Goal: Task Accomplishment & Management: Use online tool/utility

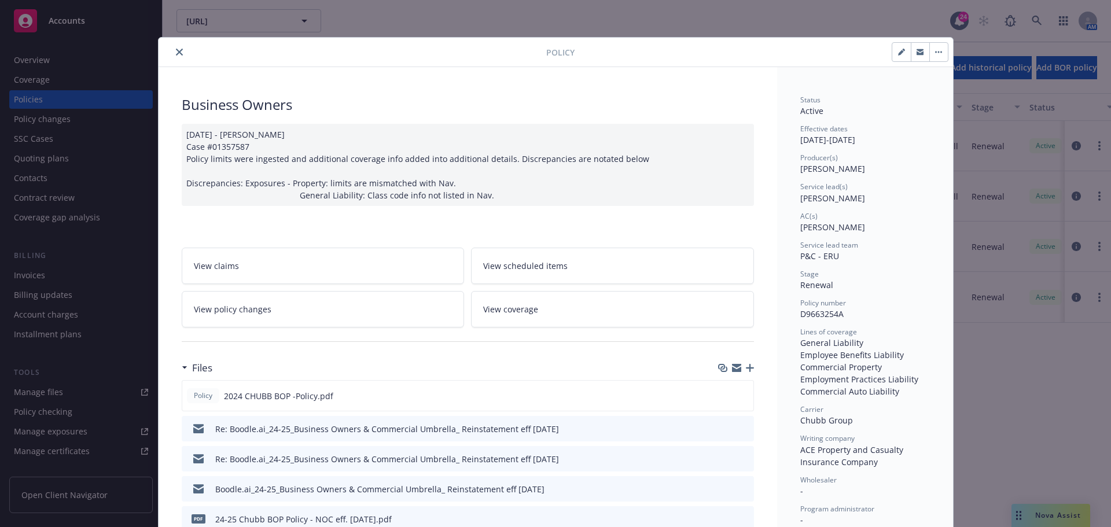
click at [178, 47] on button "close" at bounding box center [179, 52] width 14 height 14
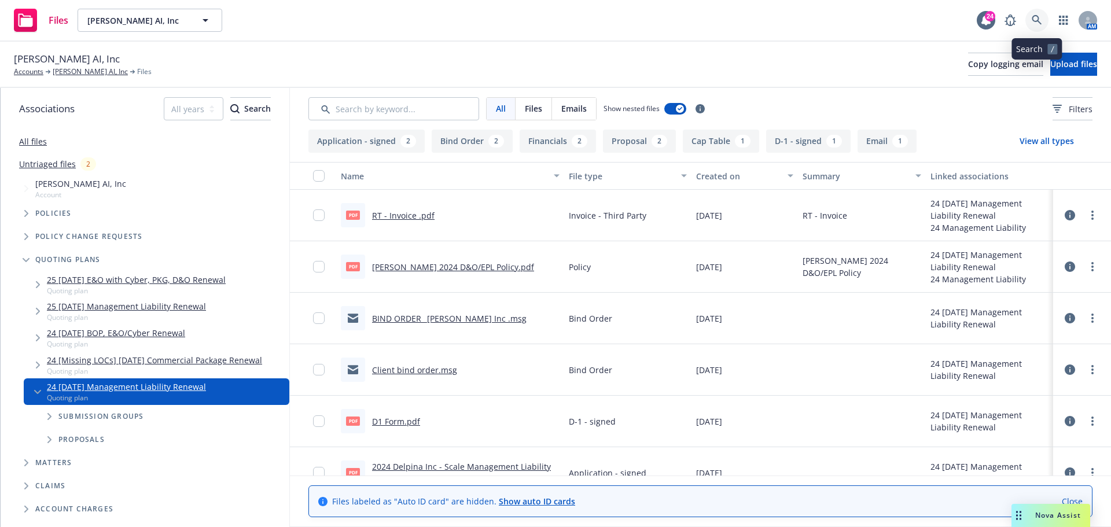
click at [1039, 17] on icon at bounding box center [1036, 20] width 10 height 10
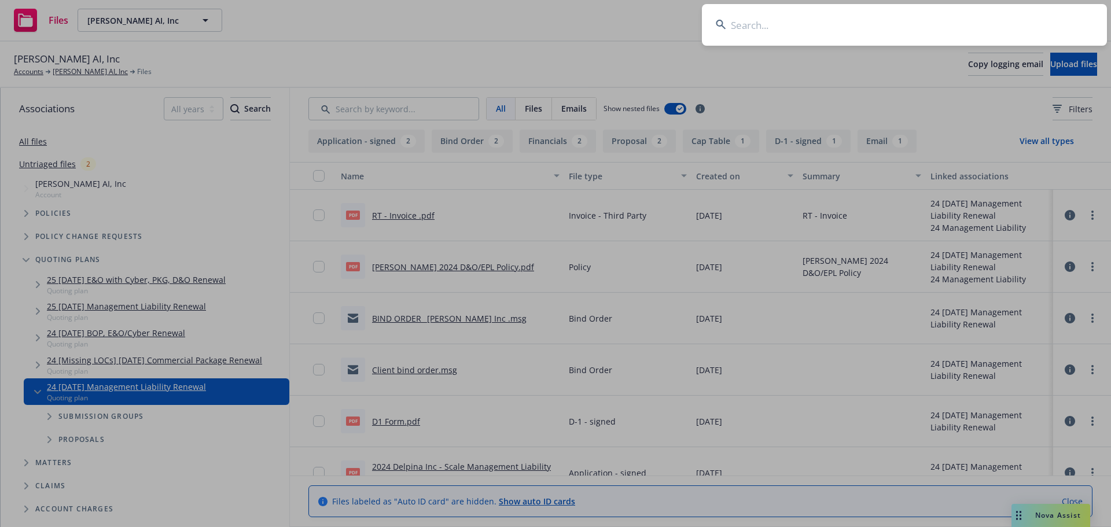
click at [764, 19] on input at bounding box center [904, 25] width 405 height 42
type input "copia"
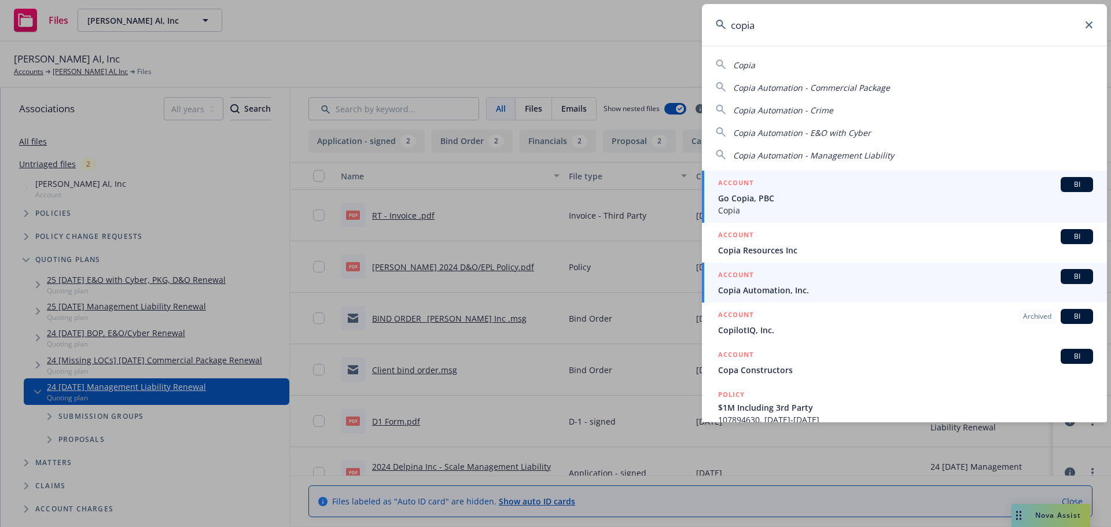
click at [776, 293] on span "Copia Automation, Inc." at bounding box center [905, 290] width 375 height 12
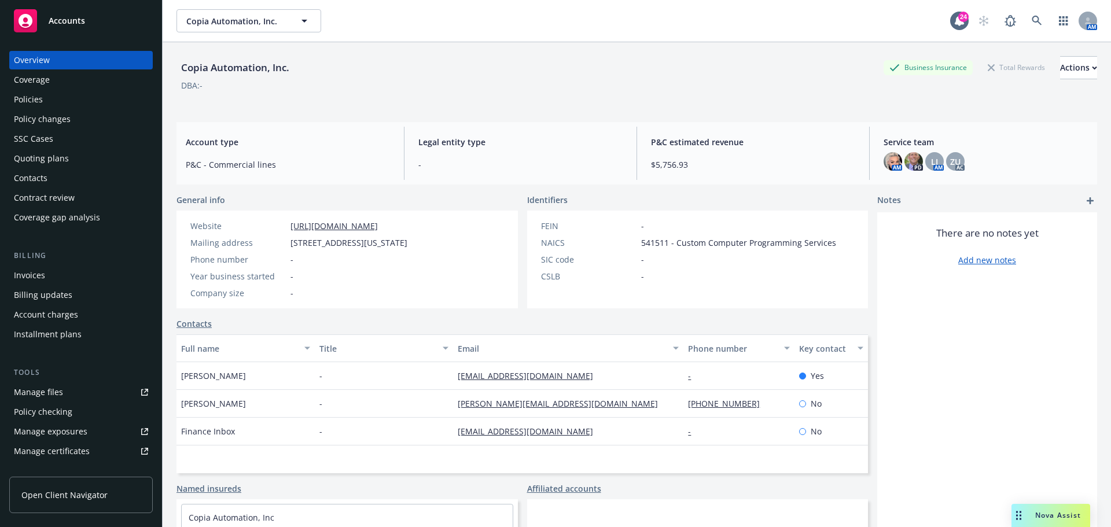
click at [75, 99] on div "Policies" at bounding box center [81, 99] width 134 height 19
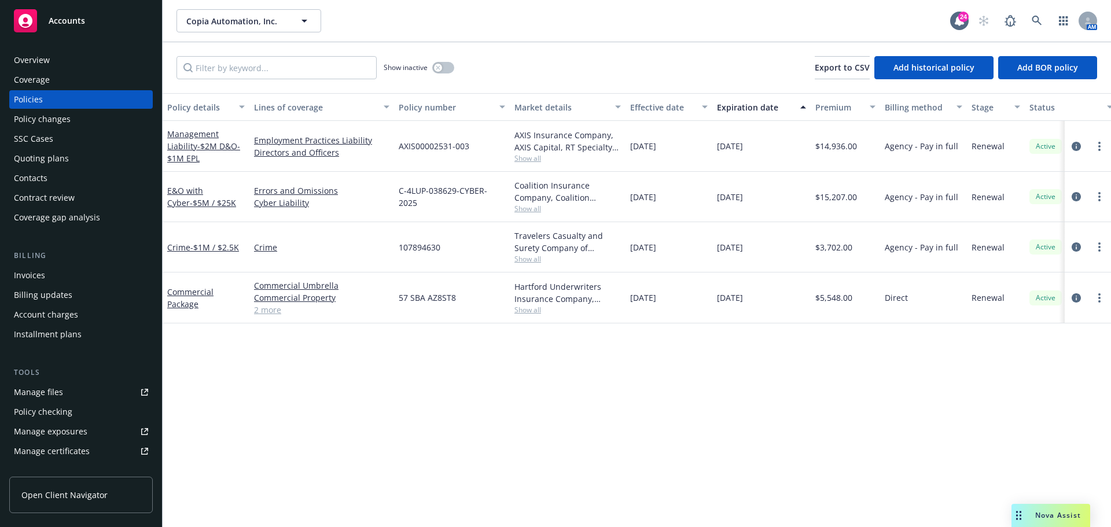
click at [36, 279] on div "Invoices" at bounding box center [29, 275] width 31 height 19
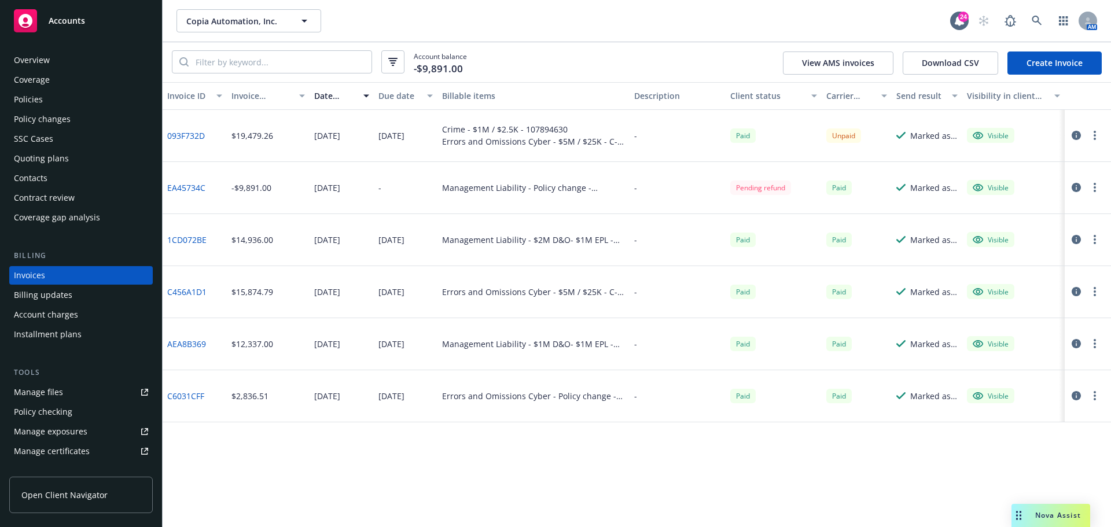
click at [196, 135] on link "093F732D" at bounding box center [186, 136] width 38 height 12
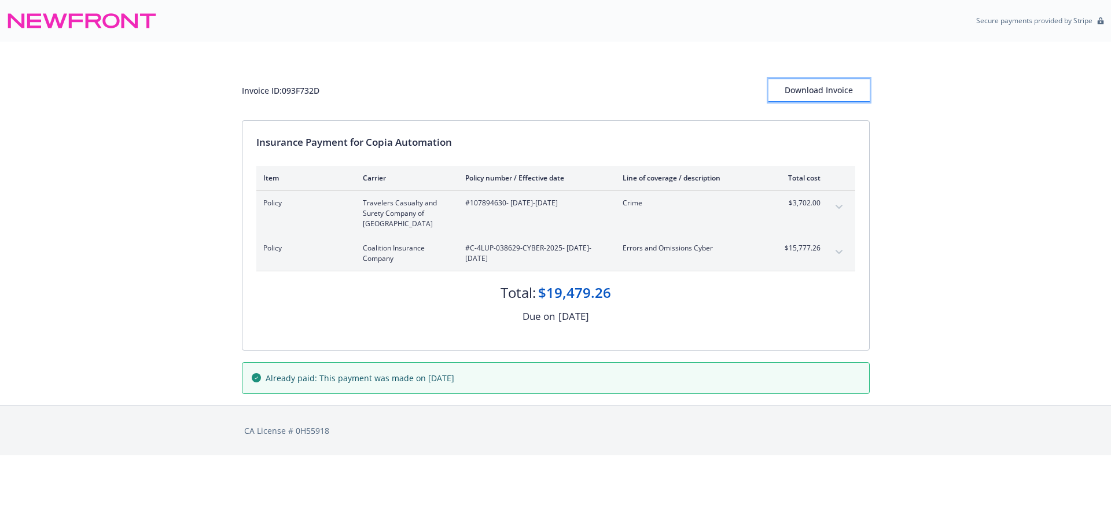
click at [824, 98] on div "Download Invoice" at bounding box center [818, 90] width 101 height 22
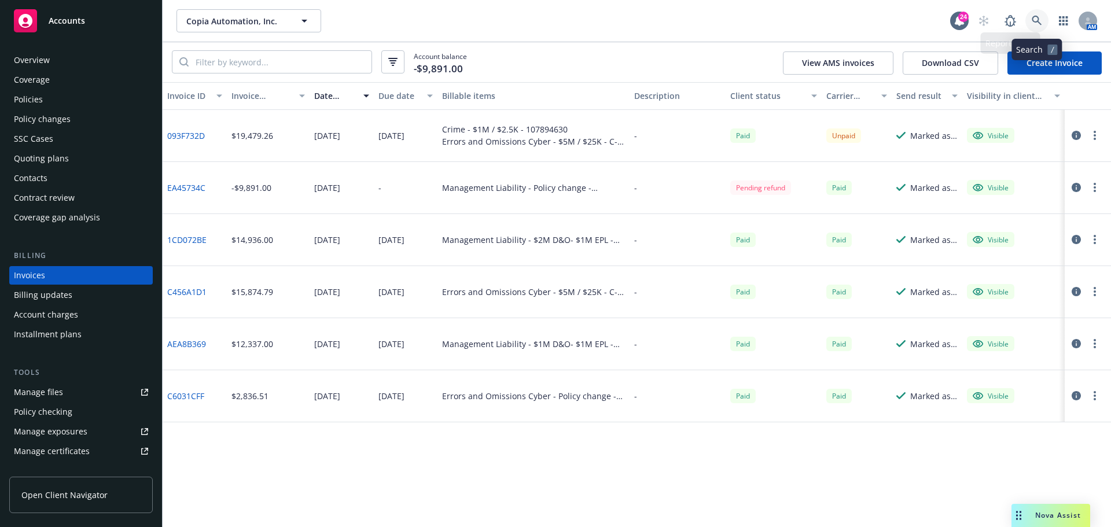
click at [1031, 19] on icon at bounding box center [1036, 21] width 10 height 10
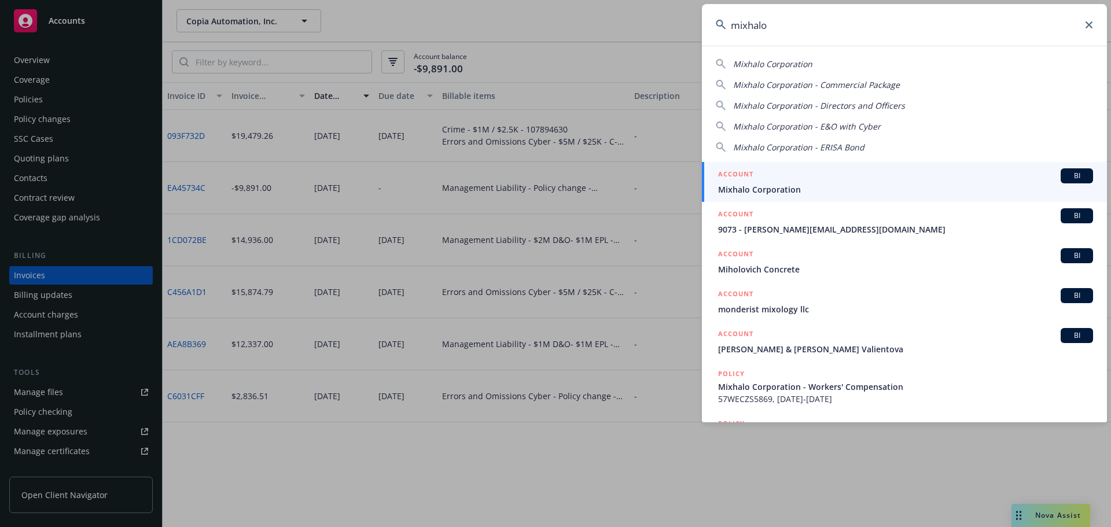
type input "mixhalo"
click at [744, 187] on span "Mixhalo Corporation" at bounding box center [905, 189] width 375 height 12
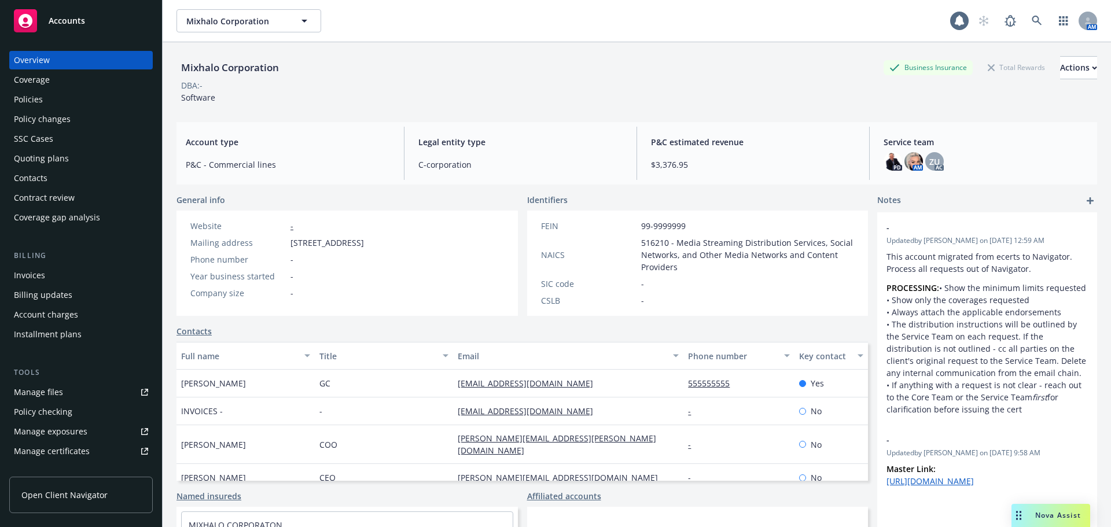
click div "Policies"
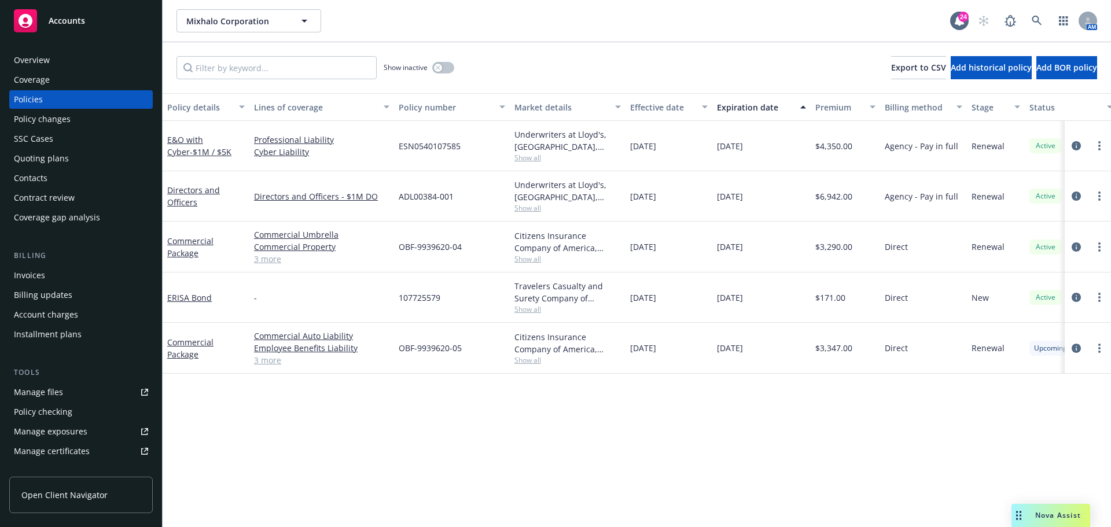
click div "Quoting plans"
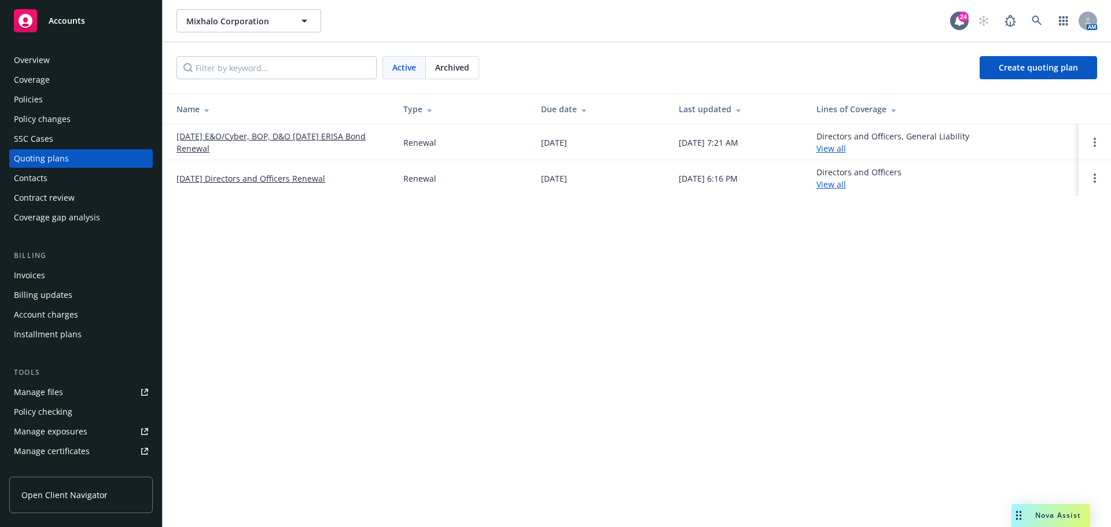
click span "Archived"
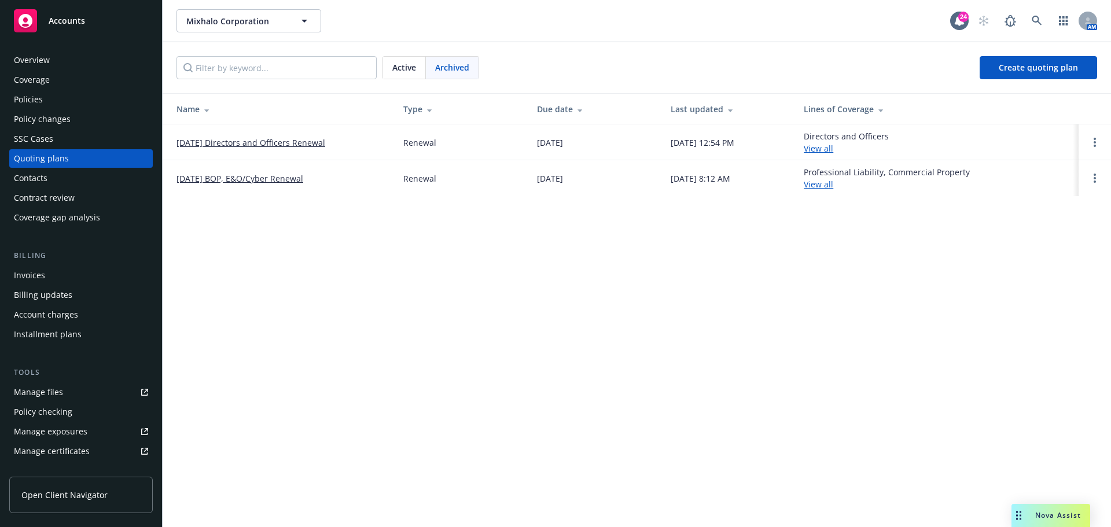
click link "10/14/24 Directors and Officers Renewal"
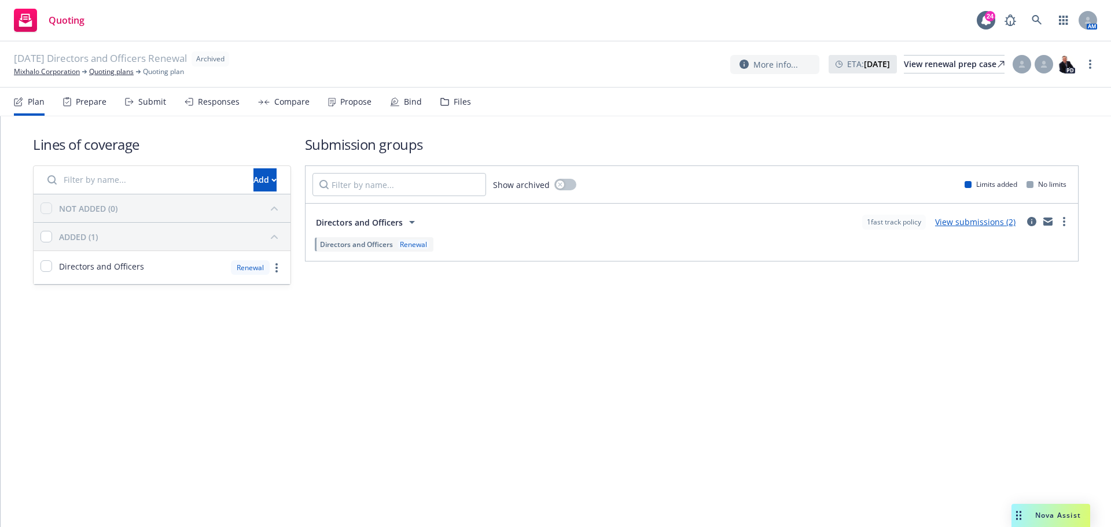
click at [454, 102] on div "Files" at bounding box center [462, 101] width 17 height 9
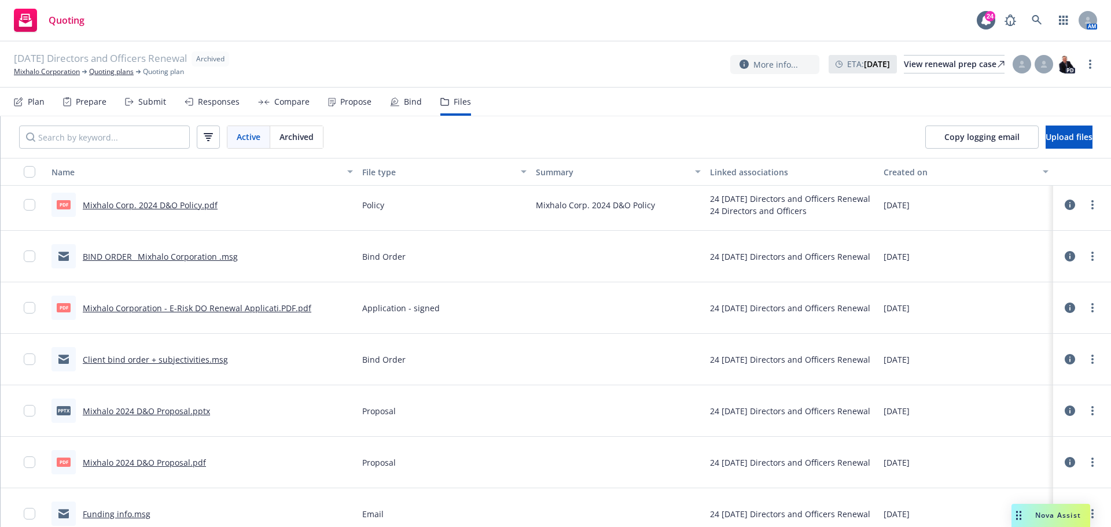
scroll to position [174, 0]
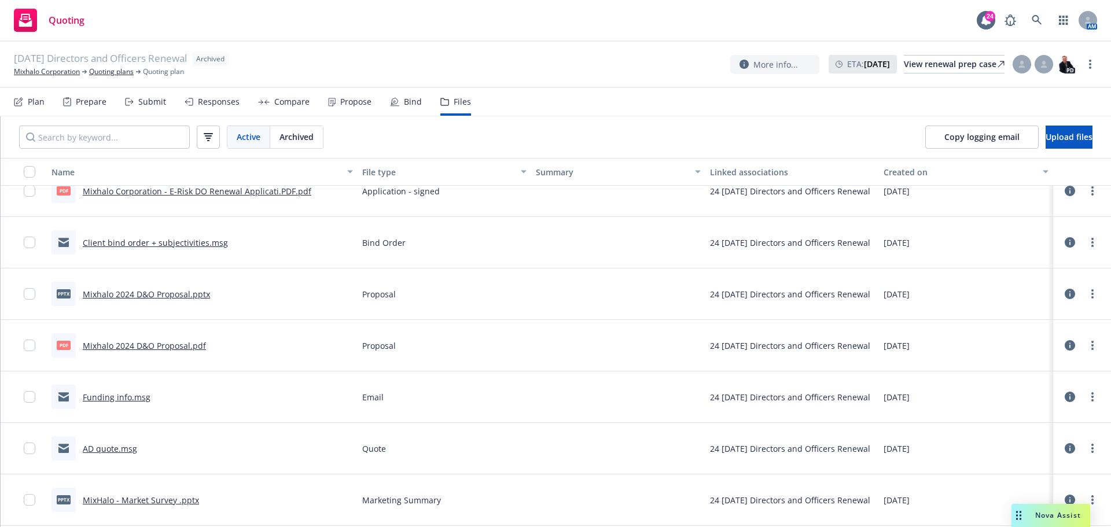
click at [128, 292] on link "Mixhalo 2024 D&O Proposal.pptx" at bounding box center [146, 294] width 127 height 11
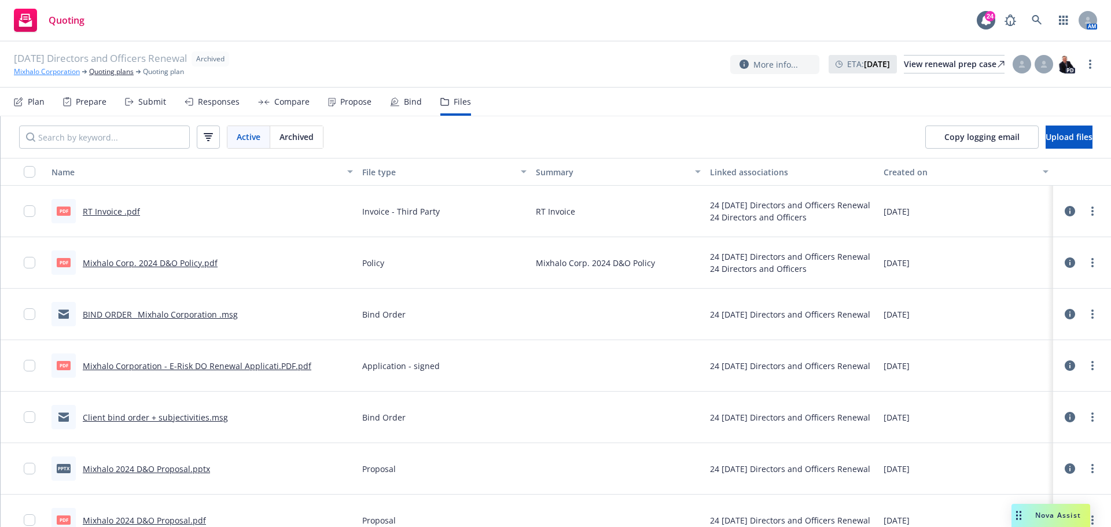
click at [68, 71] on link "Mixhalo Corporation" at bounding box center [47, 72] width 66 height 10
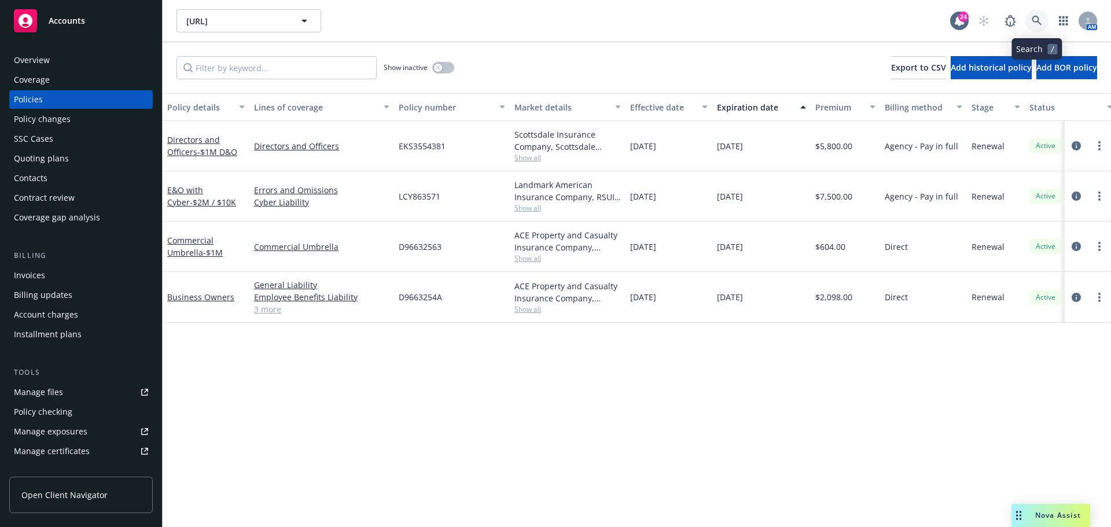
click at [1035, 16] on icon at bounding box center [1036, 21] width 10 height 10
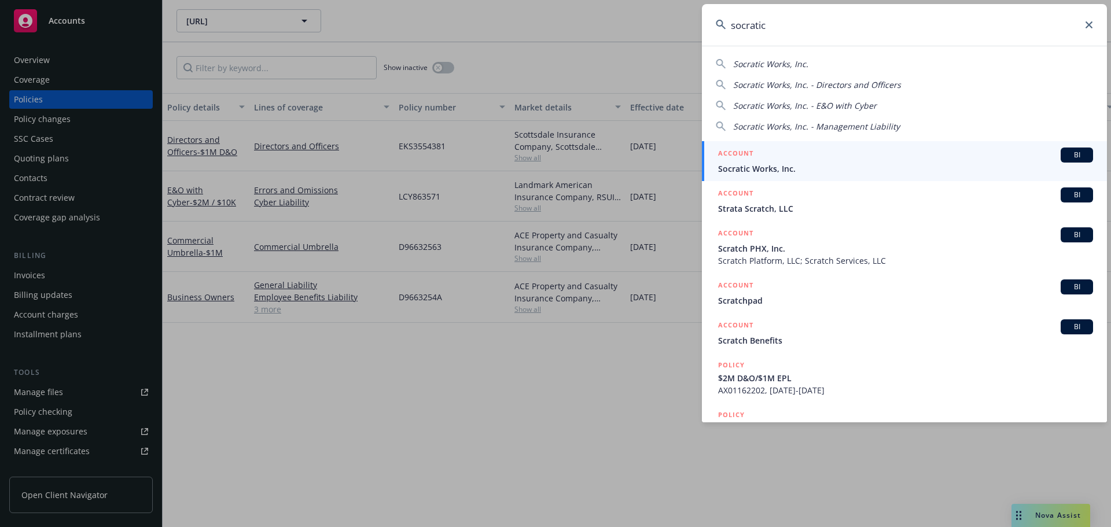
type input "socratic"
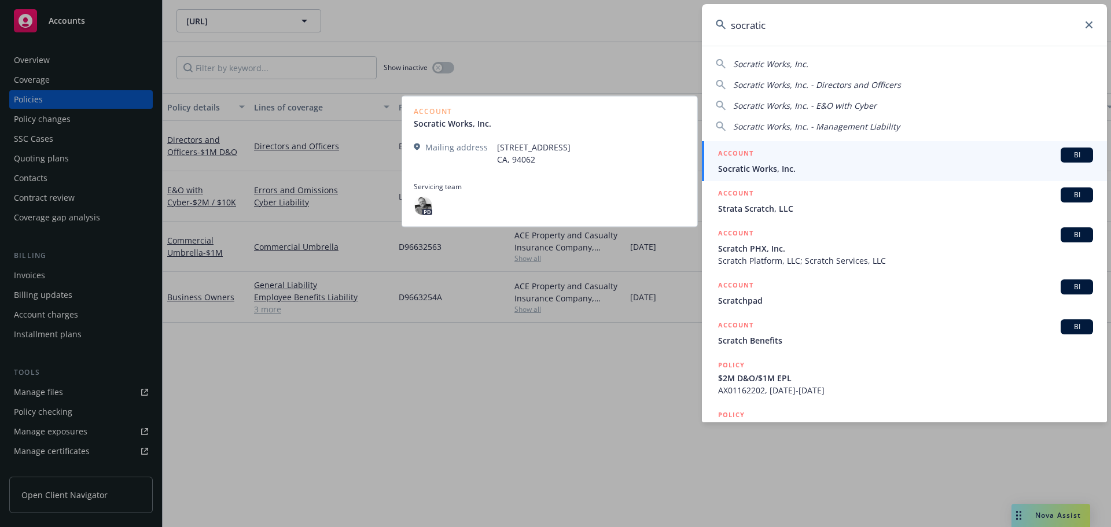
click at [742, 159] on h5 "ACCOUNT" at bounding box center [735, 155] width 35 height 14
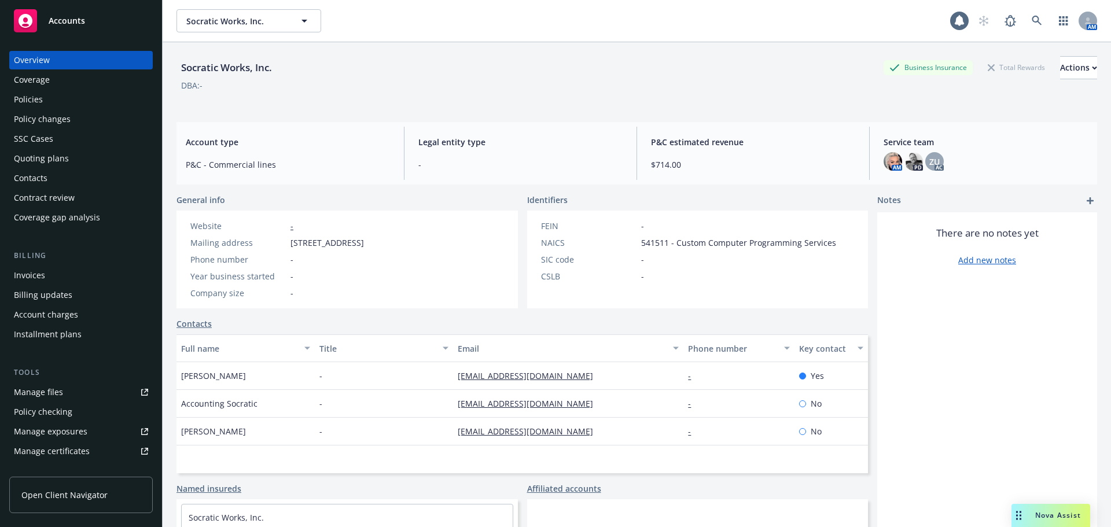
click at [79, 150] on div "Quoting plans" at bounding box center [81, 158] width 134 height 19
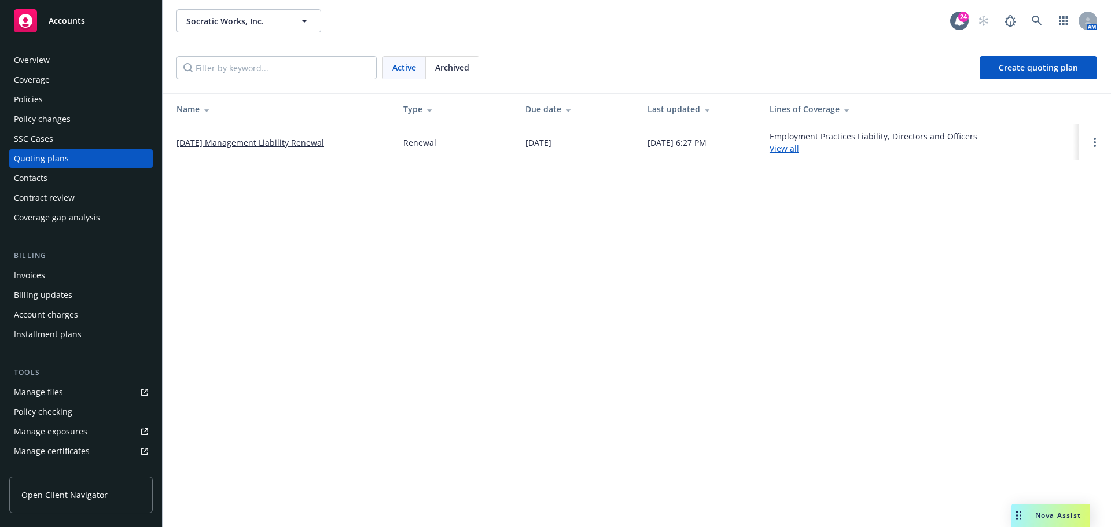
click at [259, 141] on link "10/01/25 Management Liability Renewal" at bounding box center [250, 143] width 148 height 12
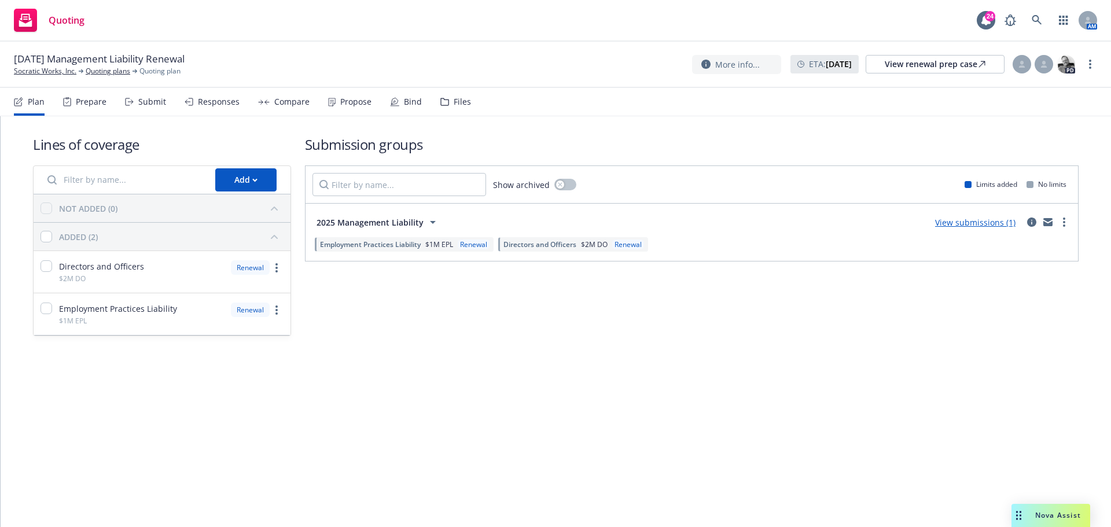
click at [214, 98] on div "Responses" at bounding box center [219, 101] width 42 height 9
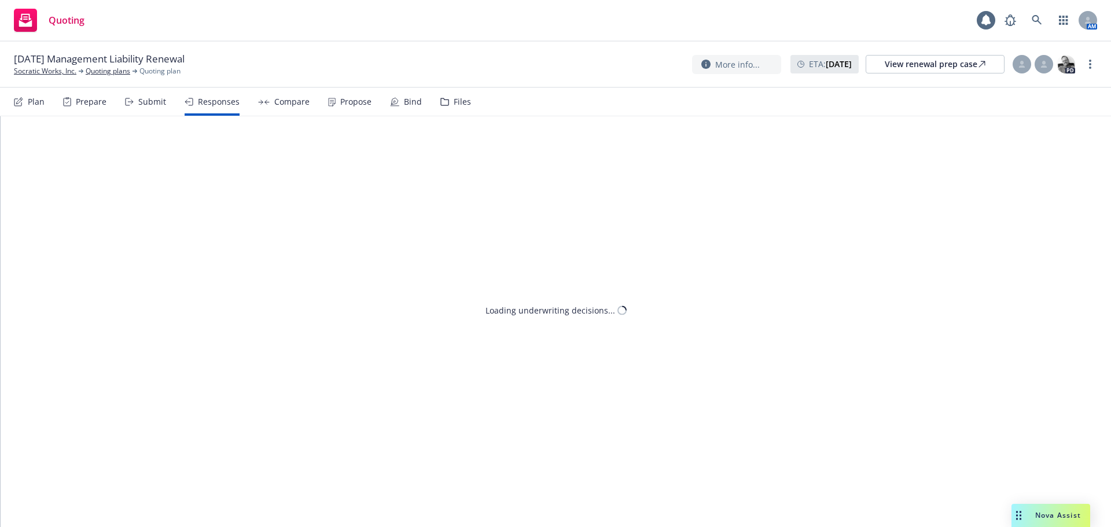
click at [157, 104] on div "Submit" at bounding box center [152, 101] width 28 height 9
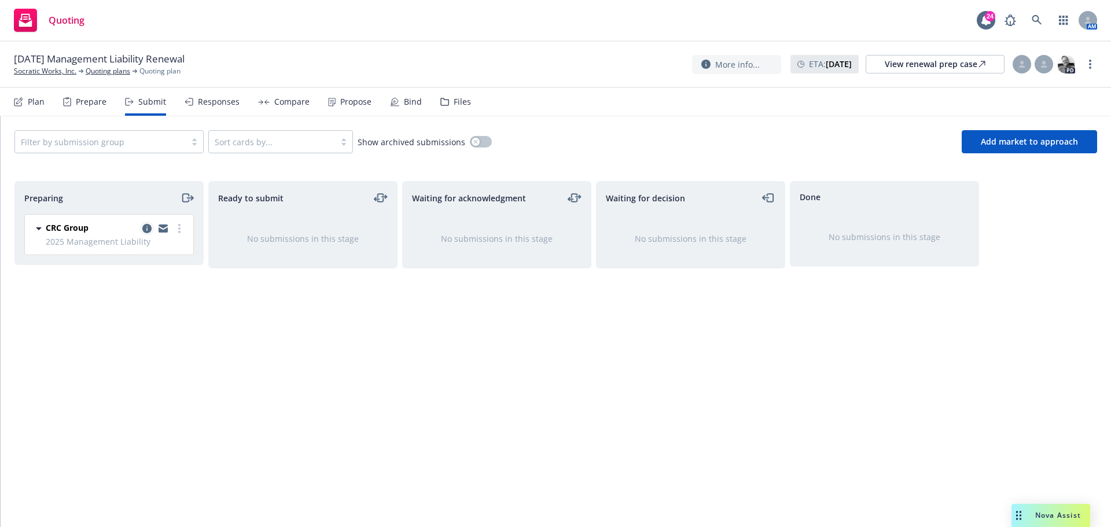
click at [150, 230] on icon "copy logging email" at bounding box center [146, 228] width 9 height 9
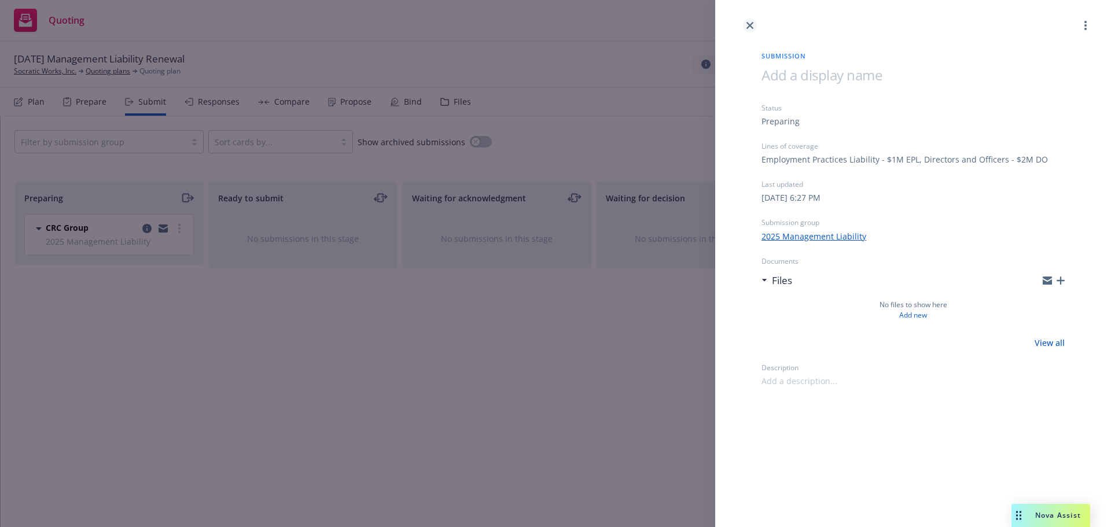
click at [751, 28] on icon "close" at bounding box center [749, 25] width 7 height 7
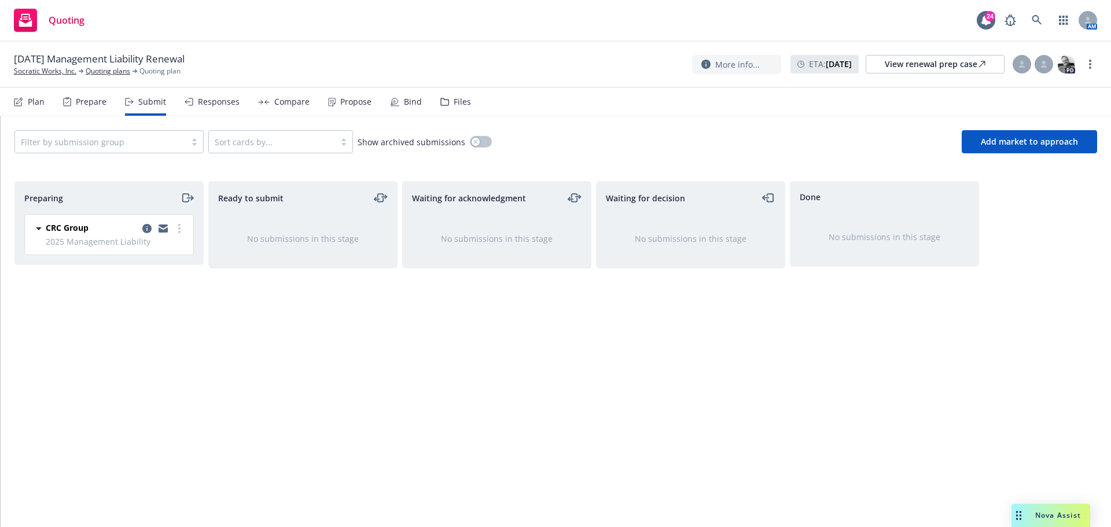
click at [190, 200] on icon "moveRight" at bounding box center [186, 198] width 13 height 14
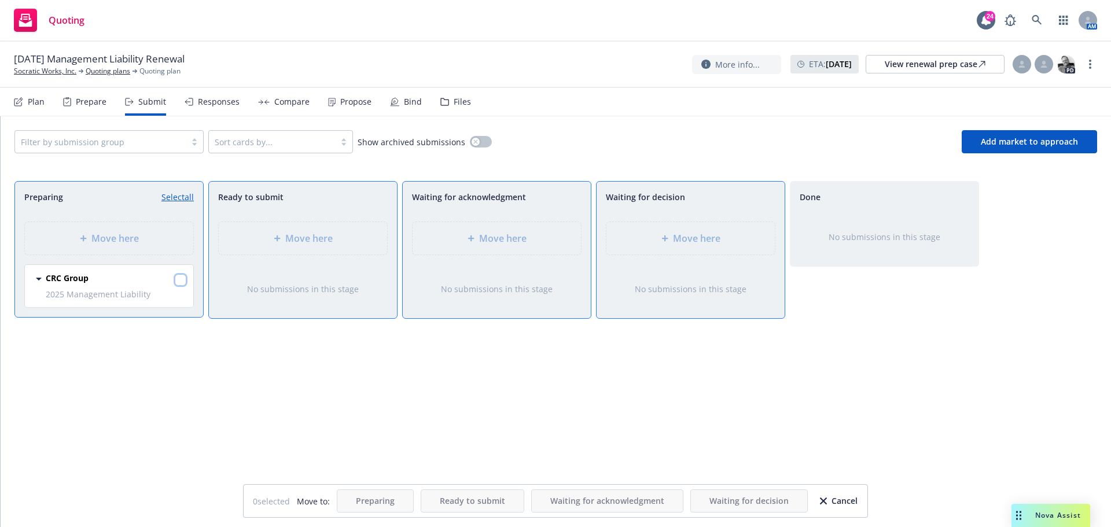
click at [180, 279] on input "checkbox" at bounding box center [181, 280] width 12 height 12
checkbox input "true"
click at [712, 241] on span "Move here" at bounding box center [696, 238] width 47 height 14
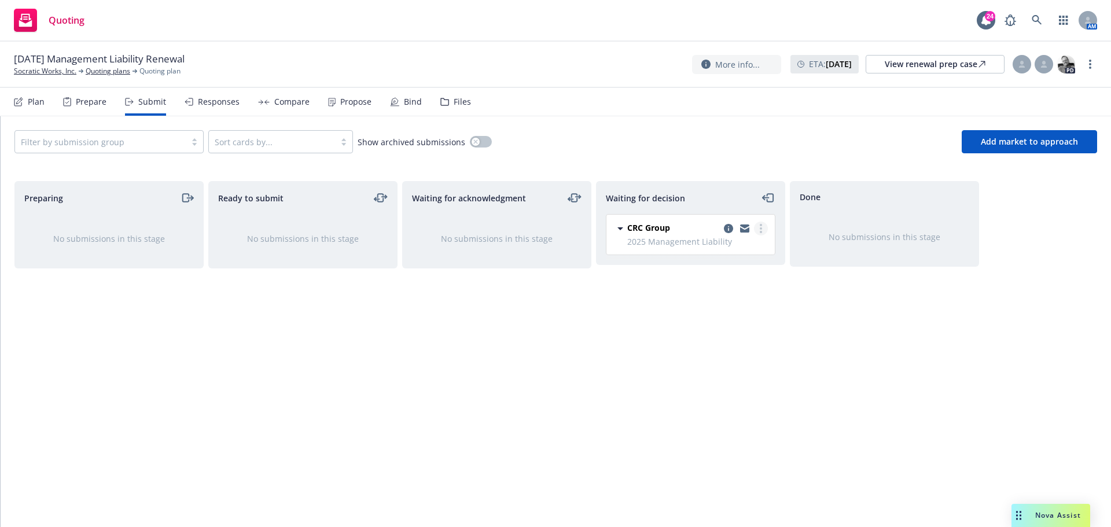
click at [761, 226] on circle "more" at bounding box center [761, 225] width 2 height 2
click at [731, 250] on span "Move back one step" at bounding box center [703, 251] width 105 height 11
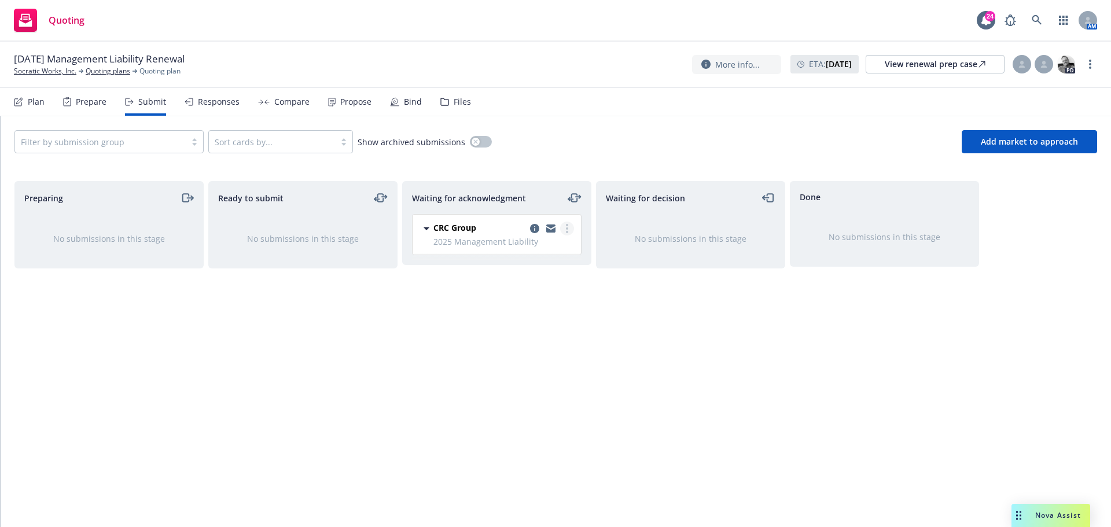
click at [572, 229] on link "more" at bounding box center [567, 229] width 14 height 14
click at [537, 274] on span "Move back one step" at bounding box center [510, 275] width 105 height 11
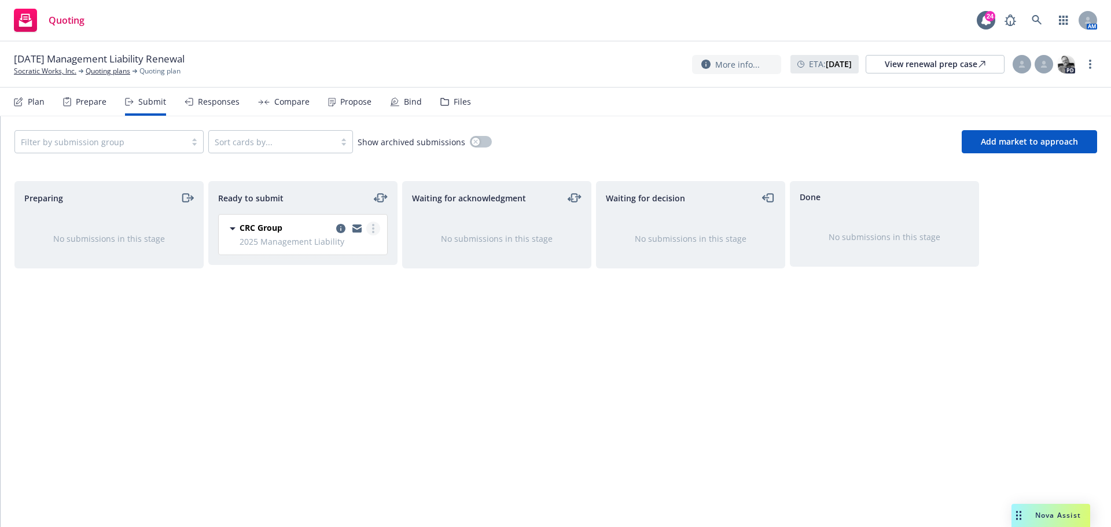
click at [377, 231] on link "more" at bounding box center [373, 229] width 14 height 14
click at [332, 299] on span "Move back one step" at bounding box center [316, 298] width 105 height 11
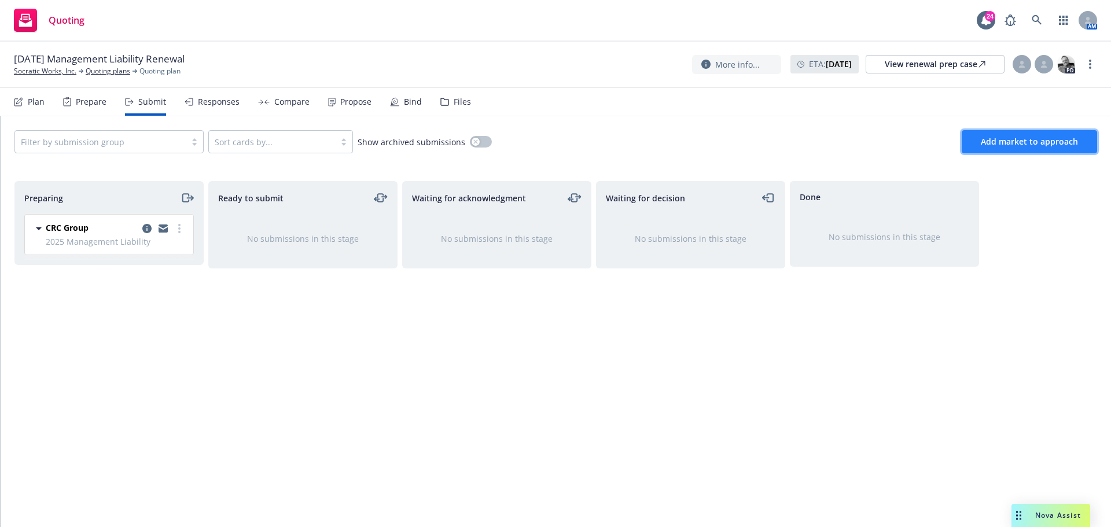
click at [1057, 132] on button "Add market to approach" at bounding box center [1028, 141] width 135 height 23
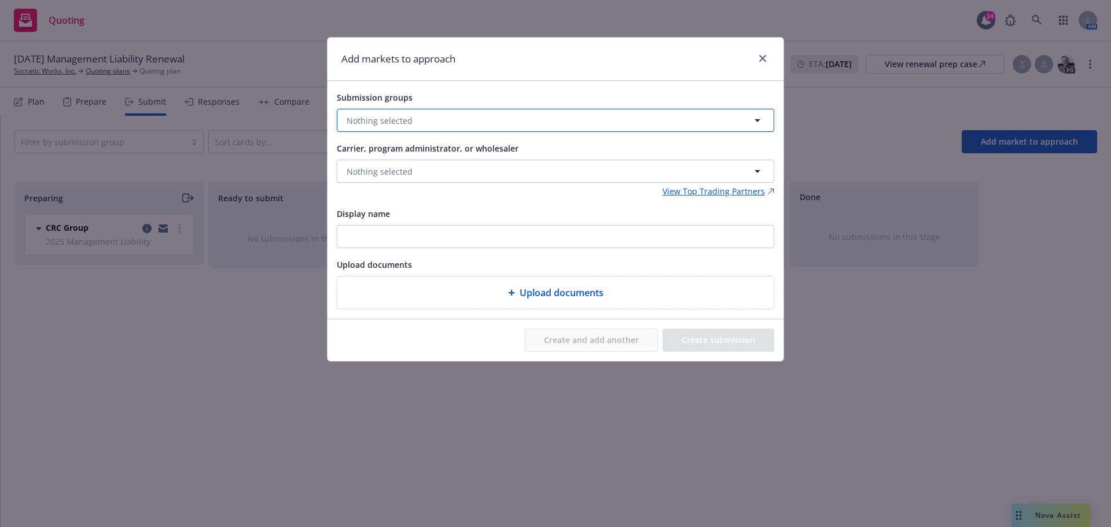
click at [592, 122] on button "Nothing selected" at bounding box center [555, 120] width 437 height 23
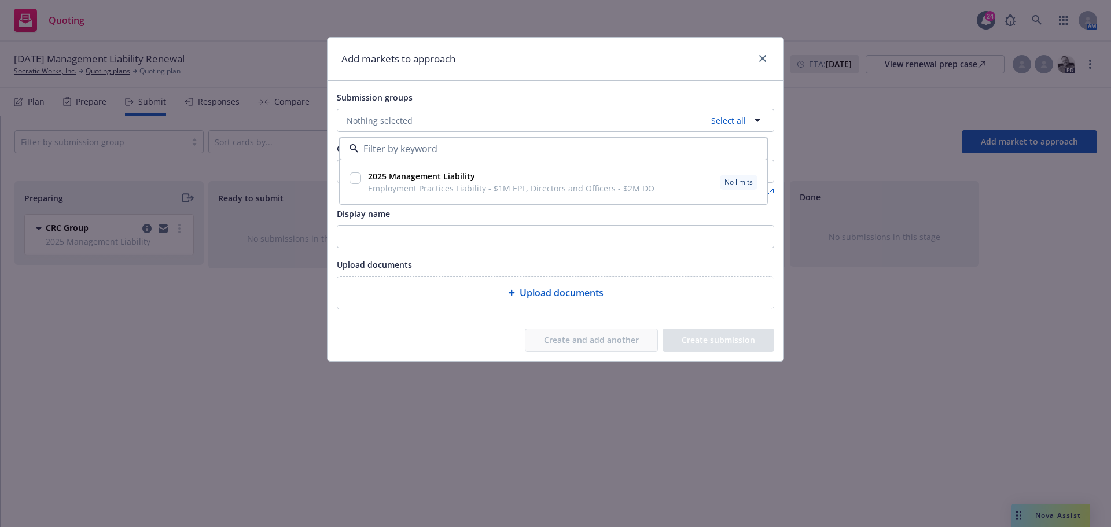
click at [358, 177] on input "checkbox" at bounding box center [355, 178] width 12 height 12
checkbox input "true"
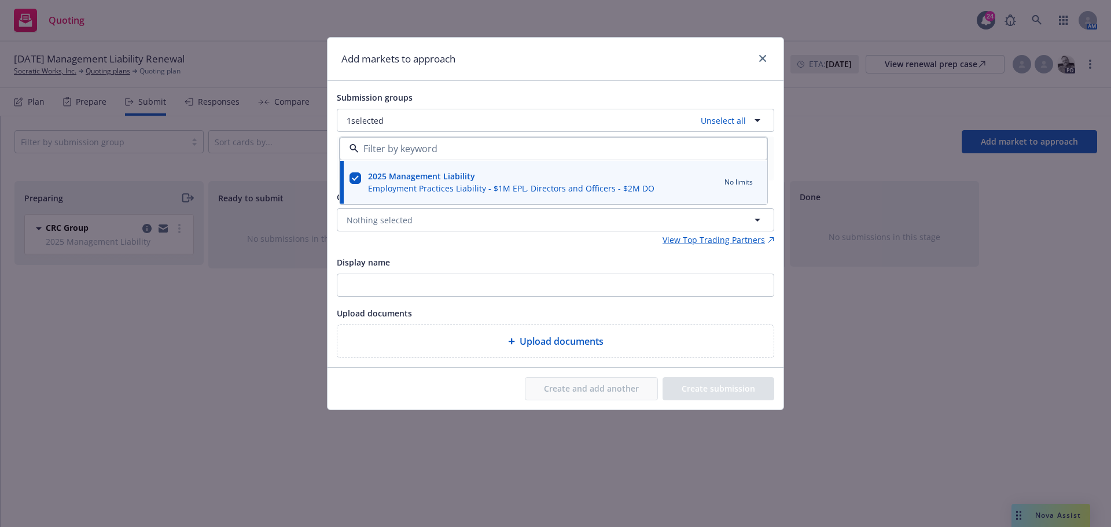
click at [449, 84] on div "Submission groups 1 selected Unselect all 2025 Management Liability Employment …" at bounding box center [555, 224] width 456 height 286
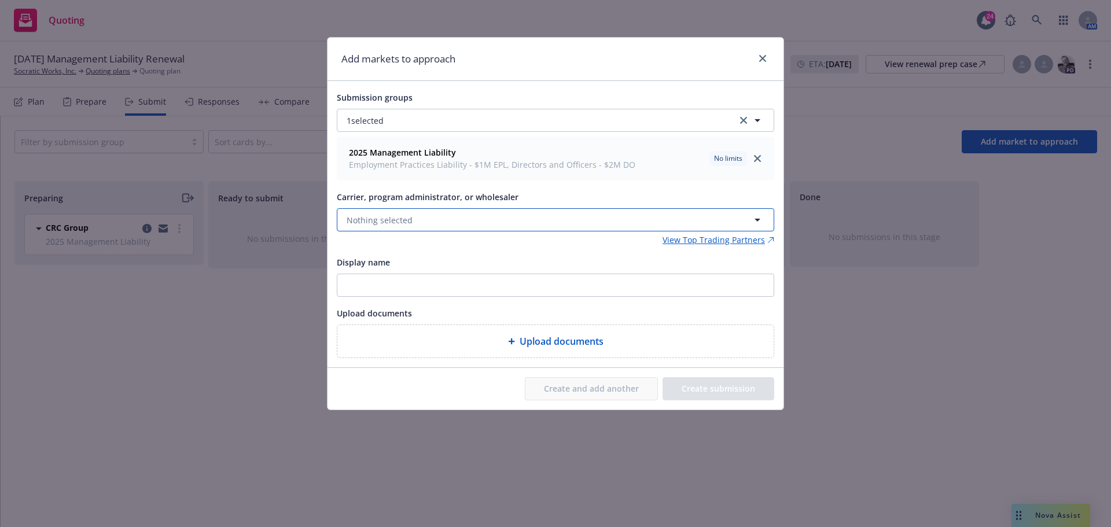
click at [474, 215] on button "Nothing selected" at bounding box center [555, 219] width 437 height 23
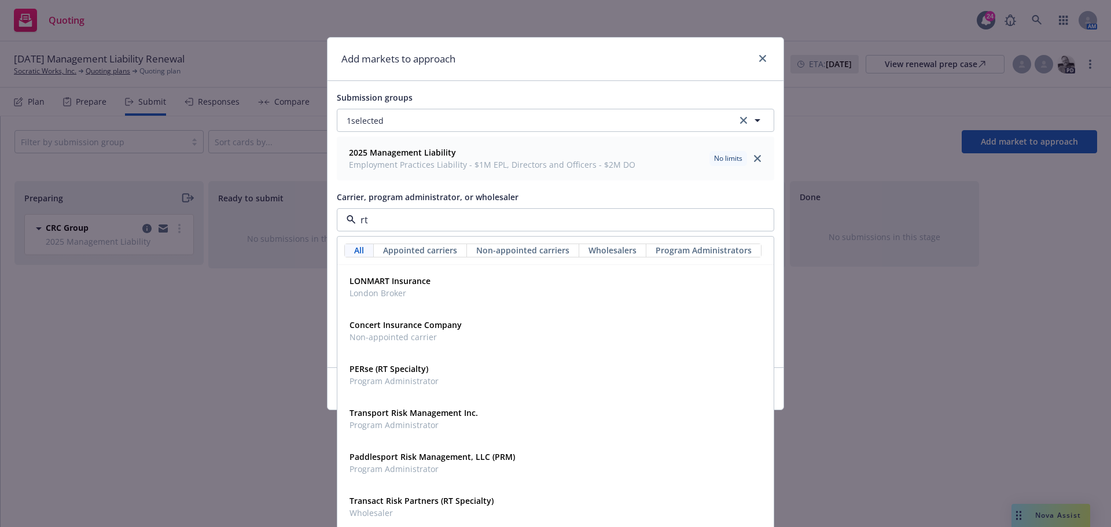
type input "rt s"
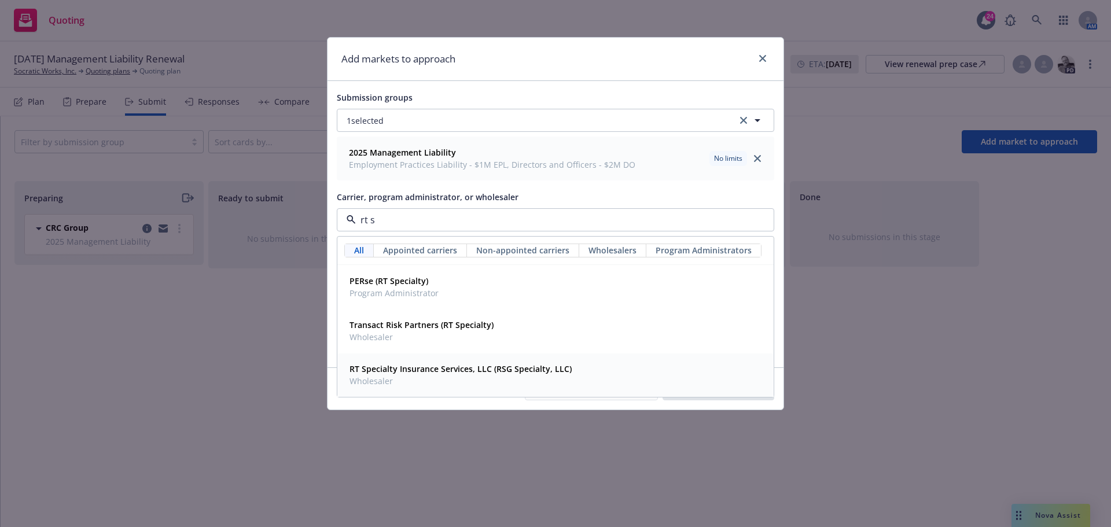
click at [425, 367] on strong "RT Specialty Insurance Services, LLC (RSG Specialty, LLC)" at bounding box center [460, 368] width 222 height 11
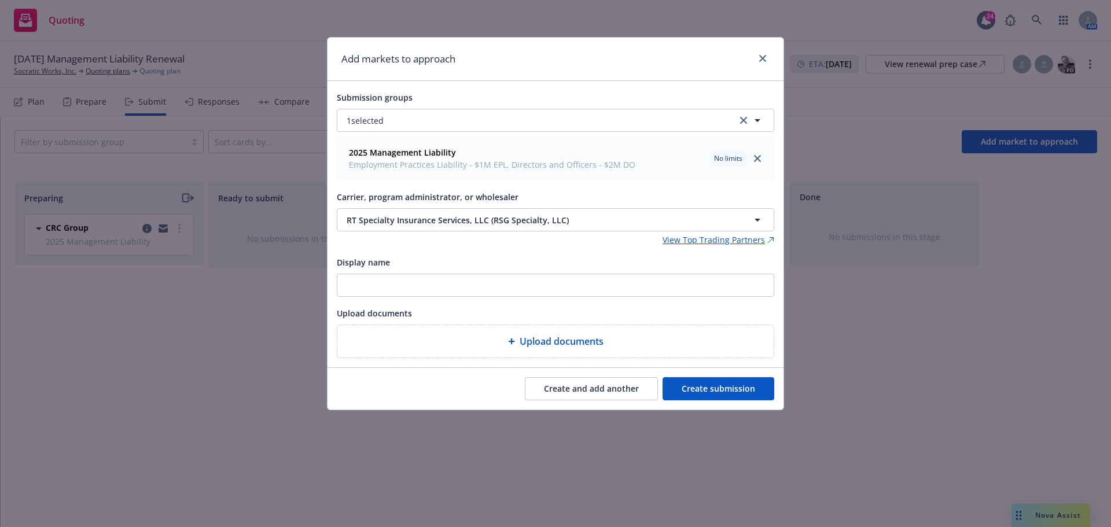
click at [710, 378] on button "Create submission" at bounding box center [718, 388] width 112 height 23
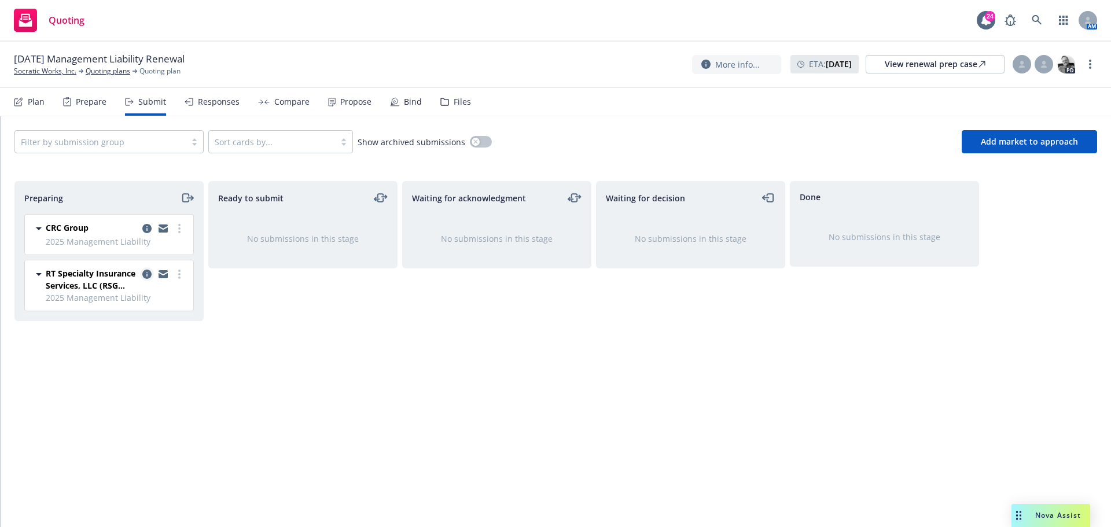
click at [148, 278] on icon "copy logging email" at bounding box center [146, 274] width 9 height 9
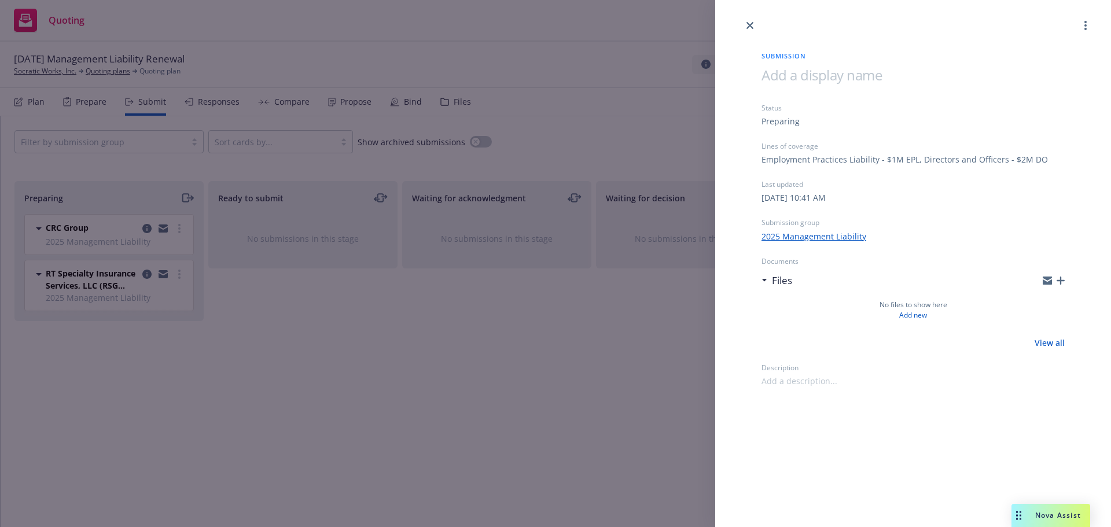
click at [1060, 277] on icon "button" at bounding box center [1060, 281] width 8 height 8
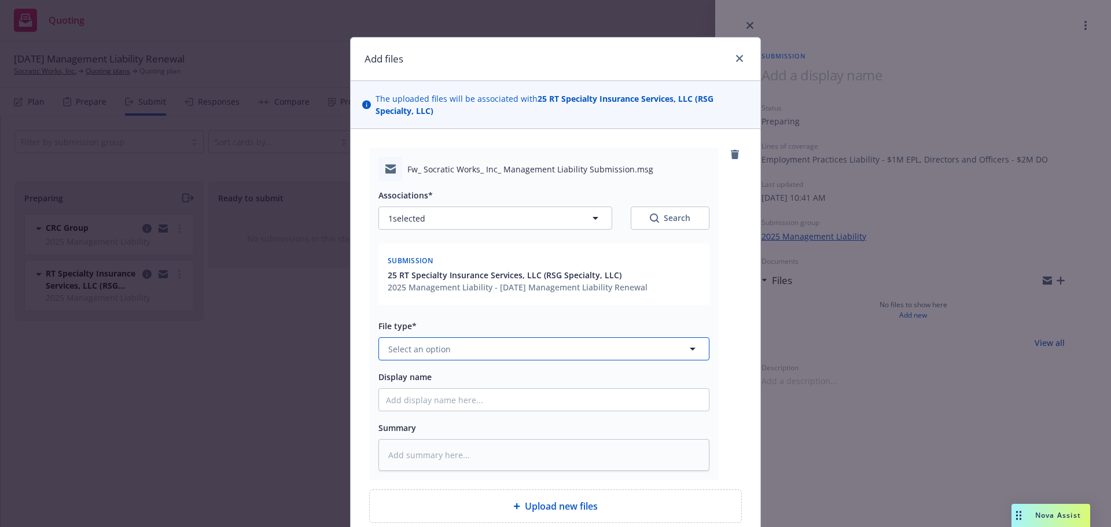
click at [558, 345] on button "Select an option" at bounding box center [543, 348] width 331 height 23
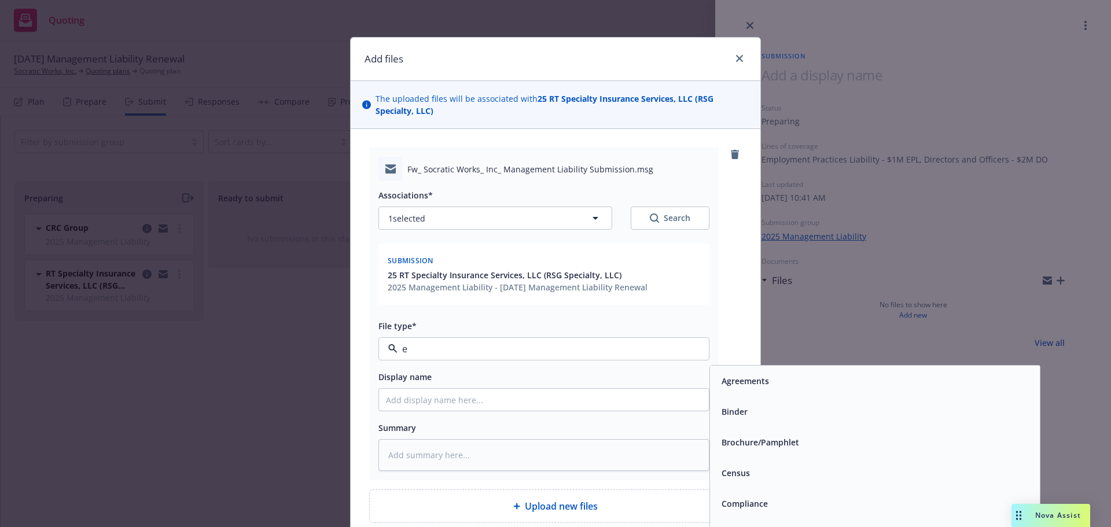
type input "em"
click at [787, 419] on div "Email" at bounding box center [875, 411] width 316 height 17
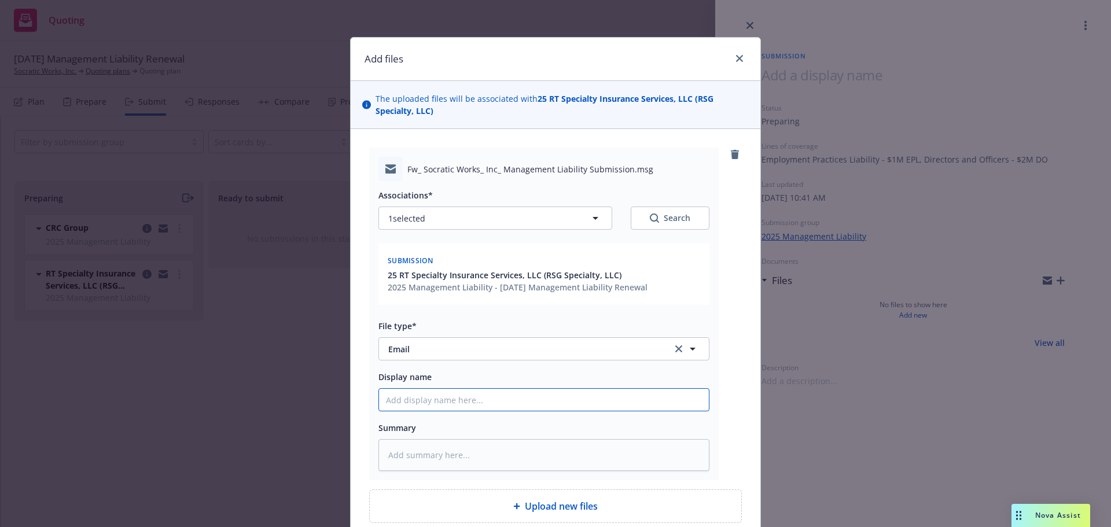
click at [606, 399] on input "Display name" at bounding box center [544, 400] width 330 height 22
type textarea "x"
type input "1"
type textarea "x"
type input "10"
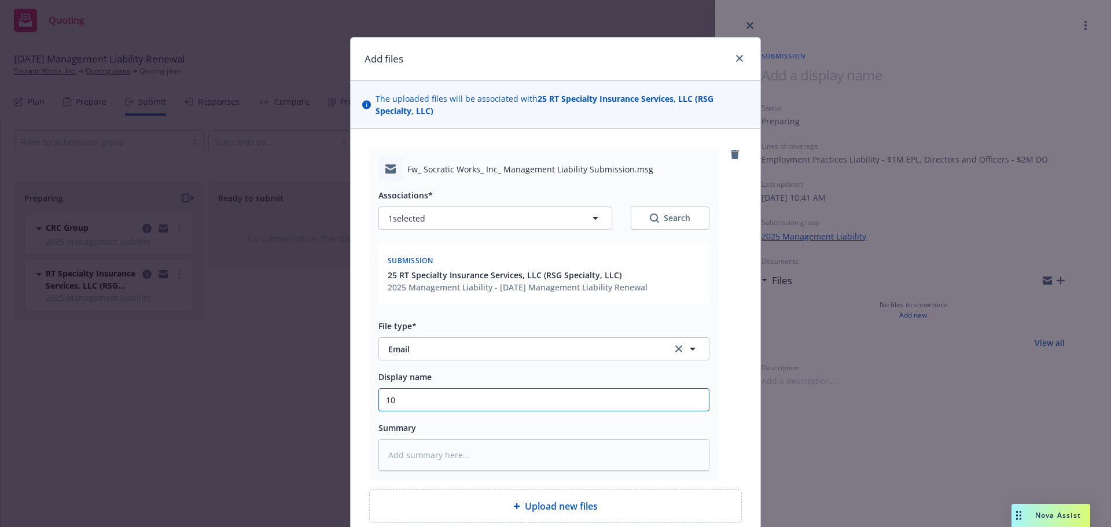
type textarea "x"
type input "10/"
type textarea "x"
type input "10/1"
type textarea "x"
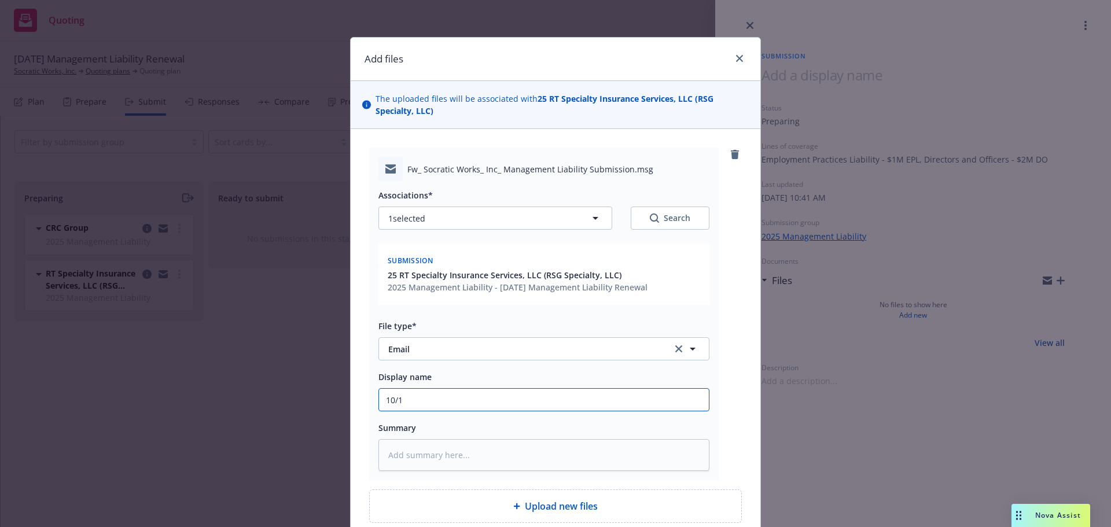
type input "10/1/"
type textarea "x"
type input "10/1/2"
type textarea "x"
type input "[DATE]"
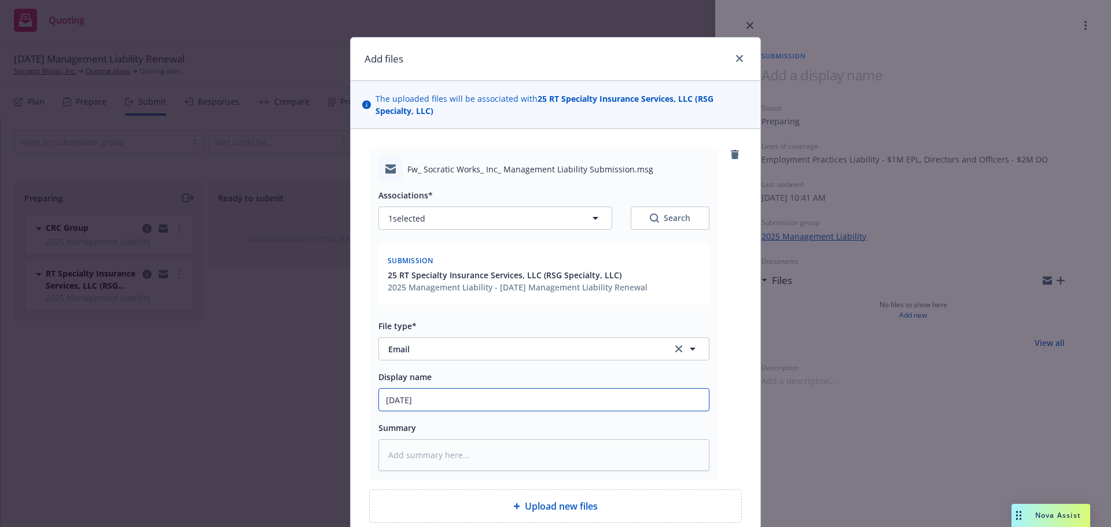
type textarea "x"
type input "10/1/2"
type textarea "x"
type input "10/1/"
type textarea "x"
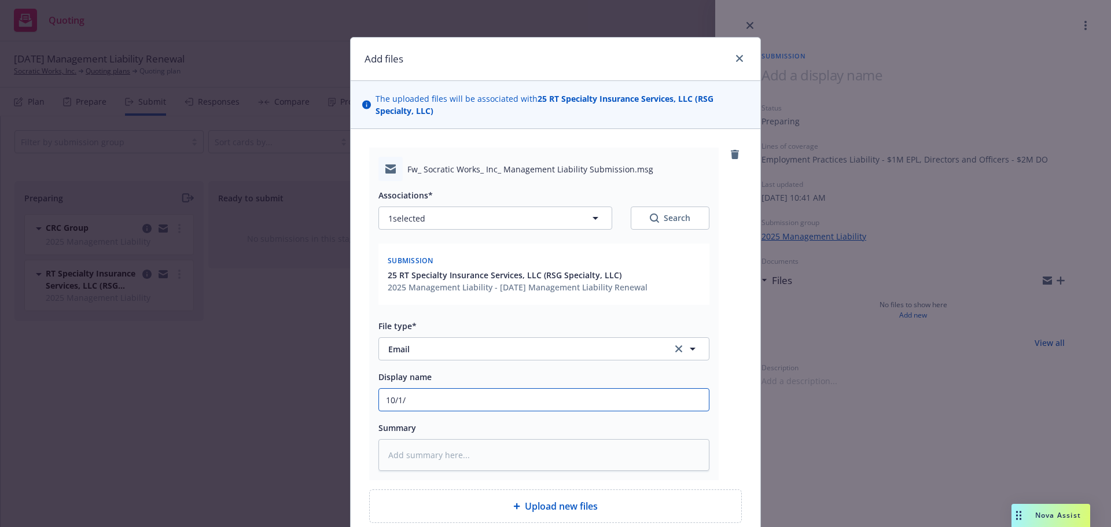
type input "10/1/1"
type textarea "x"
type input "10/1/"
type textarea "x"
type input "10/1/"
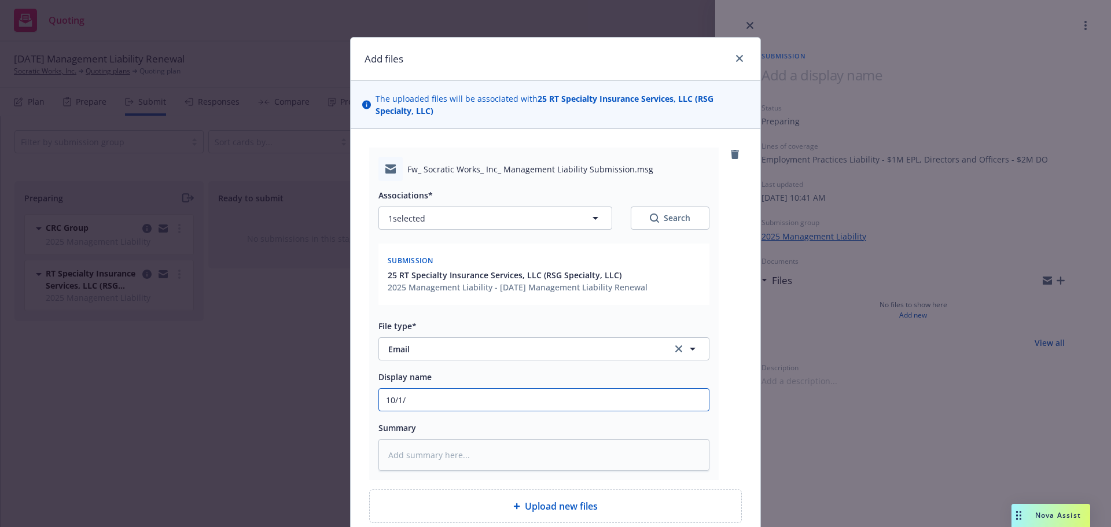
type textarea "x"
type input "10/1/ D"
type textarea "x"
type input "10/1/ D&"
type textarea "x"
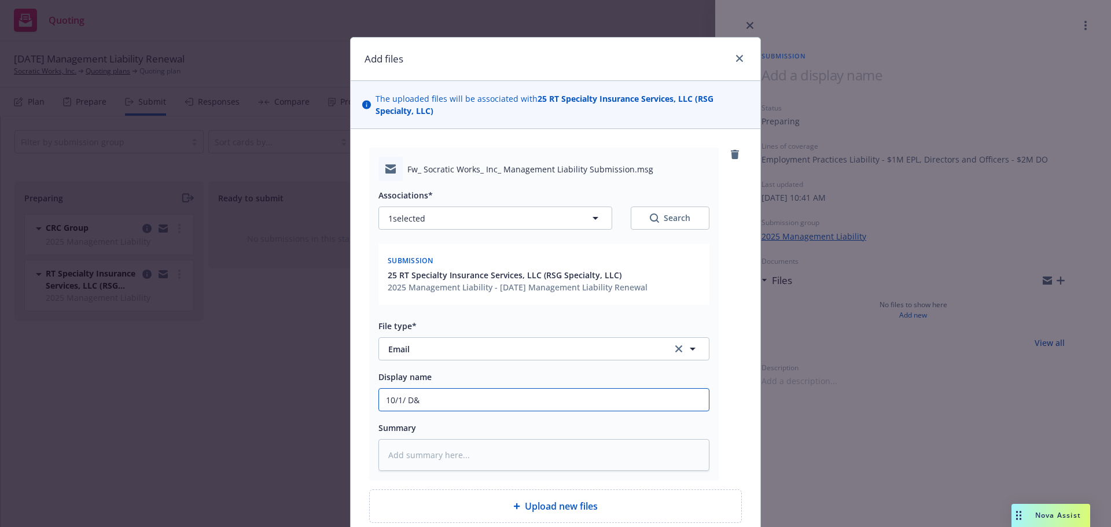
type input "10/1/ D&O"
type textarea "x"
type input "10/1/ D&"
type textarea "x"
type input "10/1/ D"
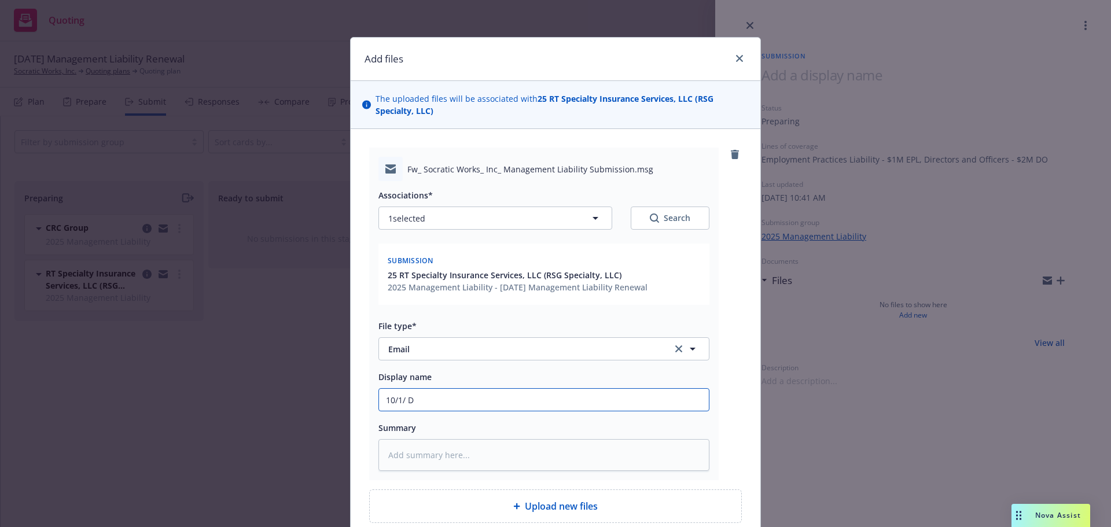
type textarea "x"
type input "10/1/"
type textarea "x"
type input "10/1/ M"
type textarea "x"
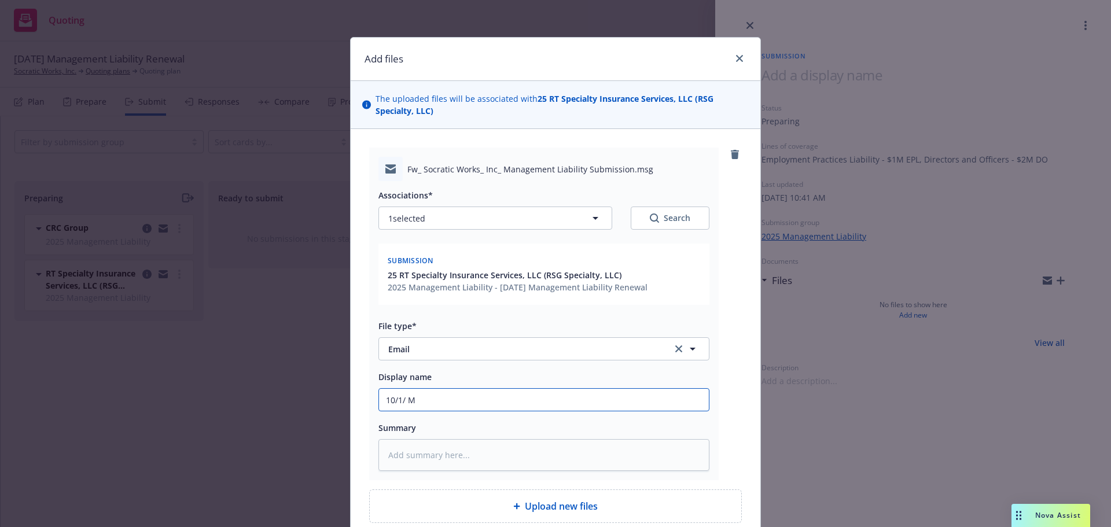
type input "10/1/ ML"
type textarea "x"
type input "10/1/ ML"
type textarea "x"
type input "10/1/ ML R"
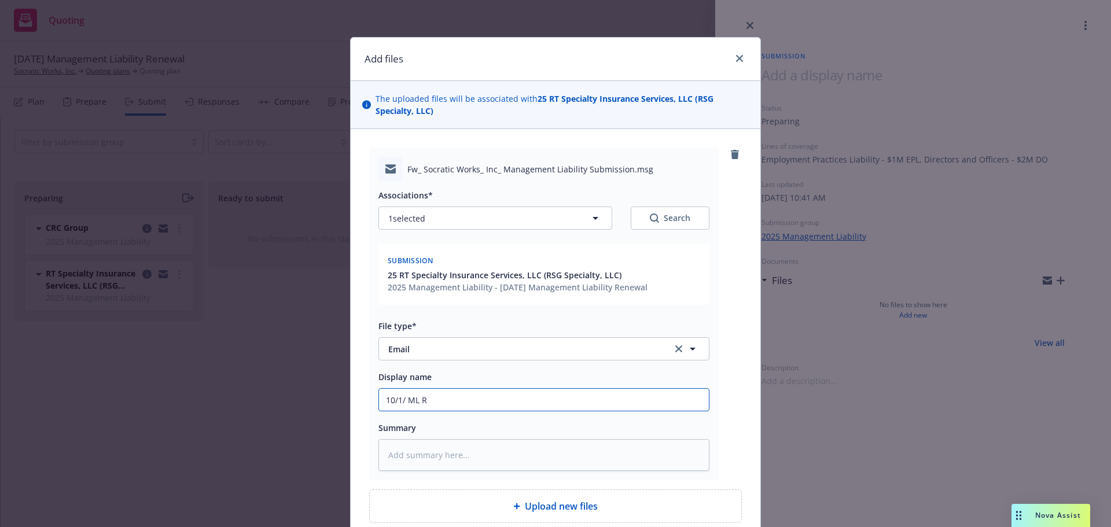
type textarea "x"
type input "10/1/ ML Re"
type textarea "x"
type input "10/1/ [PERSON_NAME]"
type textarea "x"
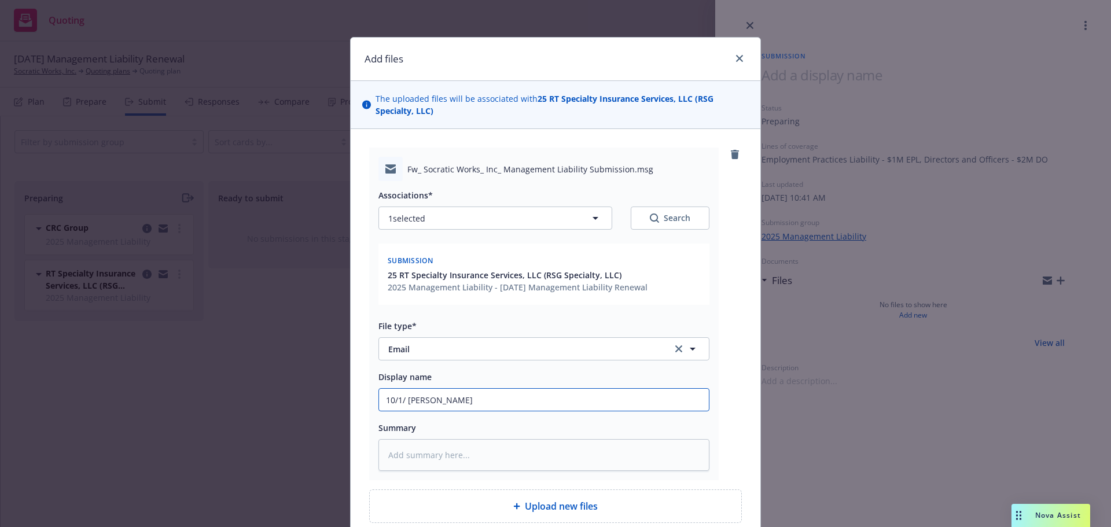
type input "10/1/ [PERSON_NAME]"
type textarea "x"
type input "10/1/ ML Renwa"
type textarea "x"
type input "10/1/ ML Renwal"
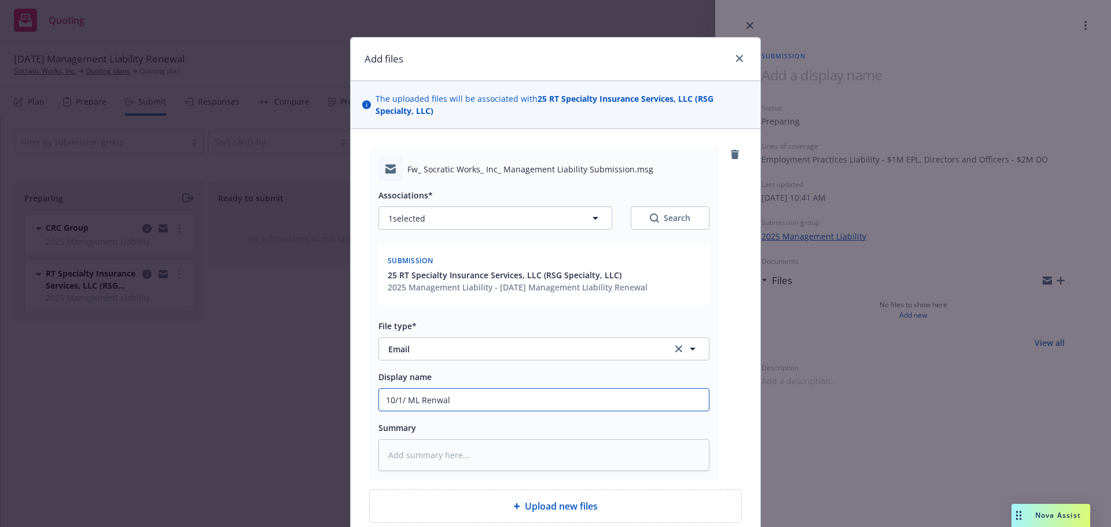
type textarea "x"
type input "10/1/ ML Renwal"
type textarea "x"
type input "10/1/ ML Renwal"
type textarea "x"
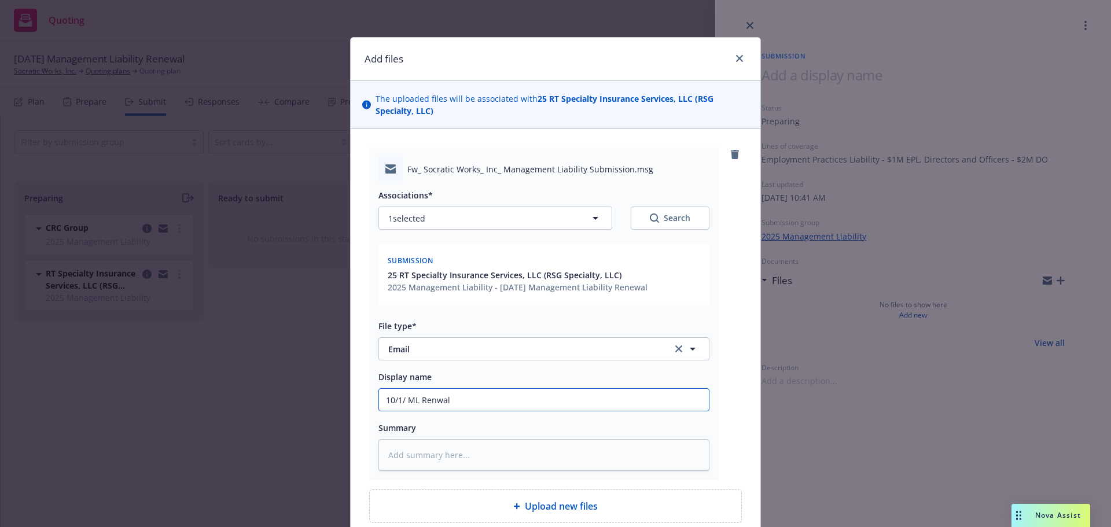
type input "10/1/ ML Renwa"
type textarea "x"
type input "10/1/ [PERSON_NAME]"
click at [606, 399] on input "10/1/ [PERSON_NAME]" at bounding box center [544, 400] width 330 height 22
click at [449, 397] on input "10/1/ [PERSON_NAME]" at bounding box center [544, 400] width 330 height 22
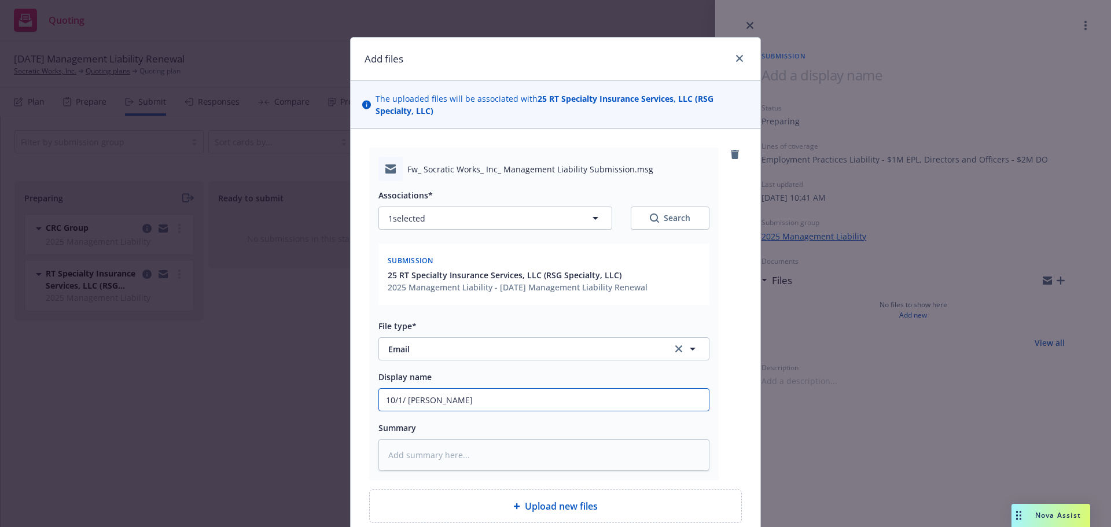
type textarea "x"
type input "10/1/ [PERSON_NAME]"
type textarea "x"
type input "10/1/ [PERSON_NAME]"
type textarea "x"
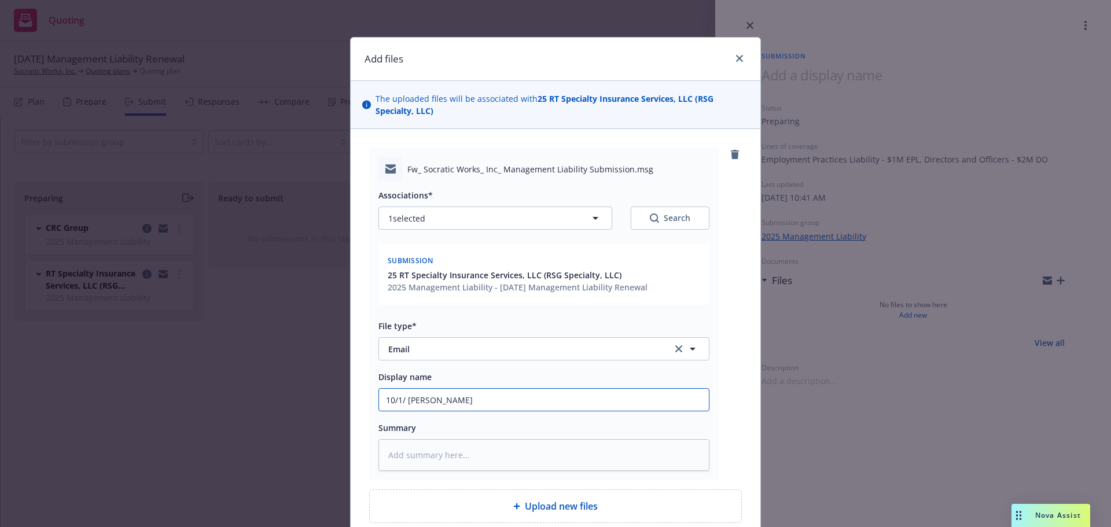
type input "10/1/ ML Renwa"
type textarea "x"
type input "10/1/ ML Renwal"
type textarea "x"
type input "10/1/ ML Renwa"
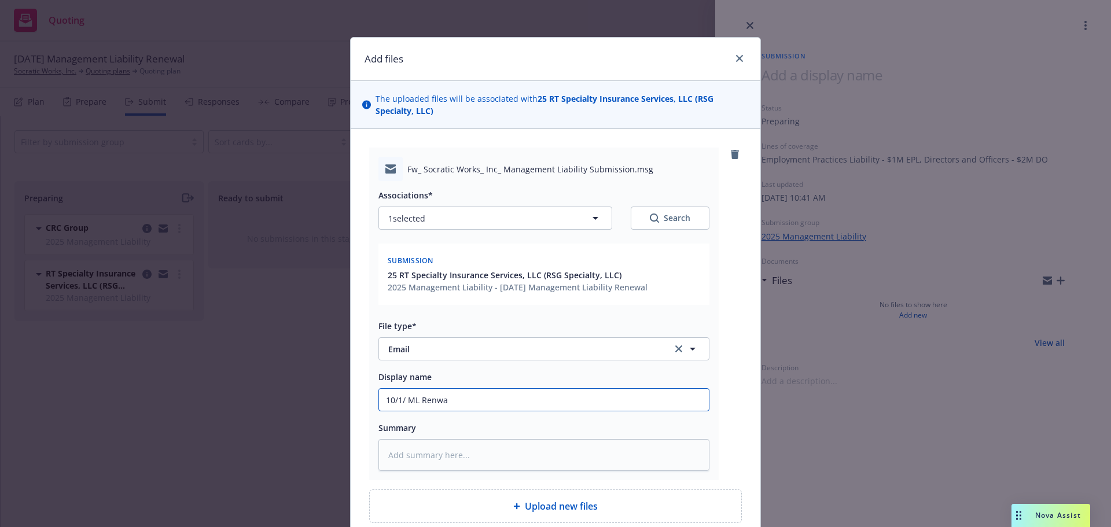
type textarea "x"
type input "10/1/ [PERSON_NAME]"
type textarea "x"
type input "10/1/ [PERSON_NAME]"
type textarea "x"
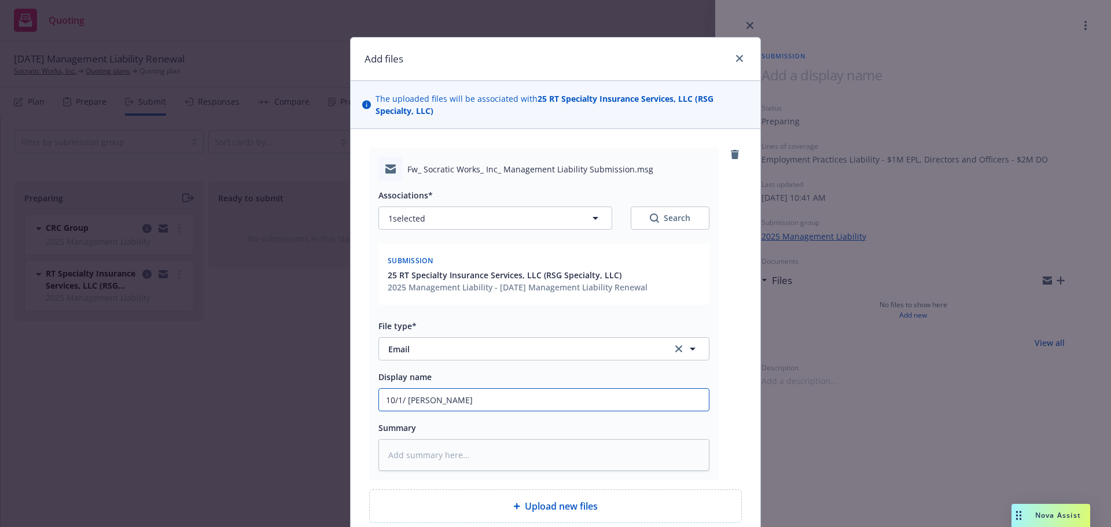
type input "10/1/ [PERSON_NAME]"
type textarea "x"
type input "10/1/ ML Renew"
type textarea "x"
type input "10/1/ ML Renewa"
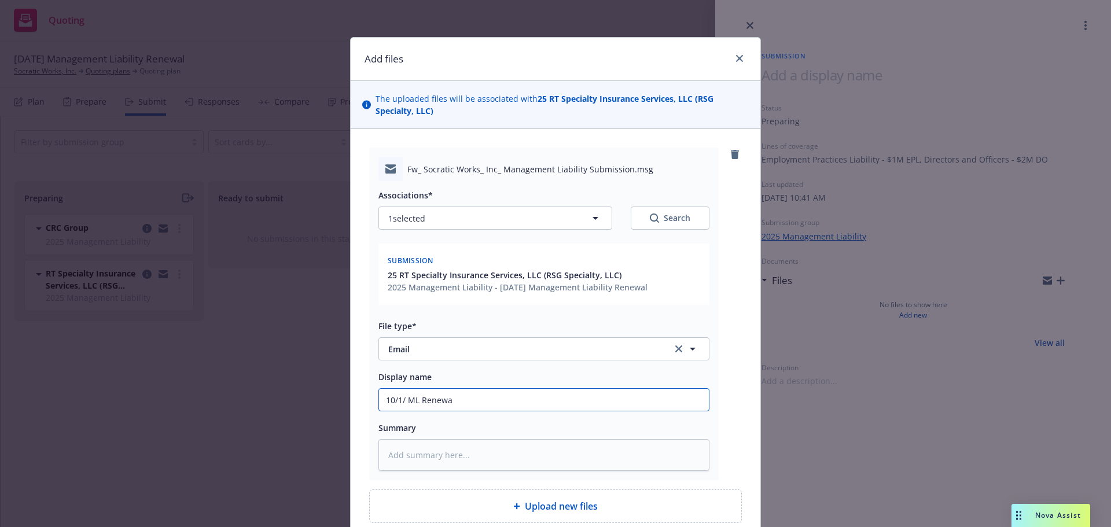
type textarea "x"
type input "10/1/ ML Renewal"
type textarea "x"
type input "10/1/ ML Renewal"
type textarea "x"
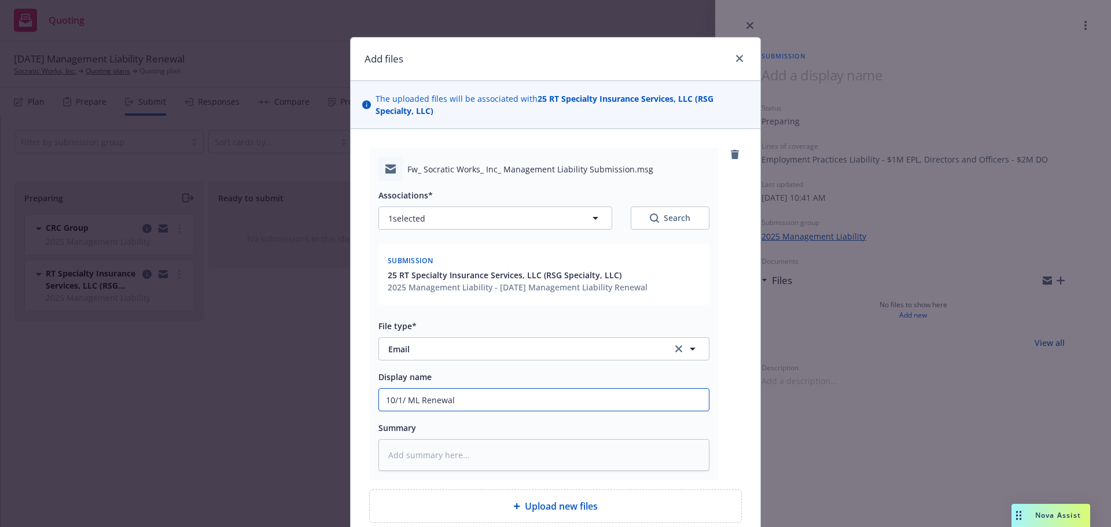
type input "10/1/ ML Renewal S"
type textarea "x"
type input "10/1/ ML Renewal Su"
type textarea "x"
type input "10/1/ ML Renewal Sub"
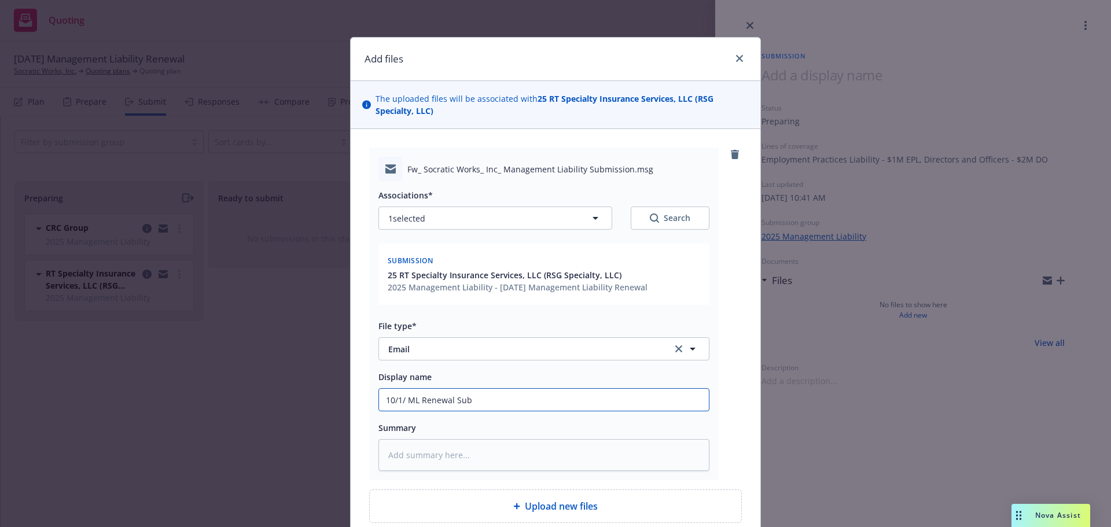
type textarea "x"
type input "10/1/ ML Renewal Subm"
type textarea "x"
type input "10/1/ ML Renewal Sub"
type textarea "x"
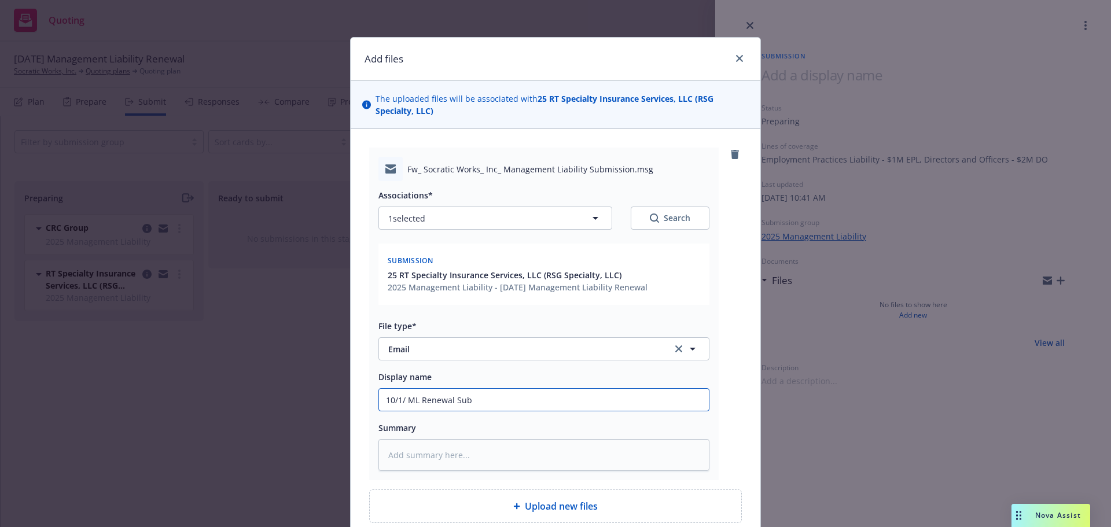
type input "10/1/ ML Renewal Subm"
type textarea "x"
type input "10/1/ ML Renewal Submi"
type textarea "x"
type input "10/1/ ML Renewal Submis"
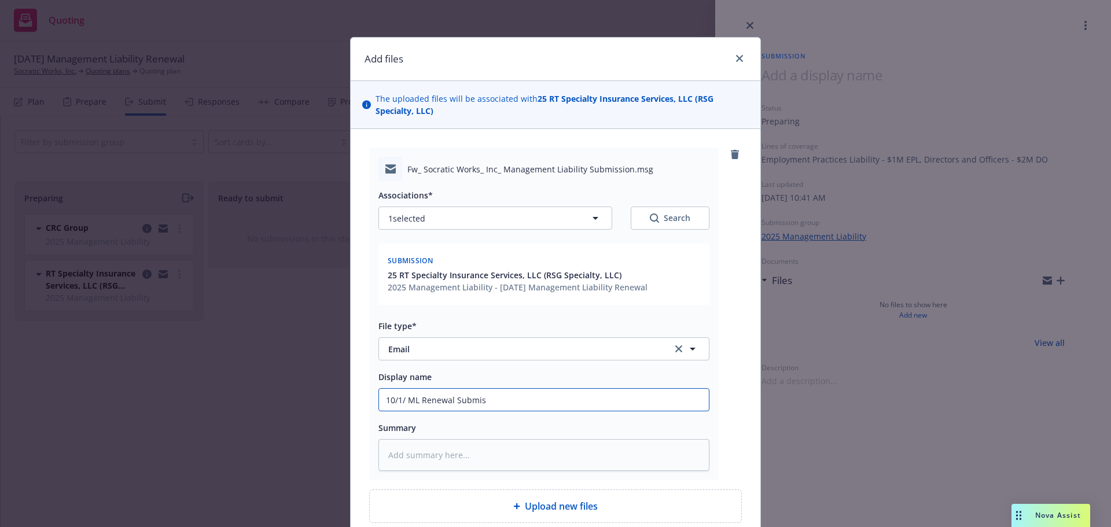
type textarea "x"
type input "10/1/ ML Renewal Submiss"
type textarea "x"
type input "10/1/ ML Renewal Submissi"
type textarea "x"
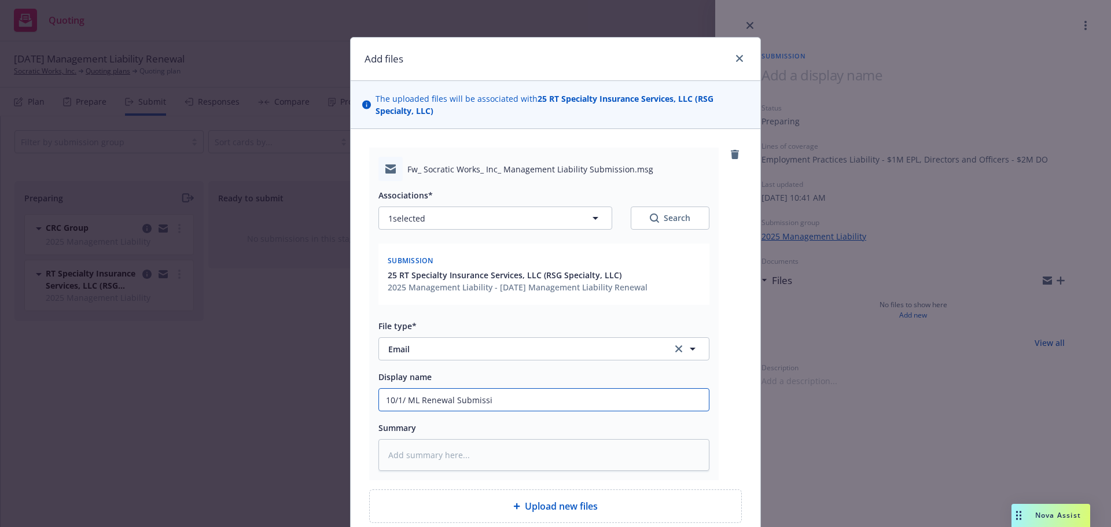
type input "10/1/ ML Renewal Submissio"
type textarea "x"
type input "10/1/ ML Renewal Submission"
type textarea "x"
type input "10/1/ ML Renewal Submission"
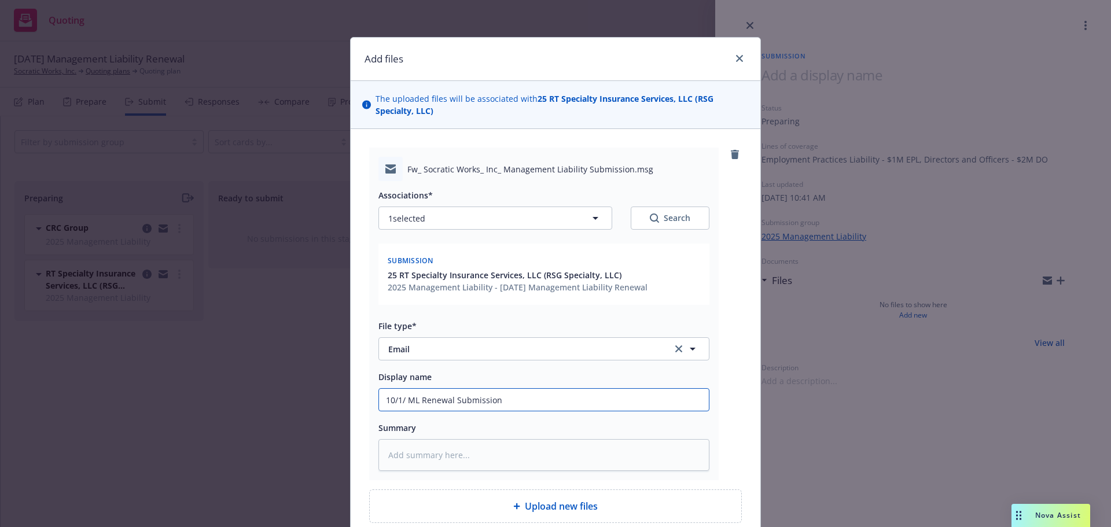
type textarea "x"
type input "10/1/ ML Renewal Submission t"
type textarea "x"
type input "10/1/ ML Renewal Submission to"
type textarea "x"
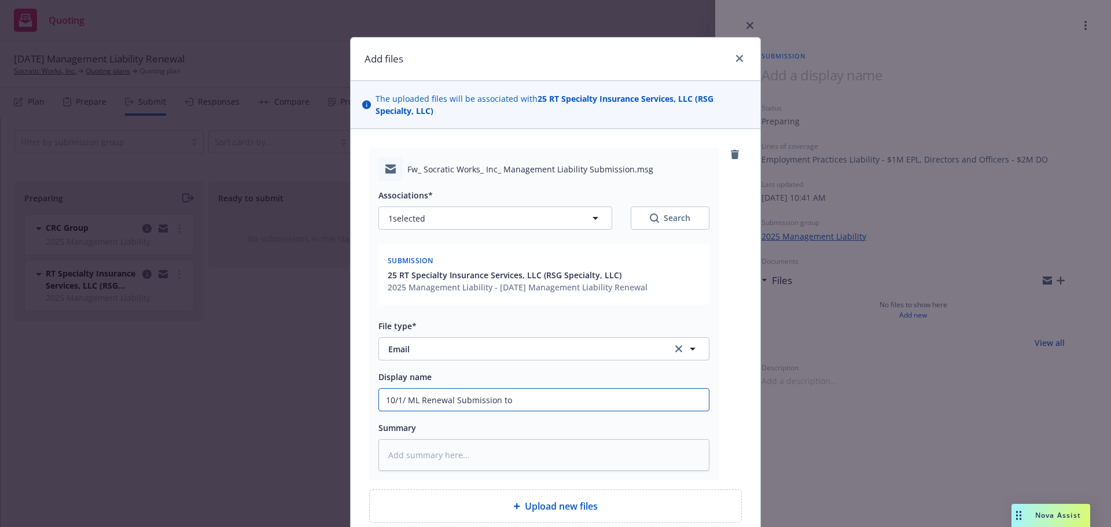
type input "10/1/ ML Renewal Submission to"
type textarea "x"
type input "10/1/ ML Renewal Submission to RT"
type textarea "x"
type input "10/1/ ML Renewal Submission to RT"
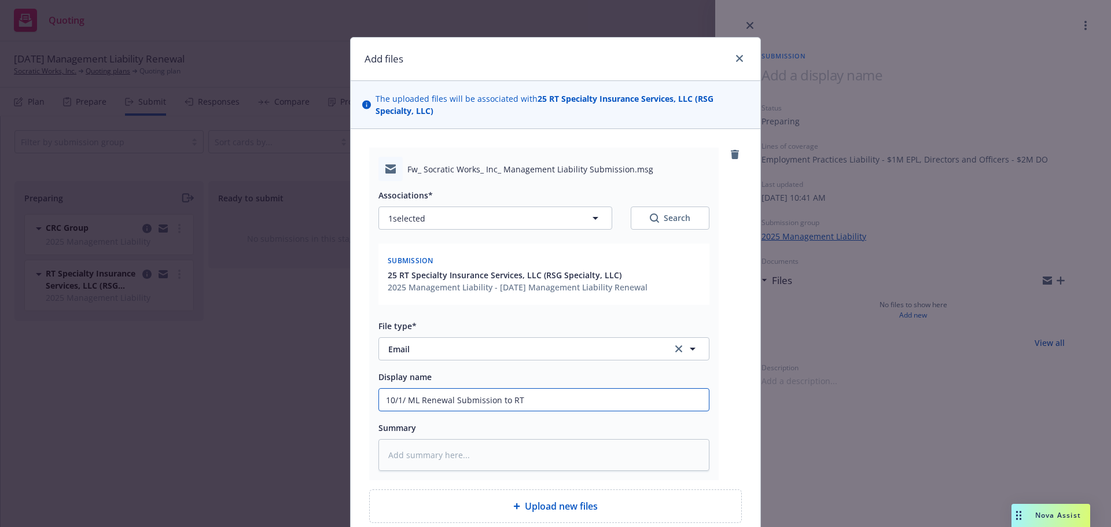
type textarea "x"
type input "10/1/ ML Renewal Submission to RT"
type textarea "x"
type input "10/1/ ML Renewal Submission to R"
type textarea "x"
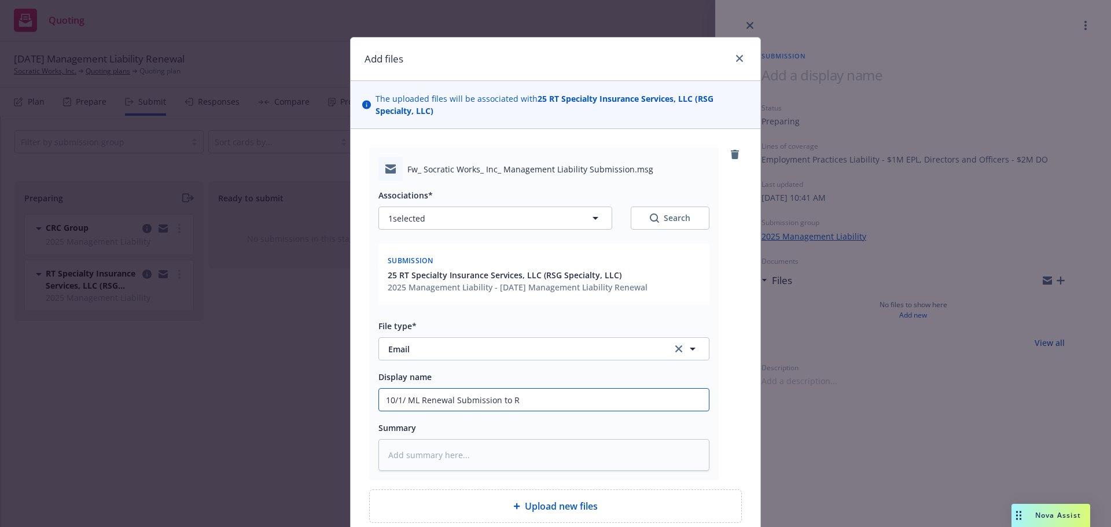
type input "10/1/ ML Renewal Submission to"
type textarea "x"
type input "10/1/ ML Renewal Submission to"
type textarea "x"
type input "10/1/ ML Renewal Submission t"
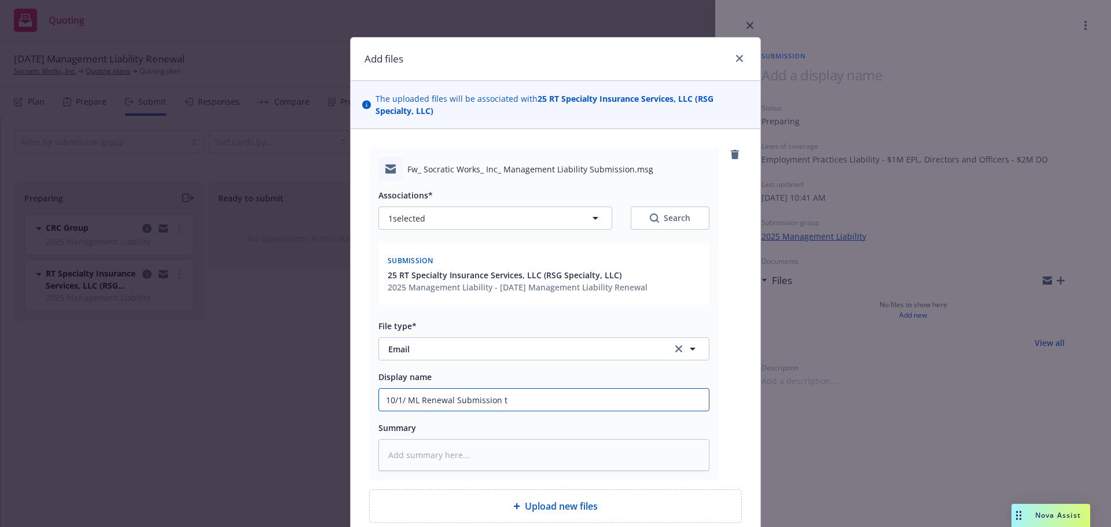
type textarea "x"
type input "10/1/ ML Renewal Submission"
type textarea "x"
type input "10/1/ ML Renewal Submission"
type textarea "x"
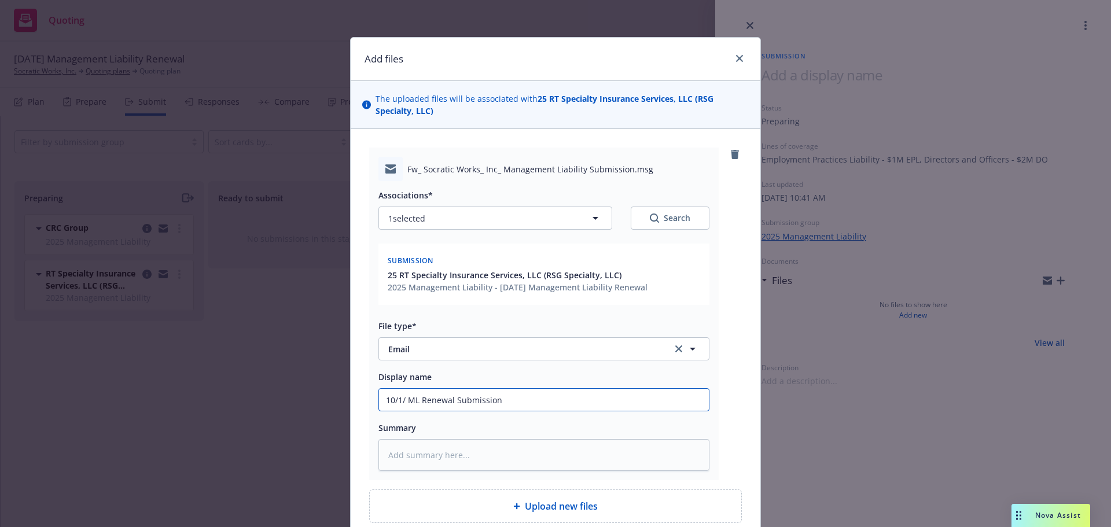
type input "10/1/ ML Renewal Submission O"
type textarea "x"
type input "10/1/ ML Renewal Submission"
type textarea "x"
type input "10/1/ ML Renewal Submission"
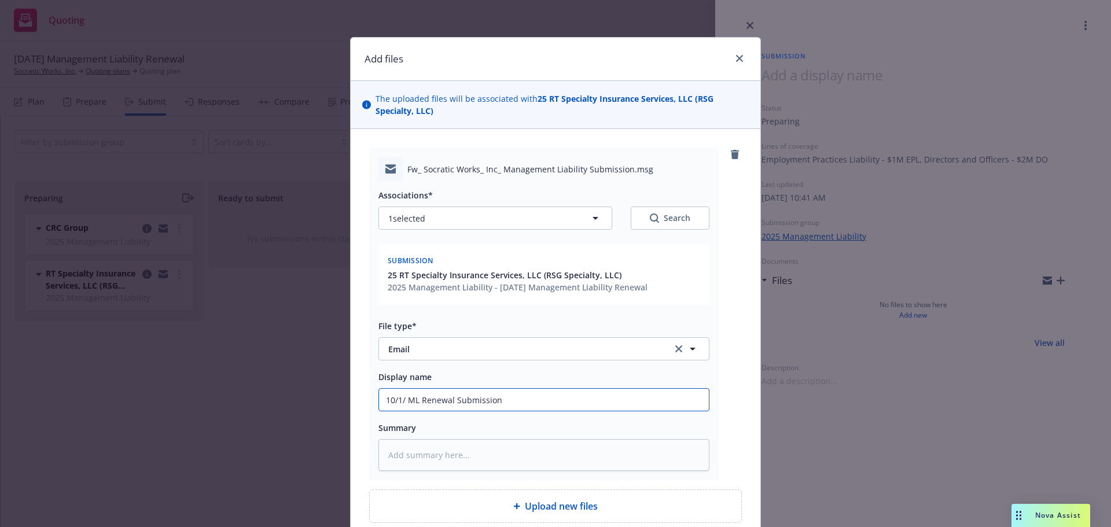
type textarea "x"
type input "10/1/ ML Renewal Submission C"
type textarea "x"
type input "10/1/ ML Renewal Submission CO"
type textarea "x"
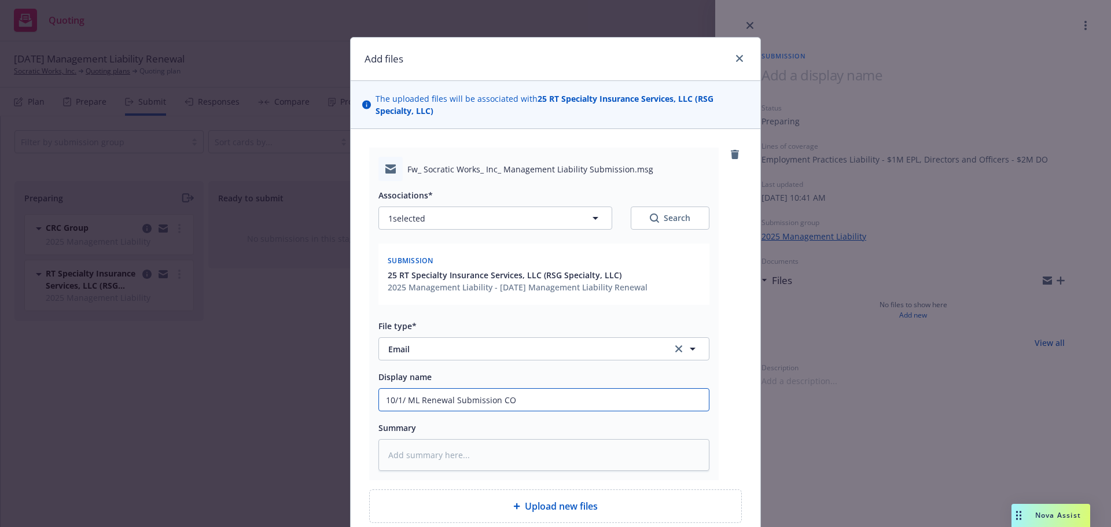
type input "10/1/ ML Renewal Submission COR"
type textarea "x"
type input "10/1/ ML Renewal Submission CORR"
type textarea "x"
type input "10/1/ ML Renewal Submission CORR:"
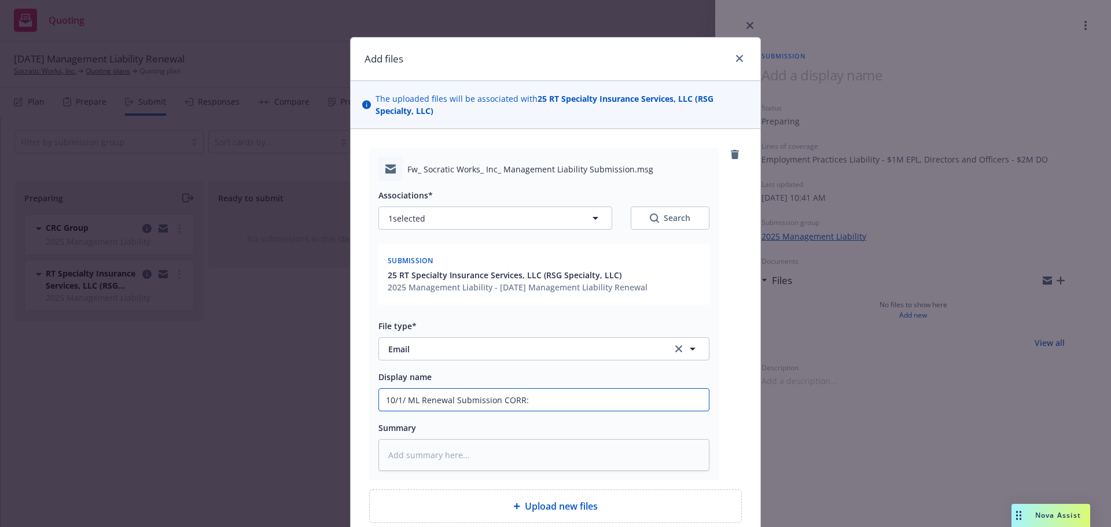
type textarea "x"
type input "10/1/ ML Renewal Submission CORR:"
type textarea "x"
type input "10/1/ ML Renewal Submission CORR: 2"
type textarea "x"
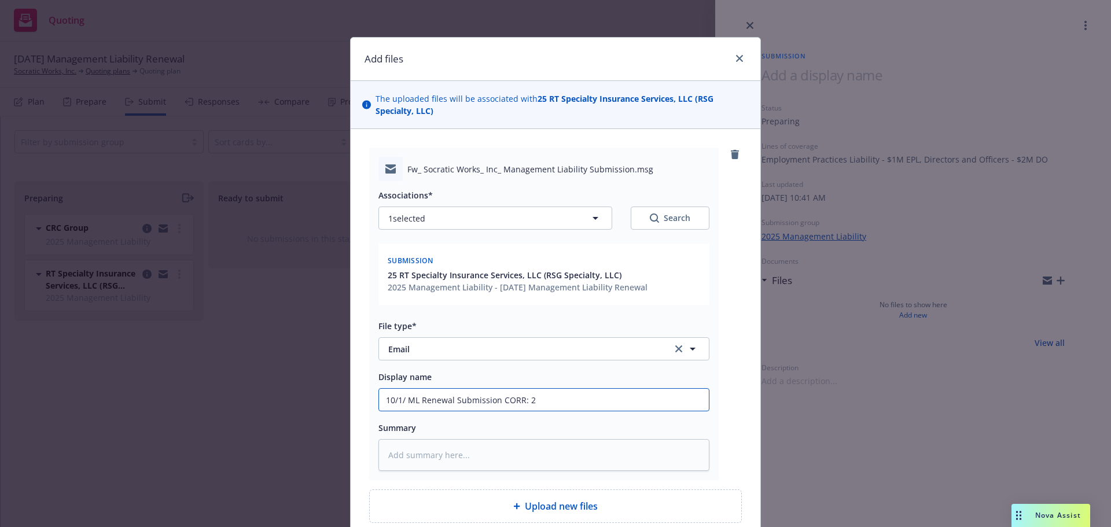
type input "10/1/ ML Renewal Submission CORR: 2"
type textarea "x"
type input "10/1/ ML Renewal Submission CORR: 2 W"
type textarea "x"
type input "10/1/ ML Renewal Submission CORR: 2 We"
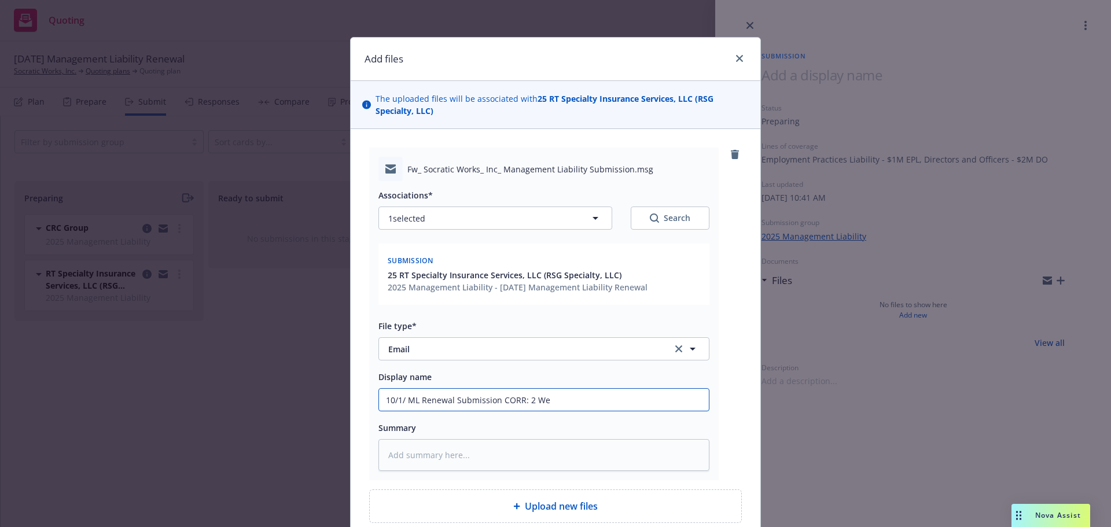
type textarea "x"
type input "10/1/ ML Renewal Submission CORR: 2 Wek"
type textarea "x"
type input "10/1/ ML Renewal Submission CORR: 2 We"
type textarea "x"
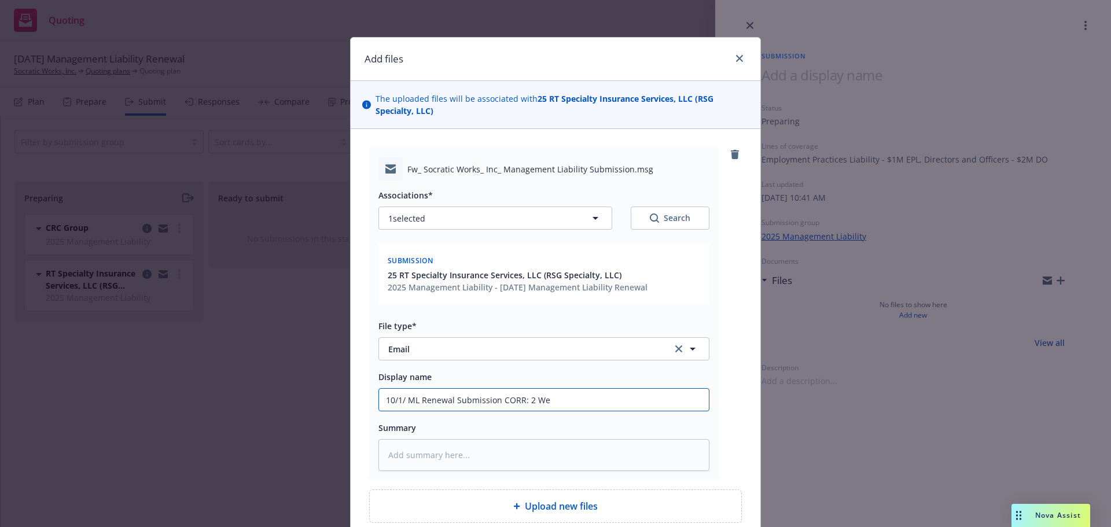
type input "10/1/ ML Renewal Submission CORR: 2 Wee"
type textarea "x"
type input "10/1/ ML Renewal Submission CORR: 2 Week"
type textarea "x"
type input "10/1/ ML Renewal Submission CORR: 2 Weeke"
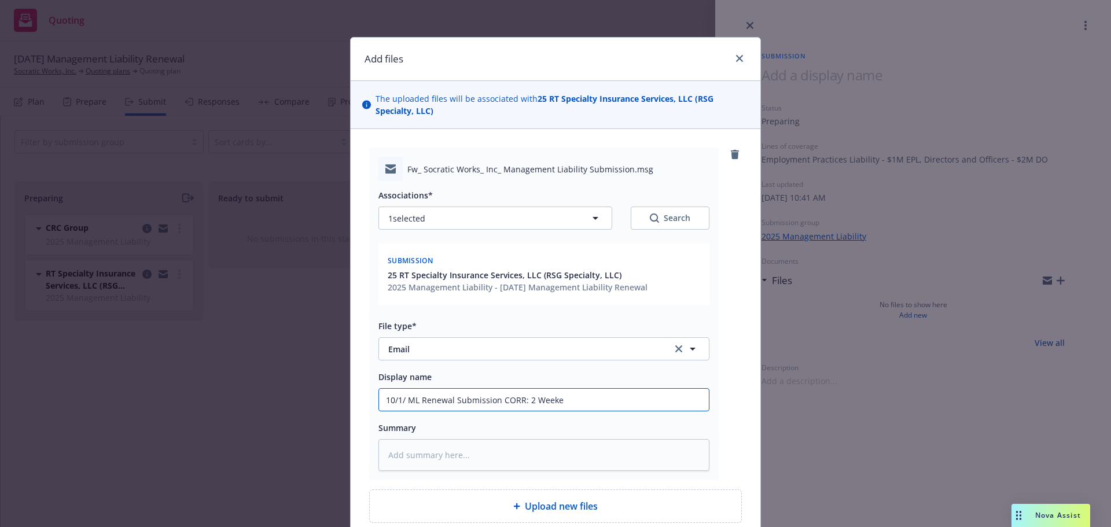
type textarea "x"
type input "10/1/ ML Renewal Submission CORR: 2 Weeke"
type textarea "x"
type input "10/1/ ML Renewal Submission CORR: 2 Weeke"
type textarea "x"
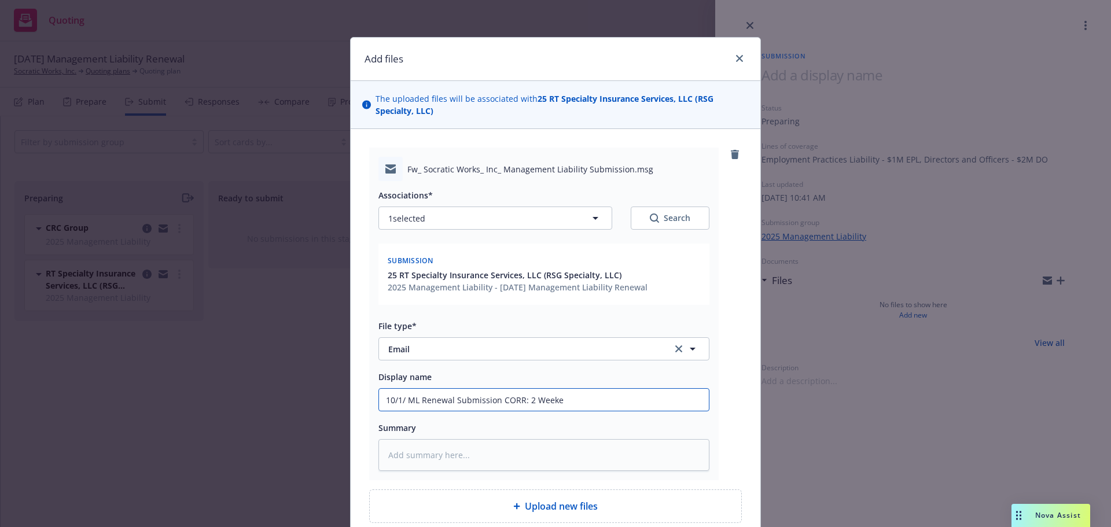
type input "10/1/ ML Renewal Submission CORR: 2 Week"
type textarea "x"
type input "10/1/ ML Renewal Submission CORR: 2 Week"
type textarea "x"
type input "10/1/ ML Renewal Submission CORR: 2 Week E"
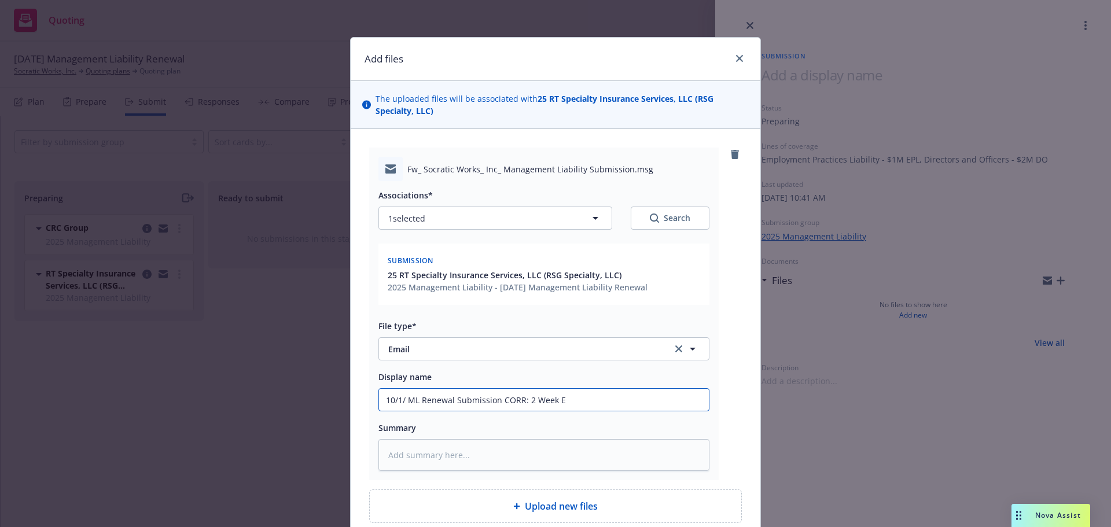
type textarea "x"
type input "10/1/ ML Renewal Submission CORR: 2 Week Ex"
type textarea "x"
type input "10/1/ ML Renewal Submission CORR: 2 Week Ext"
type textarea "x"
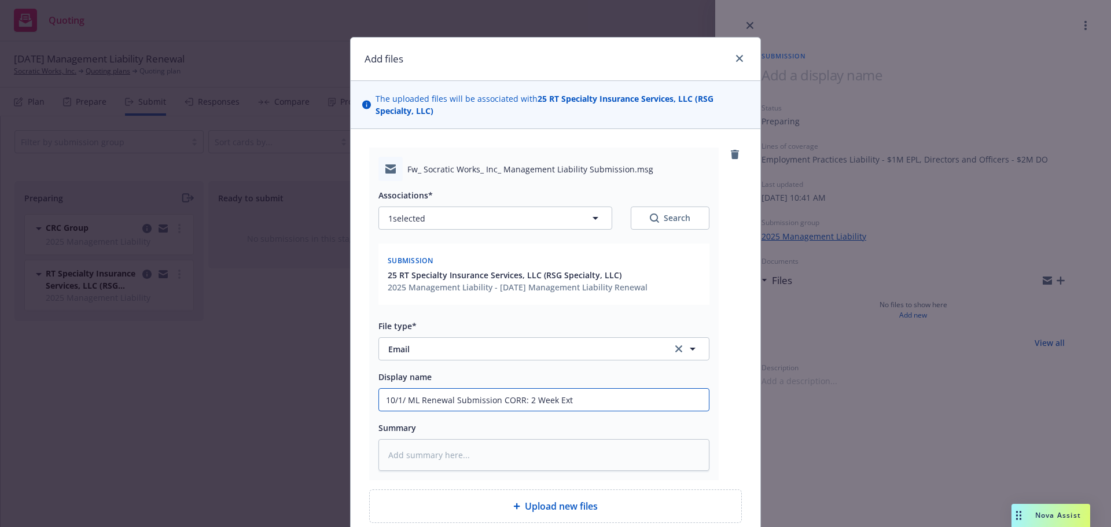
type input "10/1/ ML Renewal Submission CORR: 2 Week Exte"
type textarea "x"
type input "10/1/ ML Renewal Submission CORR: 2 Week Extes"
type textarea "x"
type input "10/1/ ML Renewal Submission CORR: 2 Week Exte"
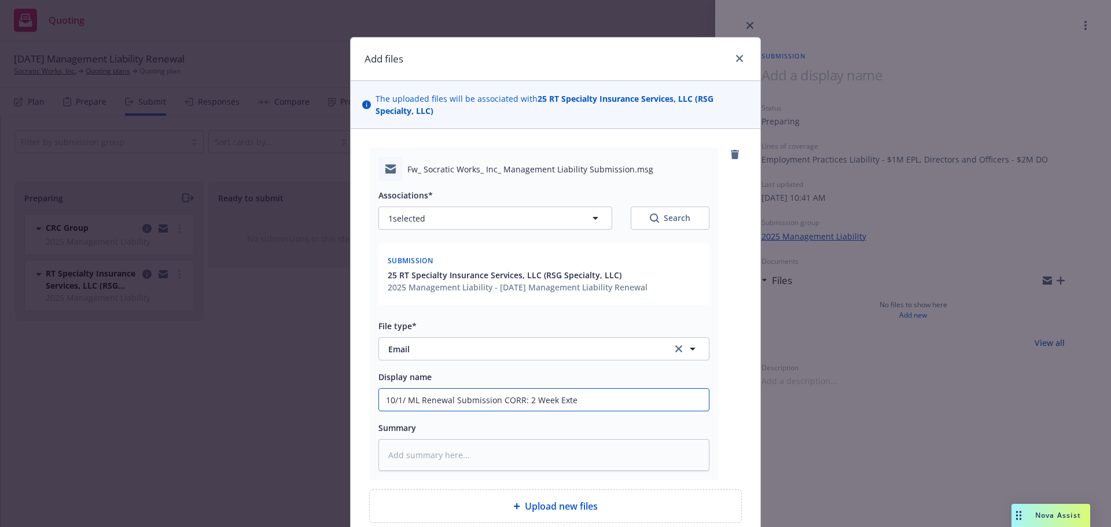
type textarea "x"
type input "10/1/ ML Renewal Submission CORR: 2 Week Exten"
type textarea "x"
type input "10/1/ ML Renewal Submission CORR: 2 Week Extens"
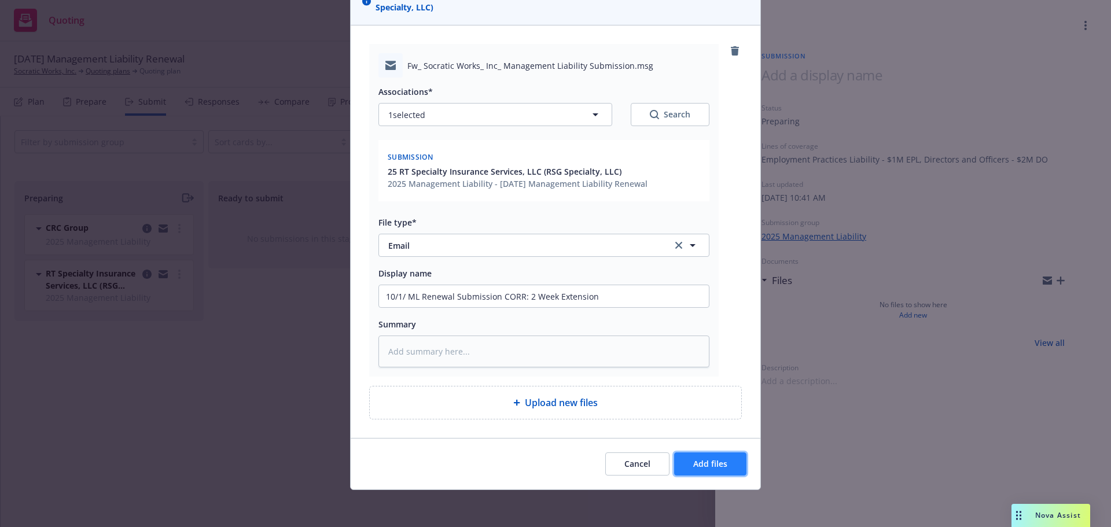
click at [675, 461] on button "Add files" at bounding box center [710, 463] width 72 height 23
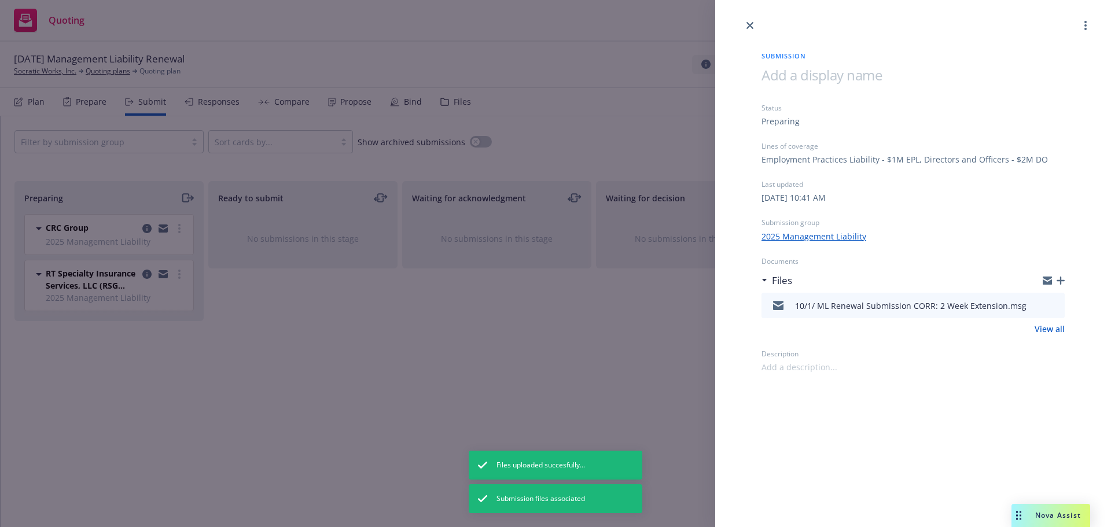
click at [1062, 282] on icon "button" at bounding box center [1060, 281] width 8 height 8
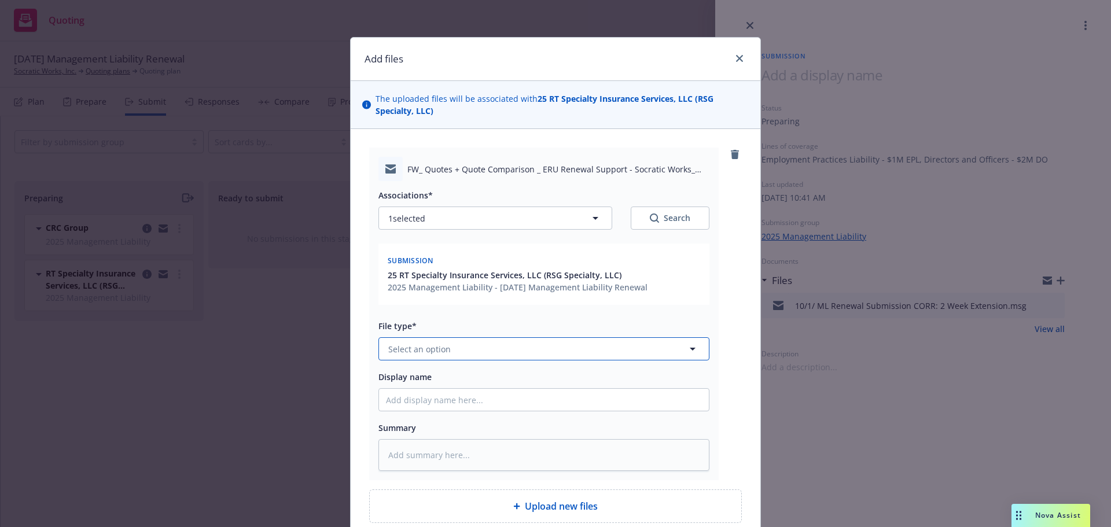
click at [519, 347] on button "Select an option" at bounding box center [543, 348] width 331 height 23
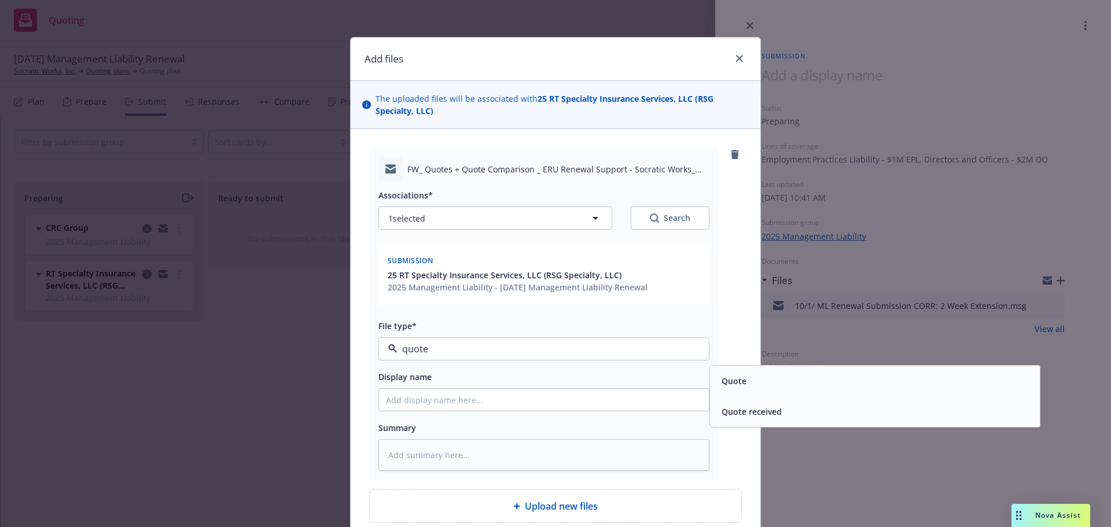
click at [794, 400] on div "Quote received" at bounding box center [875, 411] width 330 height 31
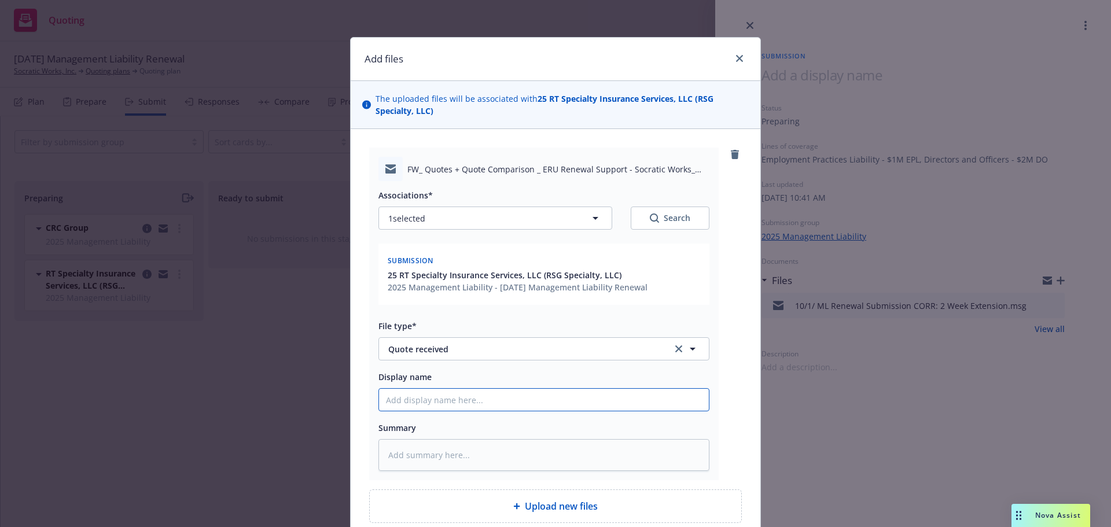
click at [673, 400] on input "Display name" at bounding box center [544, 400] width 330 height 22
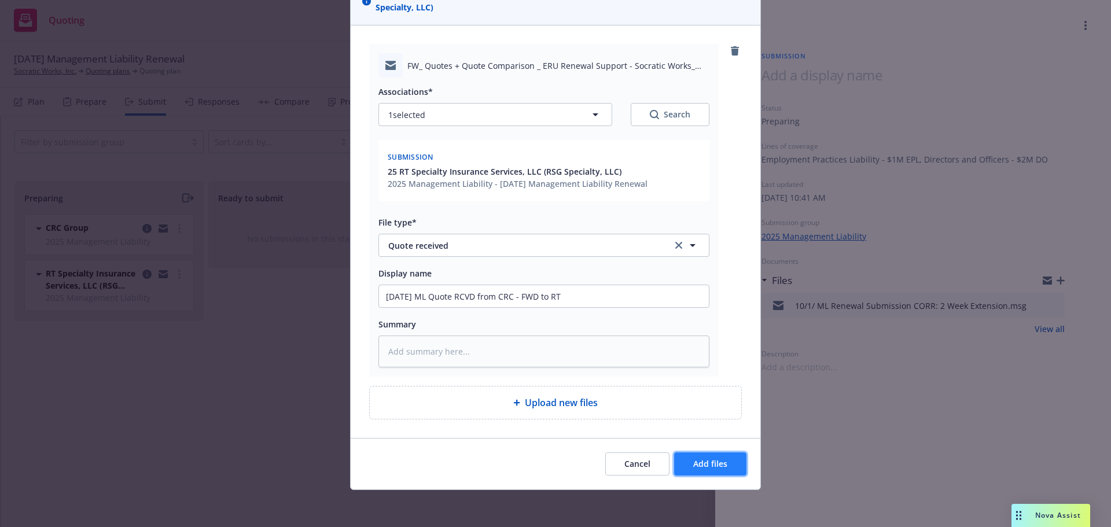
click at [715, 472] on button "Add files" at bounding box center [710, 463] width 72 height 23
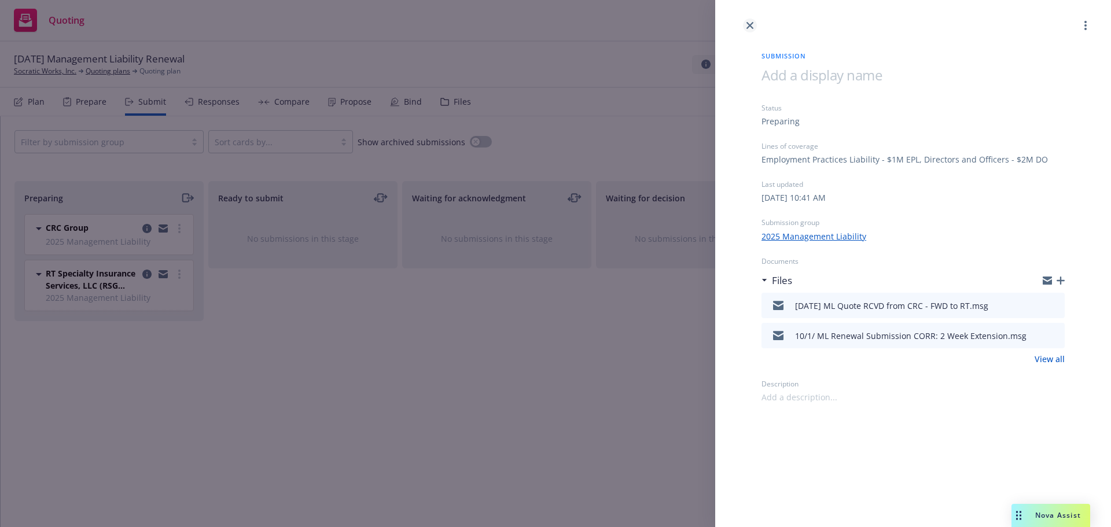
drag, startPoint x: 750, startPoint y: 24, endPoint x: 747, endPoint y: 39, distance: 15.2
click at [750, 24] on icon "close" at bounding box center [749, 25] width 7 height 7
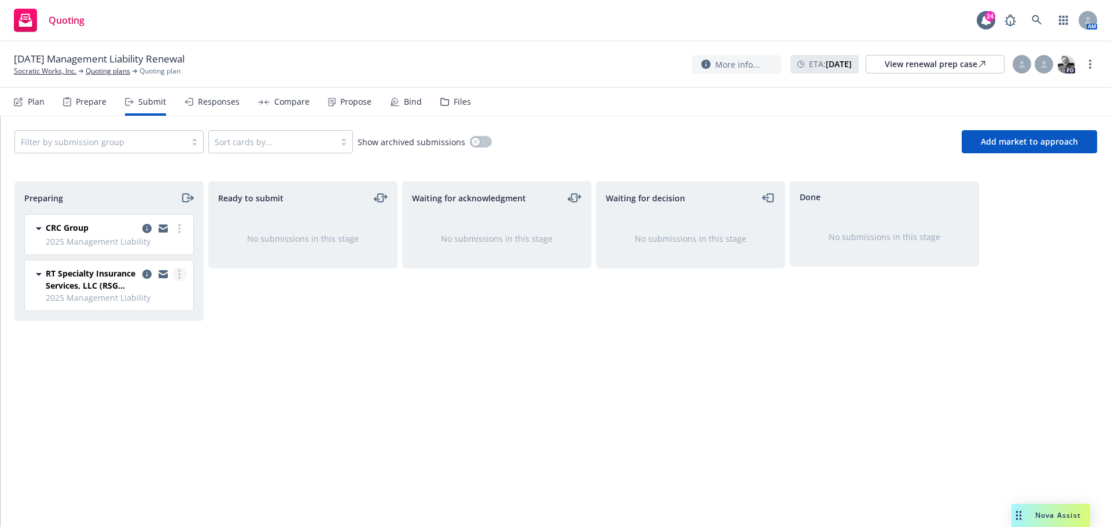
click at [178, 276] on icon "more" at bounding box center [179, 274] width 2 height 9
click at [179, 198] on div "Preparing" at bounding box center [108, 198] width 169 height 14
click at [188, 197] on icon "moveRight" at bounding box center [186, 198] width 13 height 14
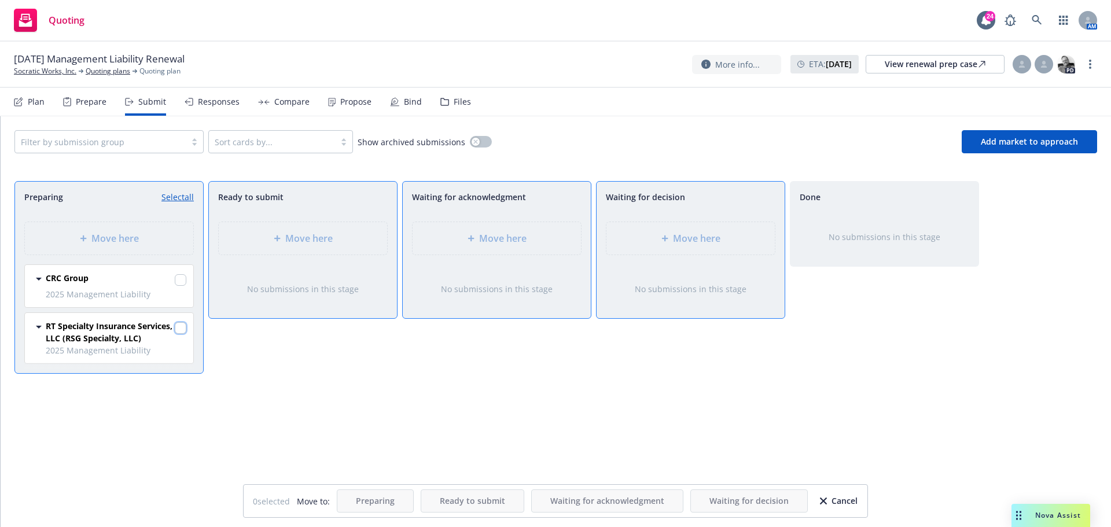
click at [183, 330] on input "checkbox" at bounding box center [181, 328] width 12 height 12
click at [732, 218] on div "Move here" at bounding box center [690, 238] width 188 height 52
click at [720, 230] on div "Move here" at bounding box center [690, 238] width 168 height 32
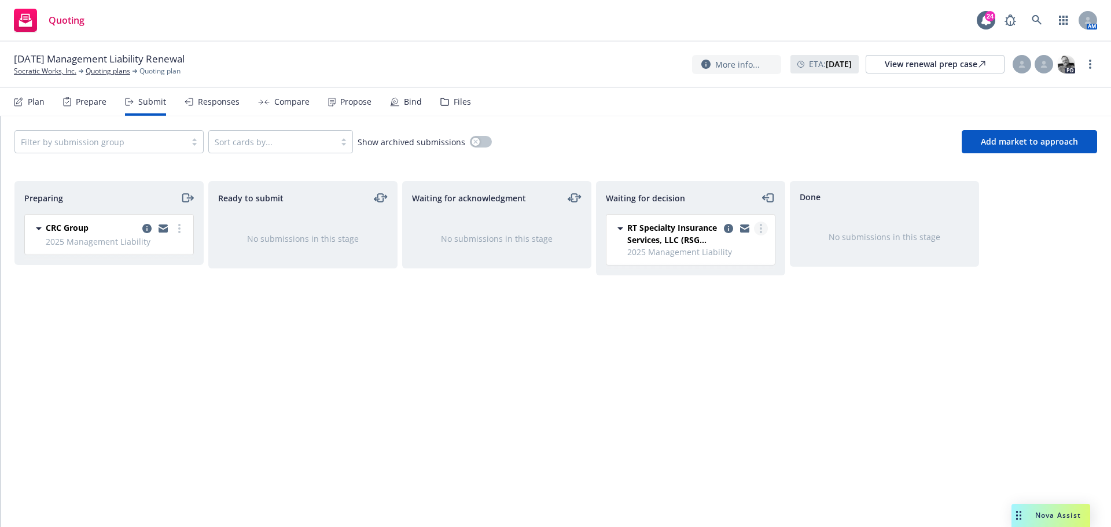
click at [763, 225] on link "more" at bounding box center [761, 229] width 14 height 14
click at [725, 297] on span "Add accepted decision" at bounding box center [709, 298] width 116 height 11
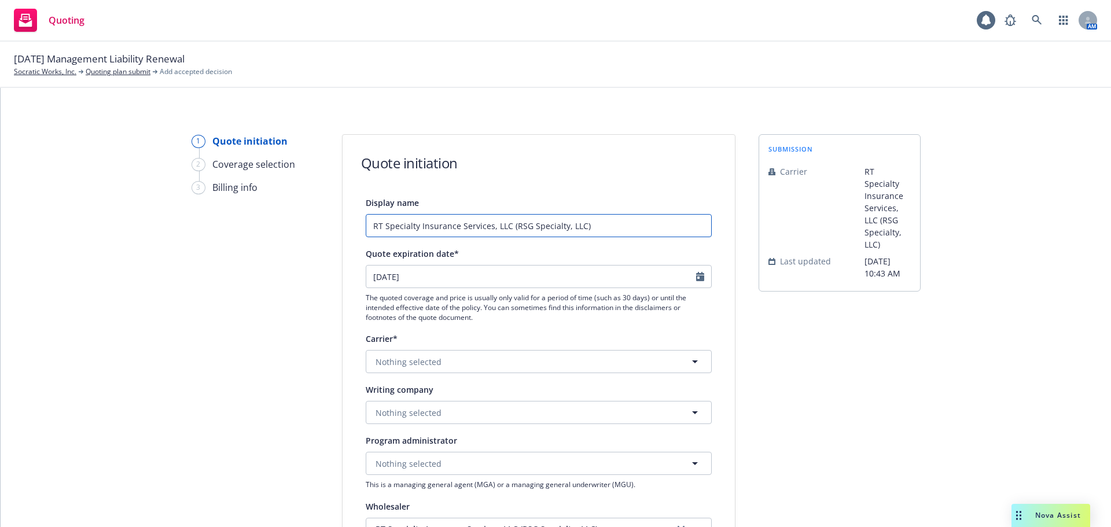
drag, startPoint x: 590, startPoint y: 222, endPoint x: 381, endPoint y: 222, distance: 209.4
click at [381, 222] on input "RT Specialty Insurance Services, LLC (RSG Specialty, LLC)" at bounding box center [539, 225] width 346 height 23
click at [493, 224] on input "RT Specialty Insurance Services, LLC (RSG Specialty, LLC)" at bounding box center [539, 225] width 346 height 23
drag, startPoint x: 547, startPoint y: 224, endPoint x: 281, endPoint y: 213, distance: 266.3
click at [282, 213] on div "1 Quote initiation 2 Coverage selection 3 Billing info Quote initiation Display…" at bounding box center [555, 522] width 1082 height 776
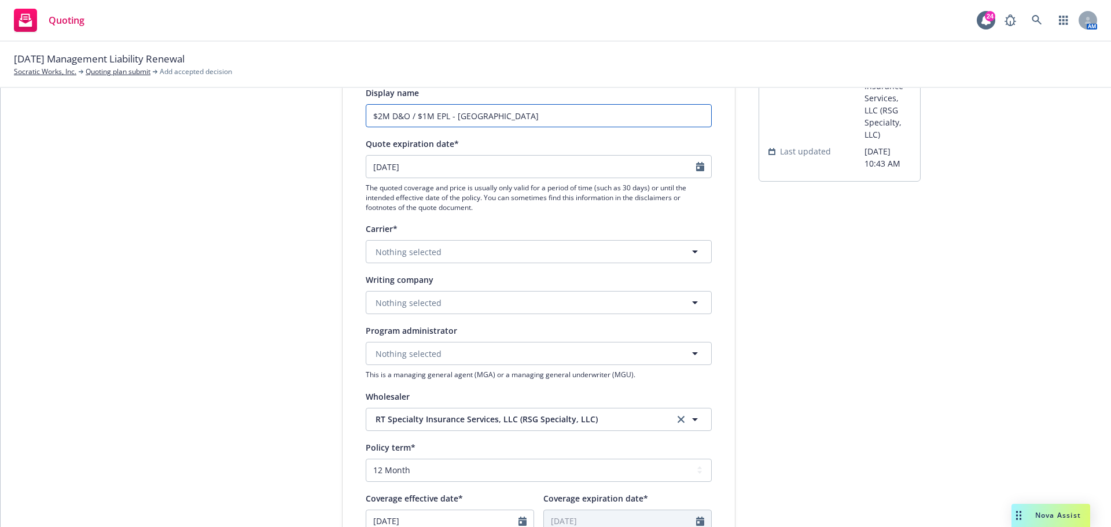
scroll to position [174, 0]
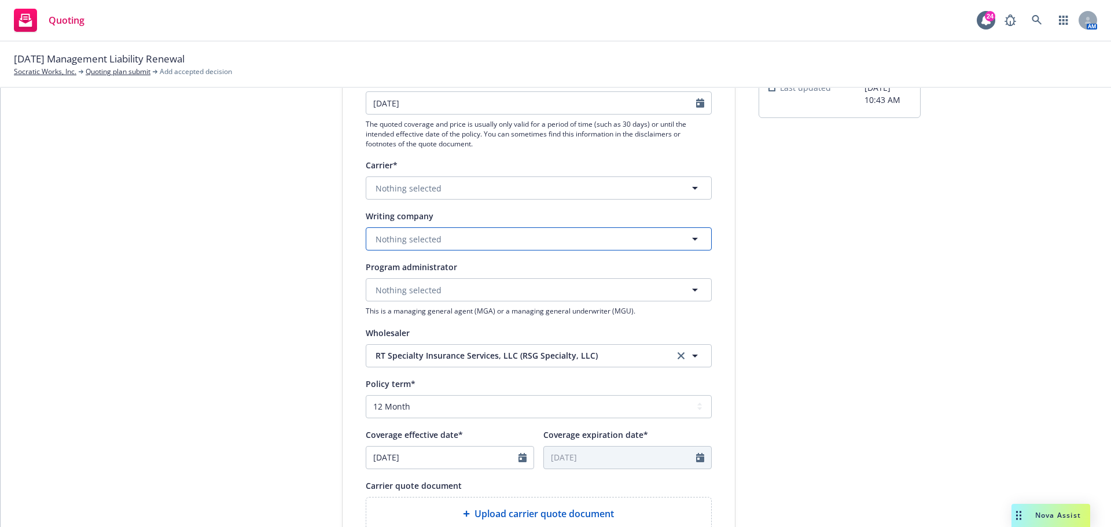
click at [436, 240] on button "Nothing selected" at bounding box center [539, 238] width 346 height 23
click at [506, 286] on div "Steadfast Insurance Company Domestic - 26387" at bounding box center [539, 277] width 330 height 29
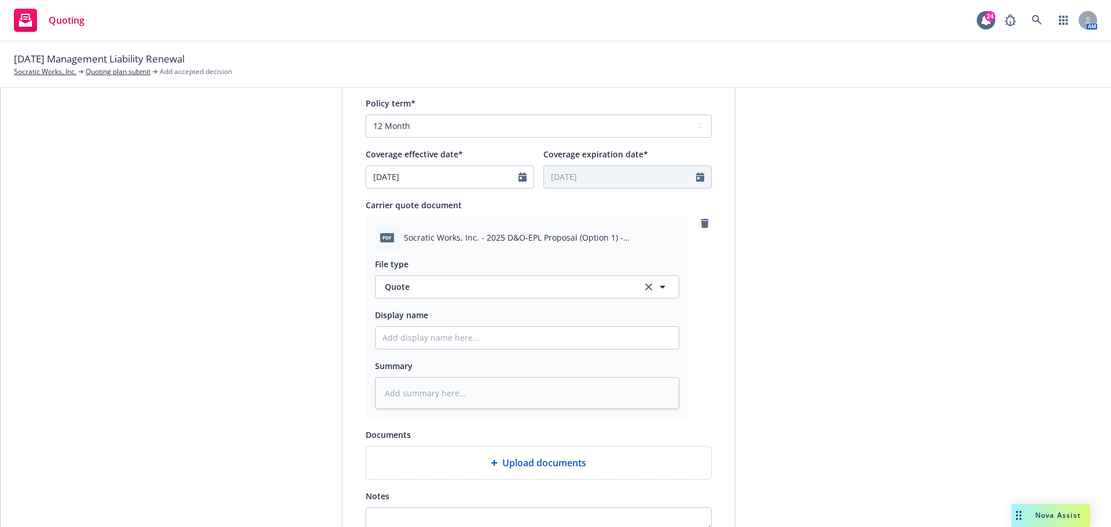
scroll to position [521, 0]
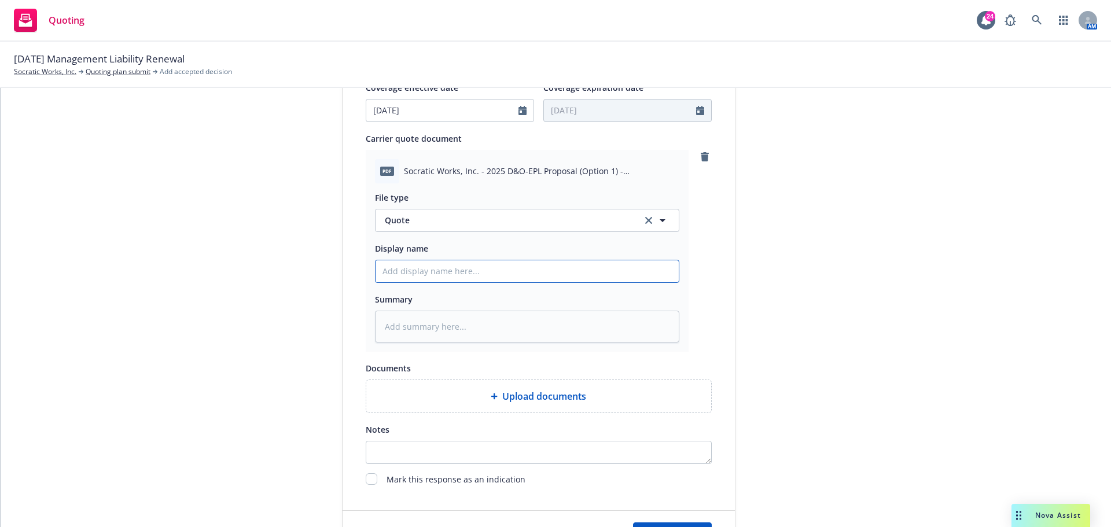
click at [559, 267] on input "Display name" at bounding box center [526, 271] width 303 height 22
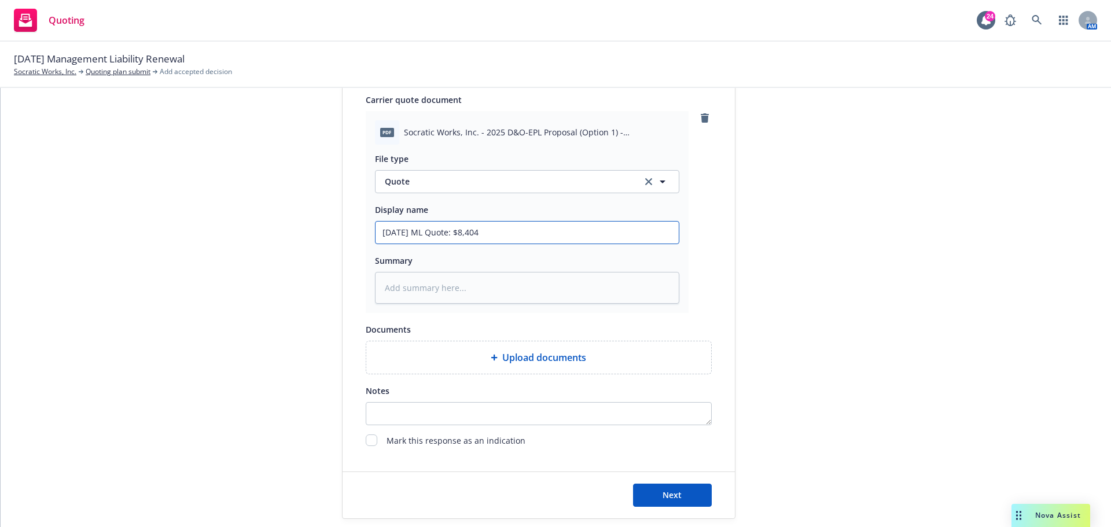
scroll to position [578, 0]
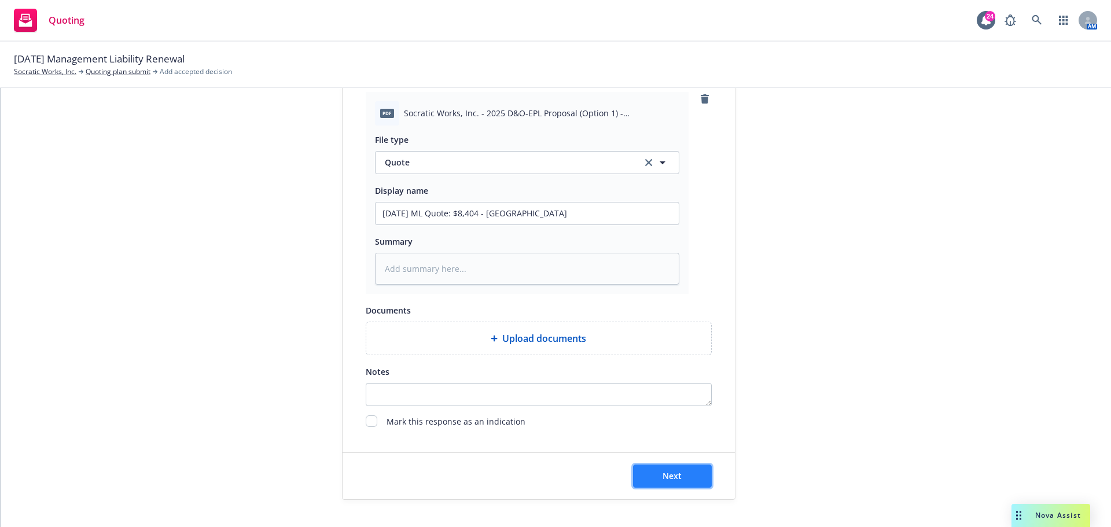
click at [688, 482] on button "Next" at bounding box center [672, 476] width 79 height 23
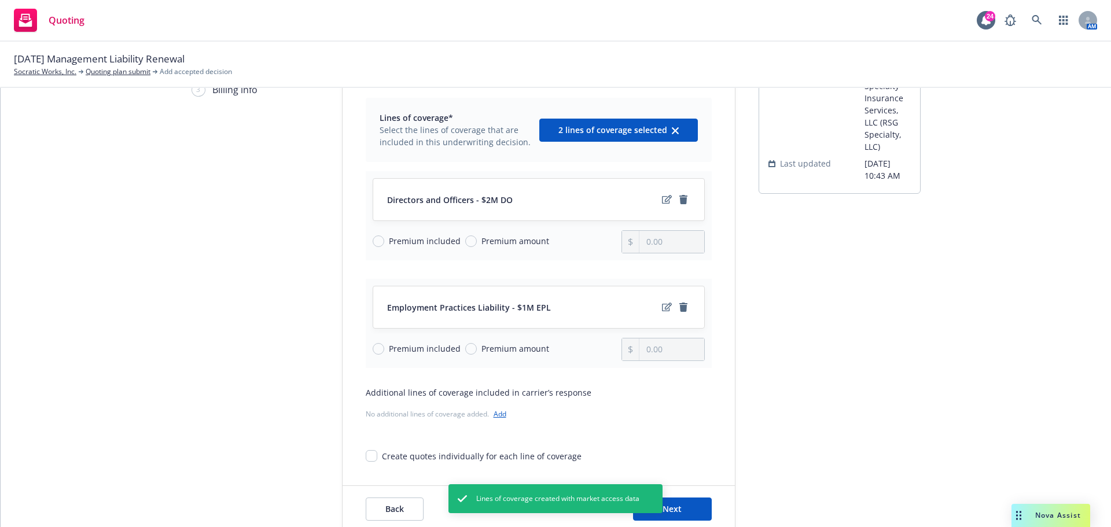
scroll to position [150, 0]
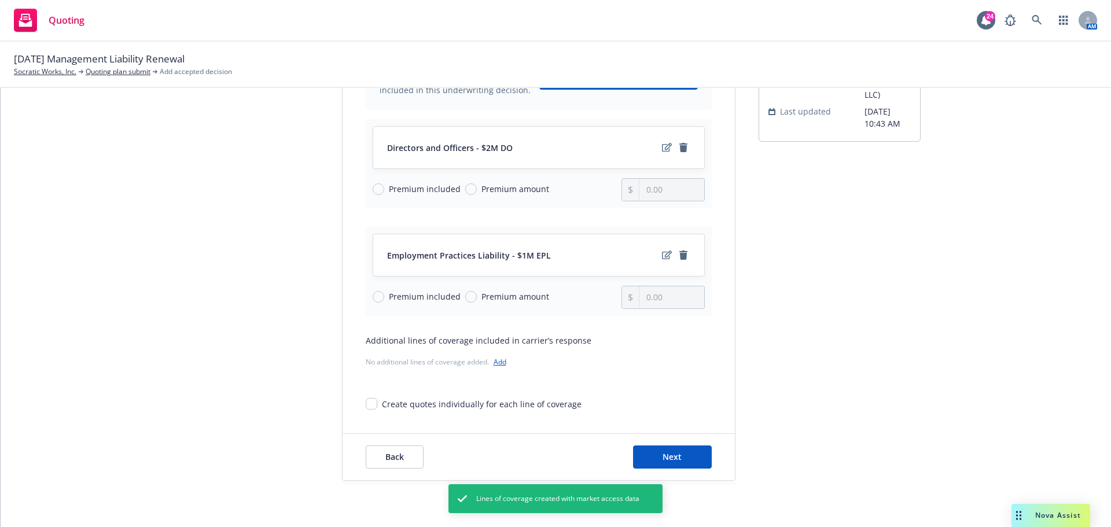
click at [675, 441] on div "Back Next" at bounding box center [538, 457] width 392 height 46
click at [672, 447] on button "Next" at bounding box center [672, 456] width 79 height 23
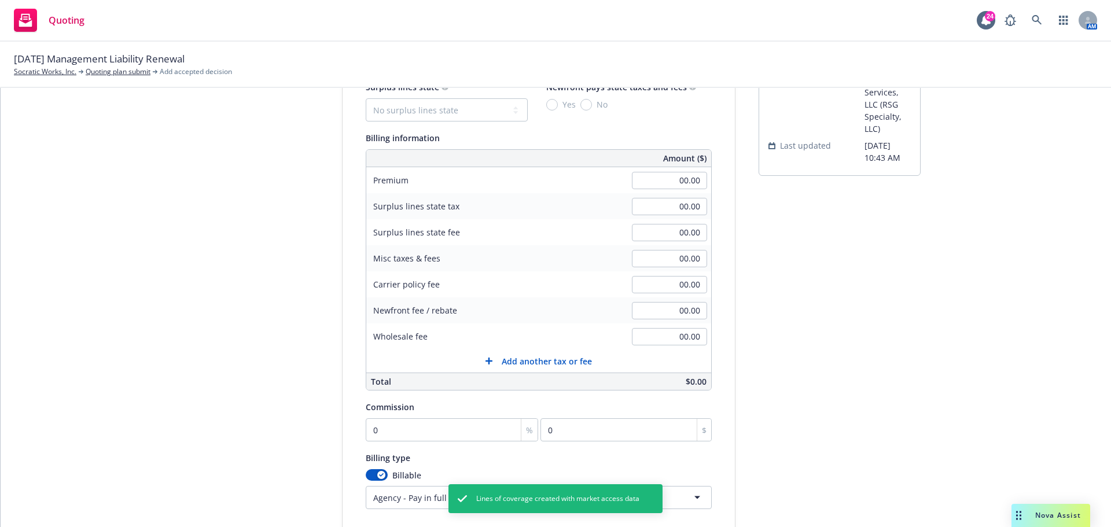
scroll to position [34, 0]
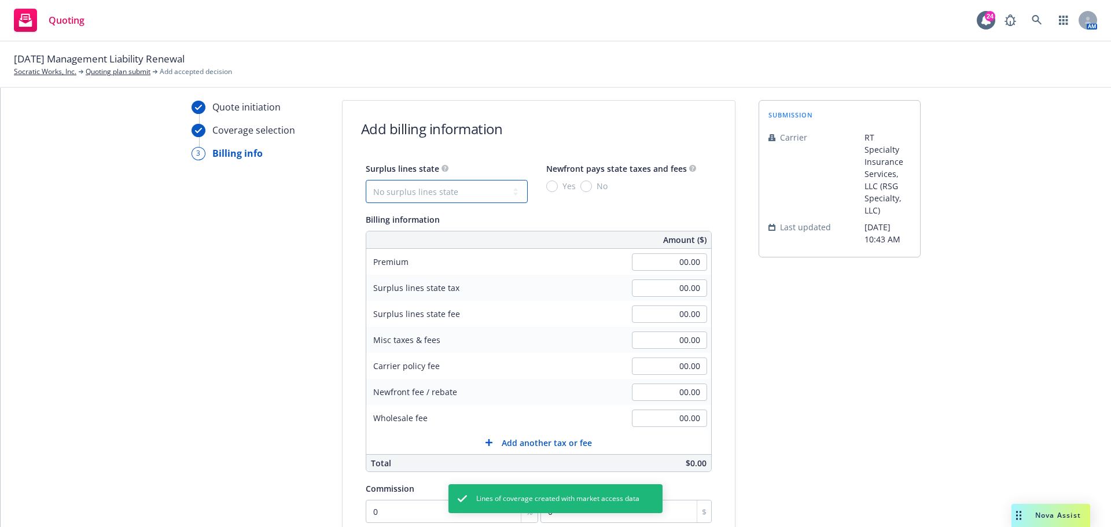
drag, startPoint x: 437, startPoint y: 196, endPoint x: 437, endPoint y: 202, distance: 6.4
click at [437, 196] on select "No surplus lines state [US_STATE] [US_STATE] [US_STATE] [US_STATE] [US_STATE] […" at bounding box center [447, 191] width 162 height 23
click at [366, 180] on select "No surplus lines state [US_STATE] [US_STATE] [US_STATE] [US_STATE] [US_STATE] […" at bounding box center [447, 191] width 162 height 23
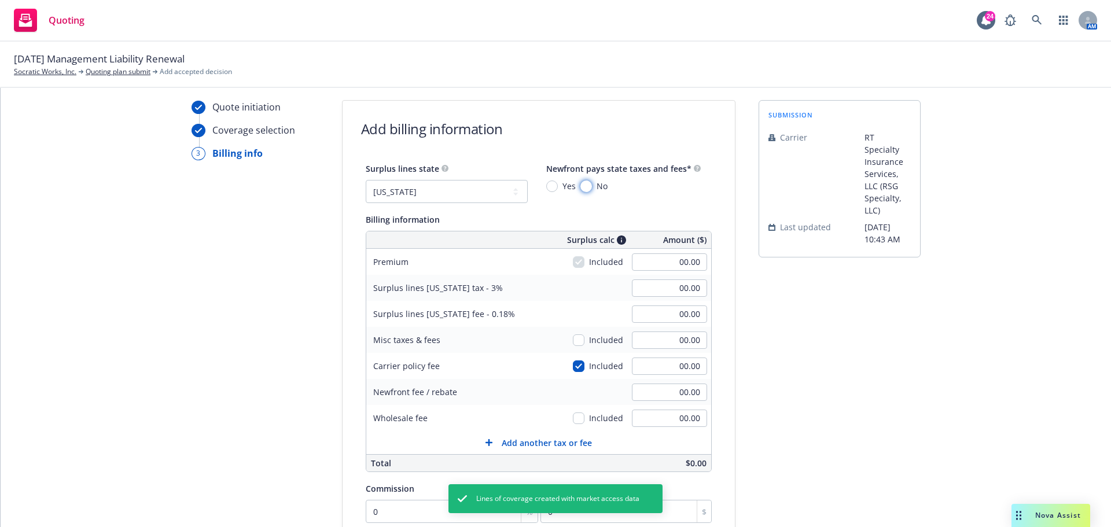
click at [580, 188] on input "No" at bounding box center [586, 186] width 12 height 12
drag, startPoint x: 644, startPoint y: 238, endPoint x: 651, endPoint y: 258, distance: 20.9
click at [646, 242] on div "Surplus calc Amount ($)" at bounding box center [636, 240] width 139 height 12
click at [651, 258] on input "00.00" at bounding box center [669, 261] width 75 height 17
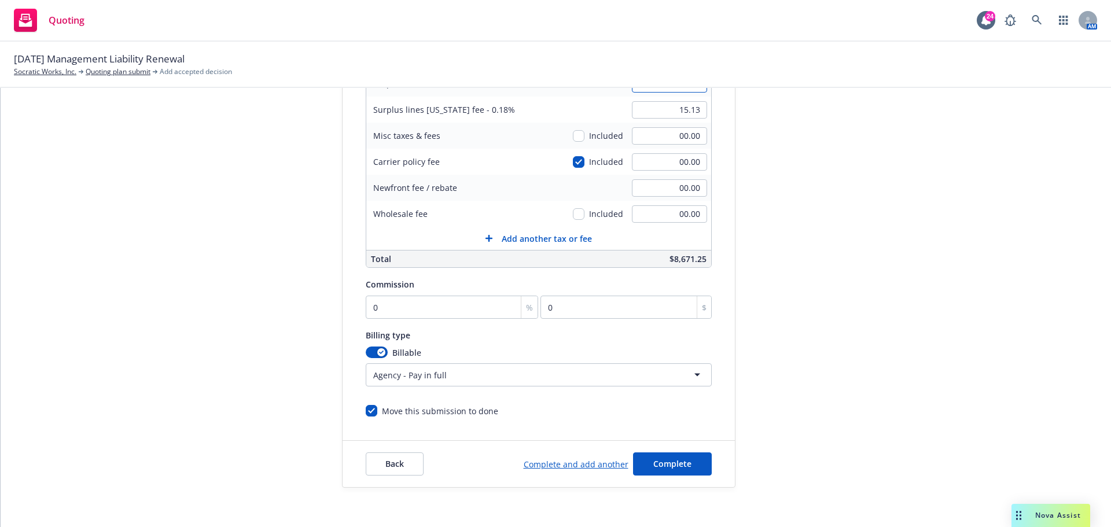
scroll to position [245, 0]
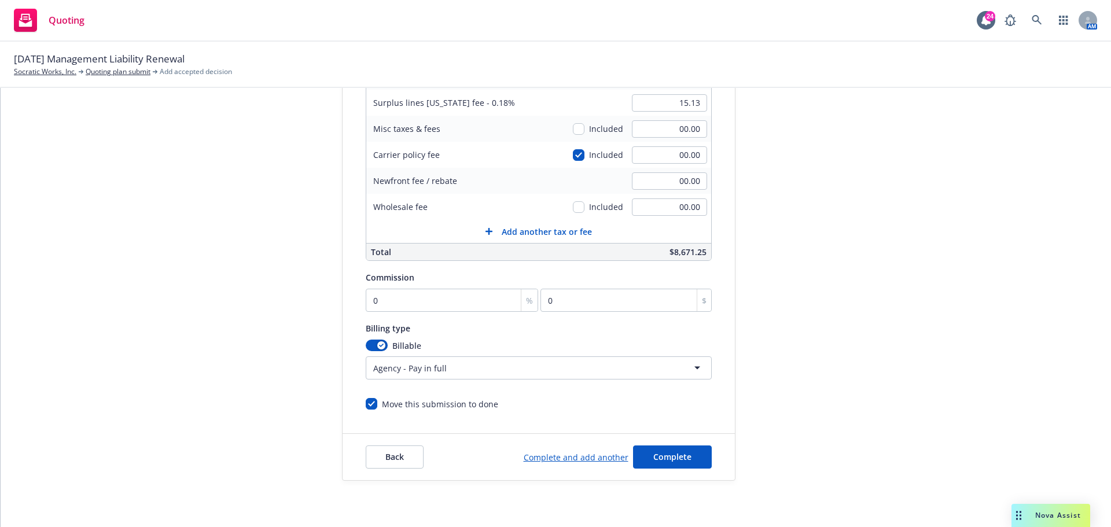
click at [368, 410] on form "Add billing information Surplus lines state No surplus lines state [US_STATE] […" at bounding box center [538, 185] width 392 height 591
click at [366, 407] on input "Move this submission to done" at bounding box center [372, 404] width 12 height 12
click at [675, 460] on span "Complete" at bounding box center [672, 456] width 38 height 11
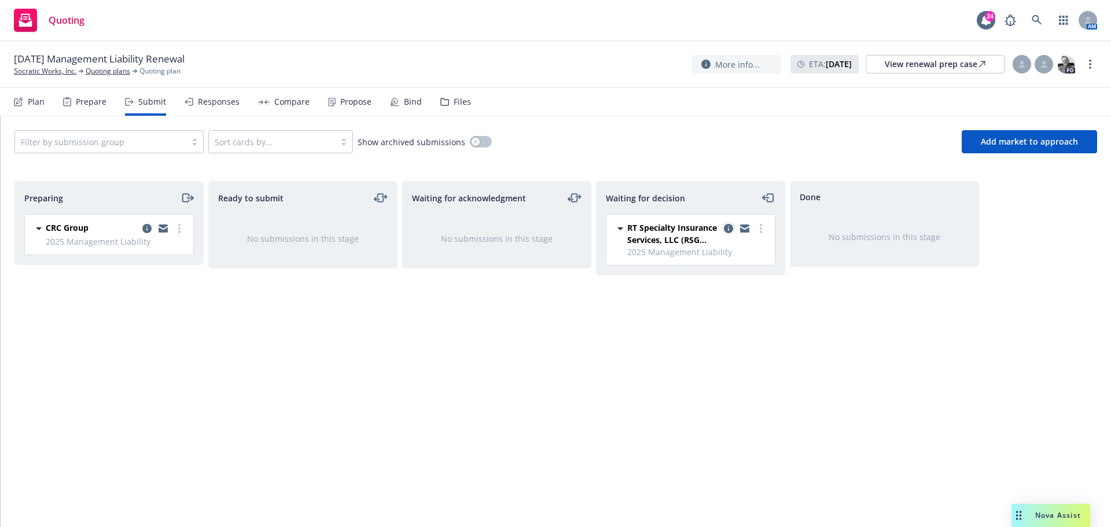
click at [726, 229] on icon "copy logging email" at bounding box center [728, 228] width 9 height 9
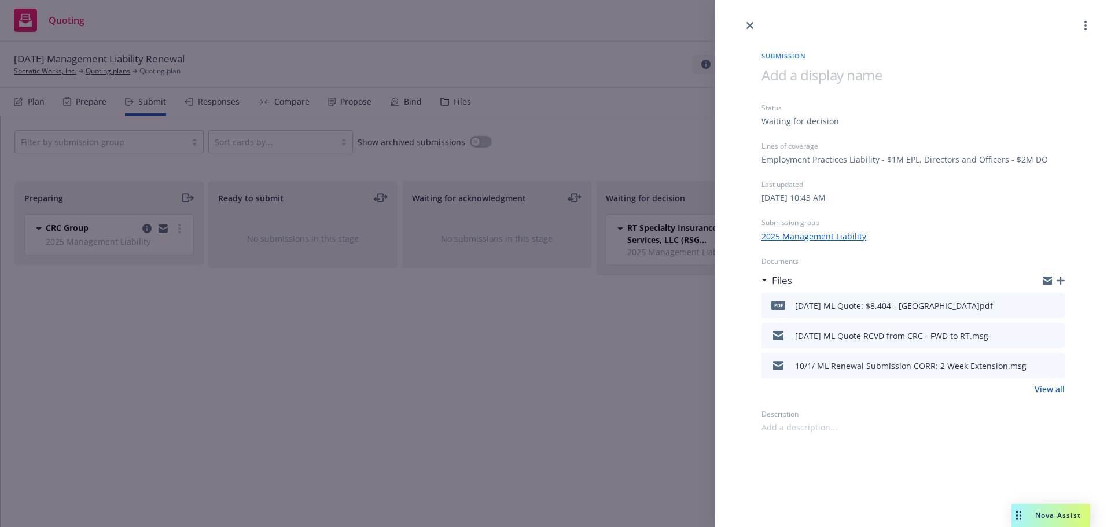
click at [1060, 277] on icon "button" at bounding box center [1060, 281] width 8 height 8
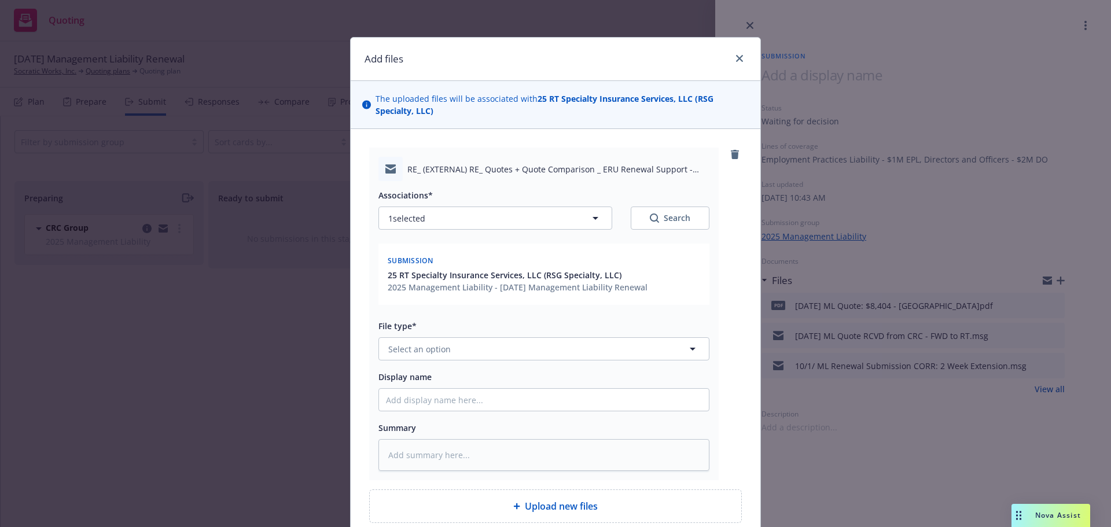
scroll to position [104, 0]
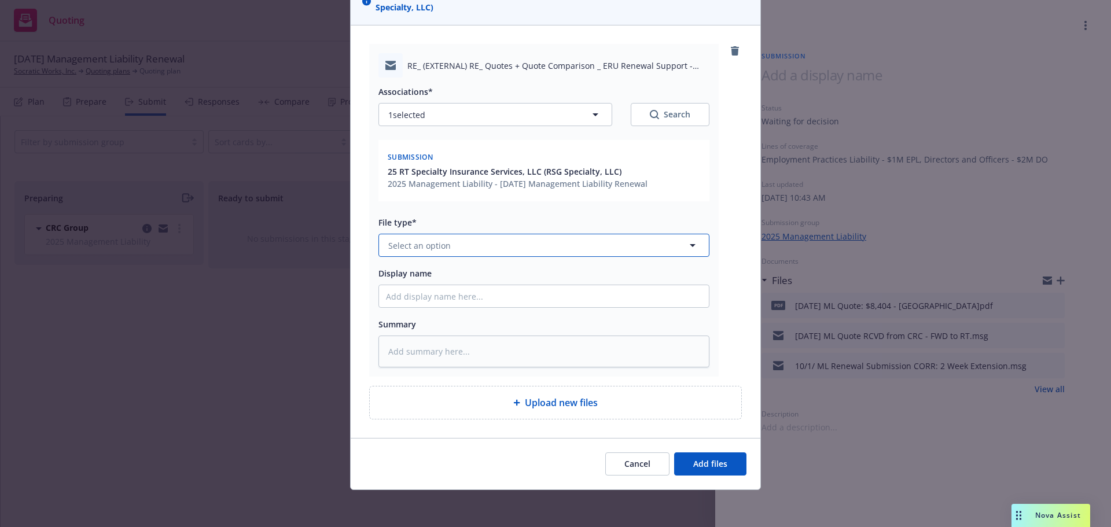
click at [609, 255] on button "Select an option" at bounding box center [543, 245] width 331 height 23
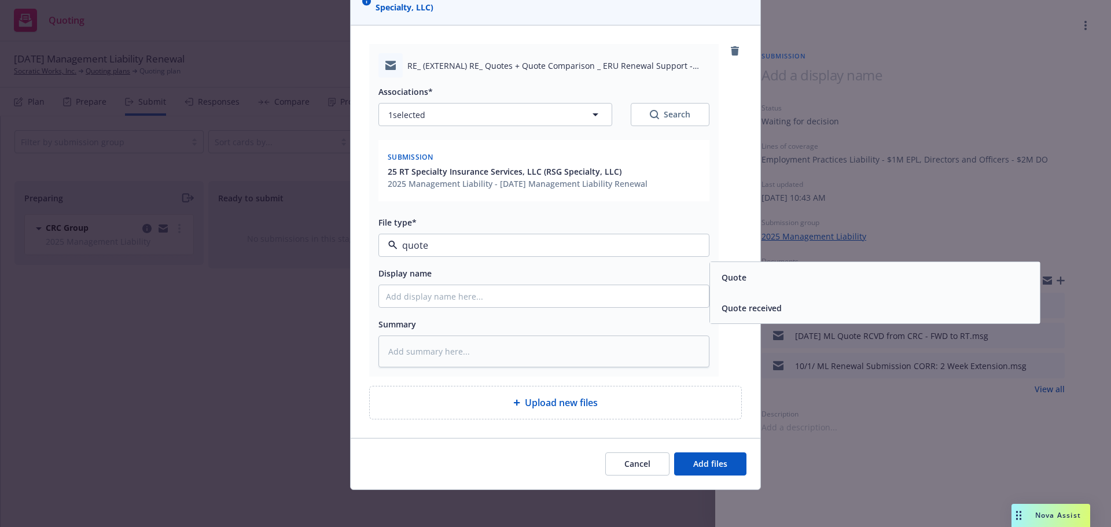
click at [748, 320] on div "Quote received" at bounding box center [875, 308] width 330 height 31
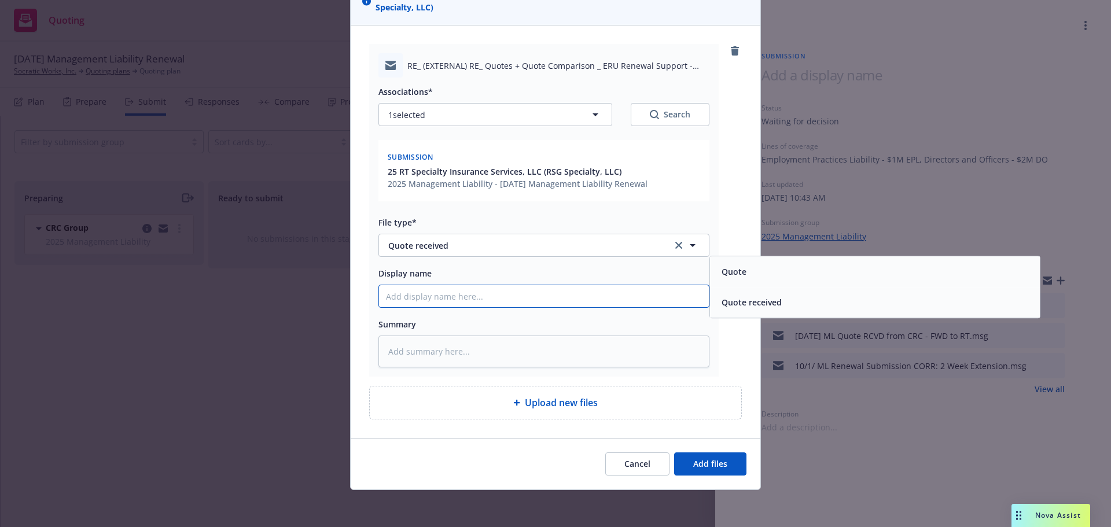
click at [676, 297] on input "Display name" at bounding box center [544, 296] width 330 height 22
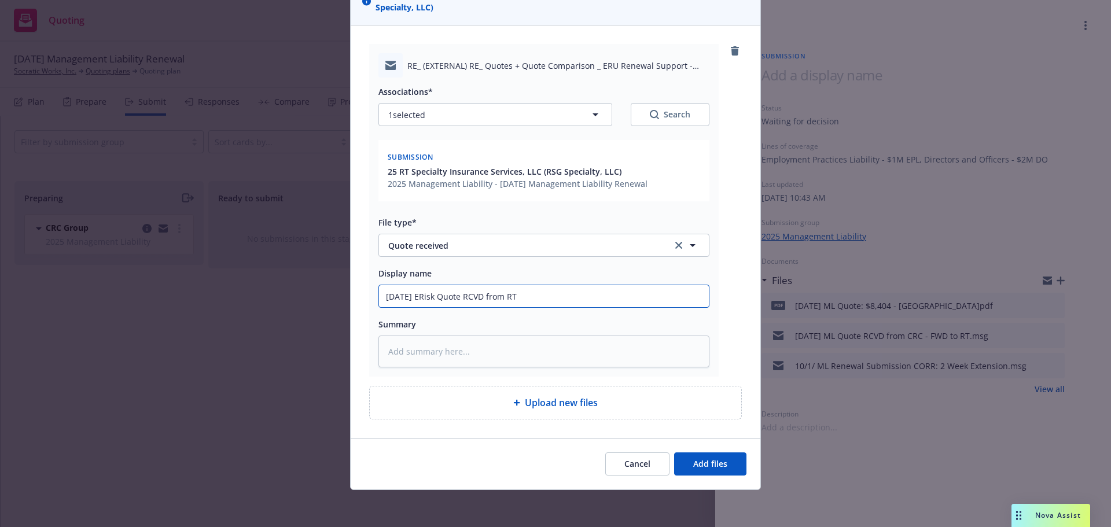
click at [411, 296] on input "[DATE] ERisk Quote RCVD from RT" at bounding box center [544, 296] width 330 height 22
click at [721, 464] on span "Add files" at bounding box center [710, 463] width 34 height 11
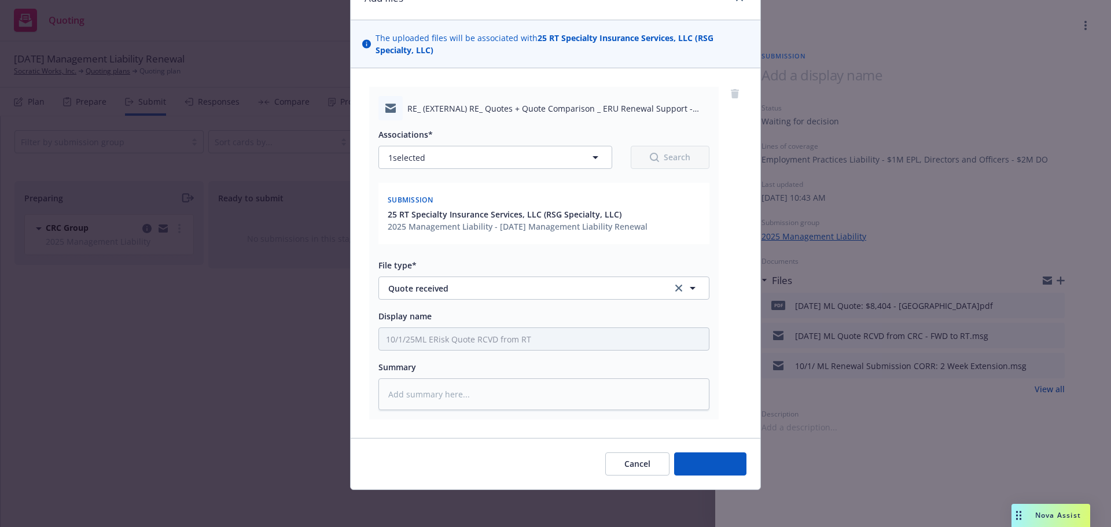
scroll to position [61, 0]
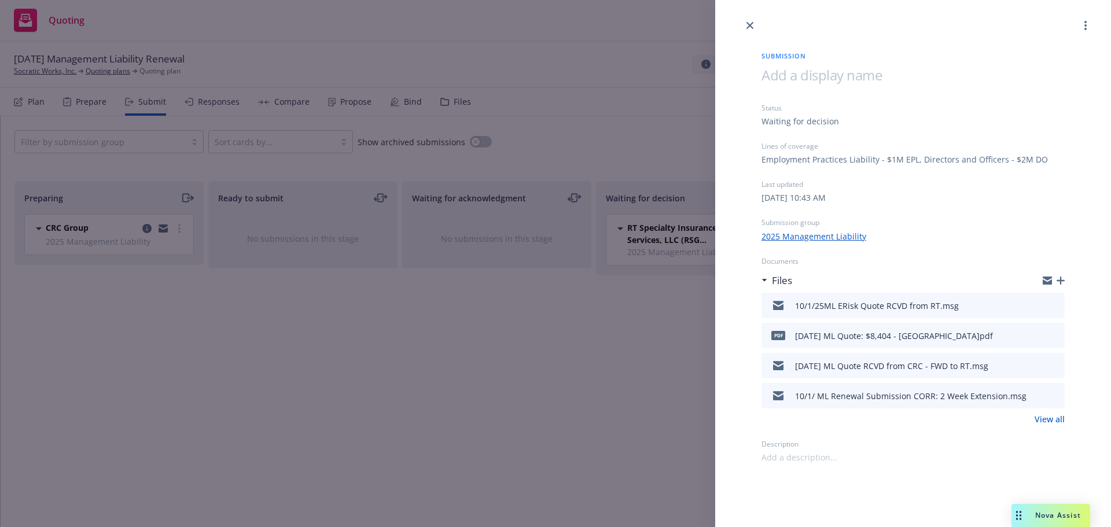
click at [1061, 277] on icon "button" at bounding box center [1060, 281] width 8 height 8
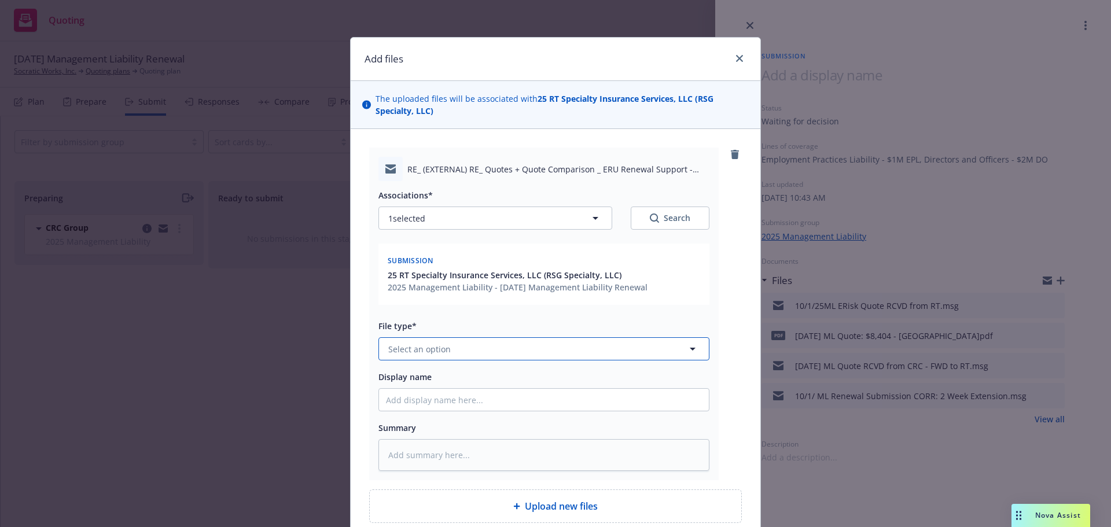
click at [561, 350] on button "Select an option" at bounding box center [543, 348] width 331 height 23
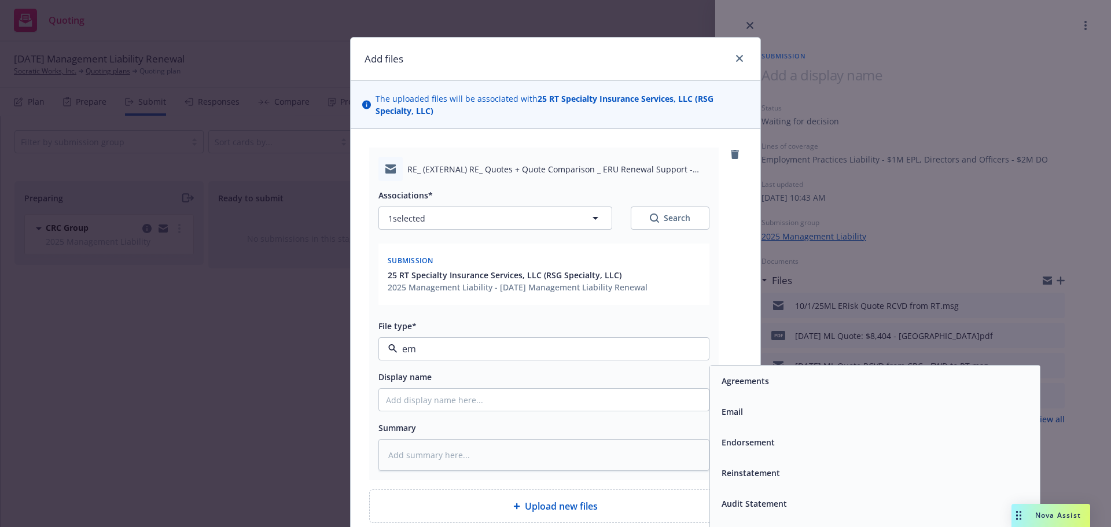
click at [741, 406] on div "Email" at bounding box center [875, 411] width 316 height 17
click at [663, 392] on input "Display name" at bounding box center [544, 400] width 330 height 22
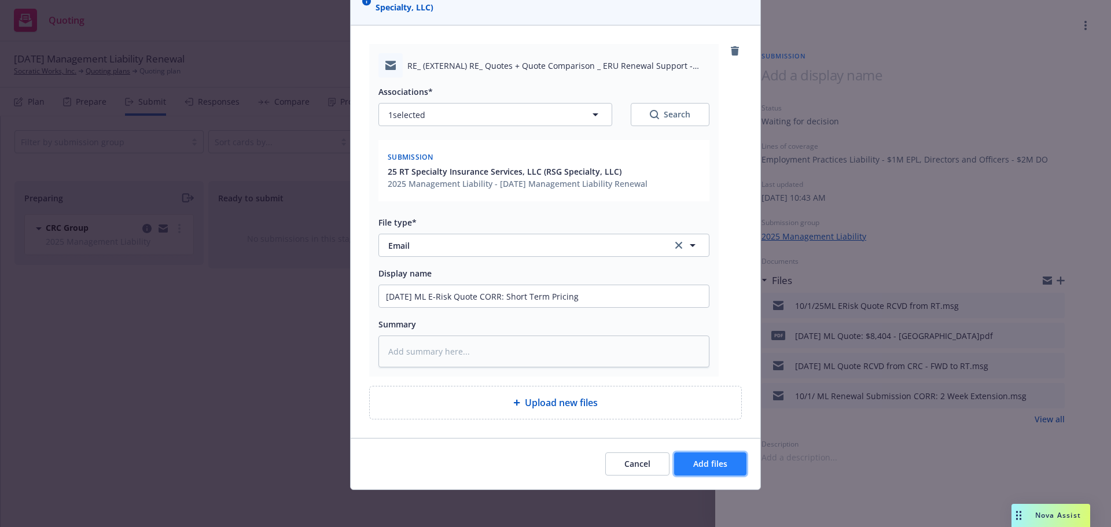
click at [721, 470] on button "Add files" at bounding box center [710, 463] width 72 height 23
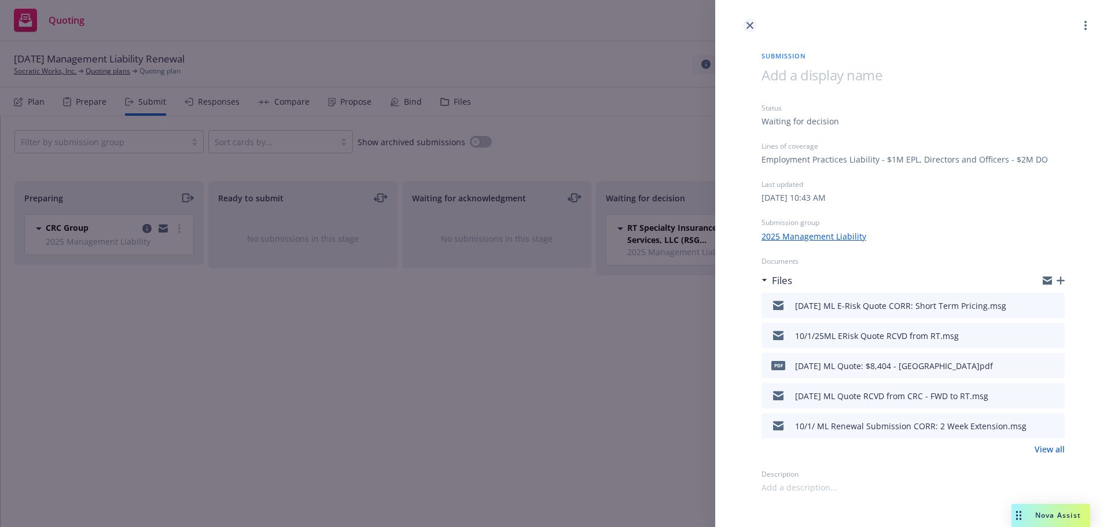
click at [753, 29] on link "close" at bounding box center [750, 26] width 14 height 14
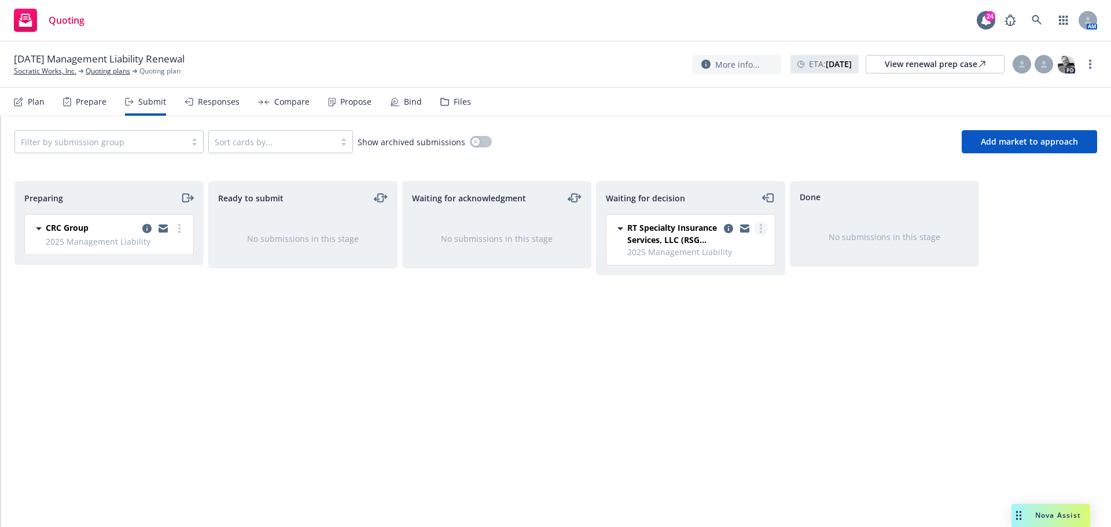
click at [758, 225] on link "more" at bounding box center [761, 229] width 14 height 14
click at [718, 275] on span "Move to done" at bounding box center [691, 275] width 80 height 11
click at [362, 105] on div "Propose" at bounding box center [355, 101] width 31 height 9
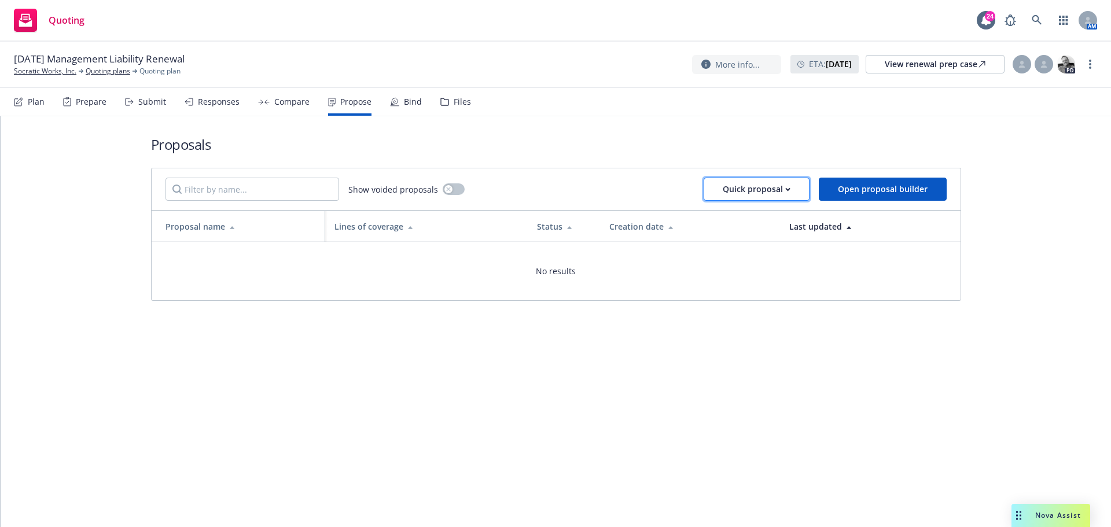
click at [781, 191] on div "Quick proposal" at bounding box center [757, 189] width 68 height 22
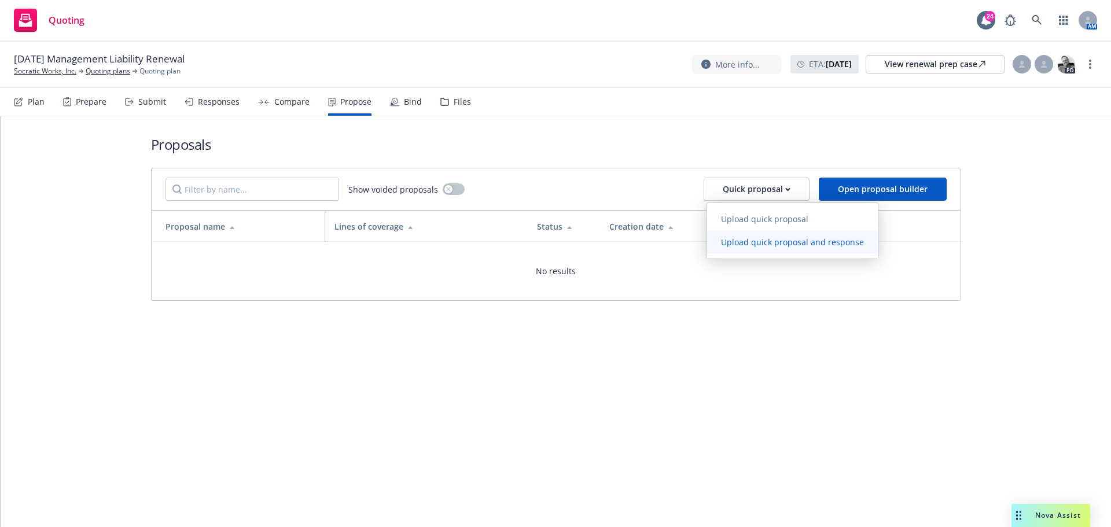
click at [740, 237] on span "Upload quick proposal and response" at bounding box center [792, 242] width 171 height 11
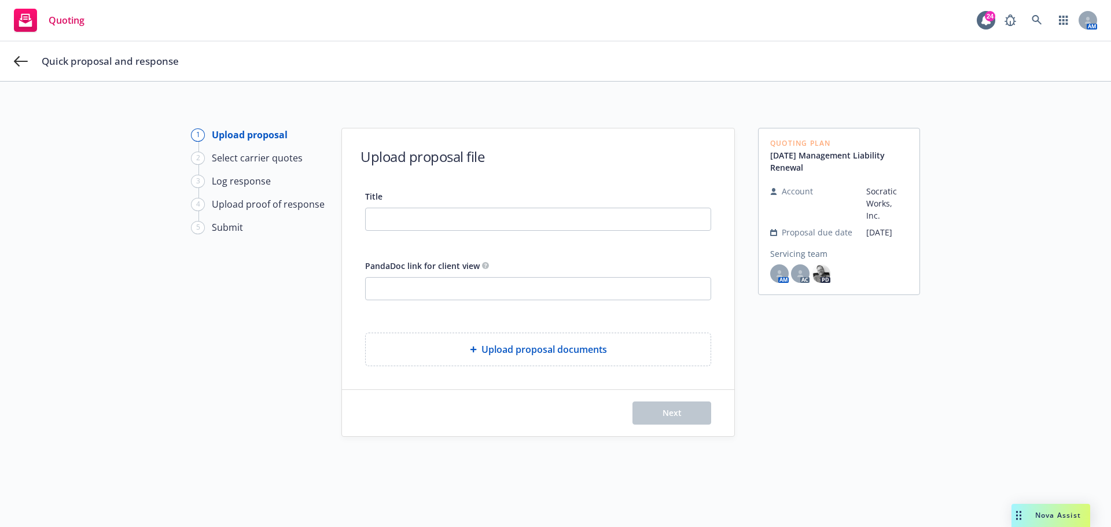
click at [615, 232] on div "Title PandaDoc link for client view Upload proposal documents" at bounding box center [538, 277] width 346 height 177
click at [621, 227] on input "Title" at bounding box center [538, 219] width 345 height 22
drag, startPoint x: 457, startPoint y: 220, endPoint x: 274, endPoint y: 220, distance: 182.8
click at [279, 219] on div "1 Upload proposal 2 Select carrier quotes 3 Log response 4 Upload proof of resp…" at bounding box center [555, 325] width 1083 height 395
click at [624, 406] on div "Next" at bounding box center [538, 412] width 346 height 23
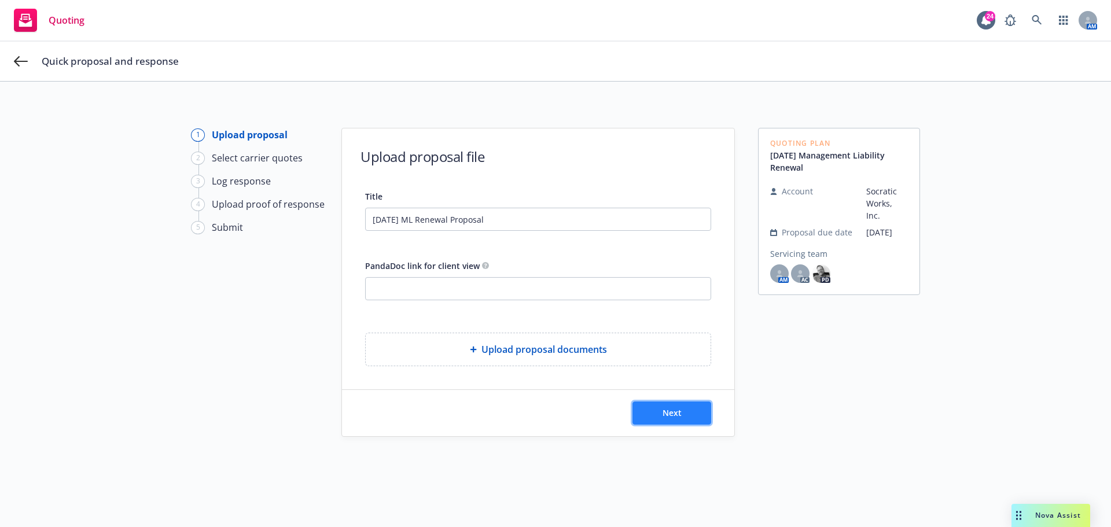
click at [662, 411] on span "Next" at bounding box center [671, 412] width 19 height 11
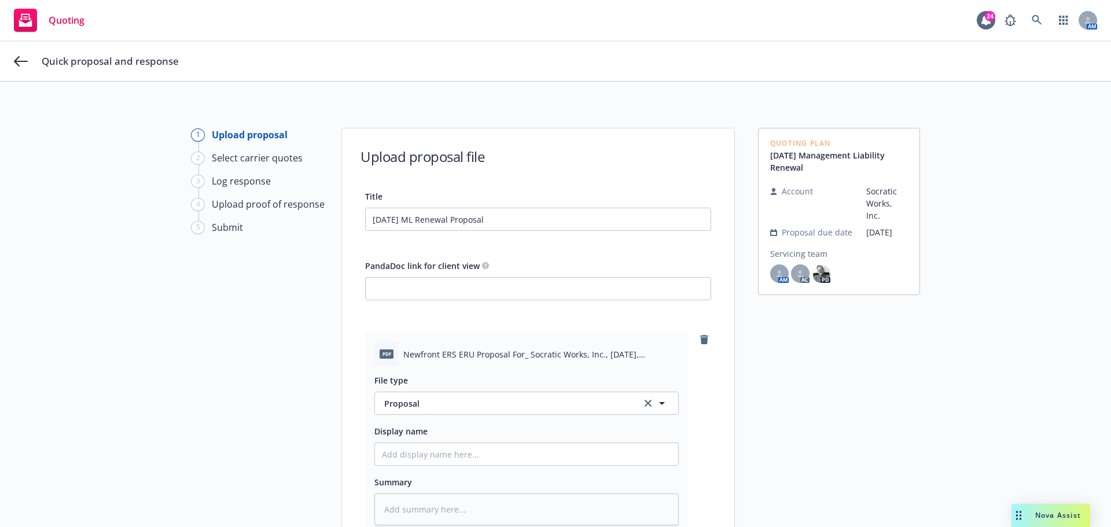
scroll to position [116, 0]
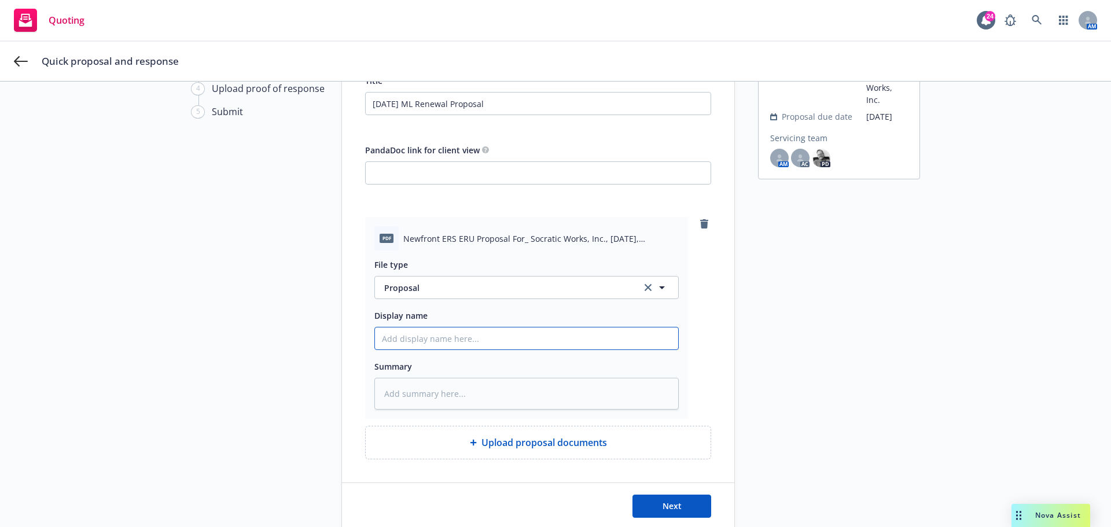
click at [587, 342] on input "Display name" at bounding box center [526, 338] width 303 height 22
paste input "[DATE] ML Renewal Proposal"
click at [673, 506] on span "Next" at bounding box center [671, 505] width 19 height 11
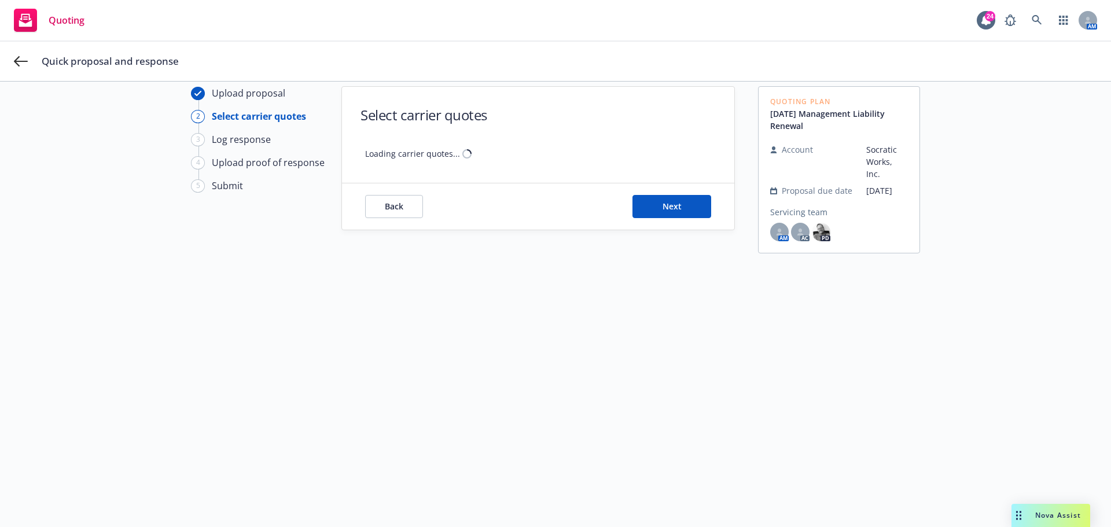
scroll to position [42, 0]
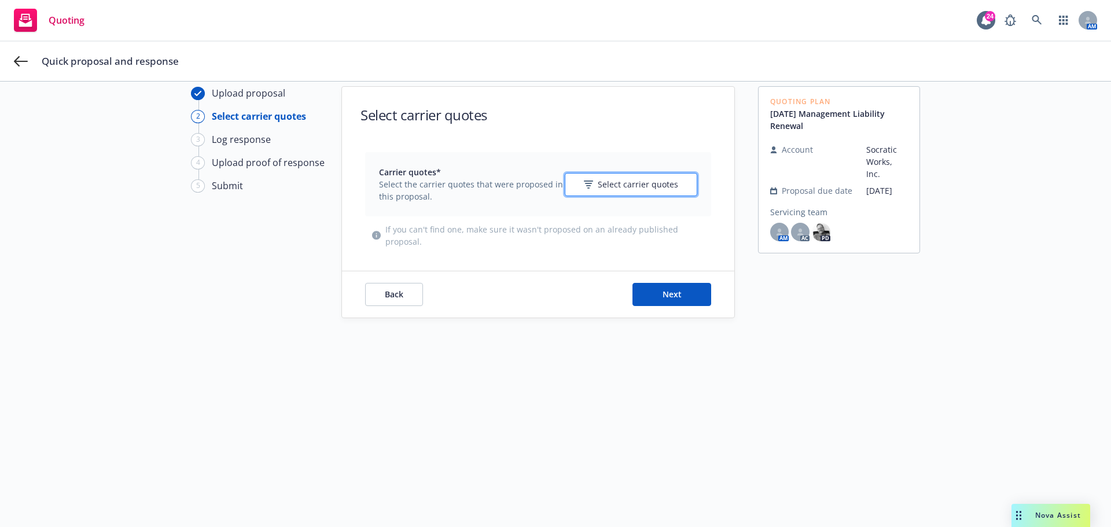
click at [677, 174] on button "Select carrier quotes" at bounding box center [631, 184] width 132 height 23
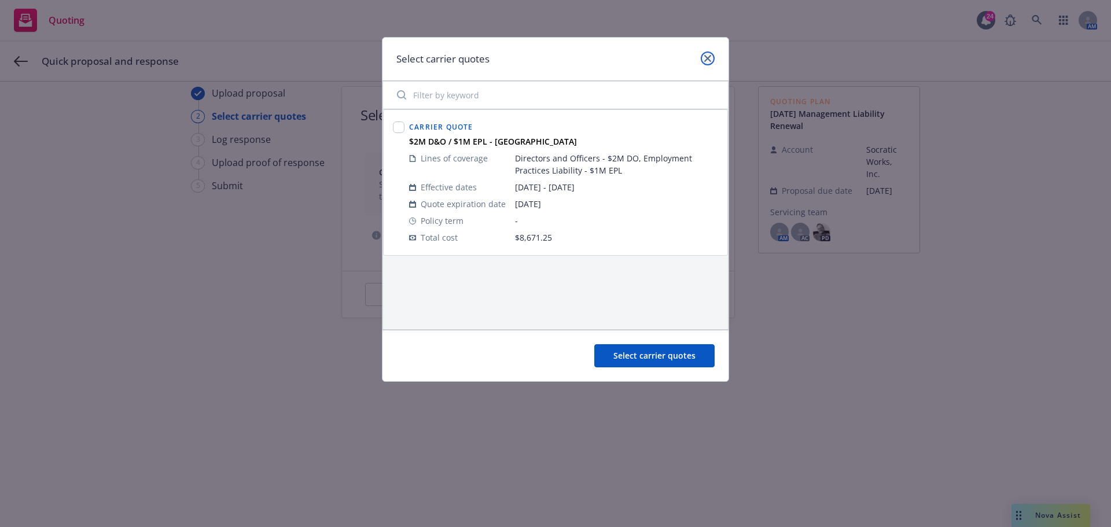
click at [712, 57] on link "close" at bounding box center [708, 58] width 14 height 14
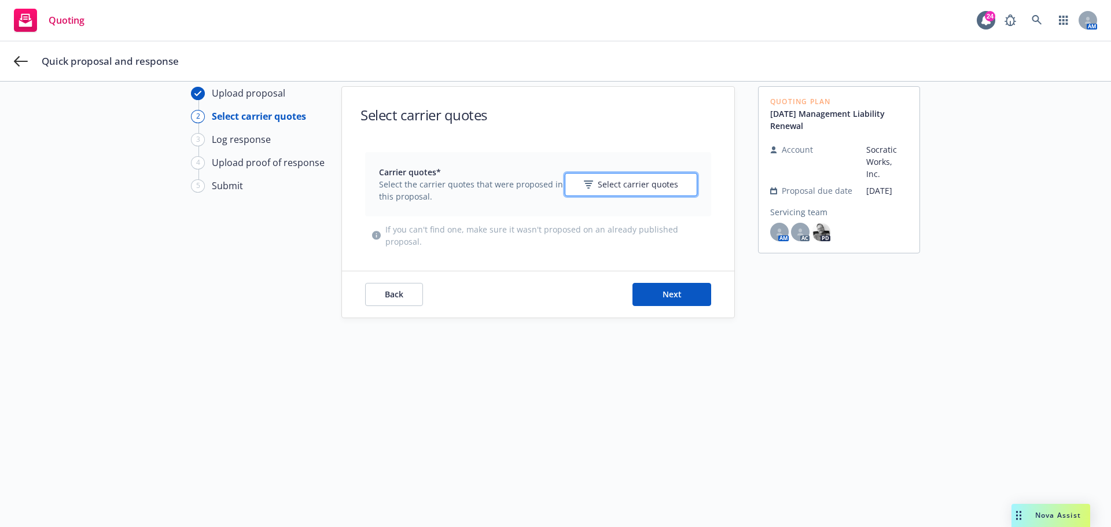
click at [613, 193] on button "Select carrier quotes" at bounding box center [631, 184] width 132 height 23
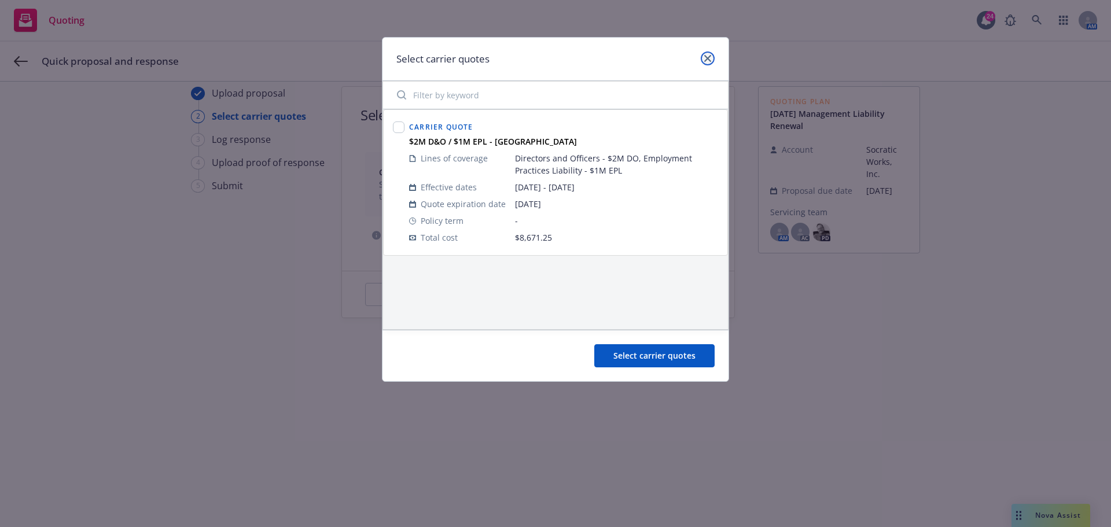
click at [714, 56] on link "close" at bounding box center [708, 58] width 14 height 14
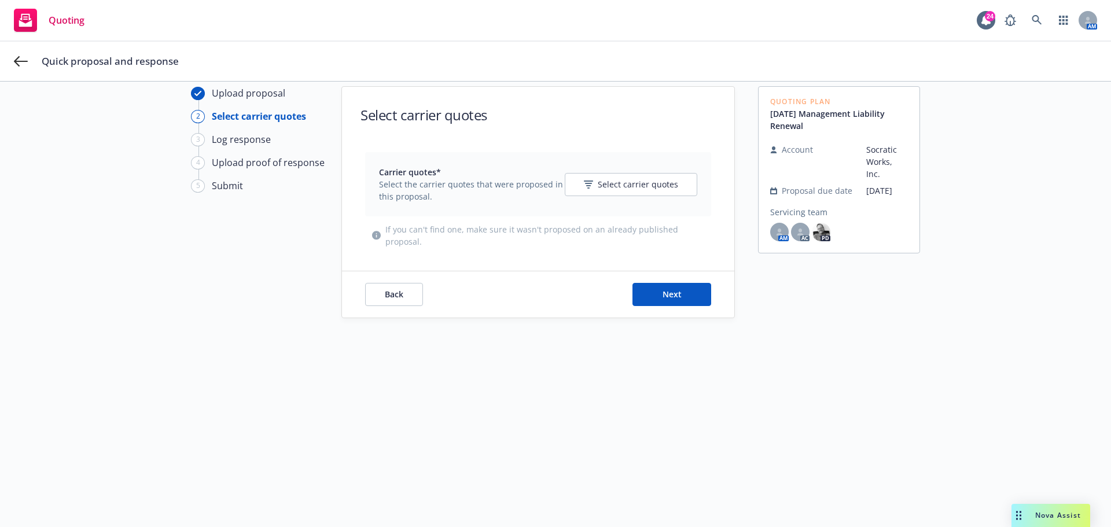
click at [8, 64] on div "Quick proposal and response" at bounding box center [555, 61] width 1111 height 39
click at [15, 60] on icon at bounding box center [21, 61] width 14 height 10
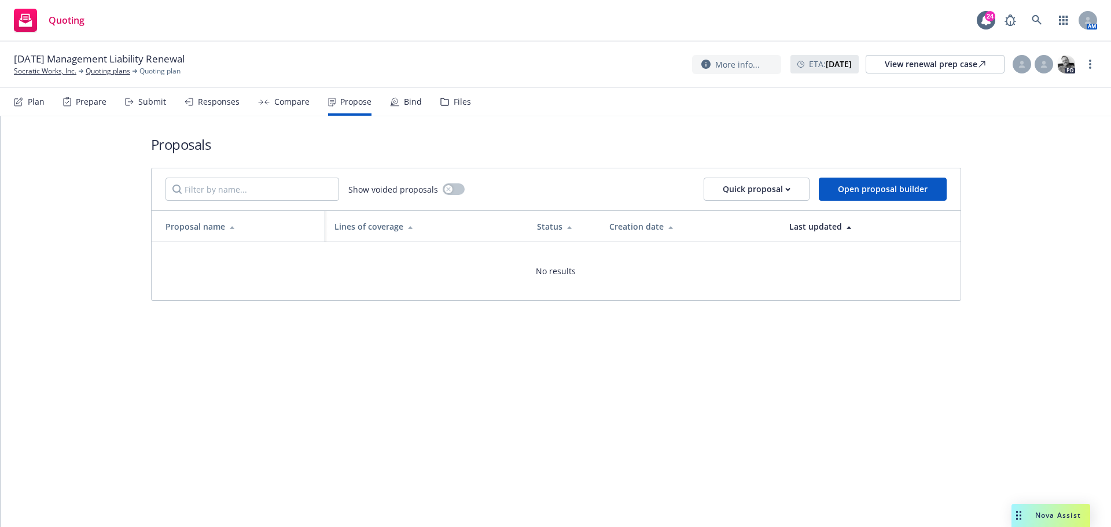
click at [227, 102] on div "Responses" at bounding box center [219, 101] width 42 height 9
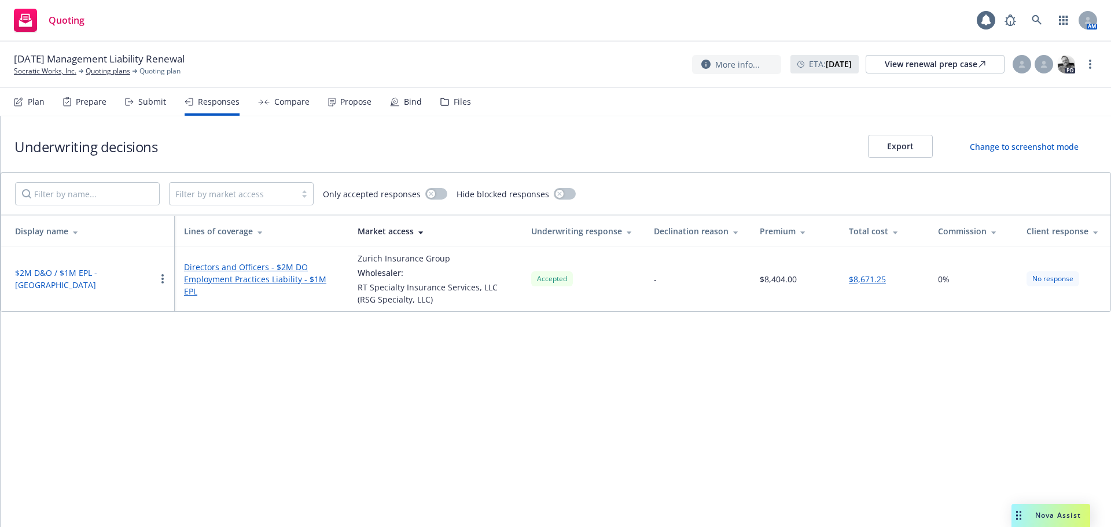
click at [136, 106] on div "Submit" at bounding box center [145, 102] width 41 height 28
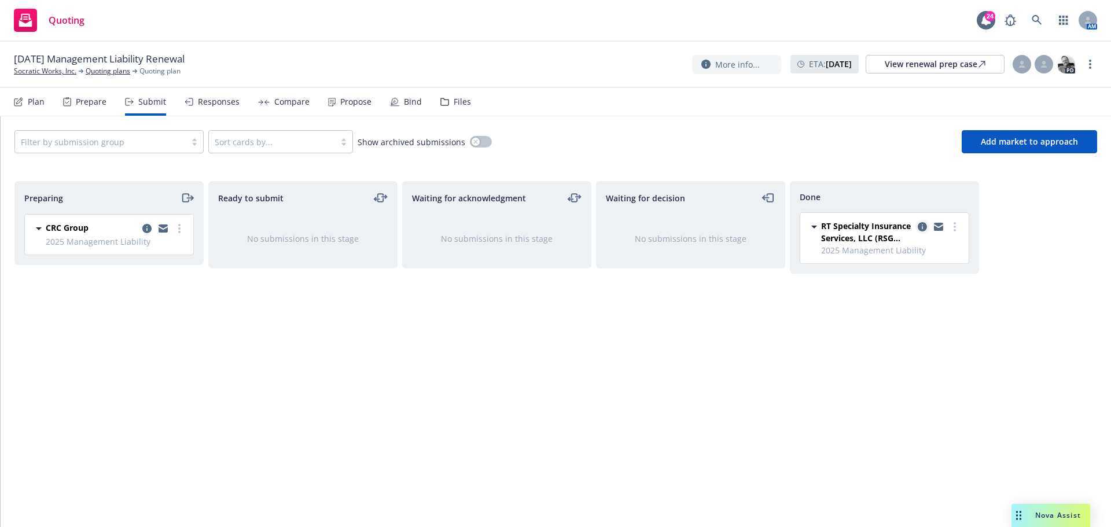
click at [922, 229] on icon "copy logging email" at bounding box center [921, 226] width 9 height 9
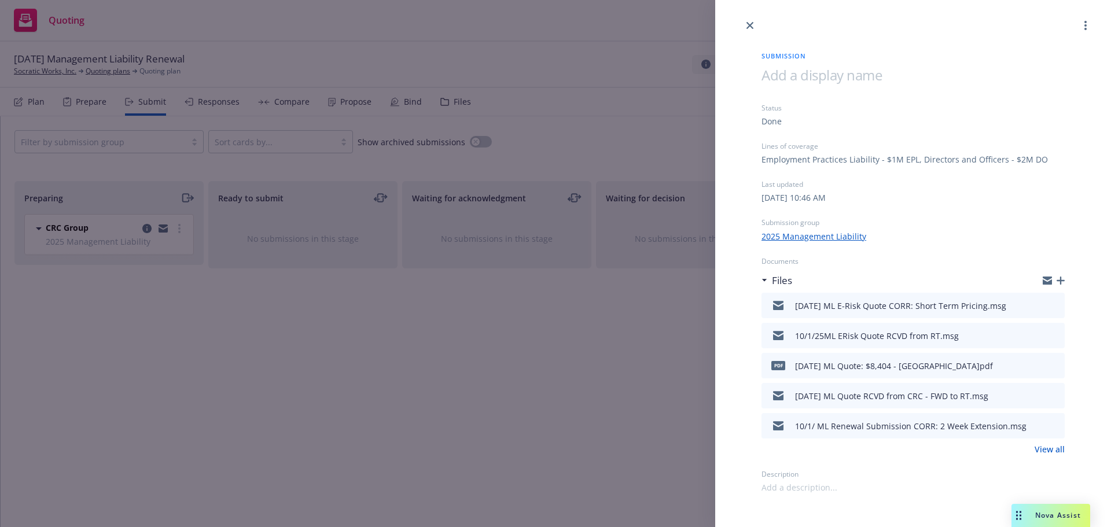
click at [755, 35] on div "Submission Status Done Lines of coverage Employment Practices Liability - $1M E…" at bounding box center [913, 262] width 340 height 461
click at [753, 24] on link "close" at bounding box center [750, 26] width 14 height 14
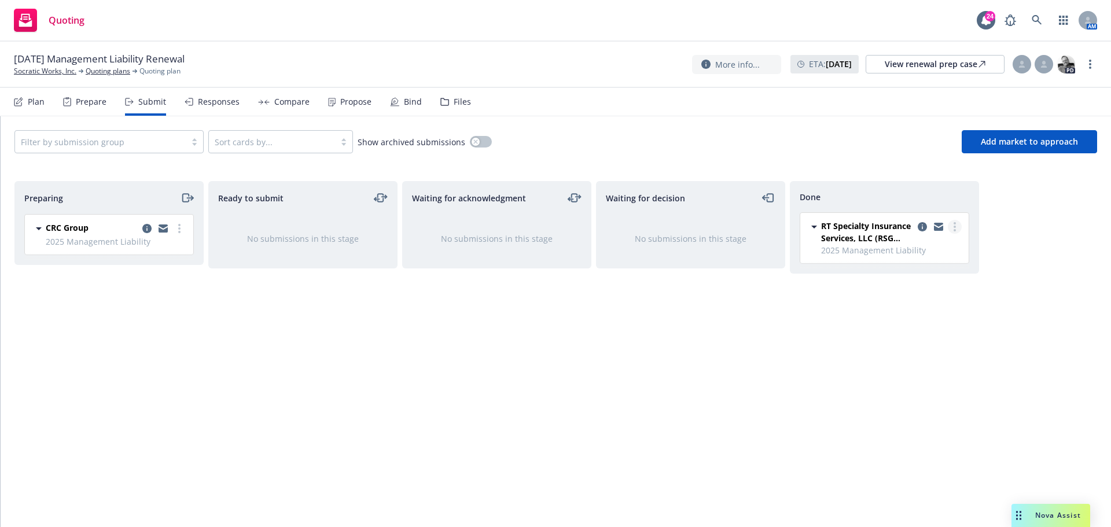
click at [957, 226] on link "more" at bounding box center [955, 227] width 14 height 14
click at [901, 277] on span "Add accepted decision" at bounding box center [903, 273] width 116 height 11
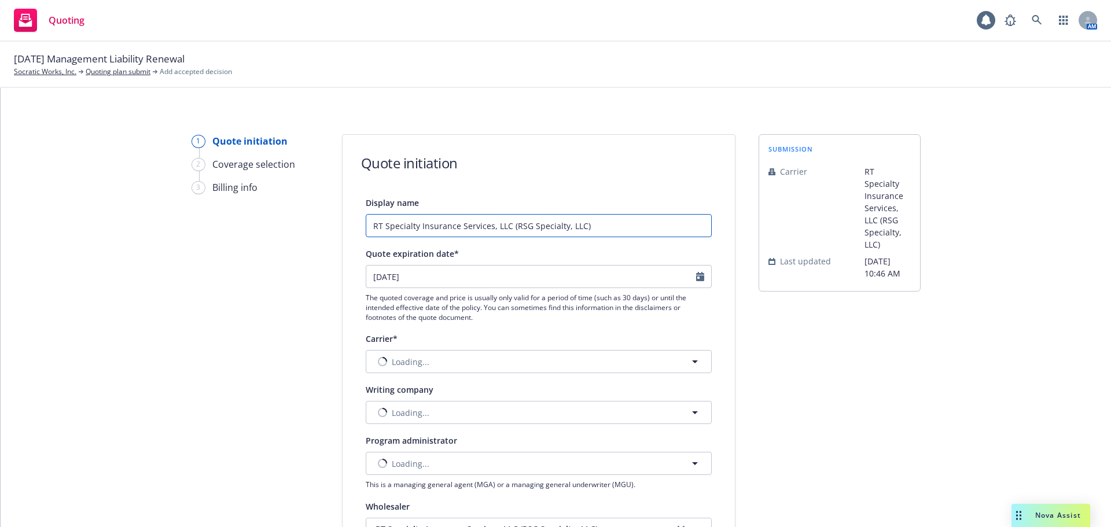
drag, startPoint x: 559, startPoint y: 226, endPoint x: 294, endPoint y: 215, distance: 265.2
click at [301, 217] on div "1 Quote initiation 2 Coverage selection 3 Billing info Quote initiation Display…" at bounding box center [555, 522] width 1082 height 776
click at [473, 230] on input "$" at bounding box center [539, 225] width 346 height 23
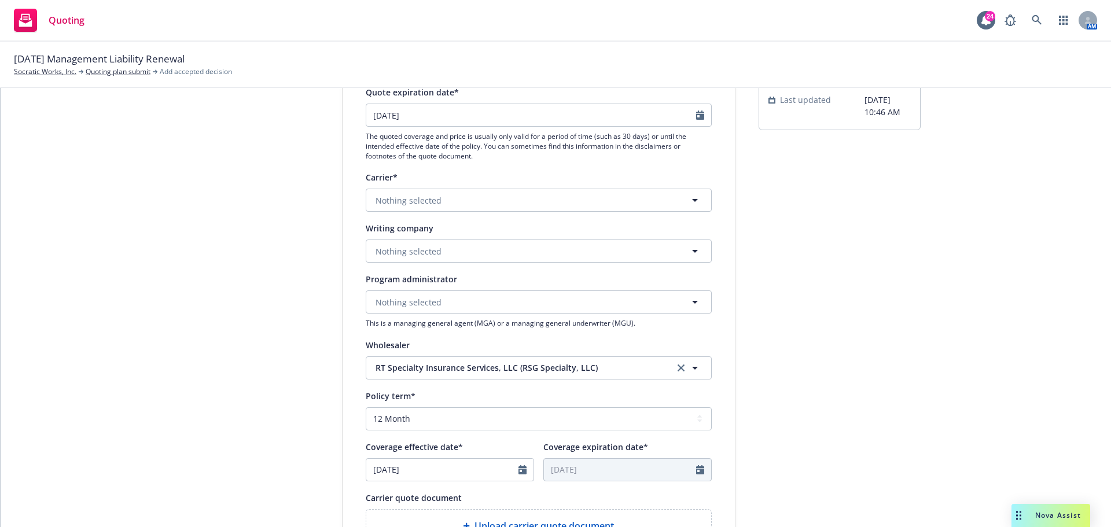
scroll to position [174, 0]
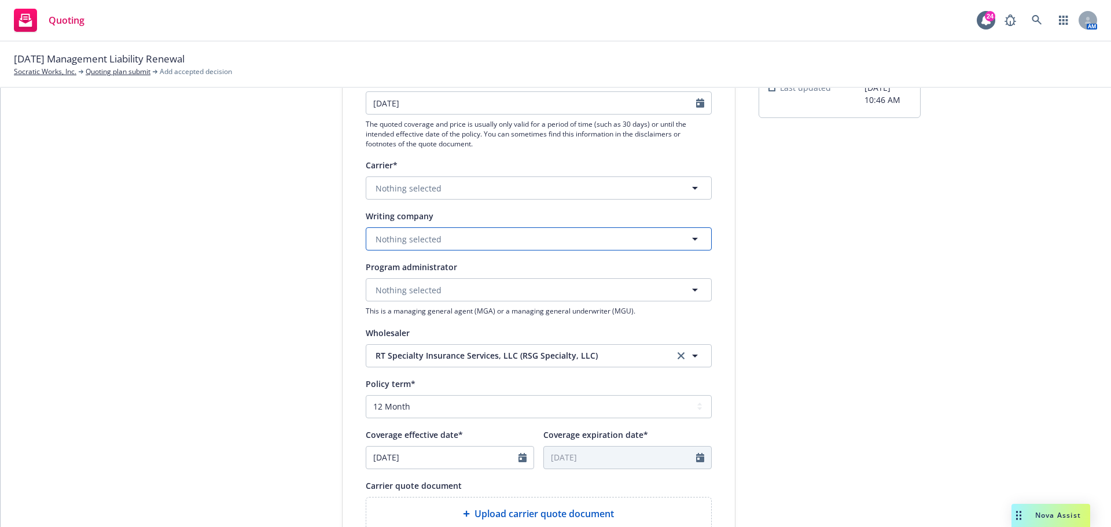
click at [489, 240] on button "Nothing selected" at bounding box center [539, 238] width 346 height 23
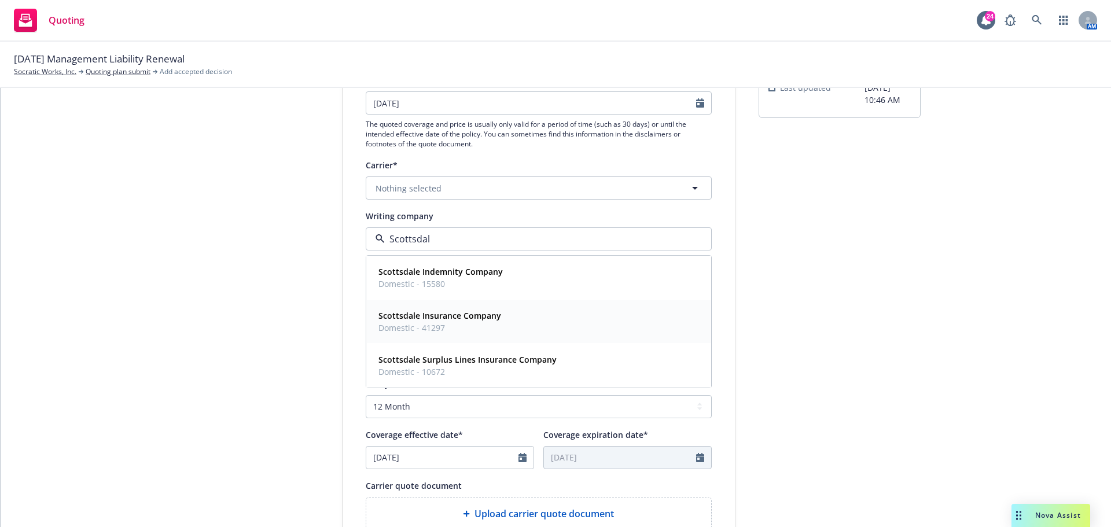
click at [461, 327] on span "Domestic - 41297" at bounding box center [439, 328] width 123 height 12
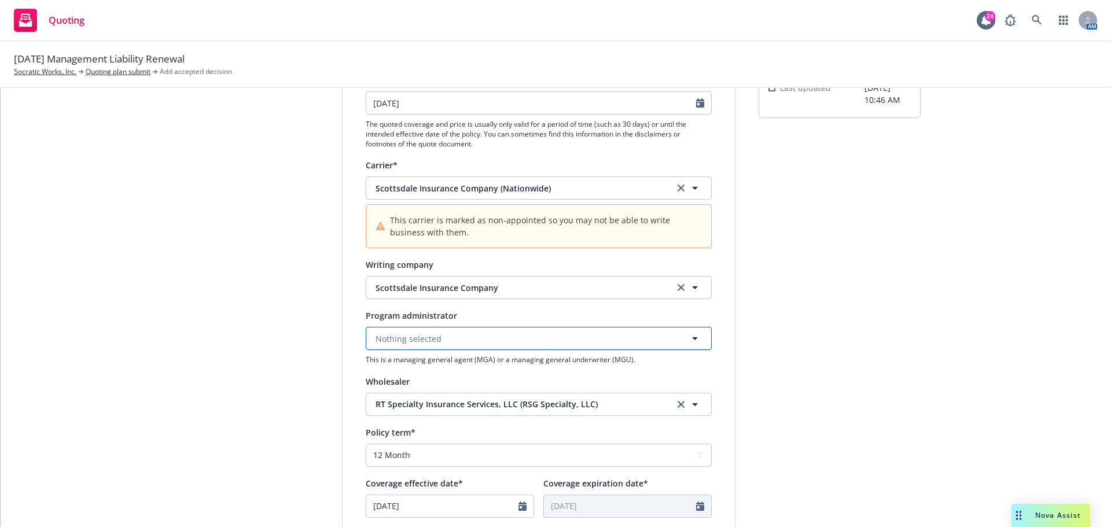
click at [454, 338] on button "Nothing selected" at bounding box center [539, 338] width 346 height 23
click at [454, 371] on span "E-Risk Services" at bounding box center [422, 371] width 89 height 12
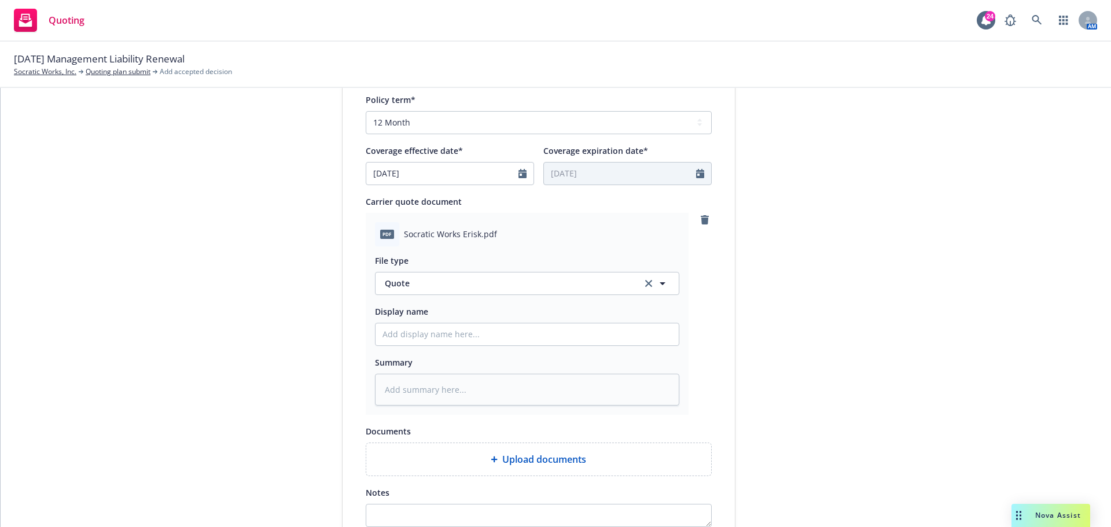
scroll to position [521, 0]
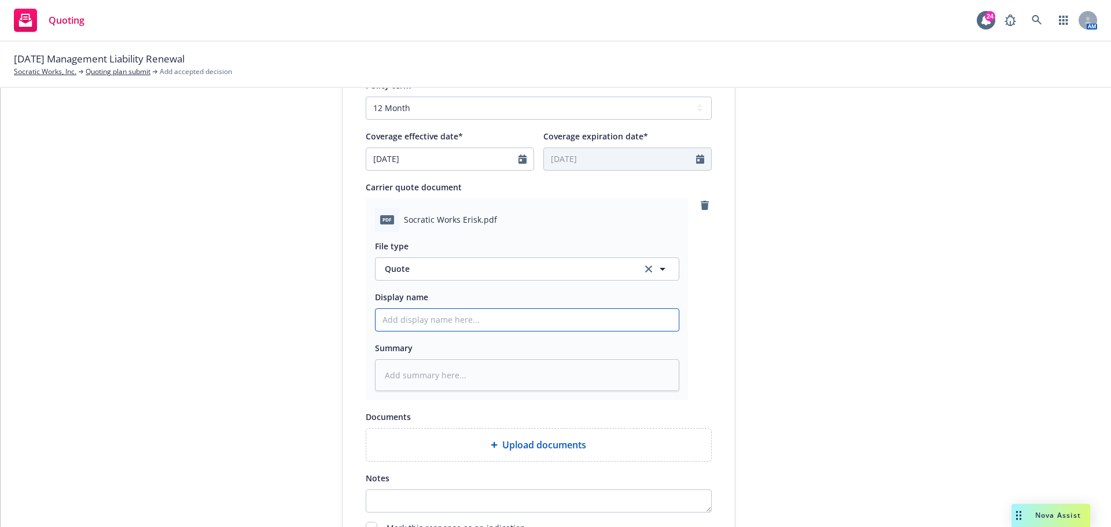
click at [496, 315] on input "Display name" at bounding box center [526, 320] width 303 height 22
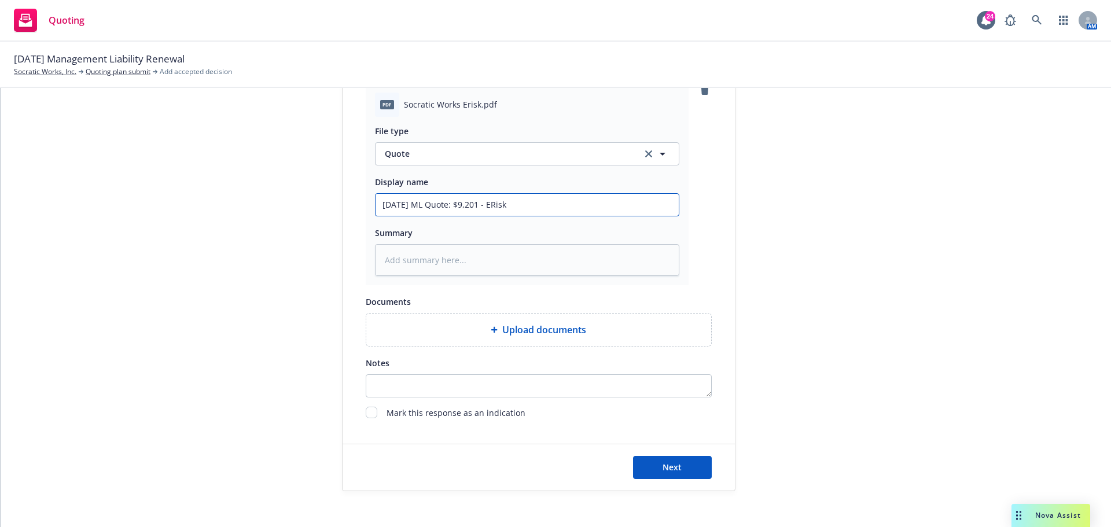
scroll to position [636, 0]
click at [652, 465] on button "Next" at bounding box center [672, 466] width 79 height 23
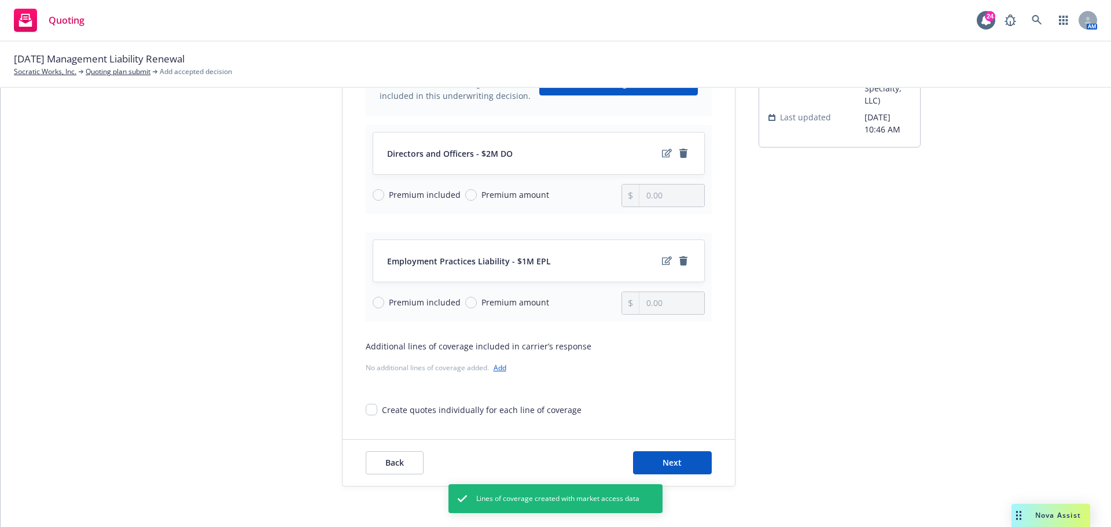
scroll to position [150, 0]
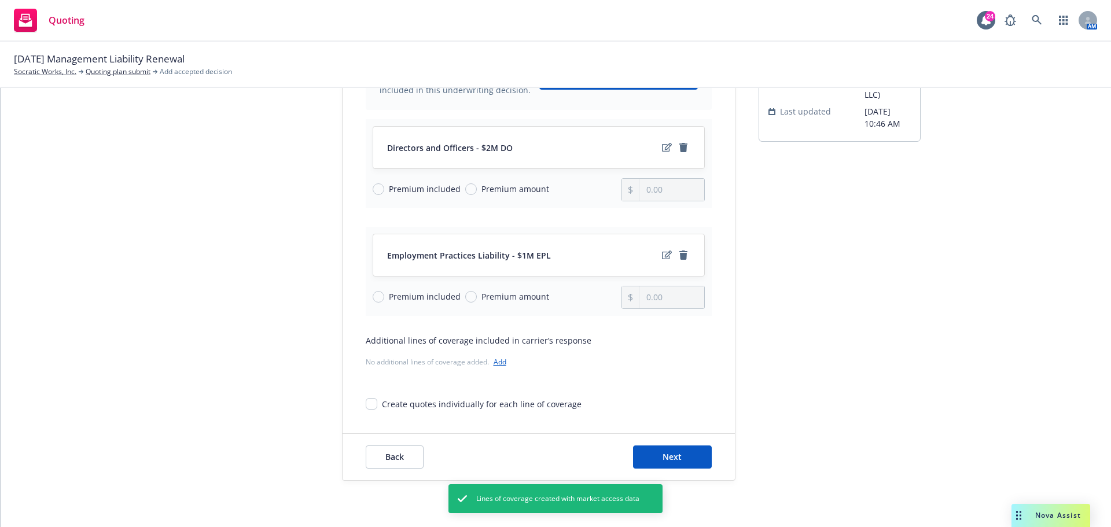
click at [642, 436] on div "Back Next" at bounding box center [538, 457] width 392 height 46
click at [642, 451] on button "Next" at bounding box center [672, 456] width 79 height 23
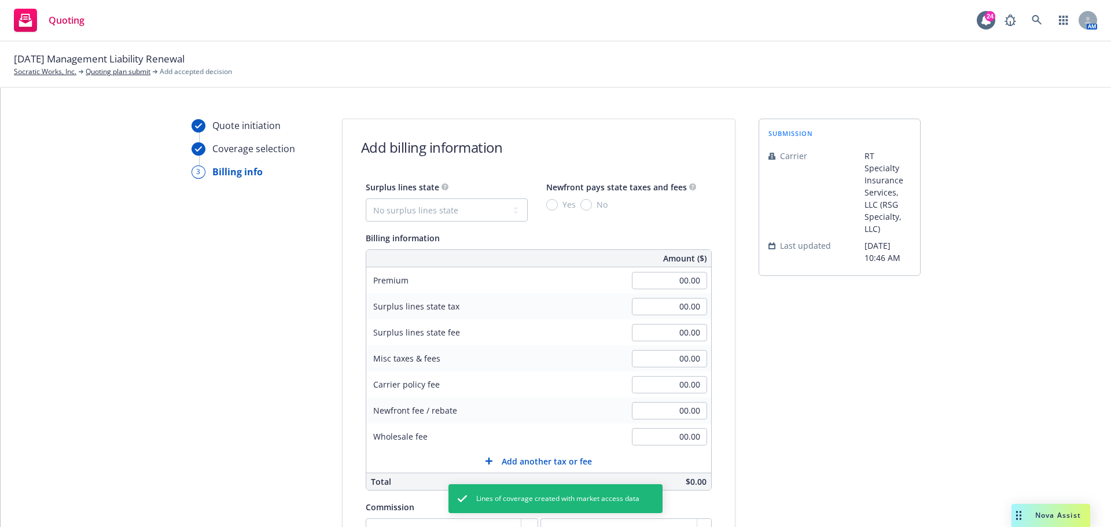
scroll to position [0, 0]
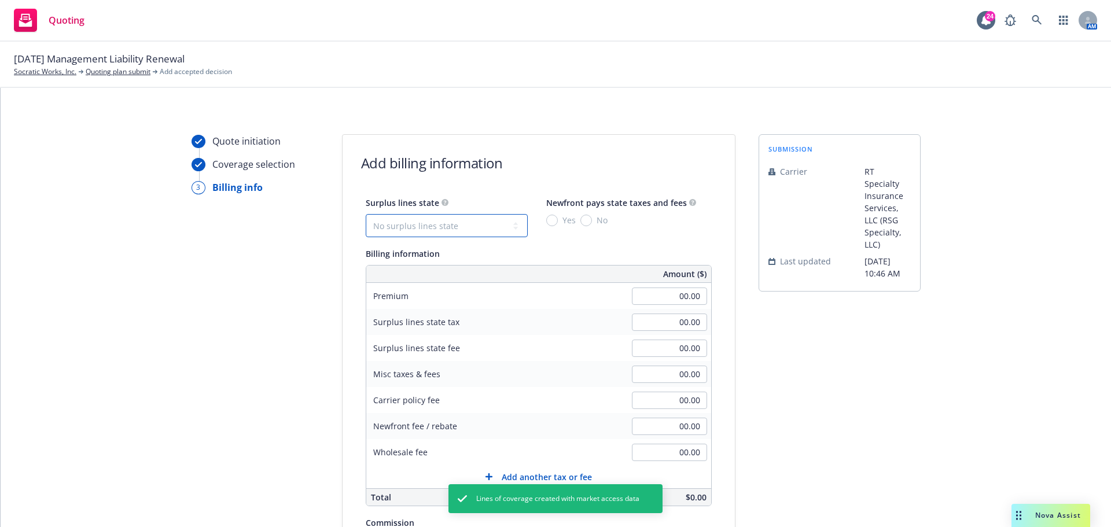
drag, startPoint x: 484, startPoint y: 227, endPoint x: 469, endPoint y: 242, distance: 20.5
click at [484, 227] on select "No surplus lines state [US_STATE] [US_STATE] [US_STATE] [US_STATE] [US_STATE] […" at bounding box center [447, 225] width 162 height 23
click at [421, 216] on select "No surplus lines state [US_STATE] [US_STATE] [US_STATE] [US_STATE] [US_STATE] […" at bounding box center [447, 225] width 162 height 23
click at [366, 214] on select "No surplus lines state [US_STATE] [US_STATE] [US_STATE] [US_STATE] [US_STATE] […" at bounding box center [447, 225] width 162 height 23
click at [434, 233] on select "No surplus lines state [US_STATE] [US_STATE] [US_STATE] [US_STATE] [US_STATE] […" at bounding box center [447, 225] width 162 height 23
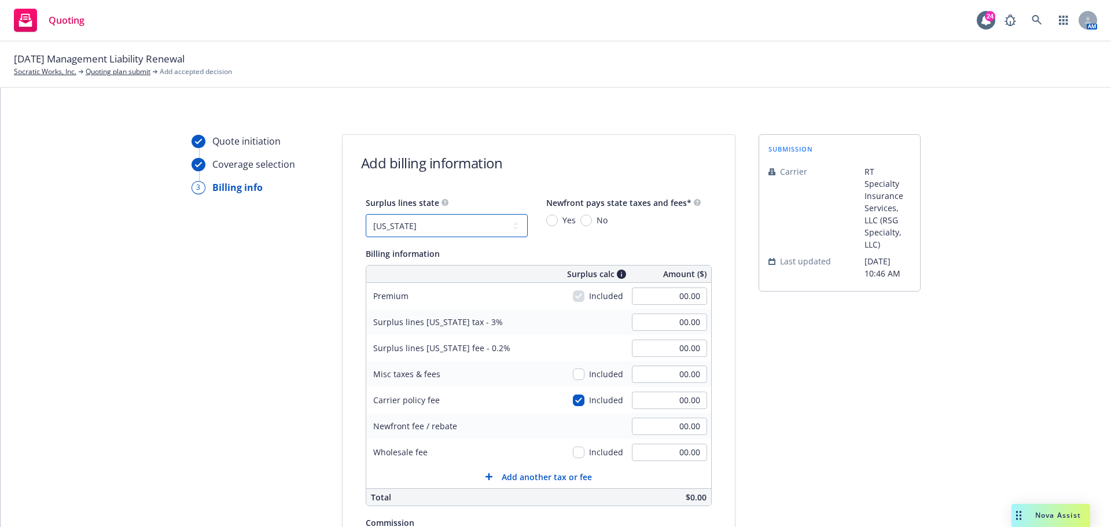
click at [366, 214] on select "No surplus lines state [US_STATE] [US_STATE] [US_STATE] [US_STATE] [US_STATE] […" at bounding box center [447, 225] width 162 height 23
click at [592, 216] on span "No" at bounding box center [600, 220] width 16 height 12
click at [583, 216] on input "No" at bounding box center [586, 221] width 12 height 12
click at [659, 297] on input "00.00" at bounding box center [669, 296] width 75 height 17
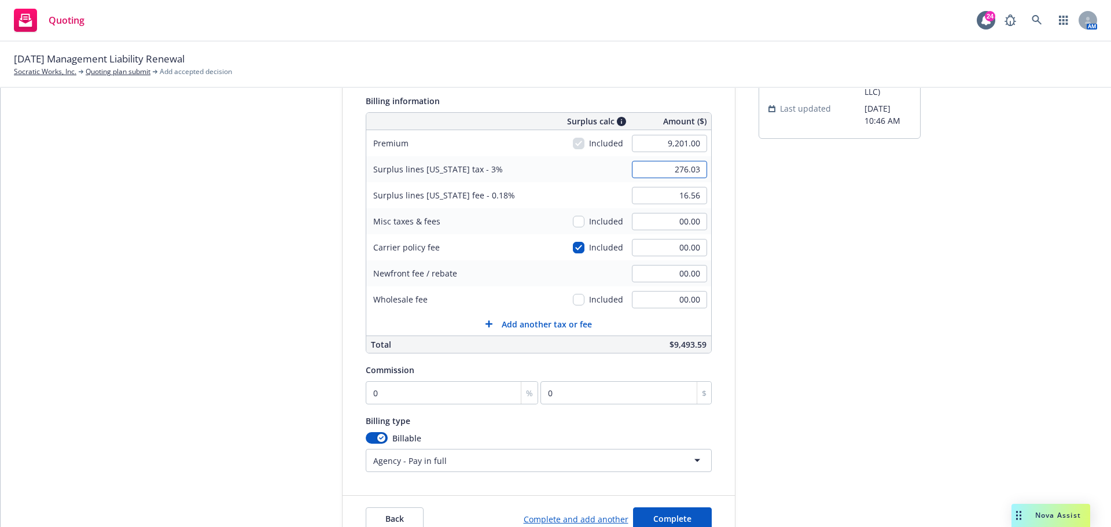
scroll to position [174, 0]
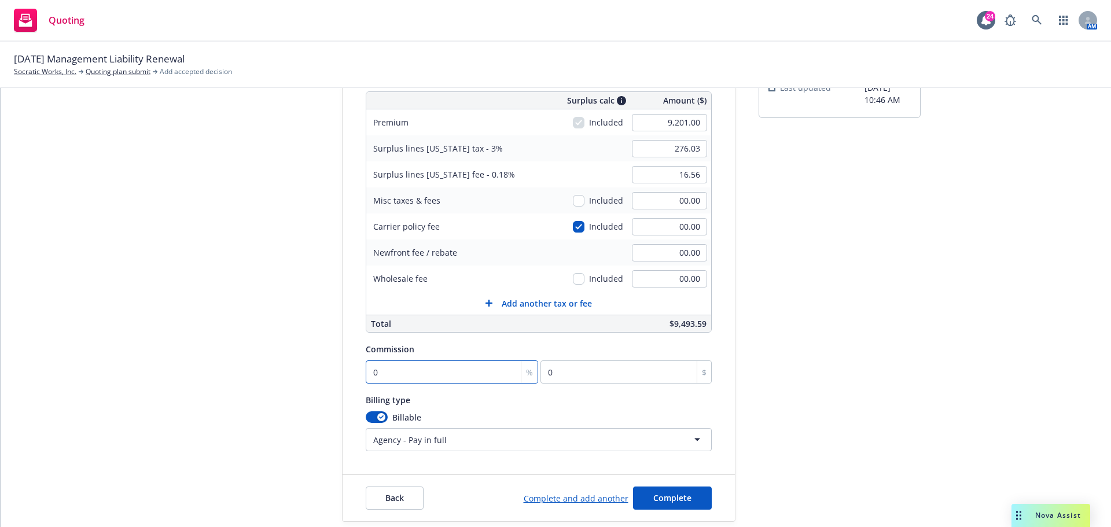
click at [455, 369] on input "0" at bounding box center [452, 371] width 173 height 23
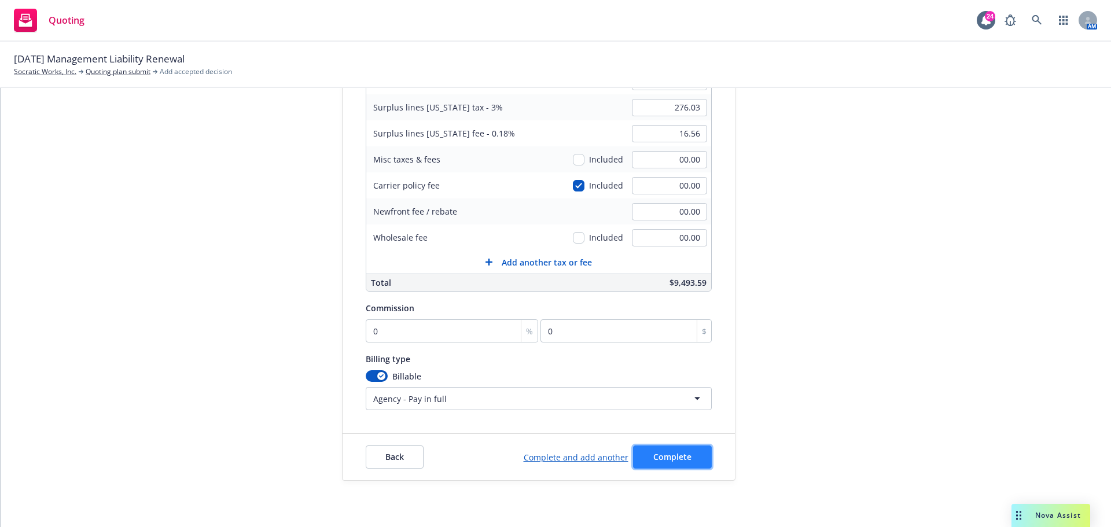
click at [668, 457] on span "Complete" at bounding box center [672, 456] width 38 height 11
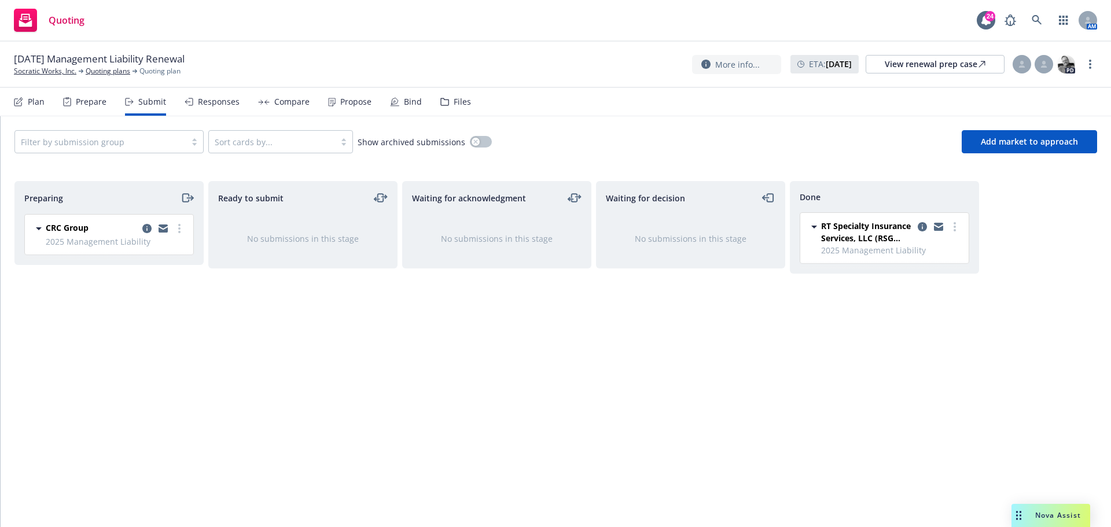
click at [335, 102] on div "Propose" at bounding box center [349, 102] width 43 height 28
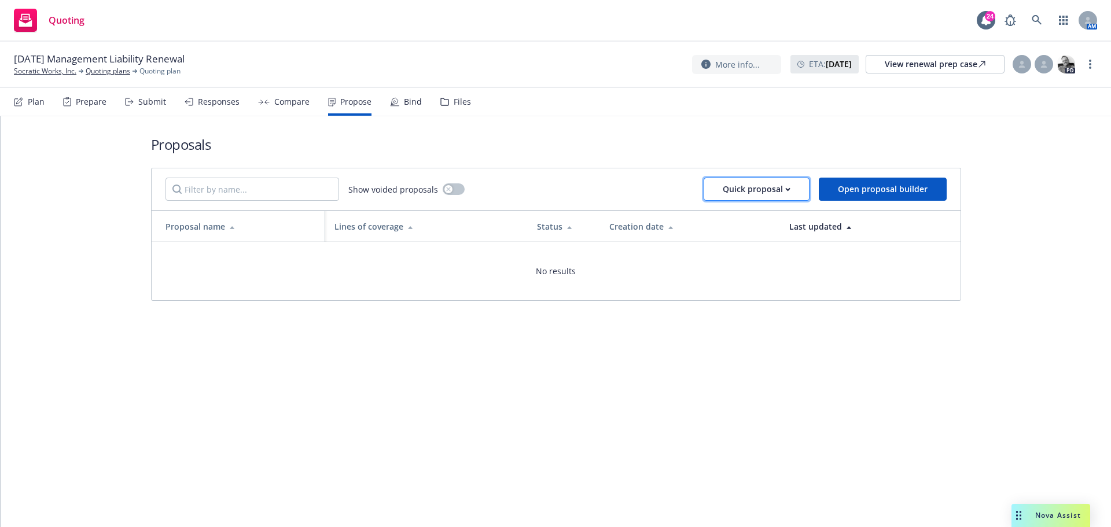
click at [750, 196] on div "Quick proposal" at bounding box center [757, 189] width 68 height 22
click at [734, 240] on span "Upload quick proposal and response" at bounding box center [792, 242] width 171 height 11
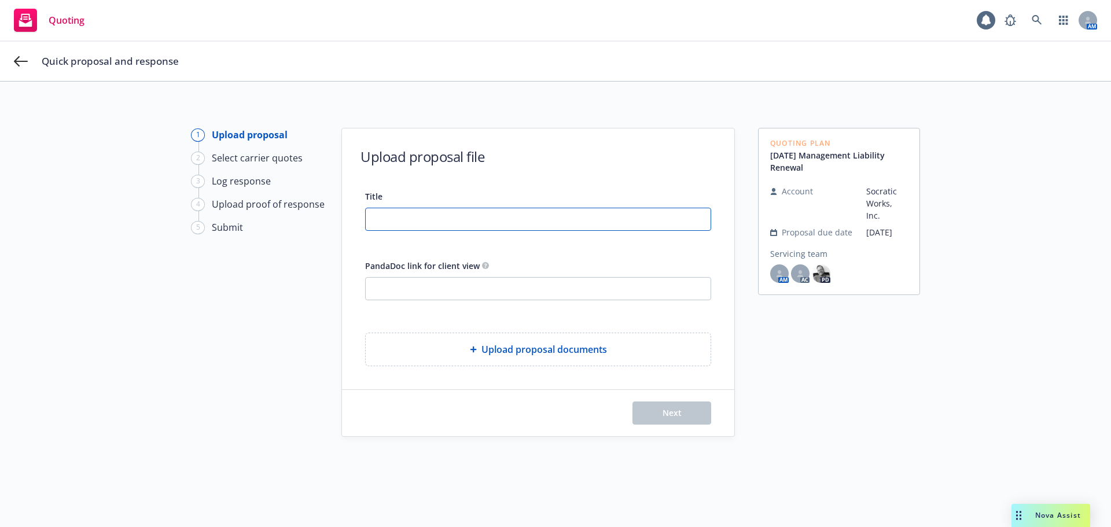
click at [629, 218] on input "Title" at bounding box center [538, 219] width 345 height 22
paste input "[DATE] ML Renewal Proposal"
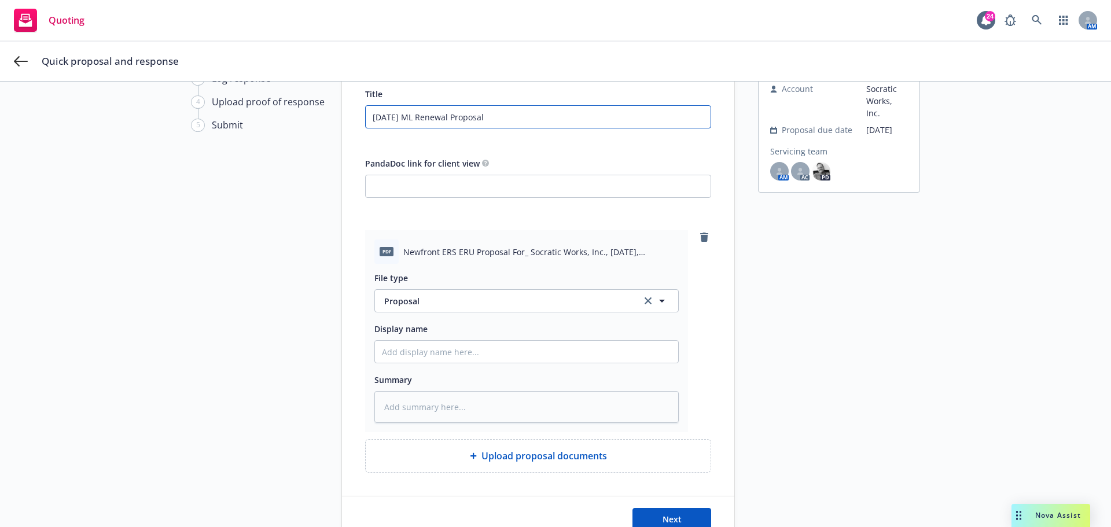
scroll to position [165, 0]
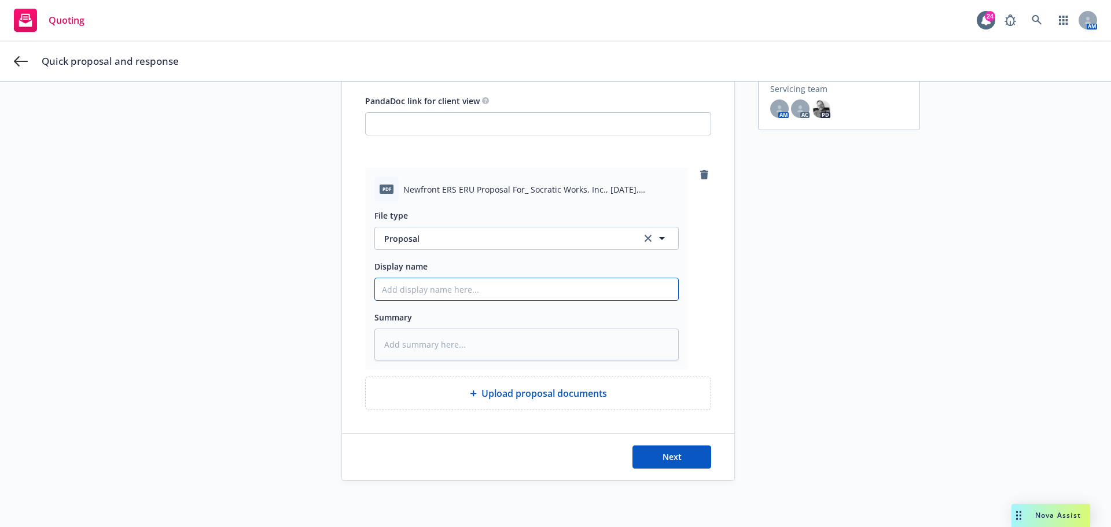
click at [500, 290] on input "Display name" at bounding box center [526, 289] width 303 height 22
paste input "[DATE] ML Renewal Proposal"
click at [662, 454] on span "Next" at bounding box center [671, 456] width 19 height 11
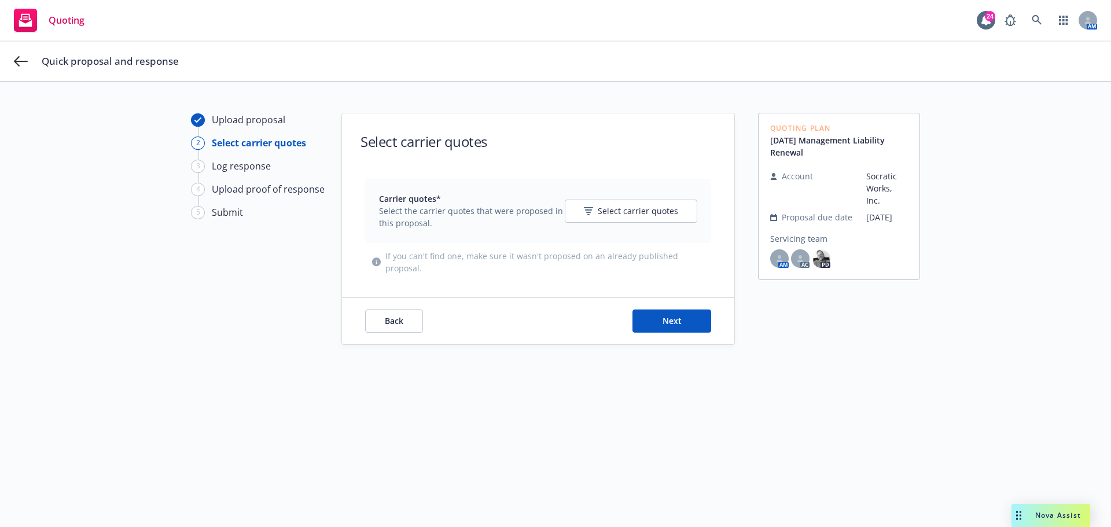
scroll to position [0, 0]
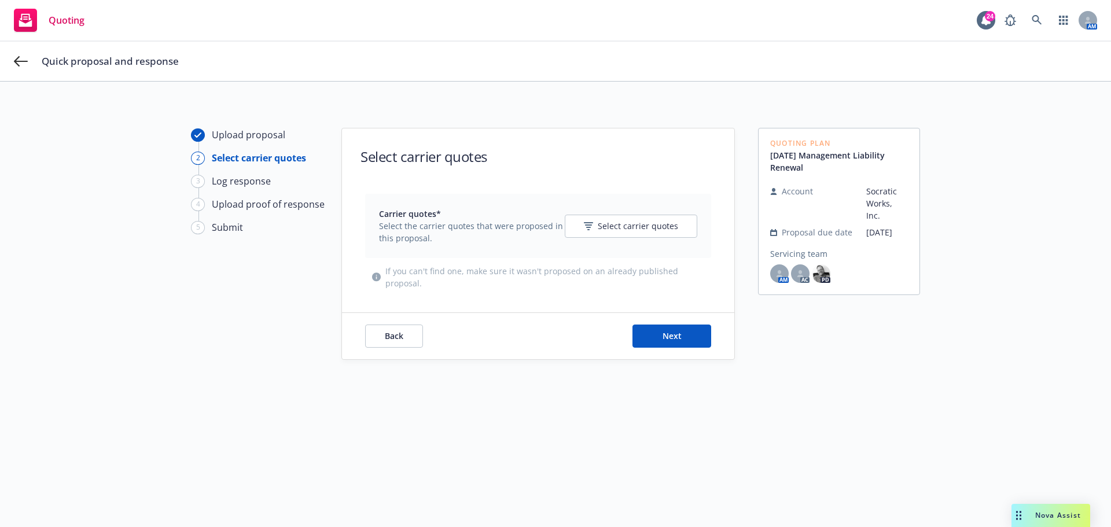
click at [597, 246] on div "Carrier quotes* Select the carrier quotes that were proposed in this proposal. …" at bounding box center [538, 226] width 346 height 64
click at [601, 240] on div "Carrier quotes* Select the carrier quotes that were proposed in this proposal. …" at bounding box center [538, 226] width 318 height 36
click at [602, 229] on span "Select carrier quotes" at bounding box center [638, 226] width 80 height 12
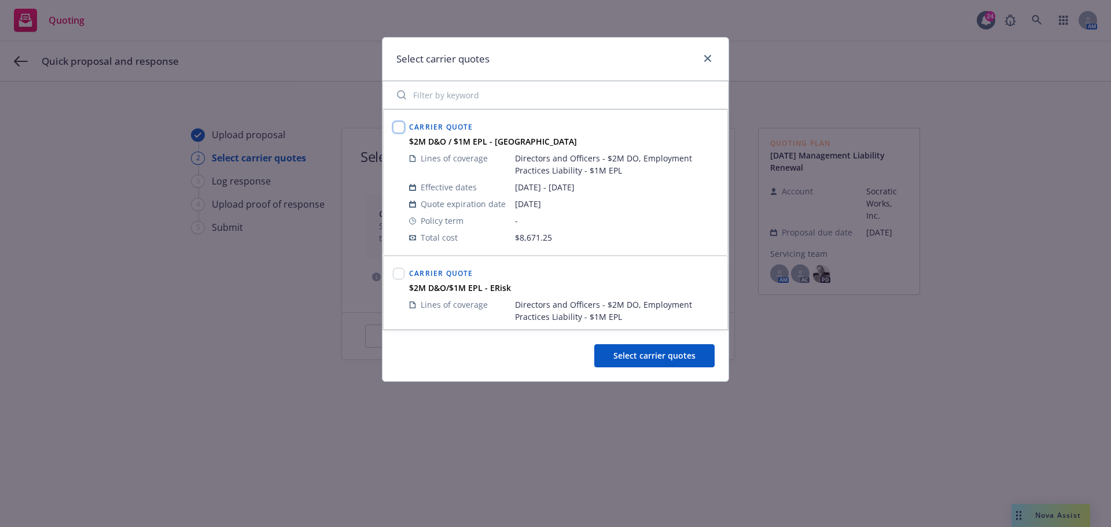
click at [403, 132] on input "checkbox" at bounding box center [399, 127] width 12 height 12
click at [398, 269] on input "checkbox" at bounding box center [399, 274] width 12 height 12
click at [653, 379] on div "Select carrier quotes" at bounding box center [555, 355] width 346 height 51
click at [658, 365] on button "Select carrier quotes" at bounding box center [654, 355] width 120 height 23
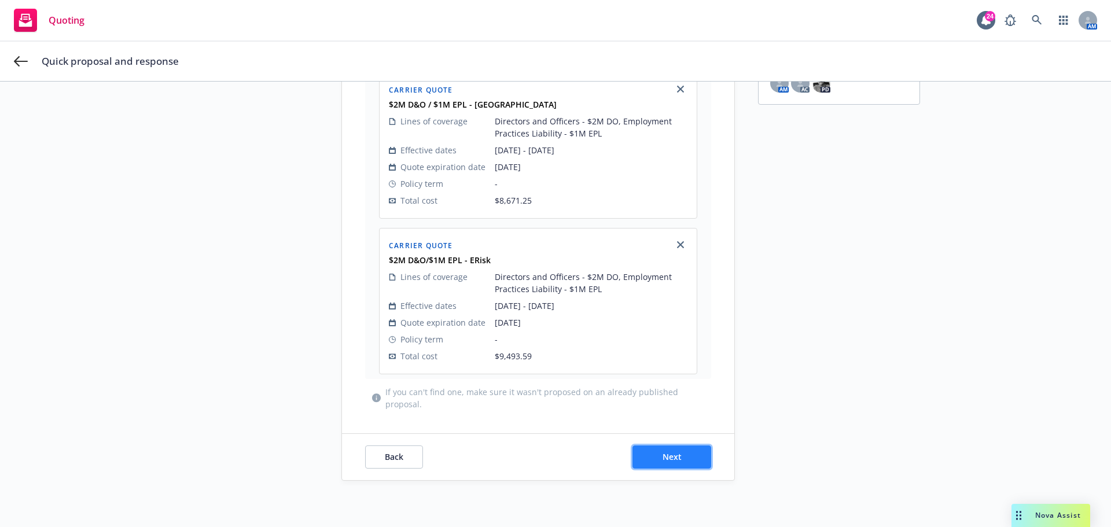
click at [661, 466] on button "Next" at bounding box center [671, 456] width 79 height 23
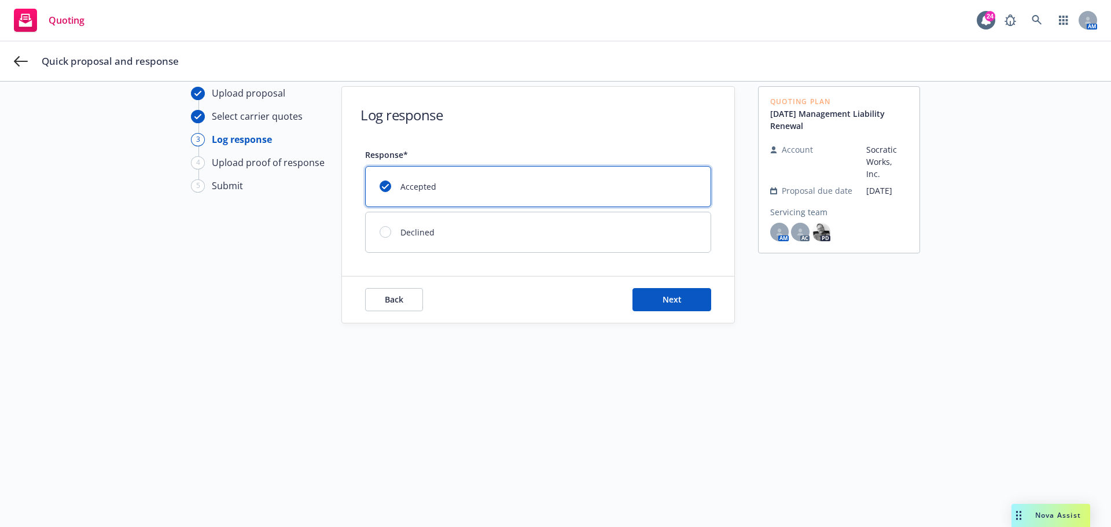
scroll to position [42, 0]
drag, startPoint x: 599, startPoint y: 267, endPoint x: 662, endPoint y: 312, distance: 77.2
click at [609, 269] on div "Log response Response* Accepted Declined Back Next" at bounding box center [538, 205] width 392 height 236
click at [666, 312] on div "Back Next" at bounding box center [538, 300] width 392 height 46
click at [670, 308] on button "Next" at bounding box center [671, 299] width 79 height 23
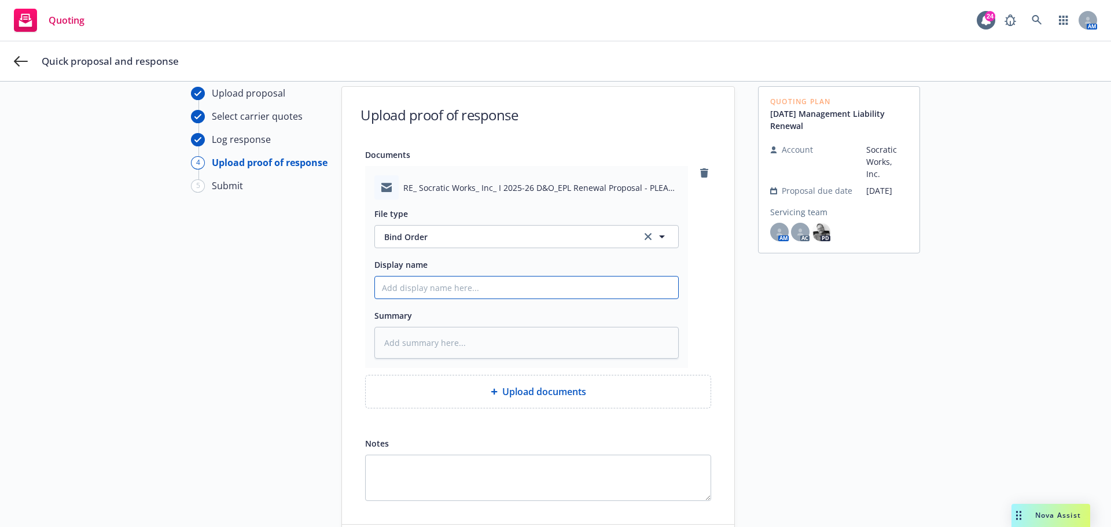
click at [485, 282] on input "Display name" at bounding box center [526, 288] width 303 height 22
paste input "[DATE] ML Renewal Proposal"
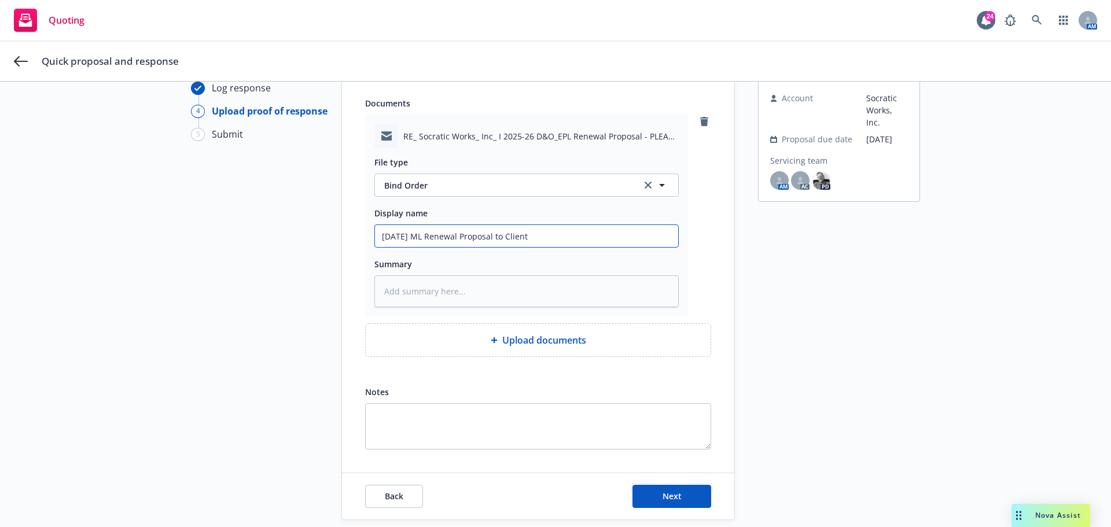
scroll to position [132, 0]
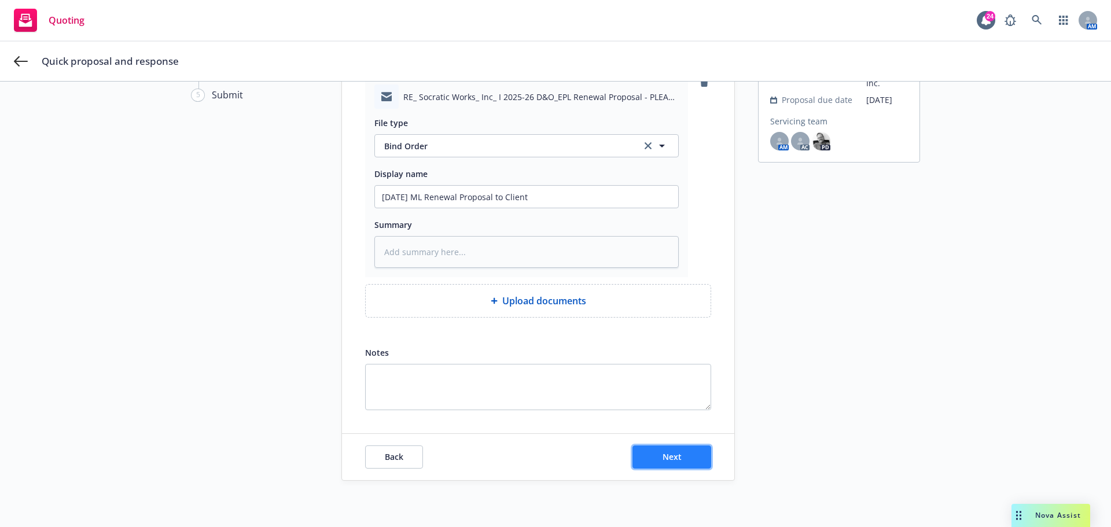
click at [670, 455] on span "Next" at bounding box center [671, 456] width 19 height 11
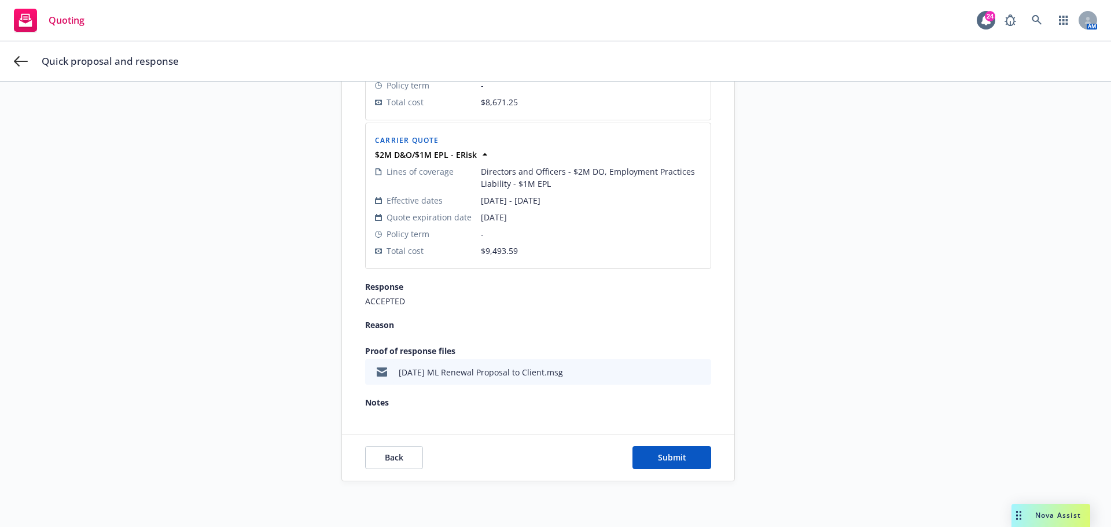
scroll to position [320, 0]
drag, startPoint x: 685, startPoint y: 456, endPoint x: 624, endPoint y: 318, distance: 151.5
click at [628, 334] on div "Review before submitting Title [DATE] ML Renewal Proposal Proposal files pdf [D…" at bounding box center [538, 145] width 392 height 672
click at [678, 462] on span "Submit" at bounding box center [672, 456] width 28 height 11
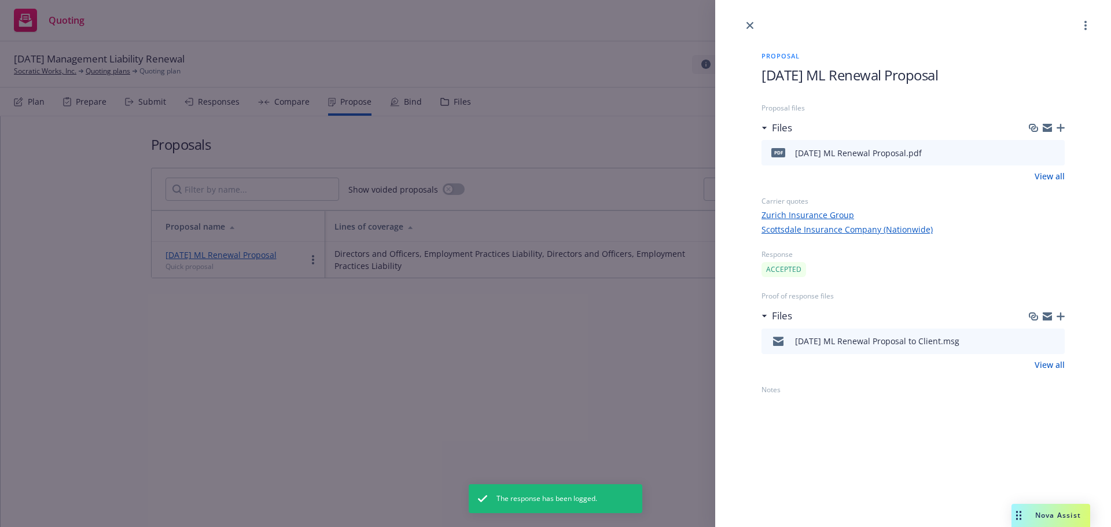
click at [1059, 126] on icon "button" at bounding box center [1060, 128] width 8 height 8
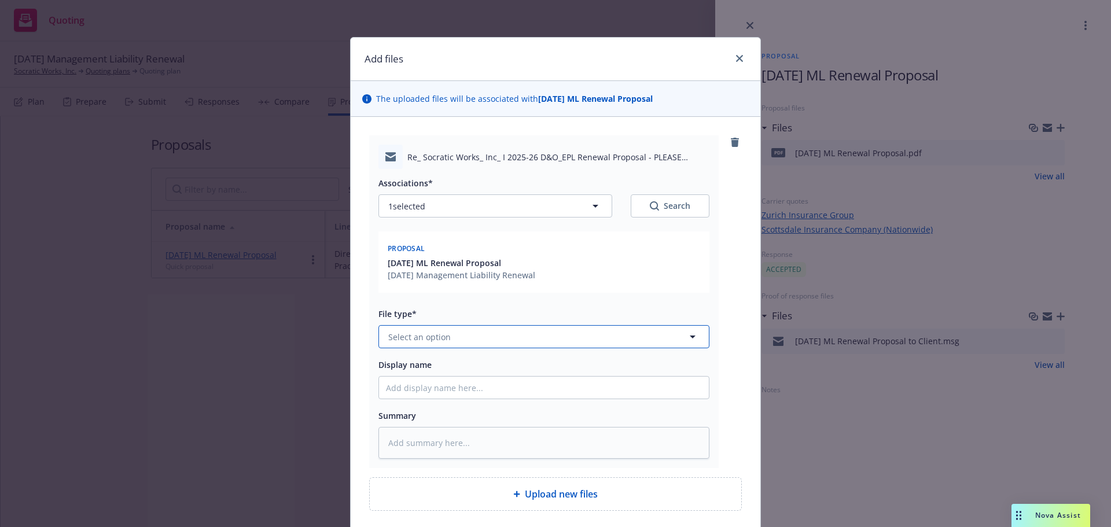
click at [529, 339] on button "Select an option" at bounding box center [543, 336] width 331 height 23
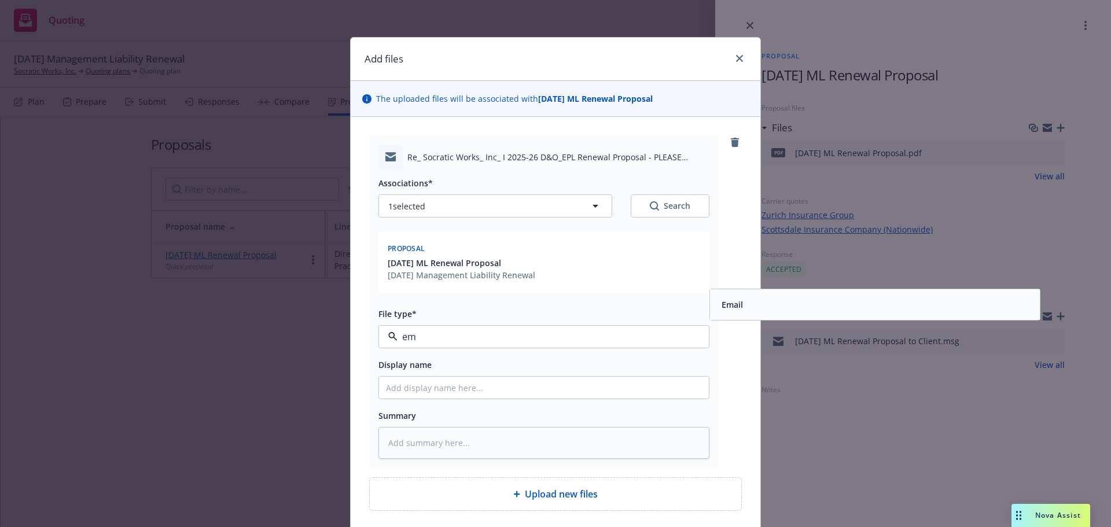
click at [738, 303] on span "Email" at bounding box center [731, 304] width 21 height 12
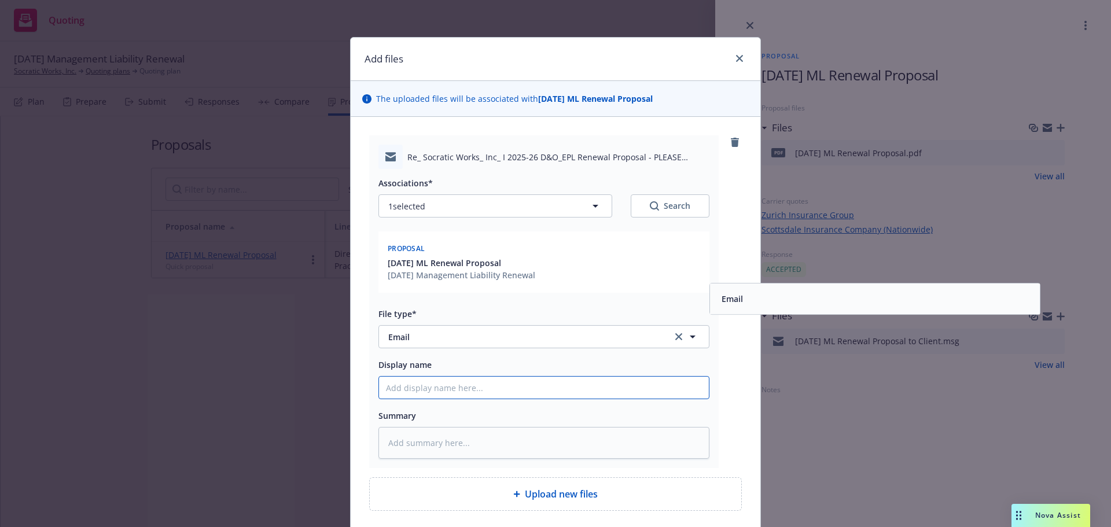
click at [629, 378] on input "Display name" at bounding box center [544, 388] width 330 height 22
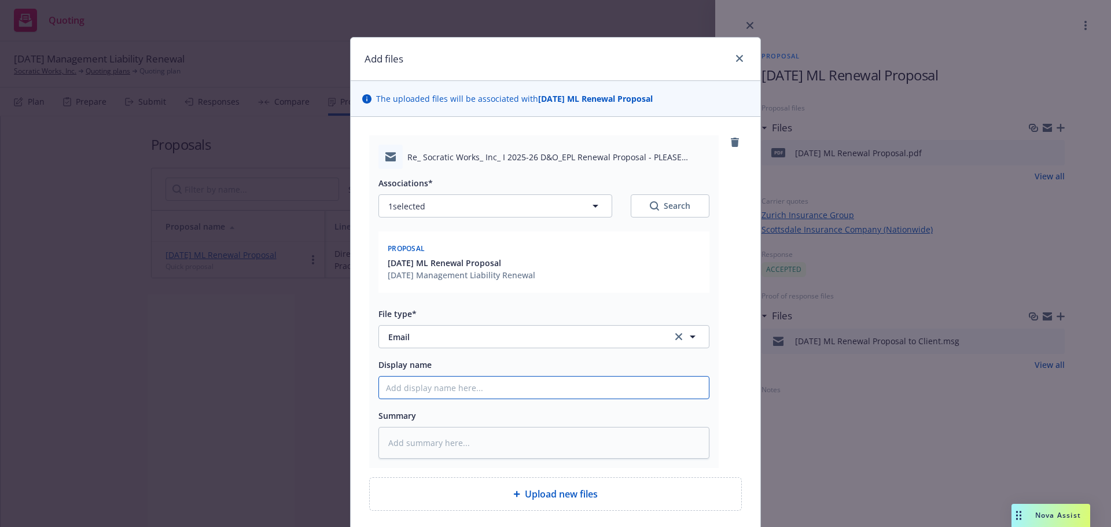
paste input "[DATE] ML Renewal Proposal"
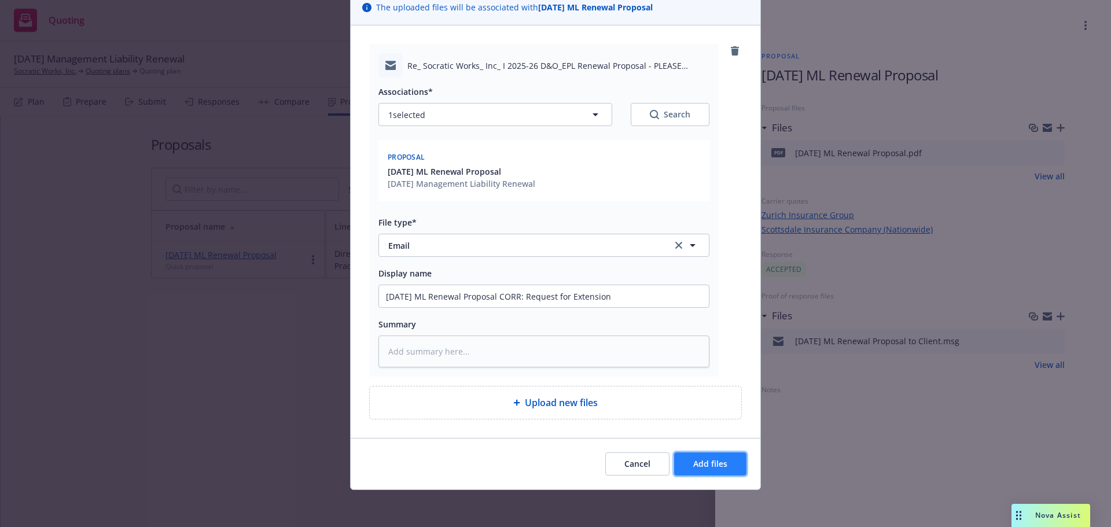
click at [686, 459] on button "Add files" at bounding box center [710, 463] width 72 height 23
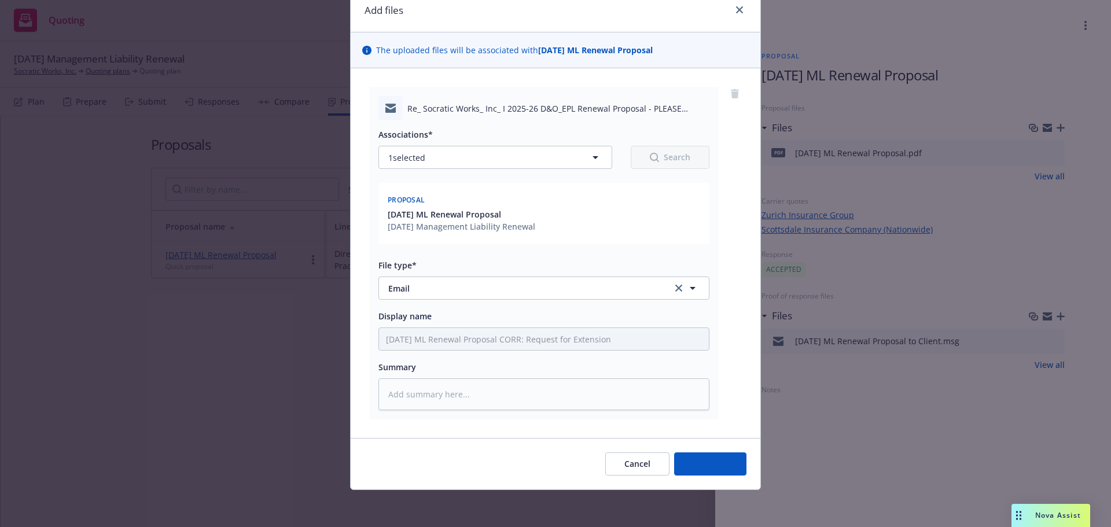
scroll to position [49, 0]
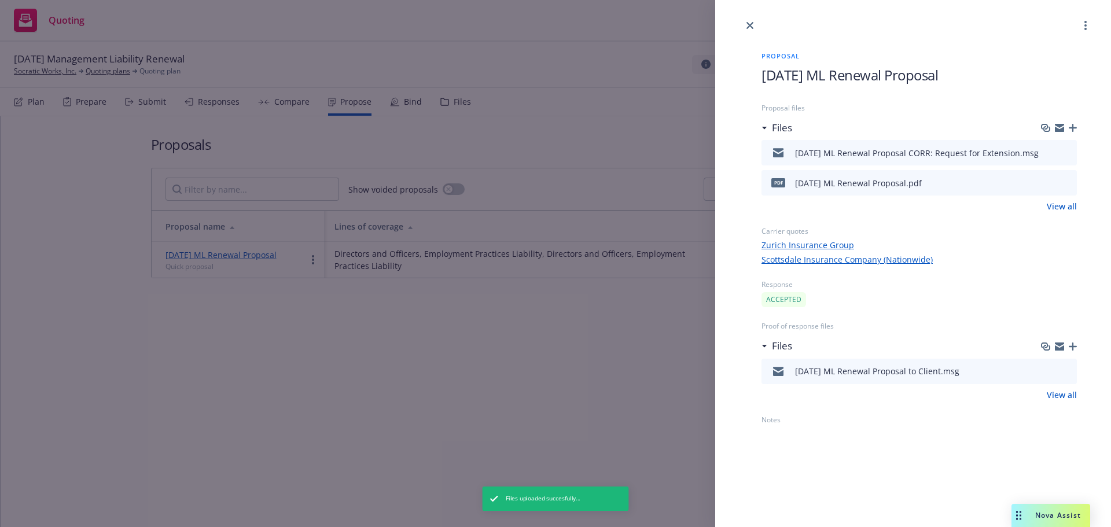
click at [1070, 124] on icon "button" at bounding box center [1072, 128] width 8 height 8
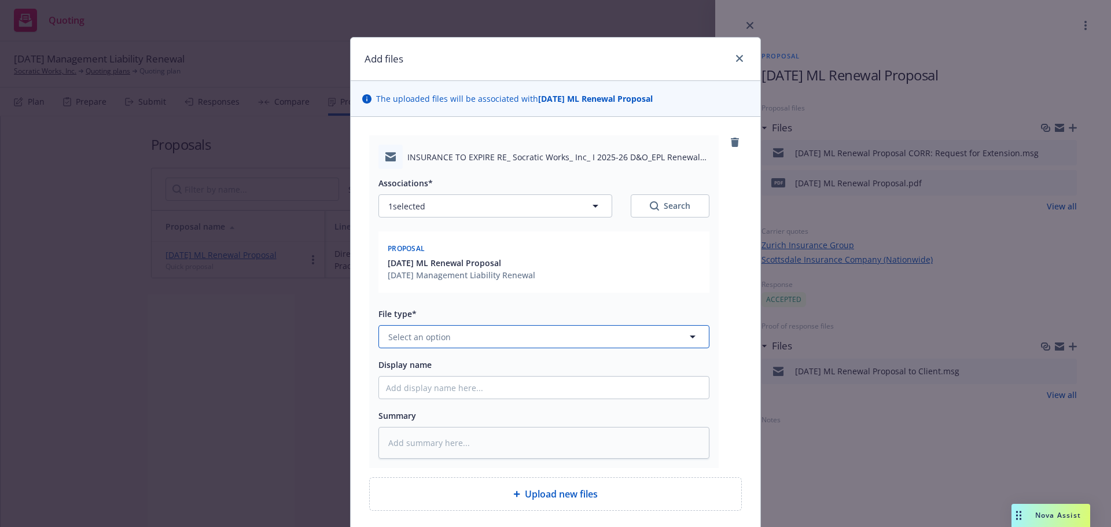
click at [517, 333] on button "Select an option" at bounding box center [543, 336] width 331 height 23
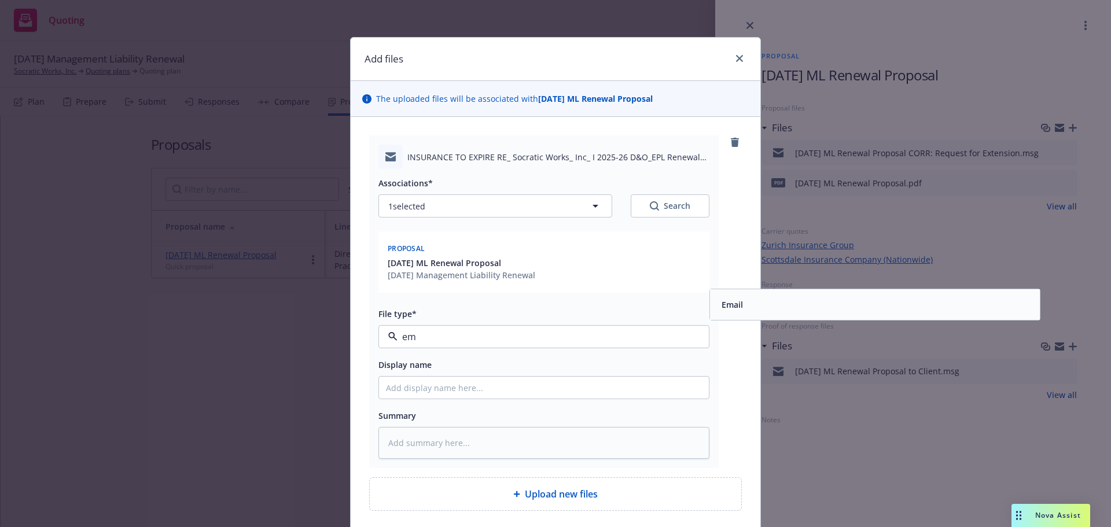
click at [721, 305] on span "Email" at bounding box center [731, 304] width 21 height 12
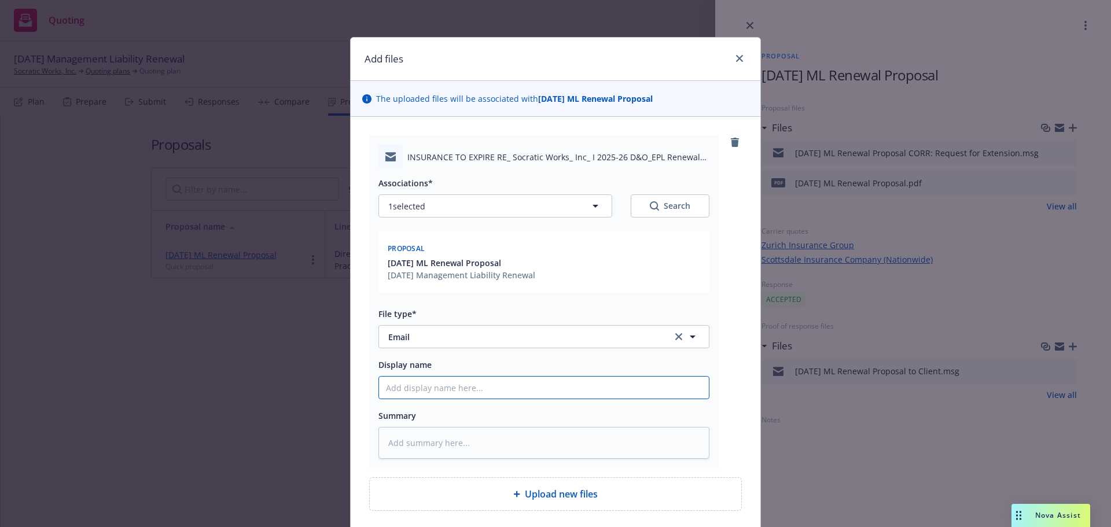
click at [600, 389] on input "Display name" at bounding box center [544, 388] width 330 height 22
paste input "[DATE] ML Renewal Proposal"
click at [550, 346] on button "Email" at bounding box center [543, 336] width 331 height 23
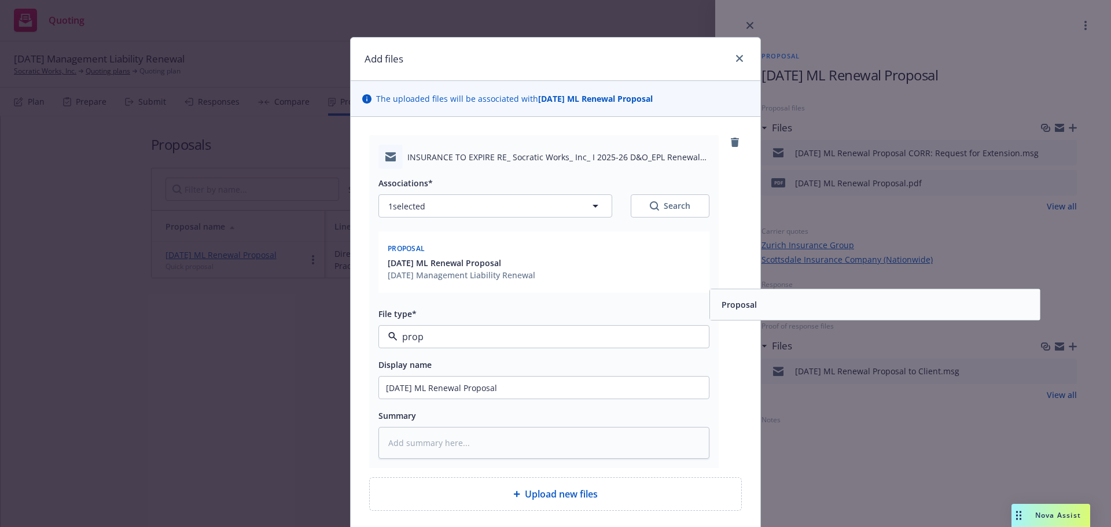
click at [795, 305] on div "Proposal" at bounding box center [875, 304] width 316 height 17
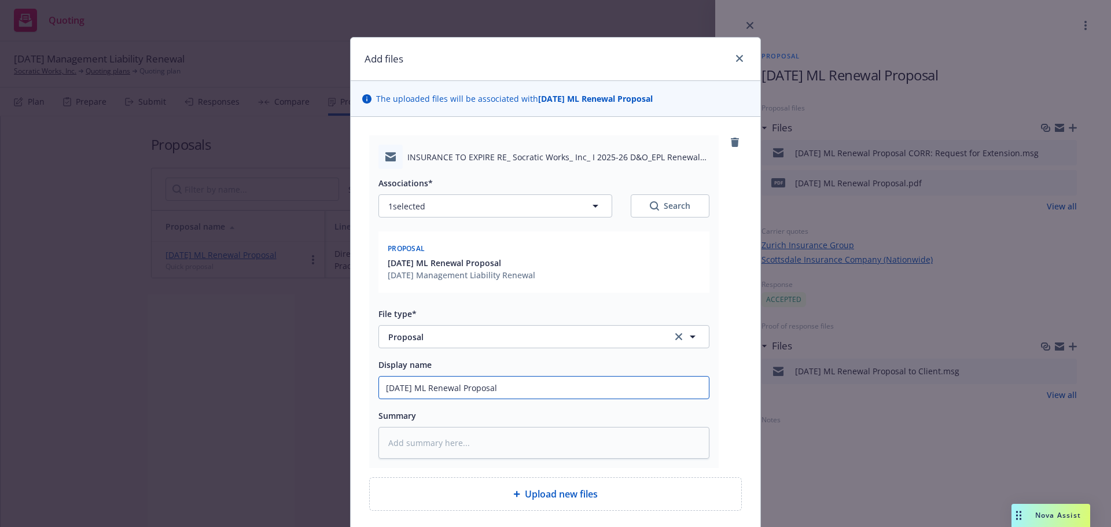
click at [577, 393] on input "[DATE] ML Renewal Proposal" at bounding box center [544, 388] width 330 height 22
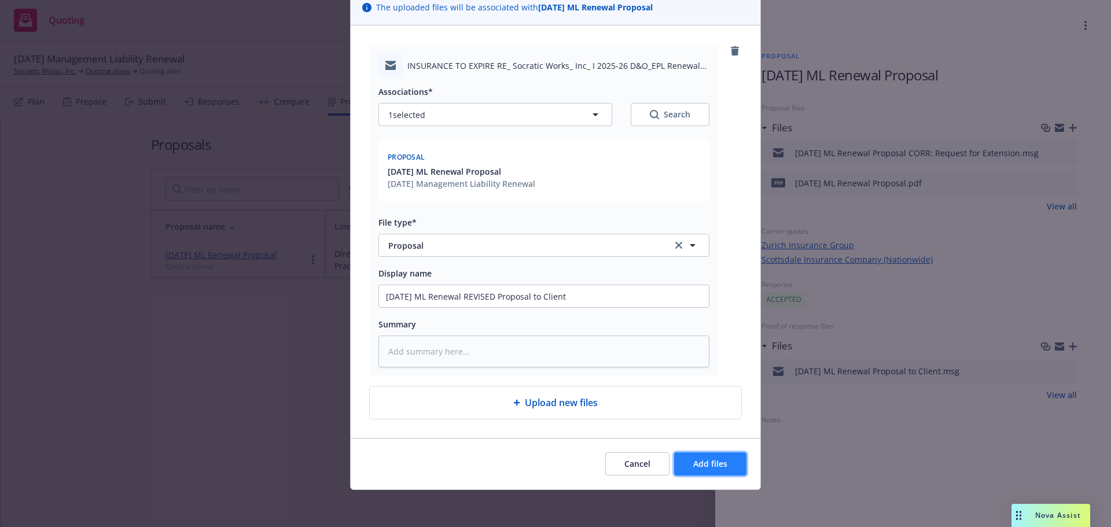
click at [702, 459] on span "Add files" at bounding box center [710, 463] width 34 height 11
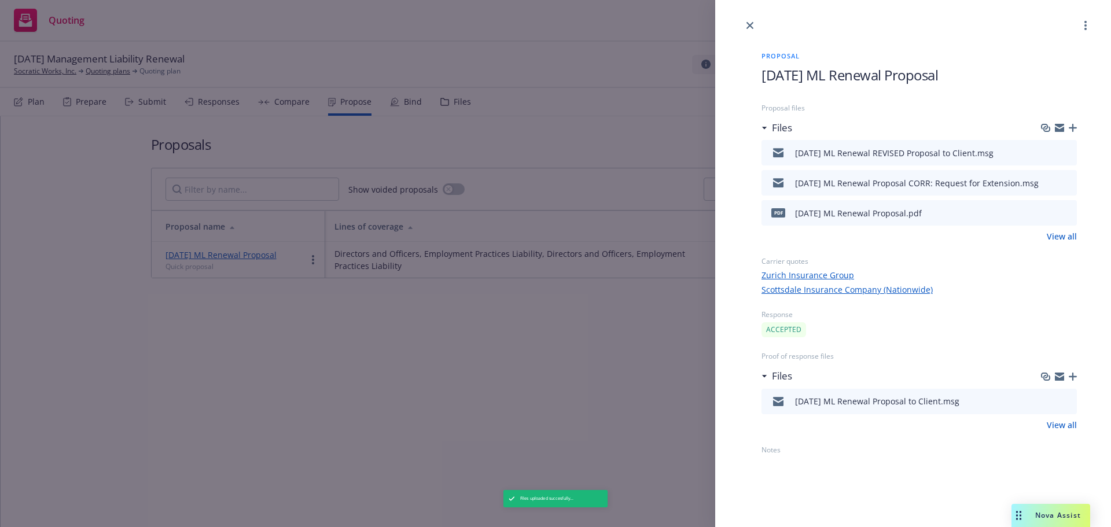
click at [757, 32] on div at bounding box center [913, 16] width 396 height 32
click at [751, 24] on icon "close" at bounding box center [749, 25] width 7 height 7
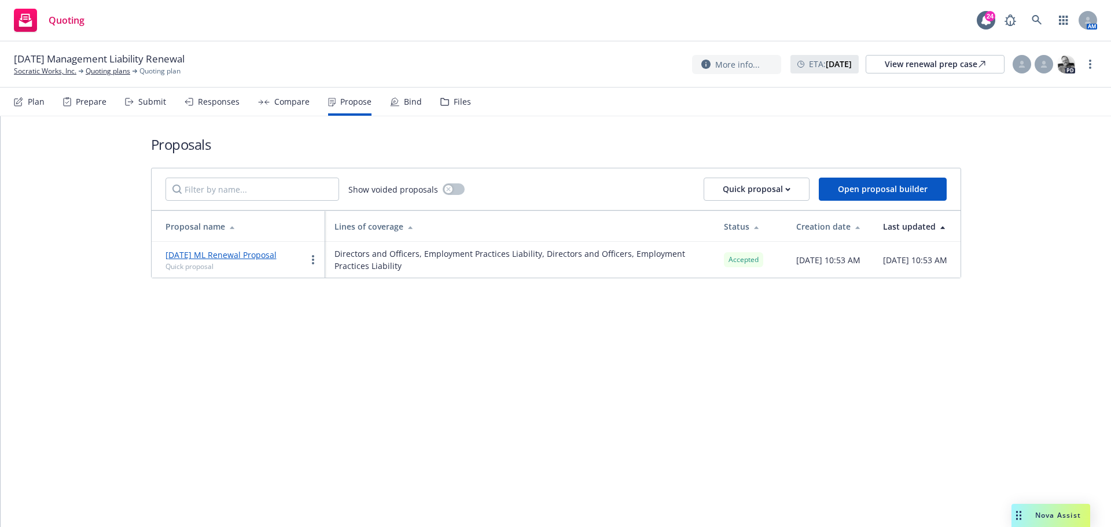
click at [320, 264] on td "[DATE] ML Renewal Proposal Quick proposal" at bounding box center [239, 260] width 174 height 36
click at [314, 264] on link "more" at bounding box center [313, 260] width 14 height 14
click at [313, 255] on icon "more" at bounding box center [313, 259] width 2 height 9
click at [252, 307] on div "Proposals Show voided proposals Quick proposal Open proposal builder Proposal n…" at bounding box center [556, 321] width 1110 height 411
click at [270, 250] on link "[DATE] ML Renewal Proposal" at bounding box center [220, 254] width 111 height 11
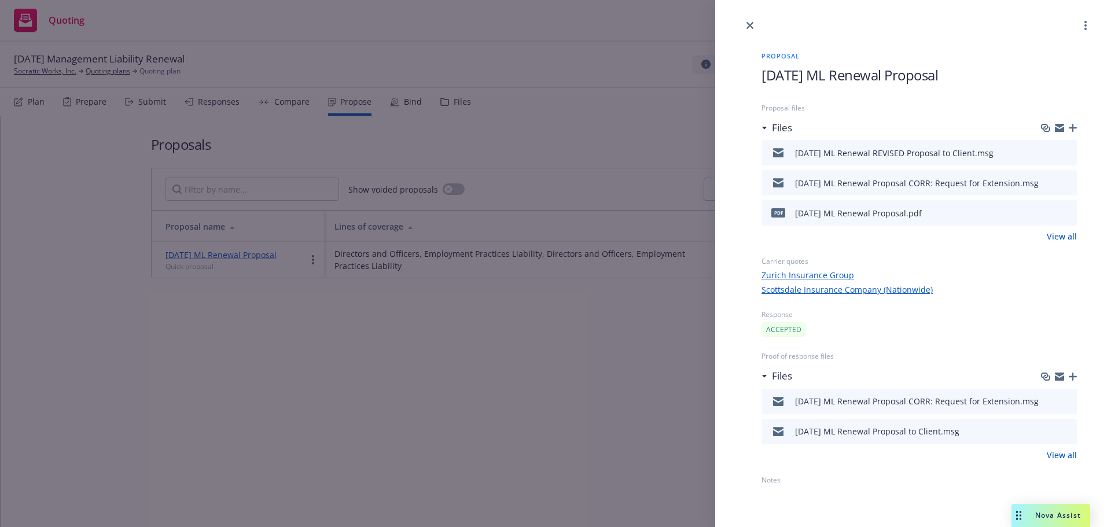
click at [1071, 379] on icon "button" at bounding box center [1072, 377] width 8 height 8
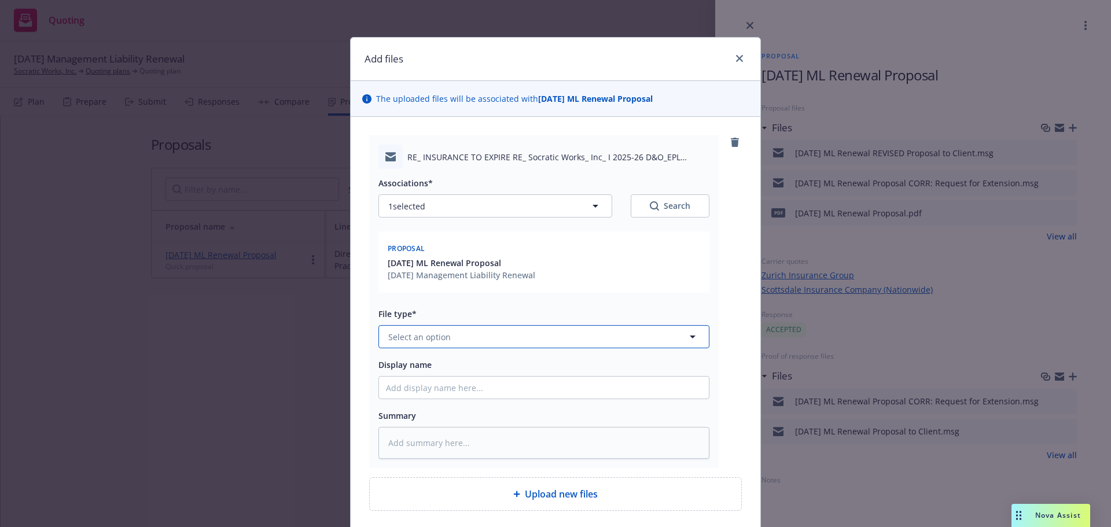
click at [553, 345] on button "Select an option" at bounding box center [543, 336] width 331 height 23
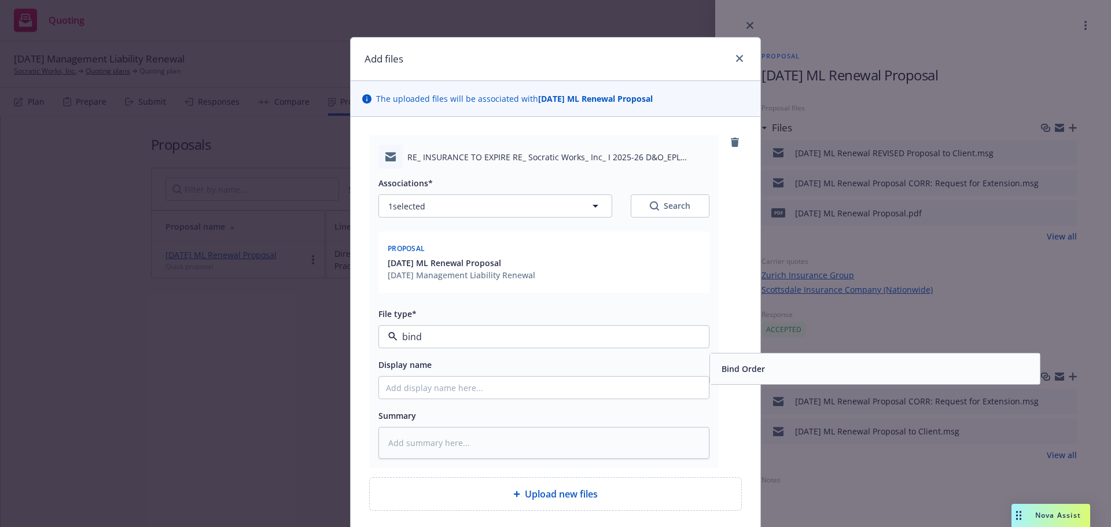
click at [732, 374] on span "Bind Order" at bounding box center [742, 369] width 43 height 12
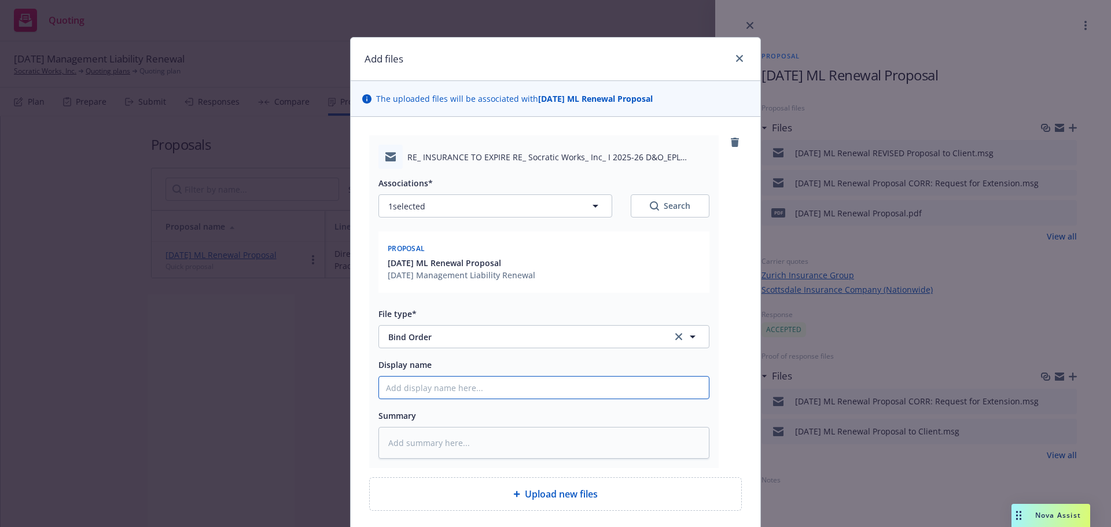
click at [657, 392] on input "Display name" at bounding box center [544, 388] width 330 height 22
paste input "[DATE] ML Renewal Proposal"
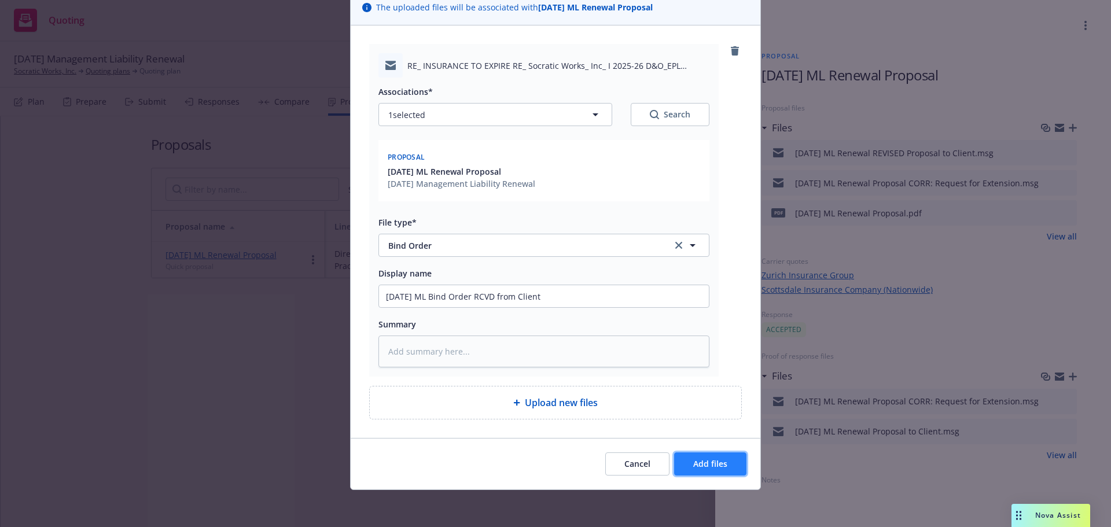
click at [699, 460] on span "Add files" at bounding box center [710, 463] width 34 height 11
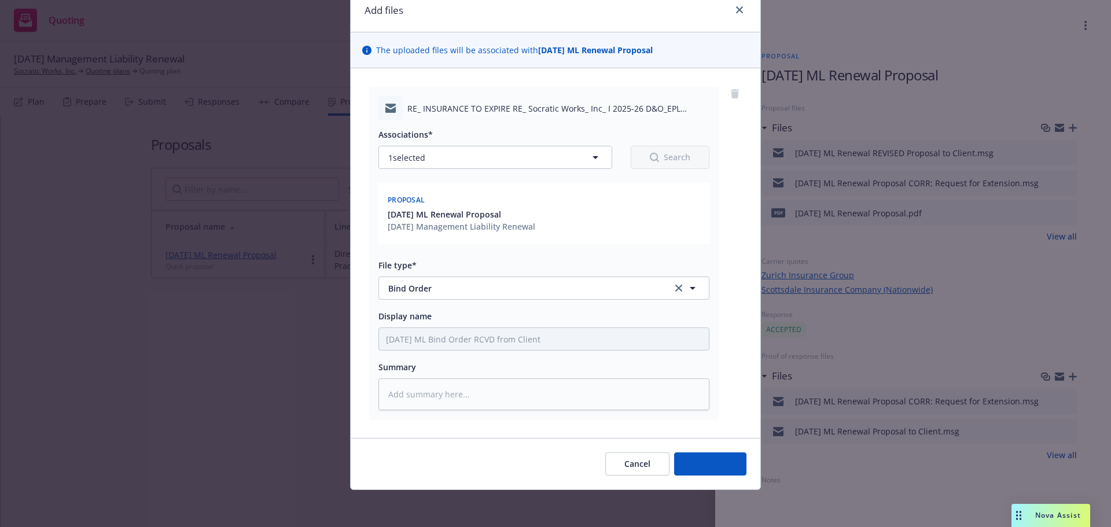
scroll to position [49, 0]
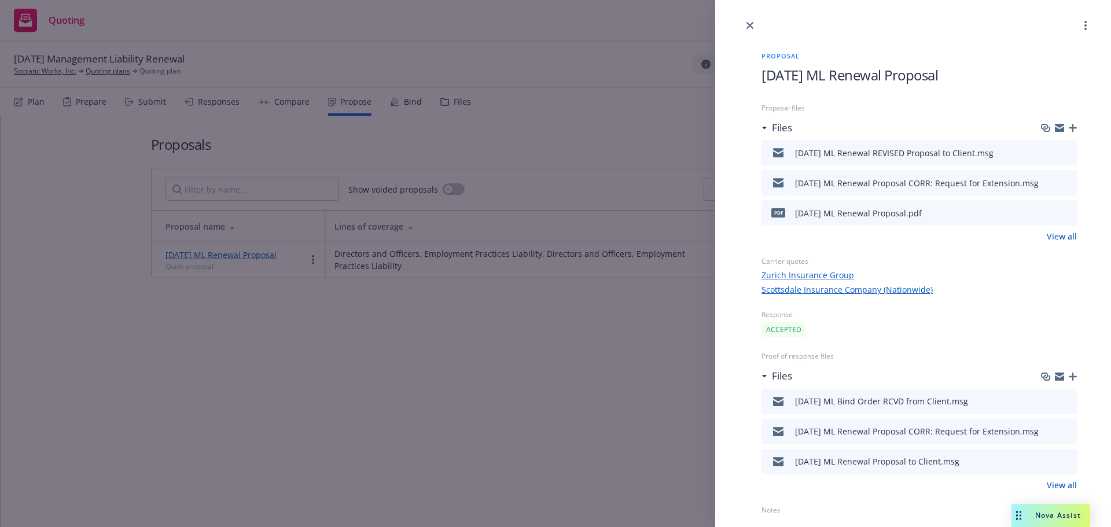
click at [1073, 130] on icon "button" at bounding box center [1072, 128] width 8 height 8
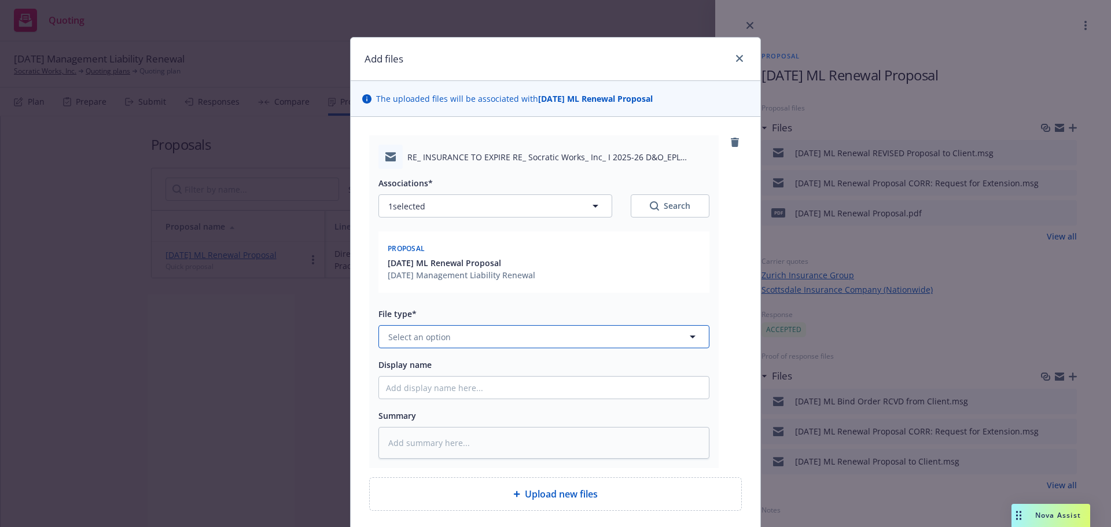
click at [499, 341] on button "Select an option" at bounding box center [543, 336] width 331 height 23
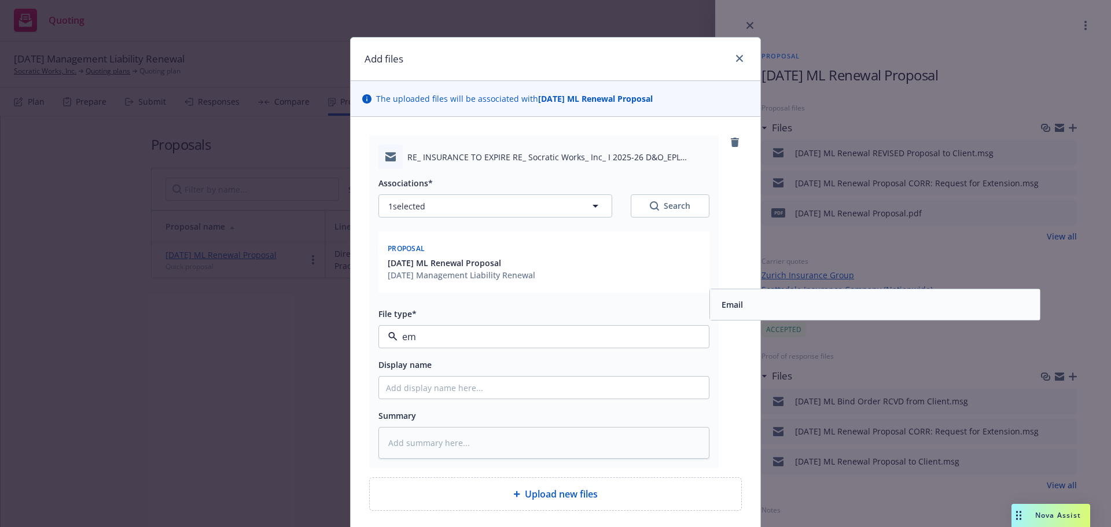
click at [724, 307] on span "Email" at bounding box center [731, 304] width 21 height 12
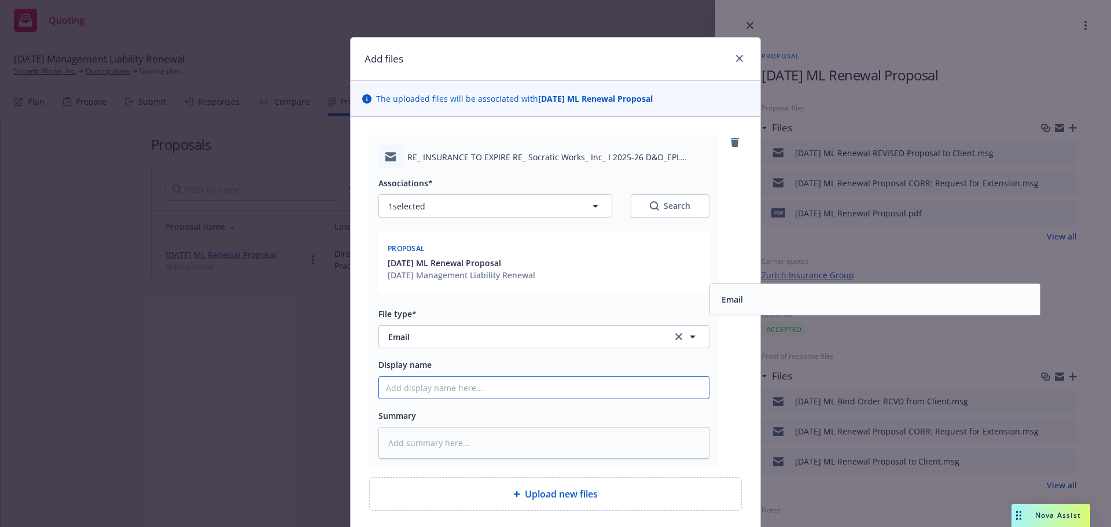
click at [641, 384] on input "Display name" at bounding box center [544, 388] width 330 height 22
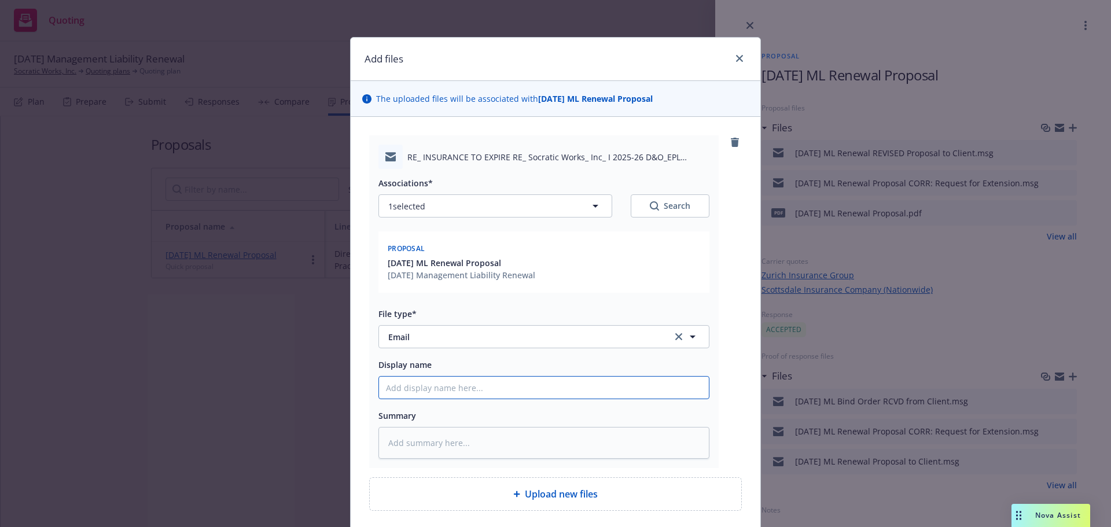
paste input "[DATE] ML Renewal Proposal"
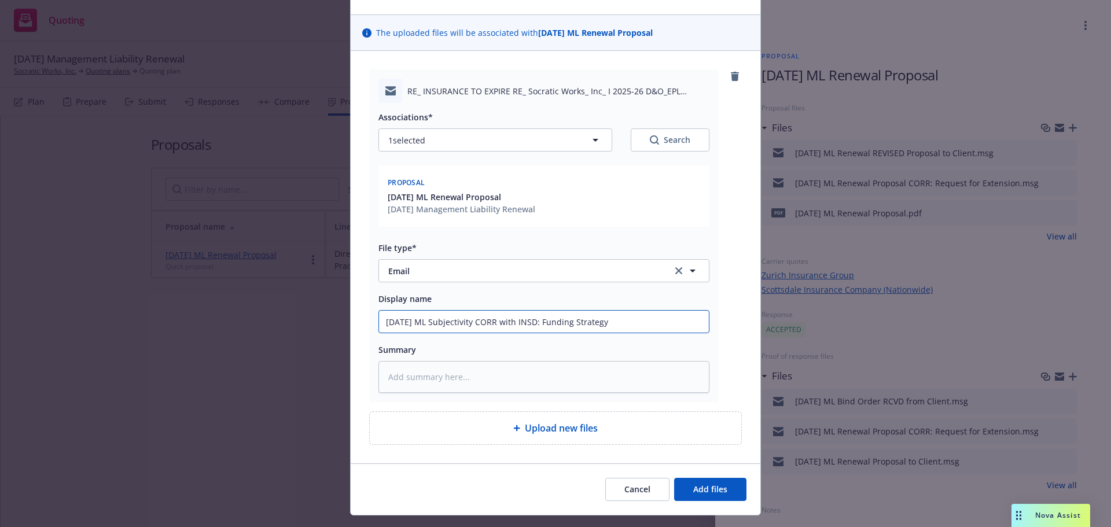
scroll to position [91, 0]
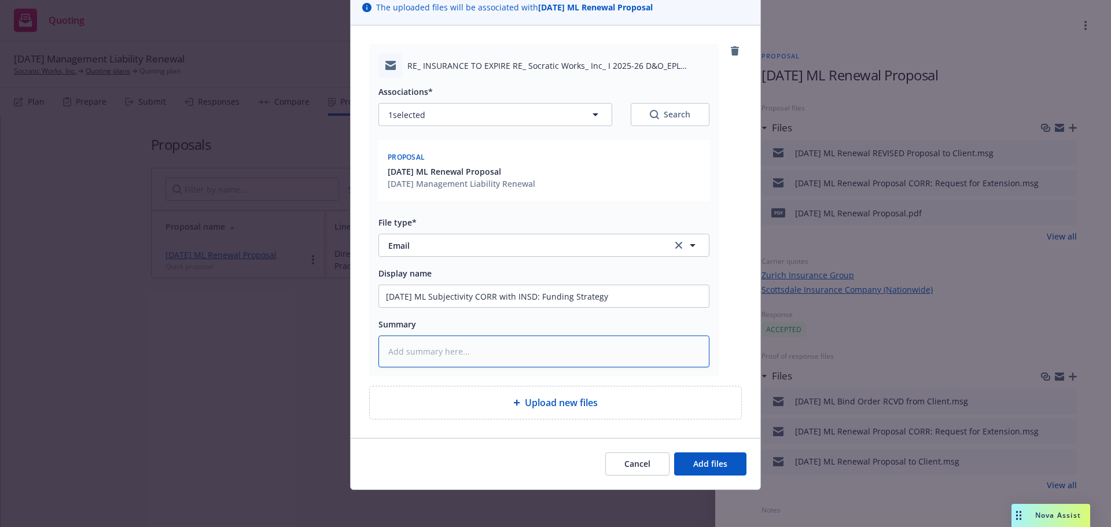
click at [566, 340] on textarea at bounding box center [543, 352] width 331 height 32
click at [742, 470] on div "Cancel Add files" at bounding box center [556, 463] width 410 height 51
click at [738, 470] on button "Add files" at bounding box center [710, 463] width 72 height 23
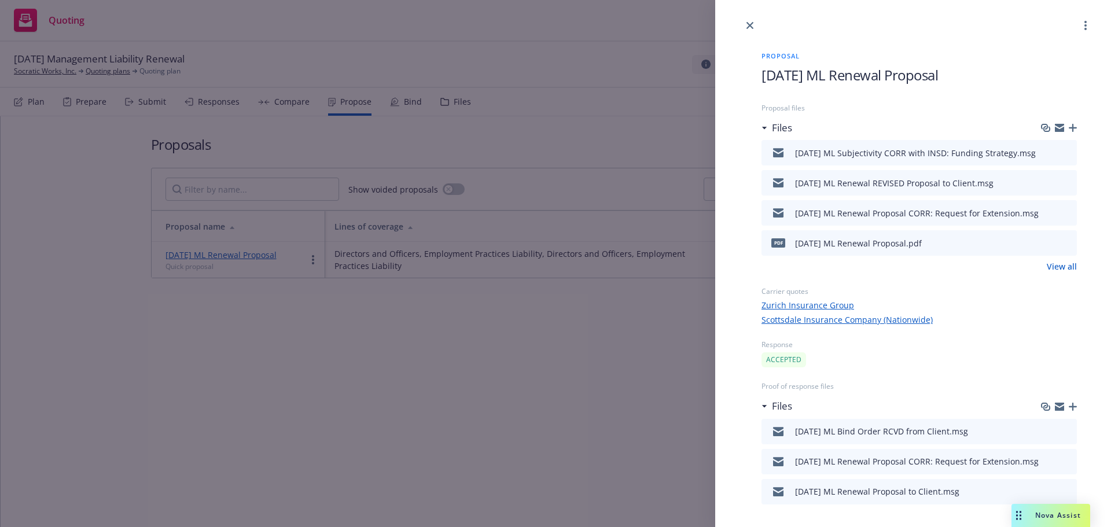
drag, startPoint x: 1071, startPoint y: 129, endPoint x: 1076, endPoint y: 234, distance: 104.8
click at [1076, 234] on div "Proposal [DATE] ML Renewal Proposal Proposal files Files [DATE] ML Subjectivity…" at bounding box center [913, 289] width 396 height 515
click at [1069, 408] on icon "button" at bounding box center [1072, 407] width 8 height 8
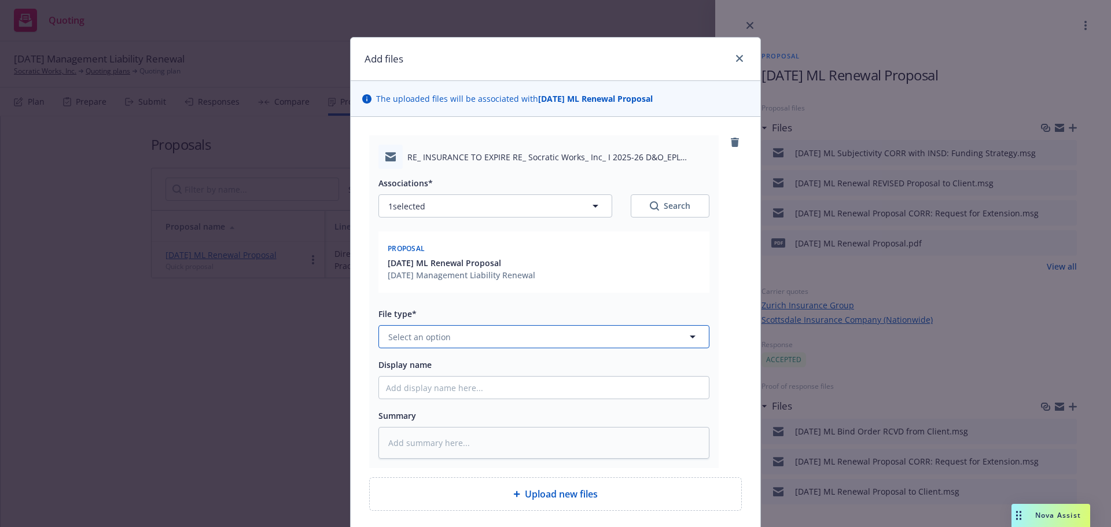
click at [623, 345] on button "Select an option" at bounding box center [543, 336] width 331 height 23
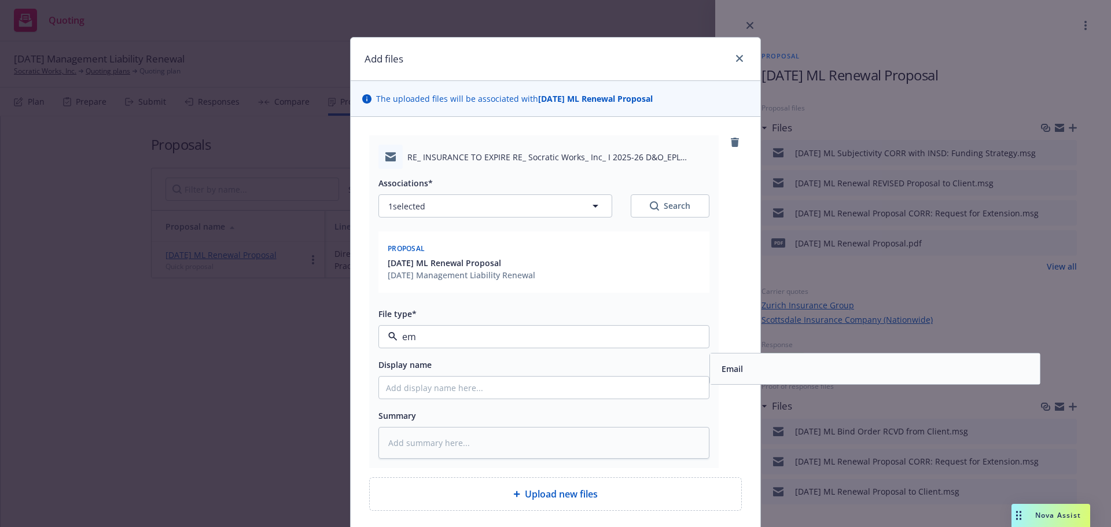
drag, startPoint x: 775, startPoint y: 373, endPoint x: 595, endPoint y: 367, distance: 180.0
click at [773, 373] on div "Email" at bounding box center [875, 368] width 316 height 17
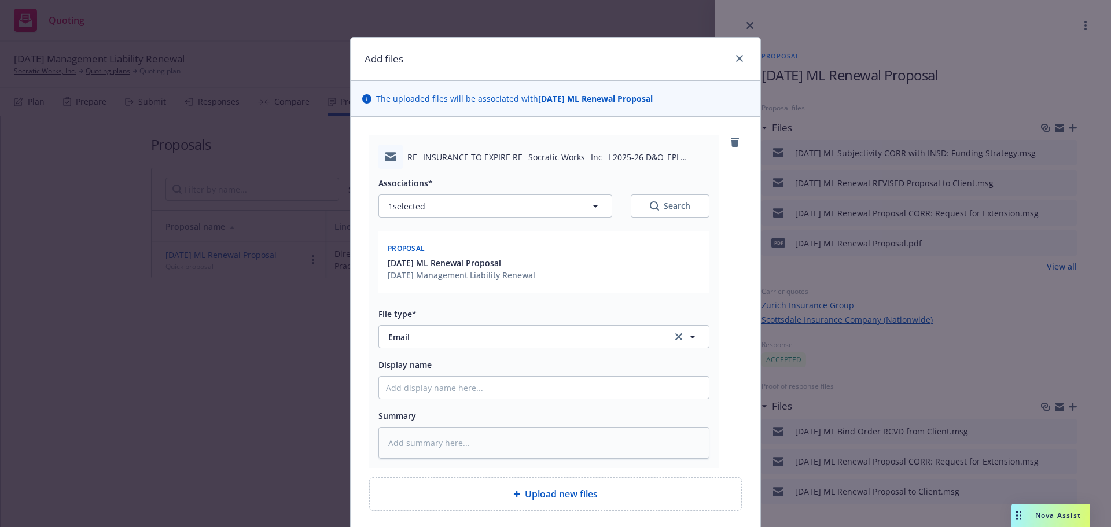
click at [583, 376] on div at bounding box center [543, 387] width 331 height 23
click at [583, 385] on input "Display name" at bounding box center [544, 388] width 330 height 22
paste input "[DATE] ML Renewal Proposal"
drag, startPoint x: 443, startPoint y: 389, endPoint x: 550, endPoint y: 386, distance: 107.1
click at [550, 386] on input "[DATE] ML Renewal Proposal" at bounding box center [544, 388] width 330 height 22
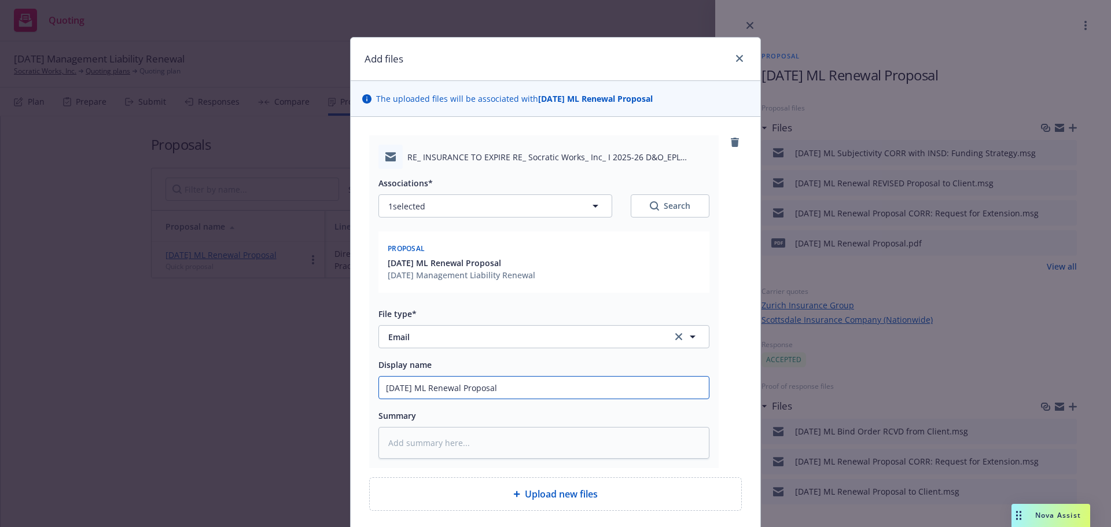
click at [584, 398] on input "[DATE] ML Renewal Proposal" at bounding box center [544, 388] width 330 height 22
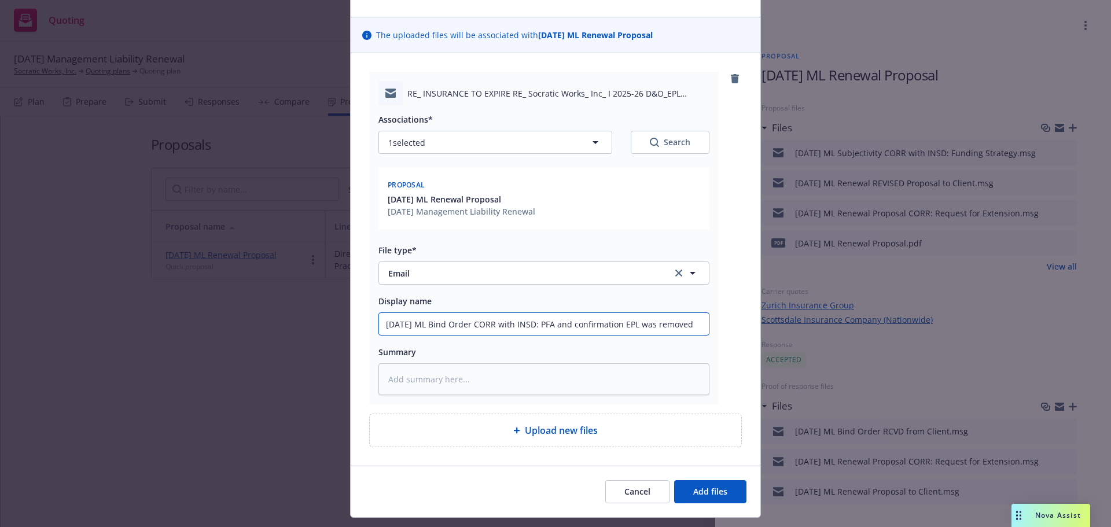
scroll to position [91, 0]
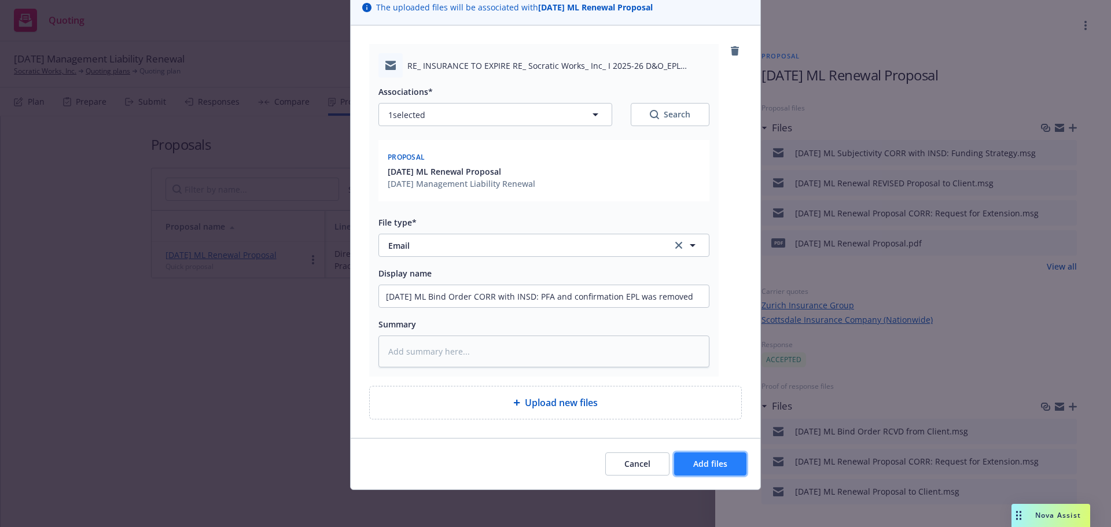
click at [724, 455] on button "Add files" at bounding box center [710, 463] width 72 height 23
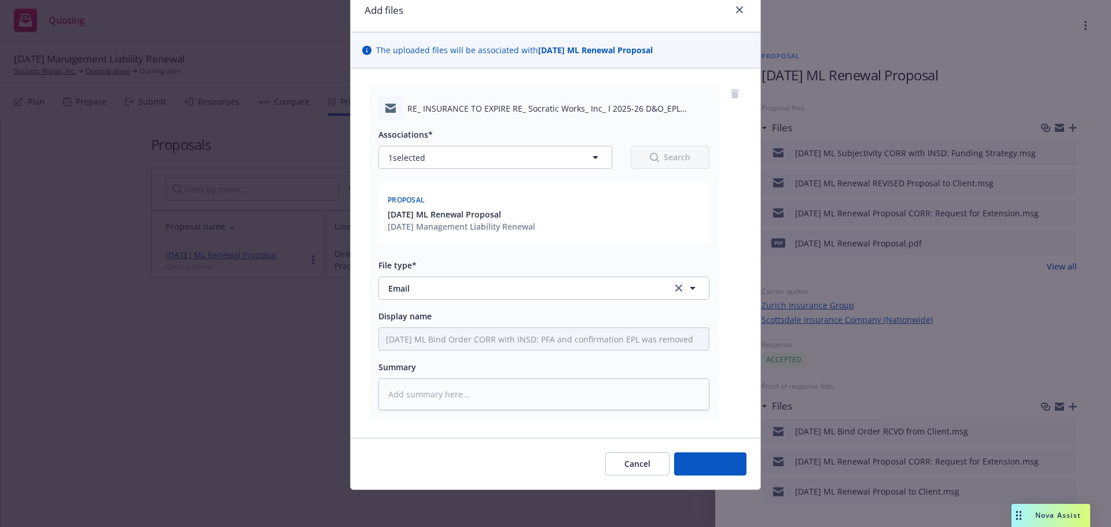
scroll to position [49, 0]
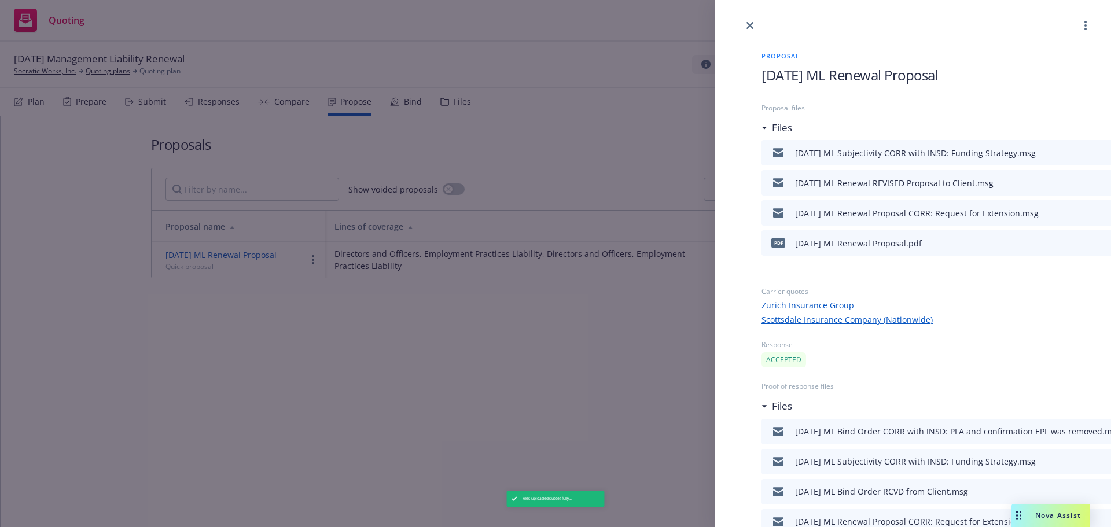
click at [745, 30] on link "close" at bounding box center [750, 26] width 14 height 14
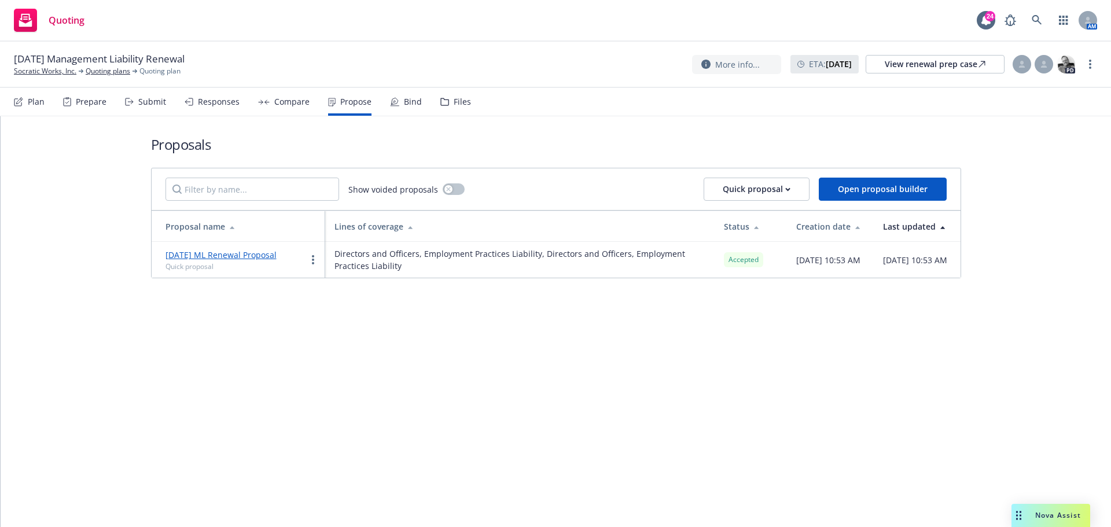
click at [404, 100] on div "Bind" at bounding box center [413, 101] width 18 height 9
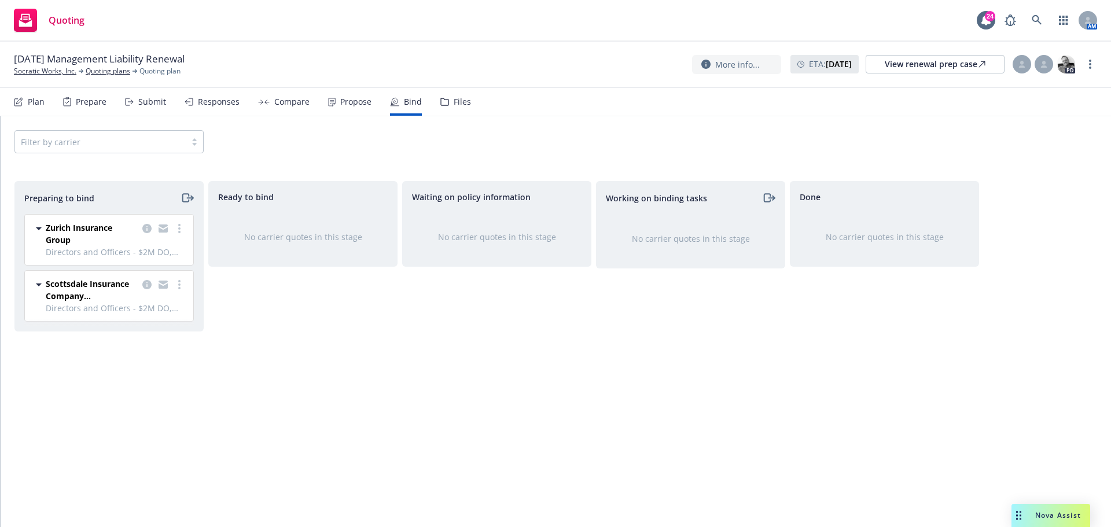
click at [179, 220] on div "Zurich Insurance Group Directors and Officers - $2M DO, Employment Practices Li…" at bounding box center [109, 240] width 168 height 50
click at [179, 231] on icon "more" at bounding box center [179, 228] width 2 height 9
click at [143, 296] on span "Move to done" at bounding box center [112, 298] width 80 height 11
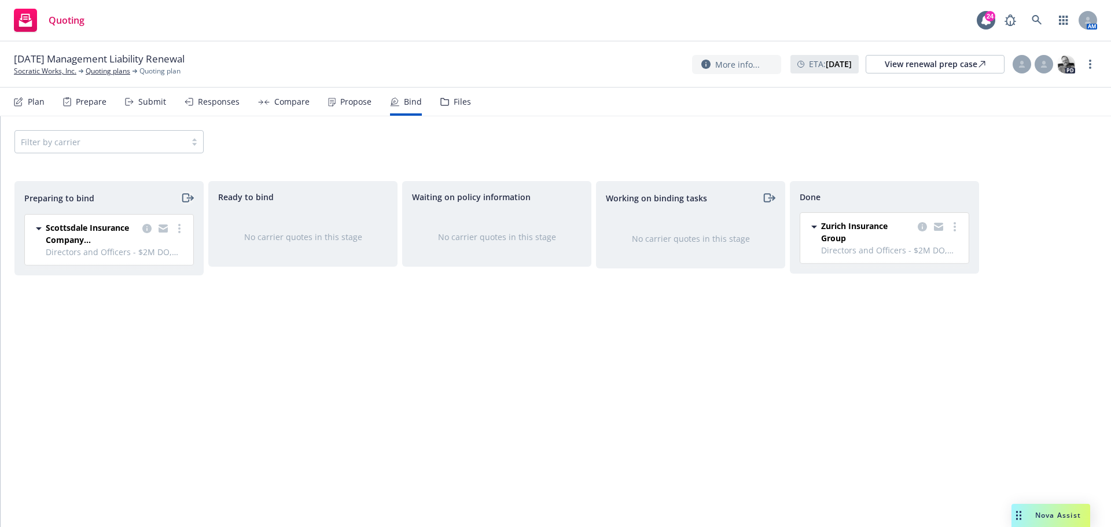
click at [190, 196] on icon "moveRight" at bounding box center [186, 198] width 13 height 14
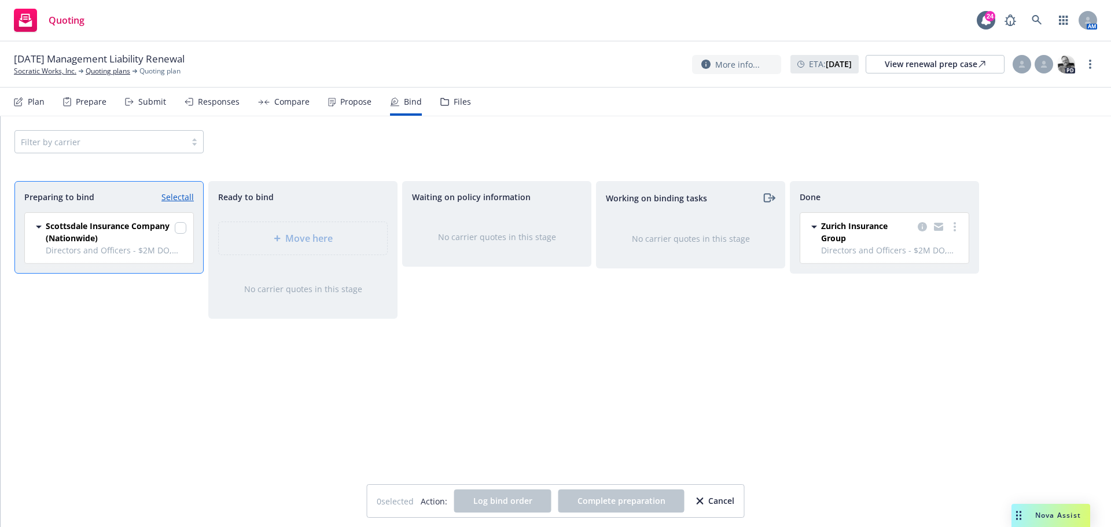
click at [187, 224] on div "Scottsdale Insurance Company (Nationwide) Directors and Officers - $2M DO, Empl…" at bounding box center [109, 238] width 168 height 50
click at [179, 231] on input "checkbox" at bounding box center [181, 228] width 12 height 12
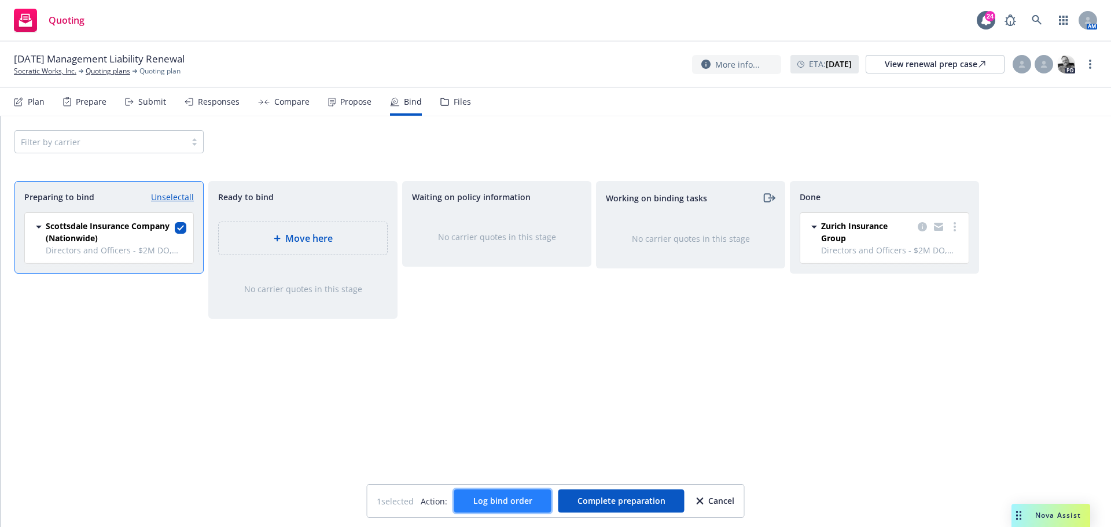
click at [471, 495] on button "Log bind order" at bounding box center [502, 500] width 97 height 23
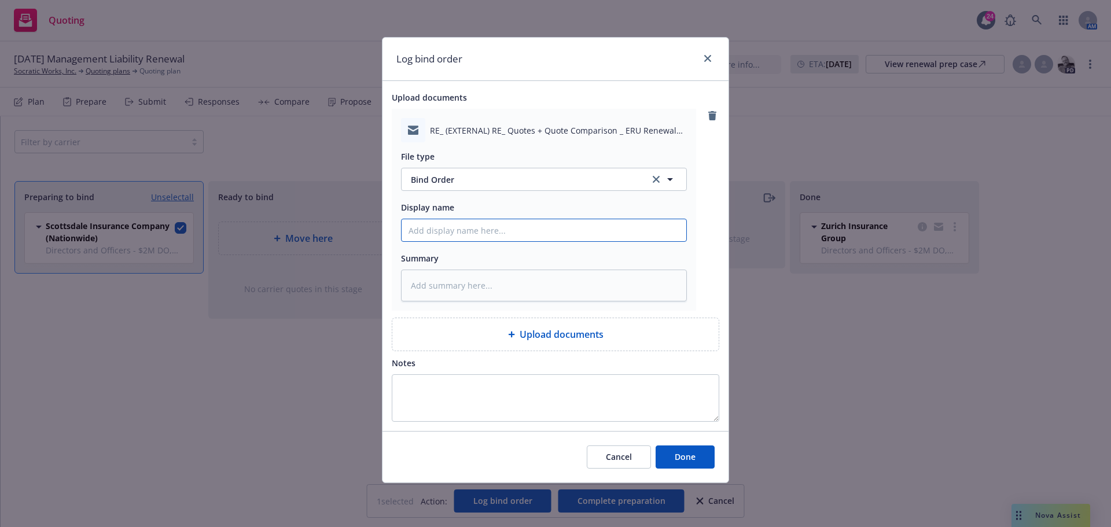
click at [563, 233] on input "Display name" at bounding box center [543, 230] width 285 height 22
click at [694, 471] on div "Cancel Done" at bounding box center [555, 456] width 346 height 51
click at [694, 453] on span "Done" at bounding box center [685, 456] width 21 height 11
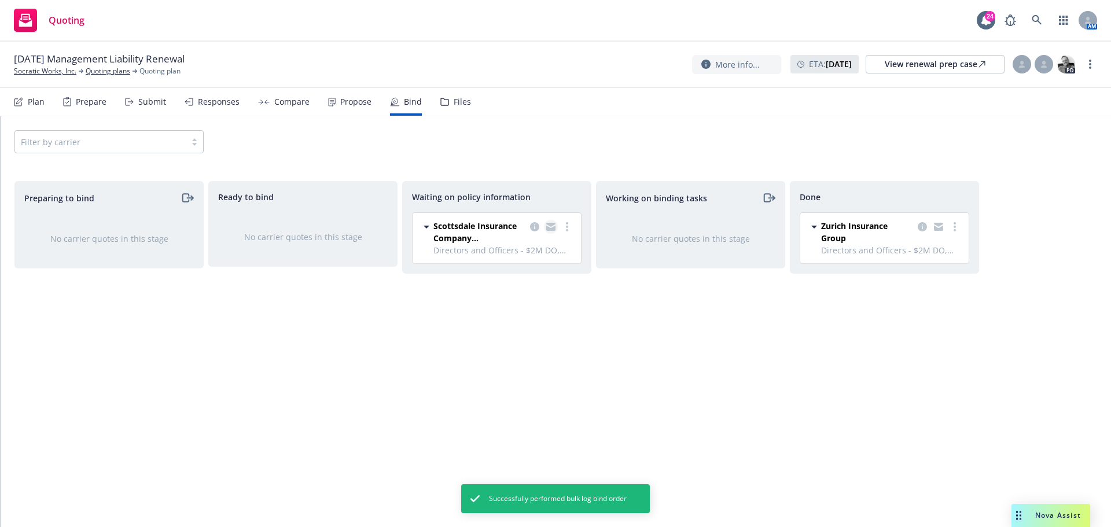
drag, startPoint x: 535, startPoint y: 227, endPoint x: 552, endPoint y: 230, distance: 17.5
click at [535, 227] on icon "copy logging email" at bounding box center [534, 226] width 9 height 9
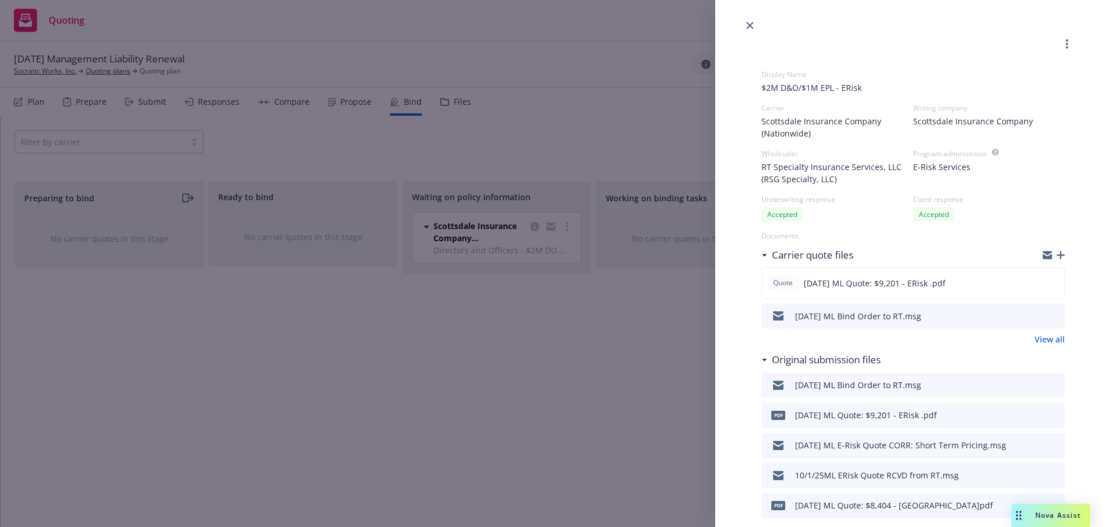
click at [1056, 252] on icon "button" at bounding box center [1060, 255] width 8 height 8
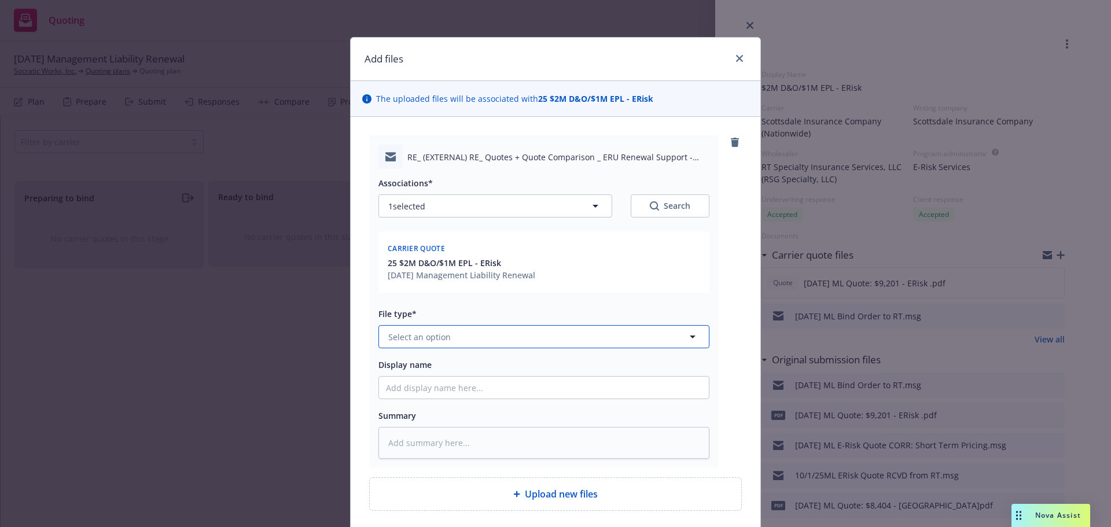
click at [493, 330] on button "Select an option" at bounding box center [543, 336] width 331 height 23
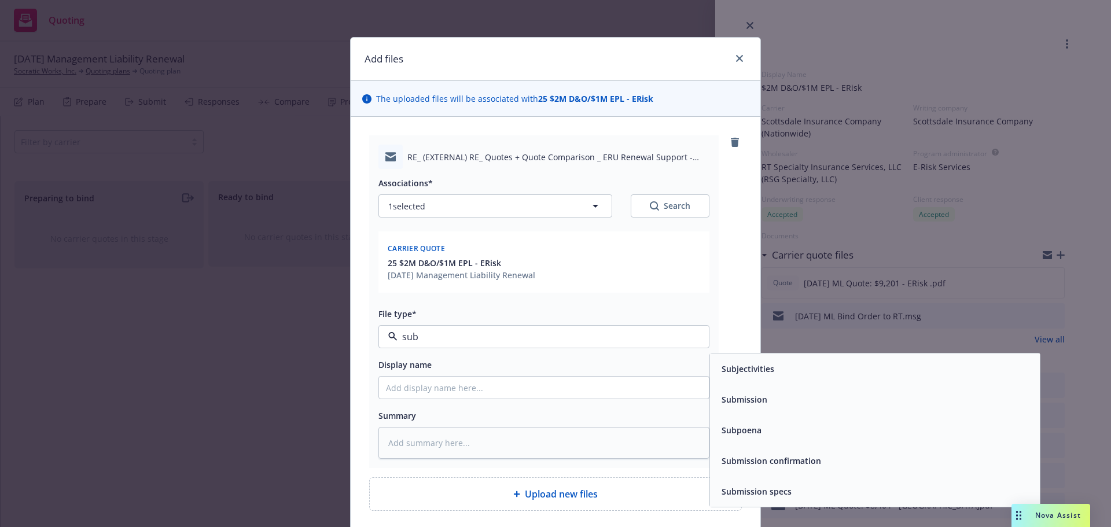
click at [749, 375] on div "Subjectivities" at bounding box center [747, 368] width 60 height 17
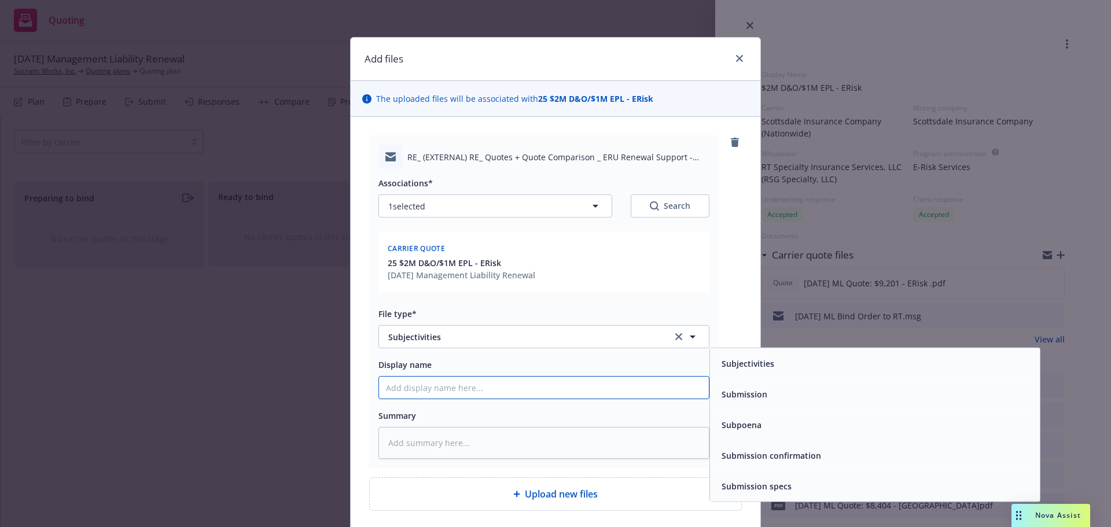
click at [662, 393] on input "Display name" at bounding box center [544, 388] width 330 height 22
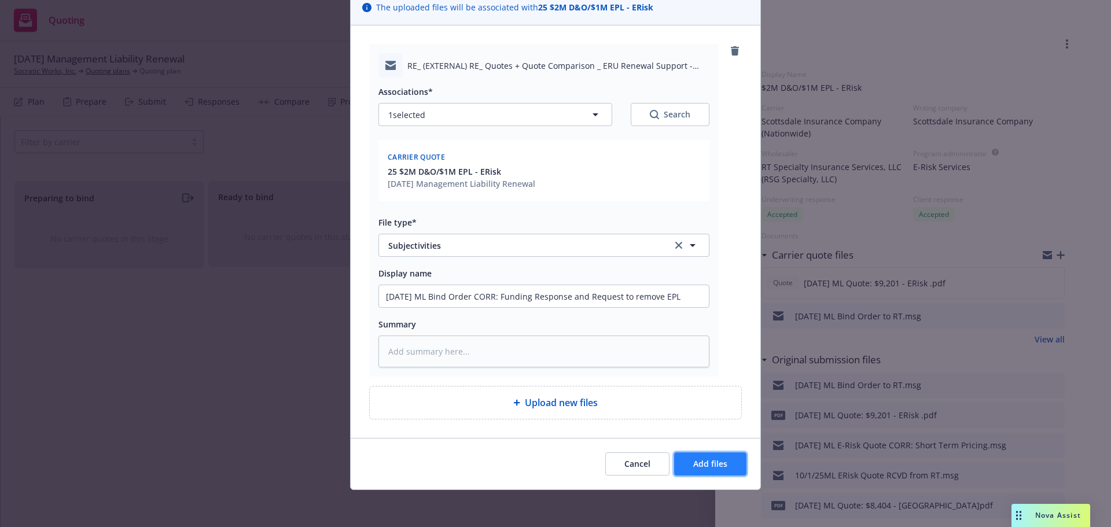
click at [720, 458] on button "Add files" at bounding box center [710, 463] width 72 height 23
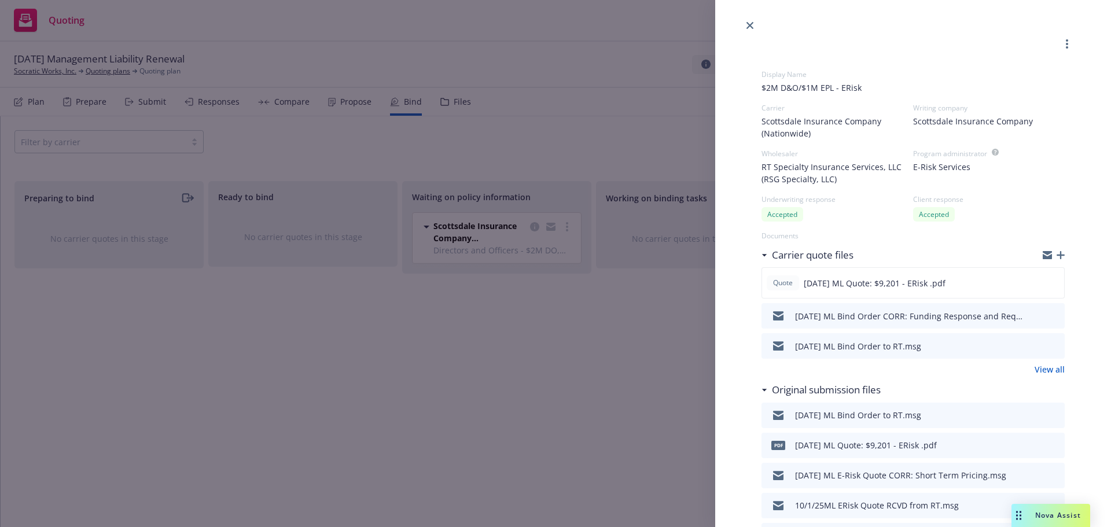
click at [1056, 257] on icon "button" at bounding box center [1060, 255] width 8 height 8
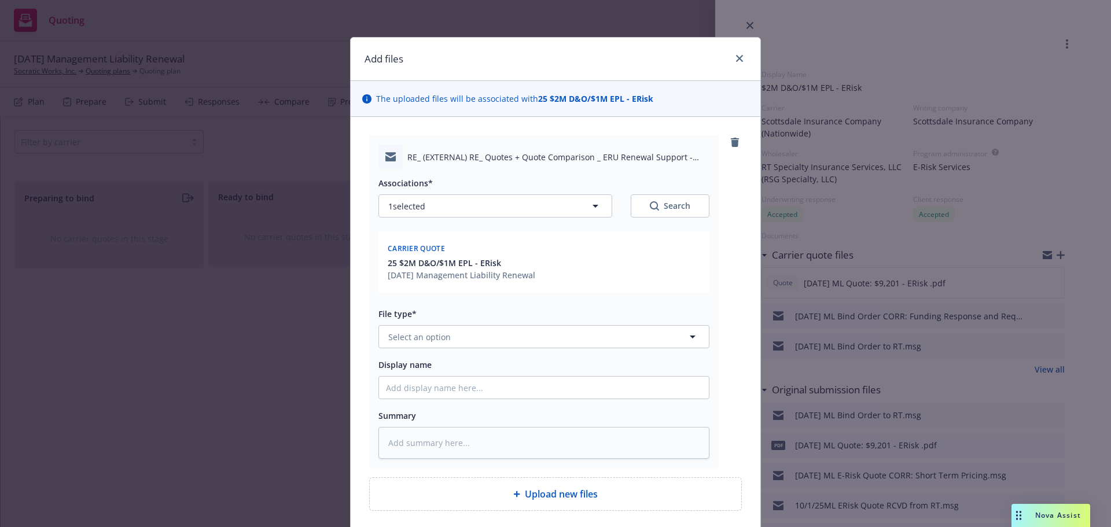
click at [545, 349] on div "Associations* 1 selected Search Carrier quote 25 $2M D&O/$1M EPL - ERisk [DATE]…" at bounding box center [543, 314] width 331 height 290
click at [551, 343] on button "Select an option" at bounding box center [543, 336] width 331 height 23
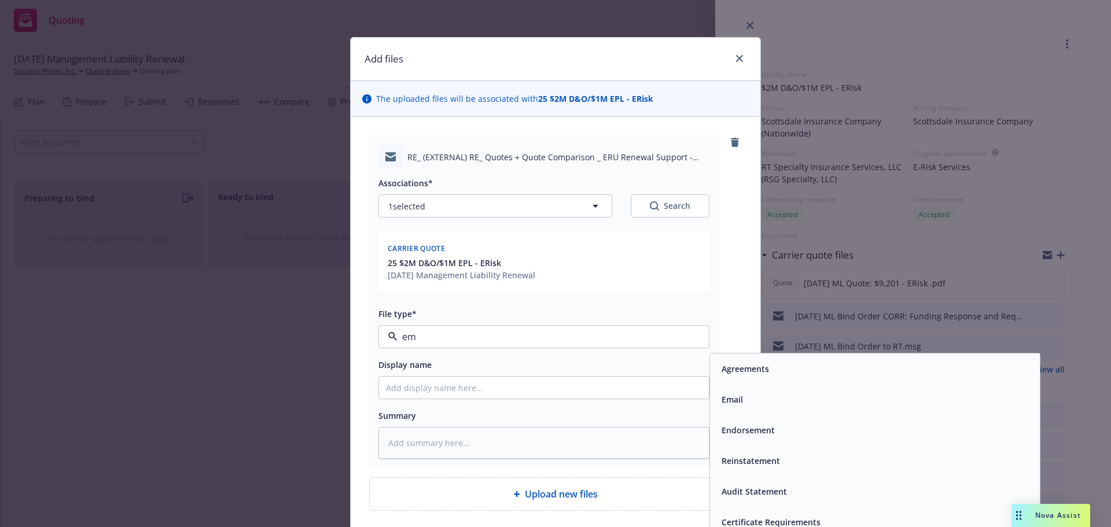
click at [729, 398] on span "Email" at bounding box center [731, 399] width 21 height 12
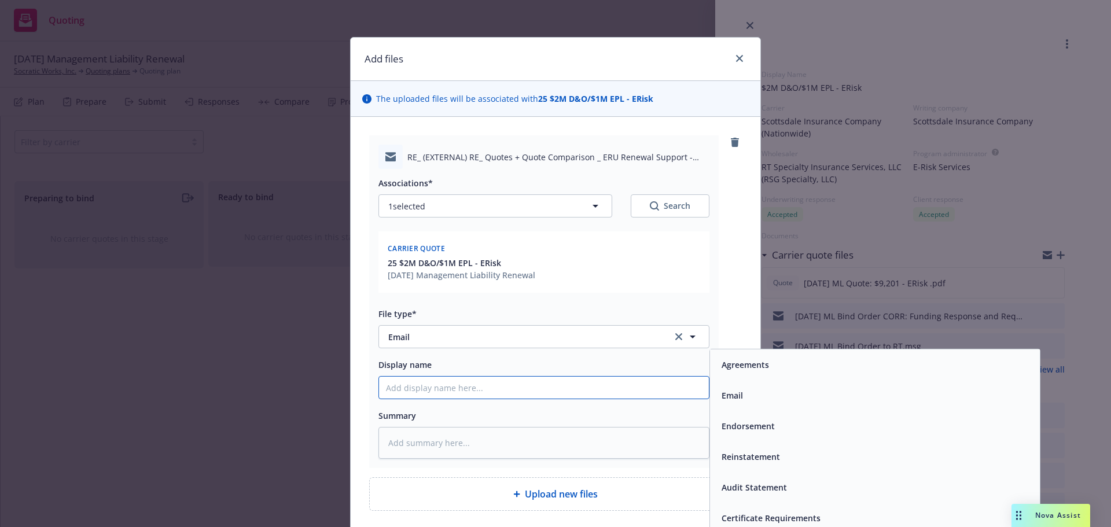
click at [646, 396] on input "Display name" at bounding box center [544, 388] width 330 height 22
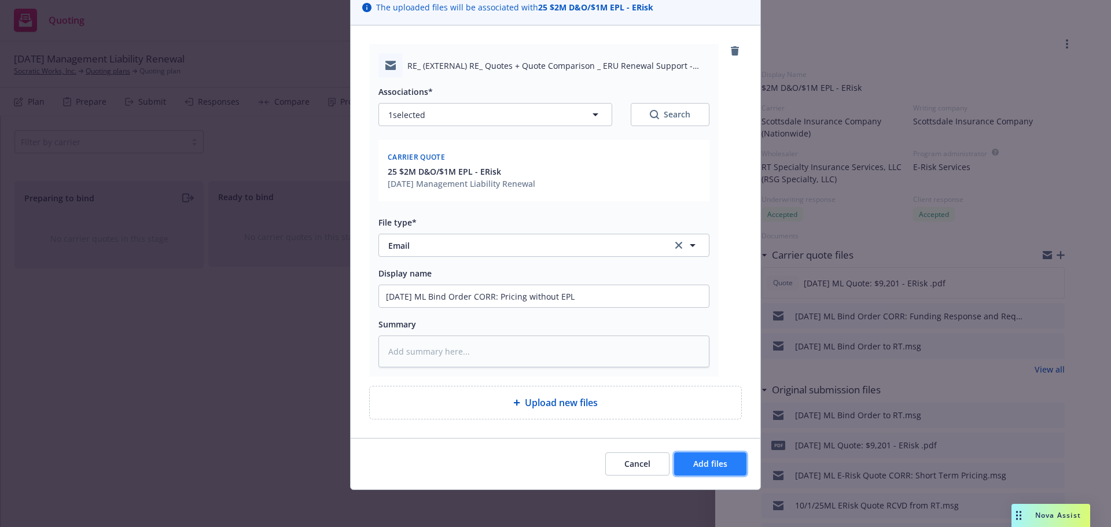
click at [682, 458] on button "Add files" at bounding box center [710, 463] width 72 height 23
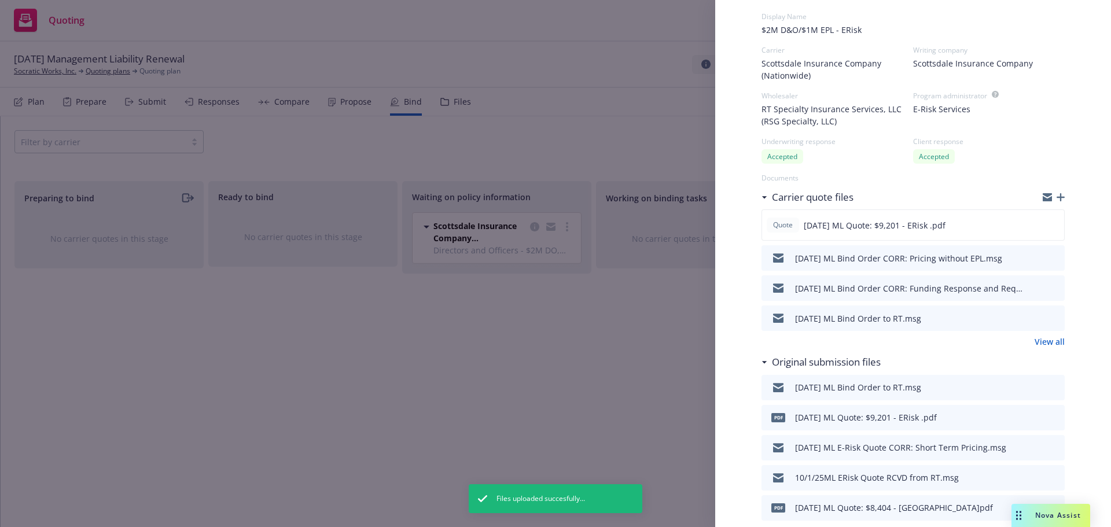
scroll to position [0, 0]
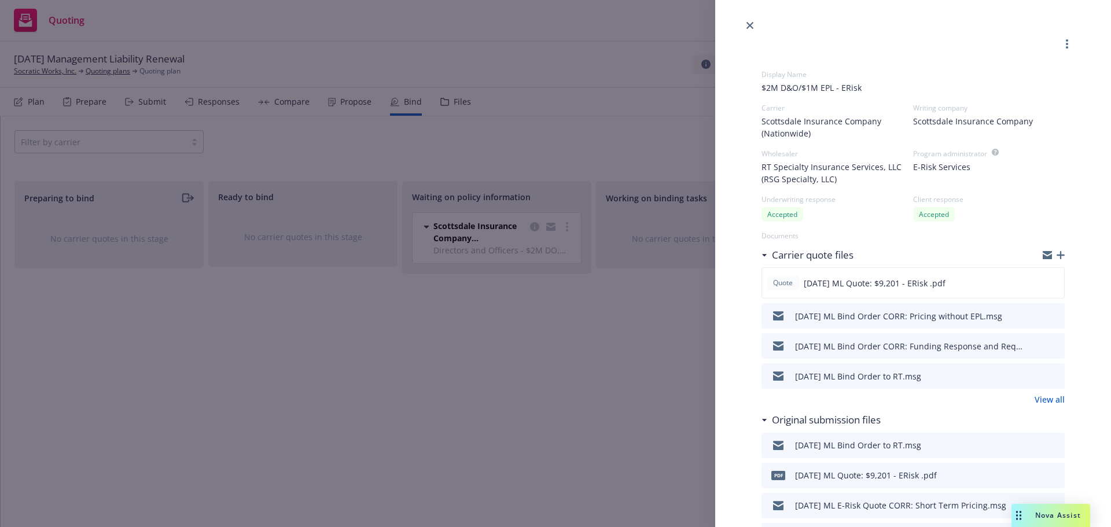
click at [1050, 249] on div "Carrier quote files" at bounding box center [912, 255] width 303 height 24
click at [1056, 251] on icon "button" at bounding box center [1060, 255] width 8 height 8
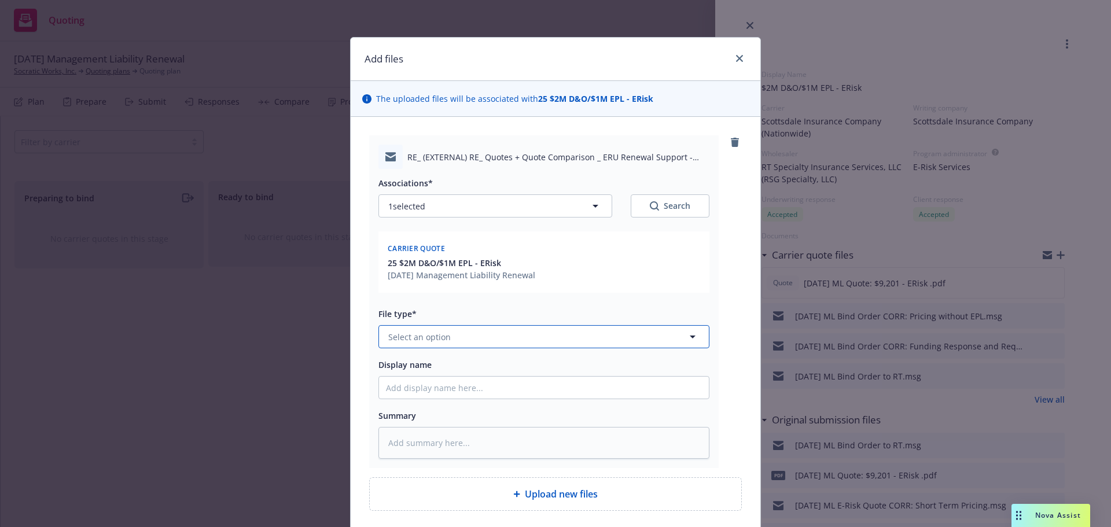
click at [553, 334] on button "Select an option" at bounding box center [543, 336] width 331 height 23
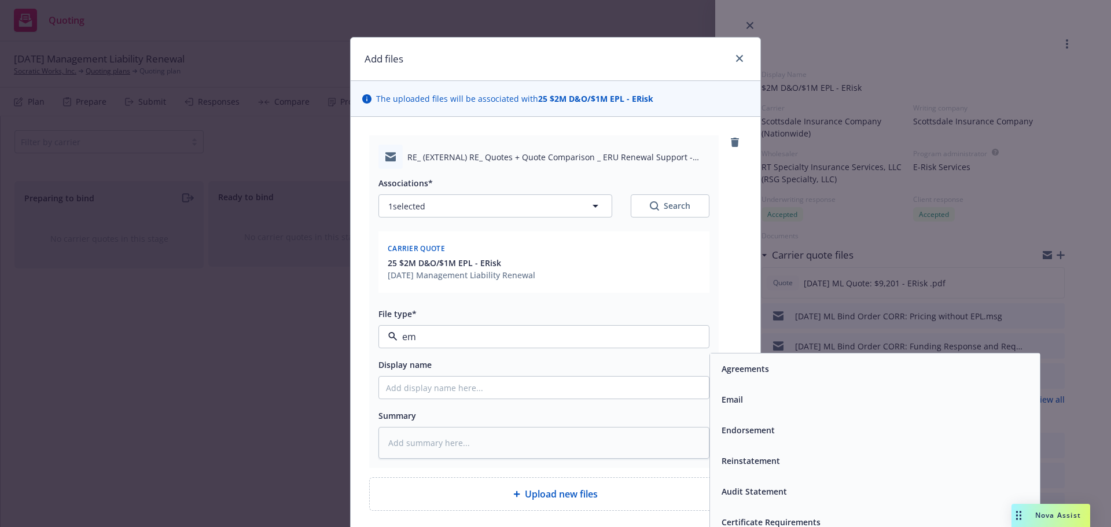
click at [721, 399] on span "Email" at bounding box center [731, 399] width 21 height 12
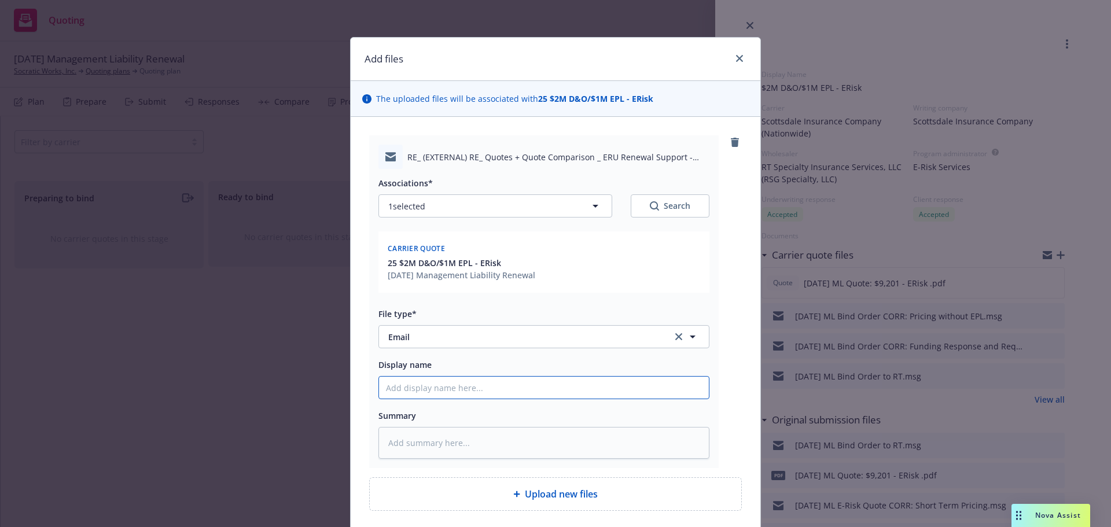
click at [644, 387] on input "Display name" at bounding box center [544, 388] width 330 height 22
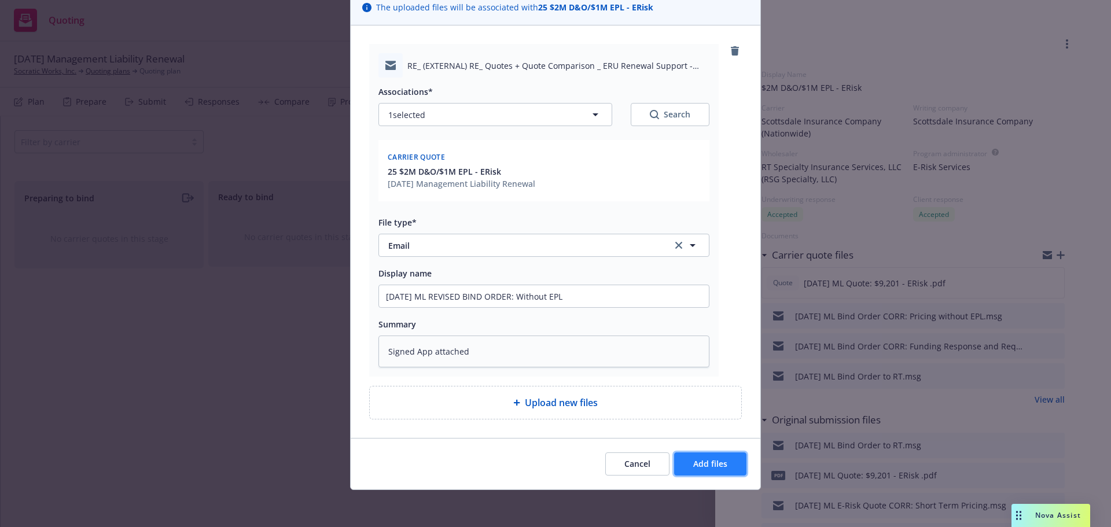
click at [709, 453] on button "Add files" at bounding box center [710, 463] width 72 height 23
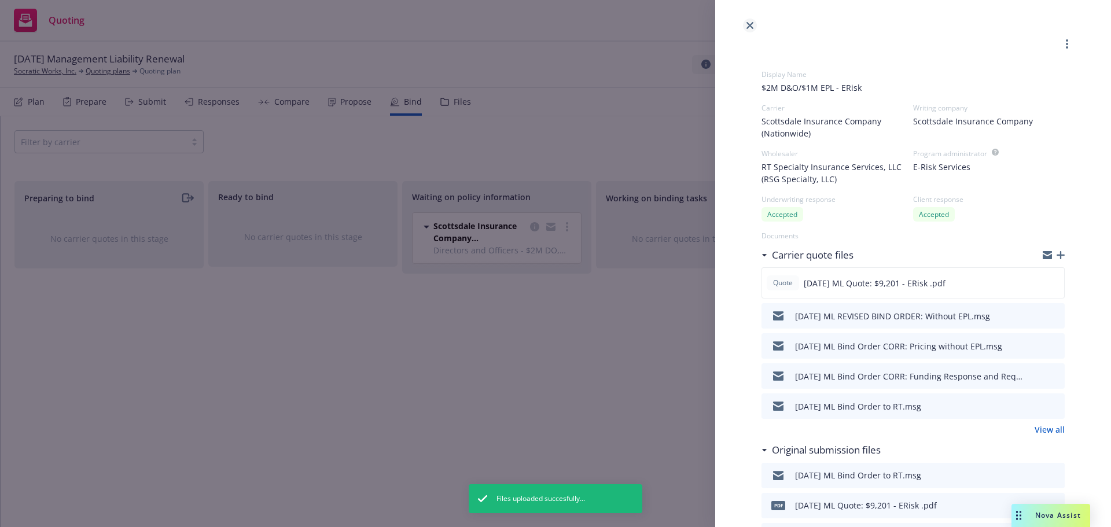
click at [748, 25] on icon "close" at bounding box center [749, 25] width 7 height 7
